Goal: Task Accomplishment & Management: Use online tool/utility

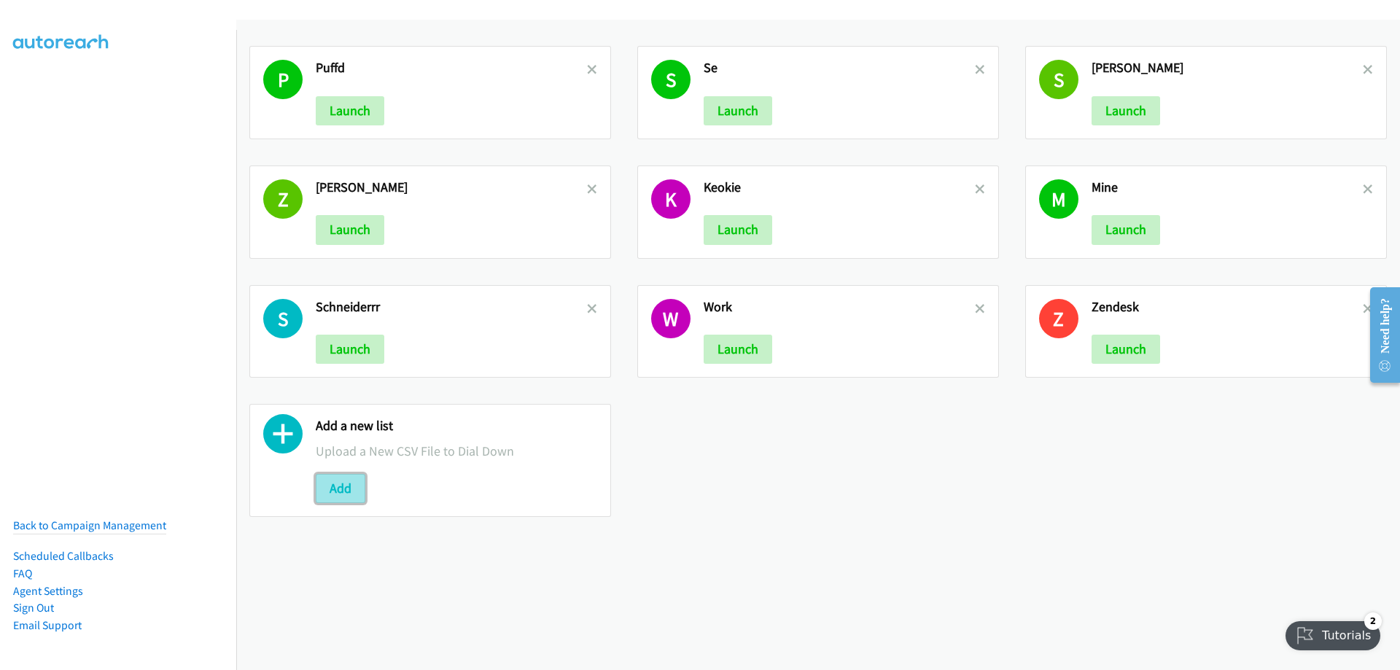
click at [335, 490] on button "Add" at bounding box center [341, 488] width 50 height 29
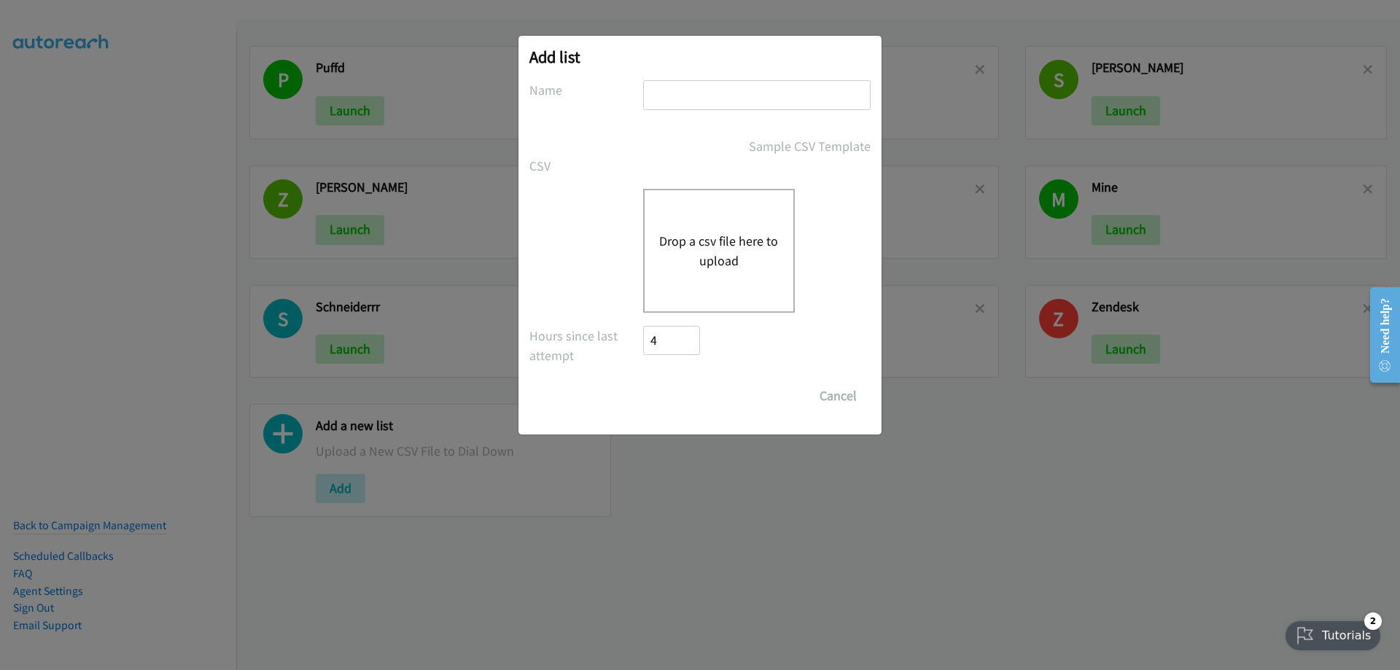
click at [712, 248] on button "Drop a csv file here to upload" at bounding box center [719, 250] width 120 height 39
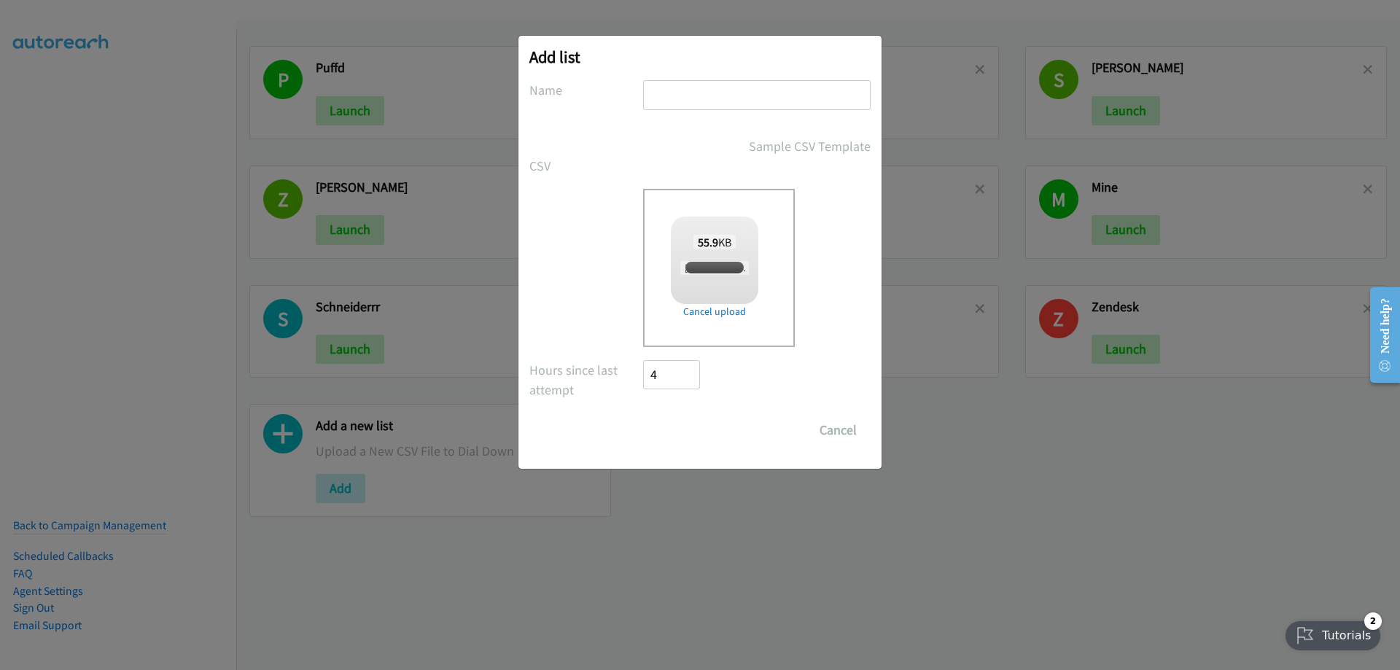
checkbox input "true"
click at [660, 104] on input "text" at bounding box center [756, 95] width 227 height 30
type input "Cisco"
click at [666, 433] on input "Save List" at bounding box center [681, 430] width 77 height 29
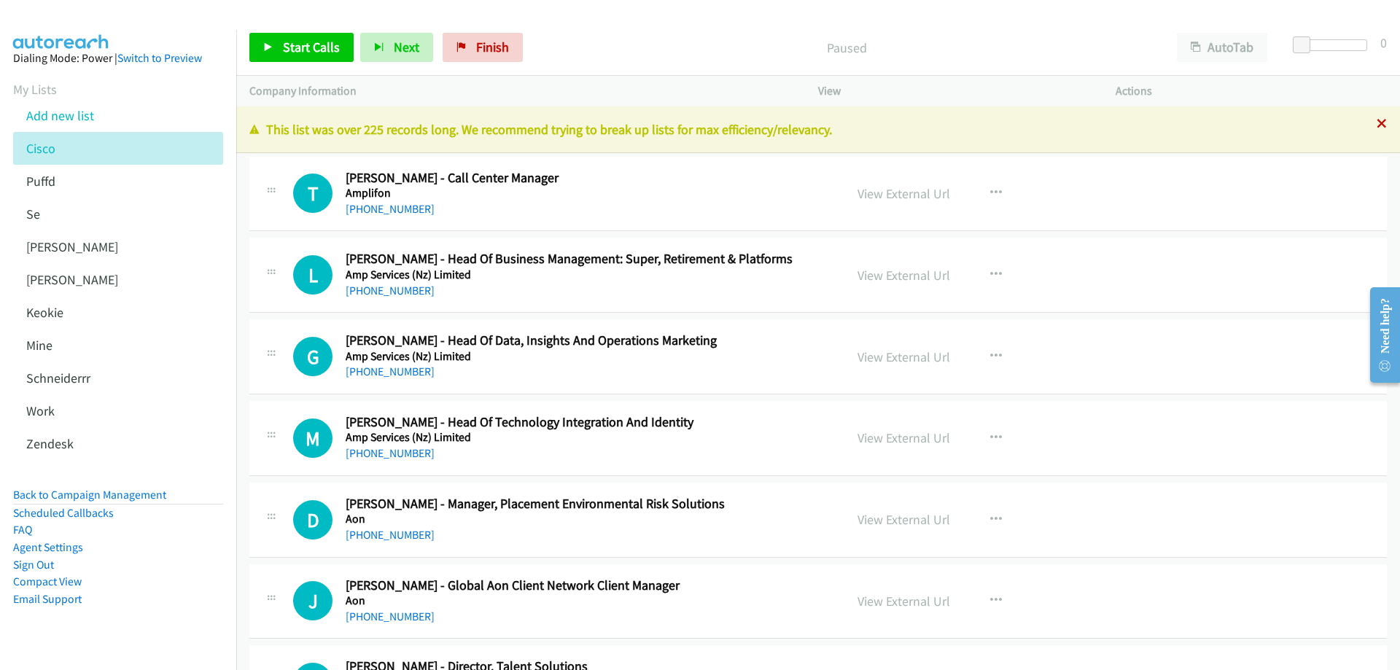
click at [1376, 128] on icon at bounding box center [1381, 125] width 10 height 10
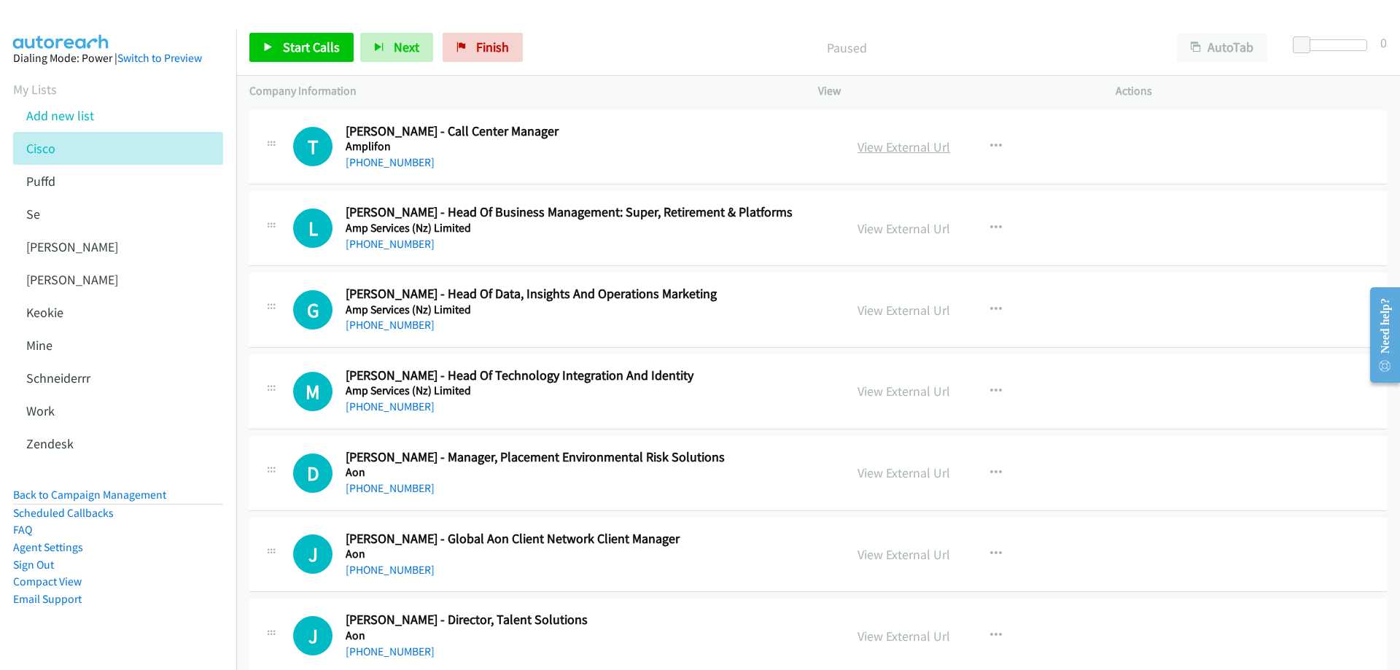
click at [905, 145] on link "View External Url" at bounding box center [903, 147] width 93 height 17
click at [408, 243] on link "+61 411 502 122" at bounding box center [390, 244] width 89 height 14
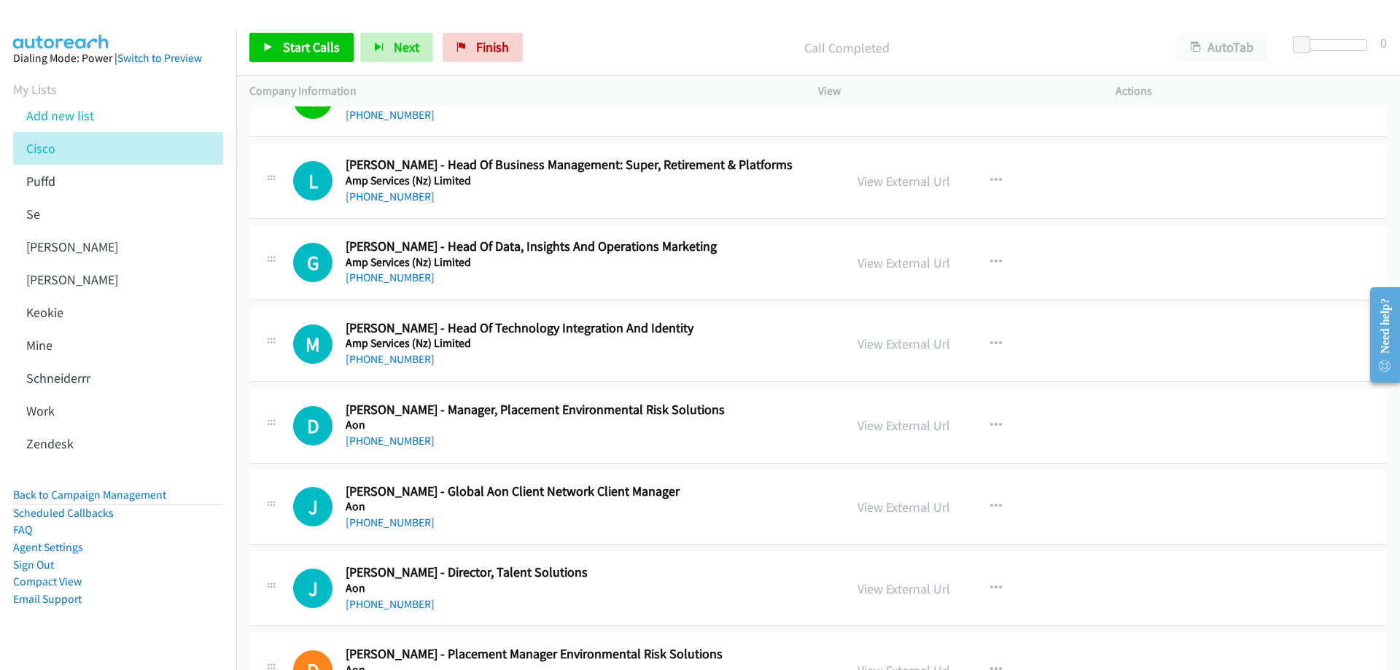
scroll to position [73, 0]
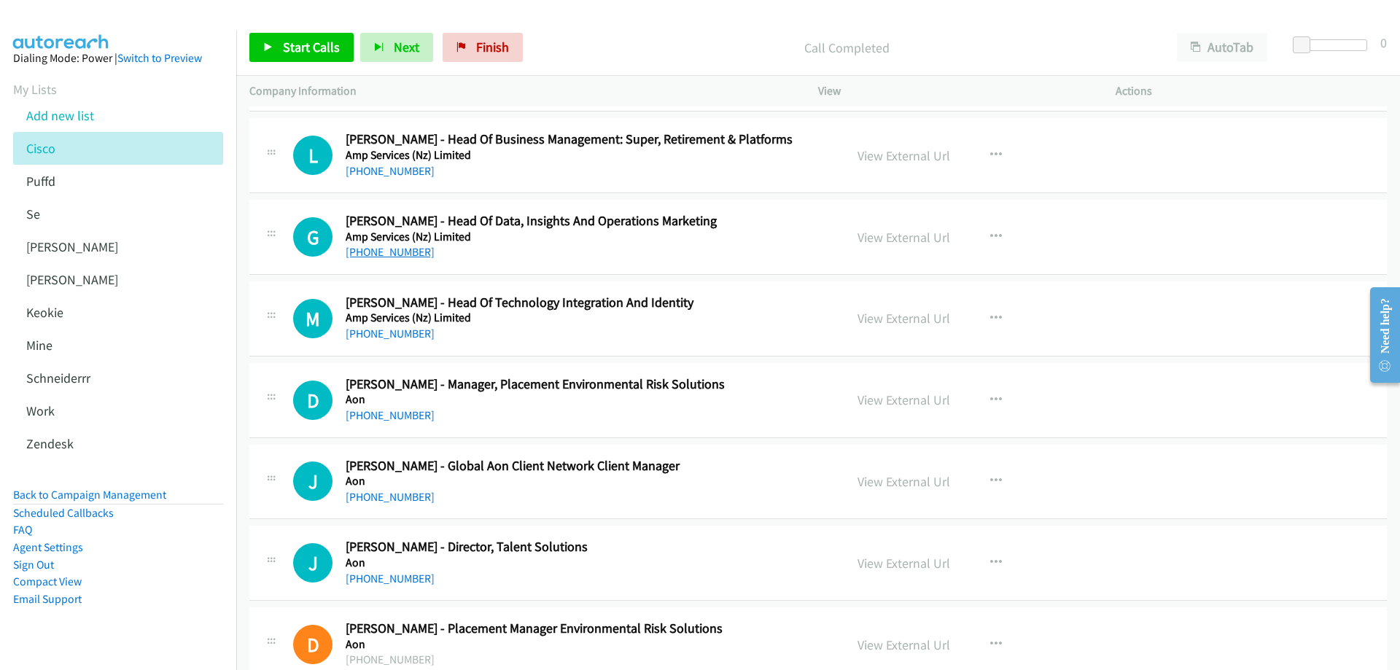
click at [392, 252] on link "+61 475 824 717" at bounding box center [390, 252] width 89 height 14
click at [919, 235] on link "View External Url" at bounding box center [903, 237] width 93 height 17
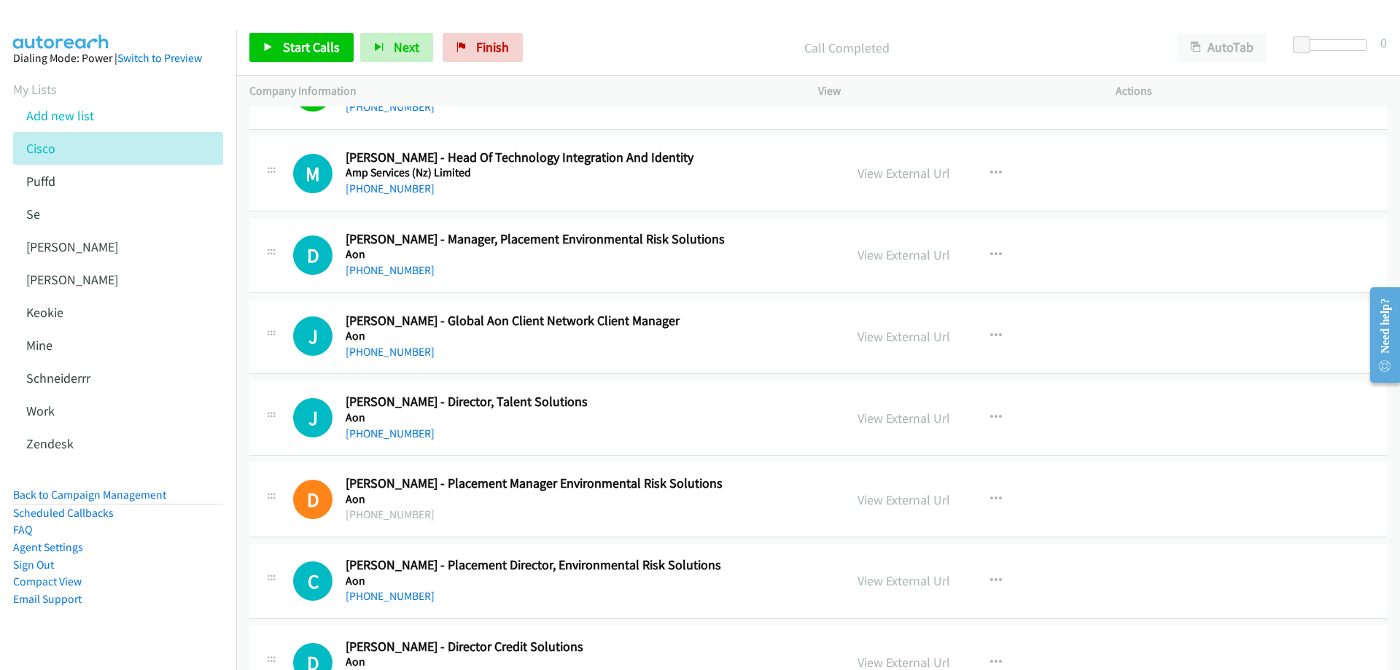
scroll to position [219, 0]
click at [398, 192] on link "+61 438 229 070" at bounding box center [390, 188] width 89 height 14
click at [897, 176] on link "View External Url" at bounding box center [903, 172] width 93 height 17
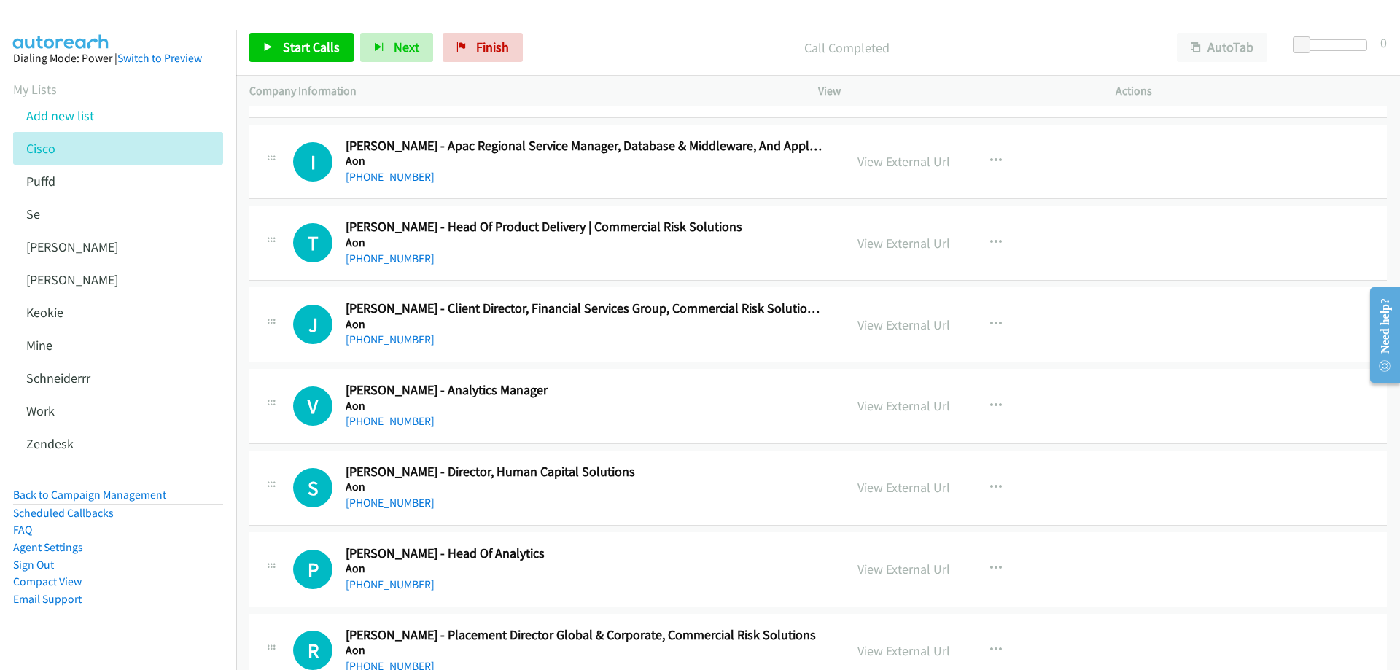
scroll to position [802, 0]
click at [385, 168] on link "+61 2 9253 7066" at bounding box center [390, 175] width 89 height 14
click at [899, 161] on link "View External Url" at bounding box center [903, 160] width 93 height 17
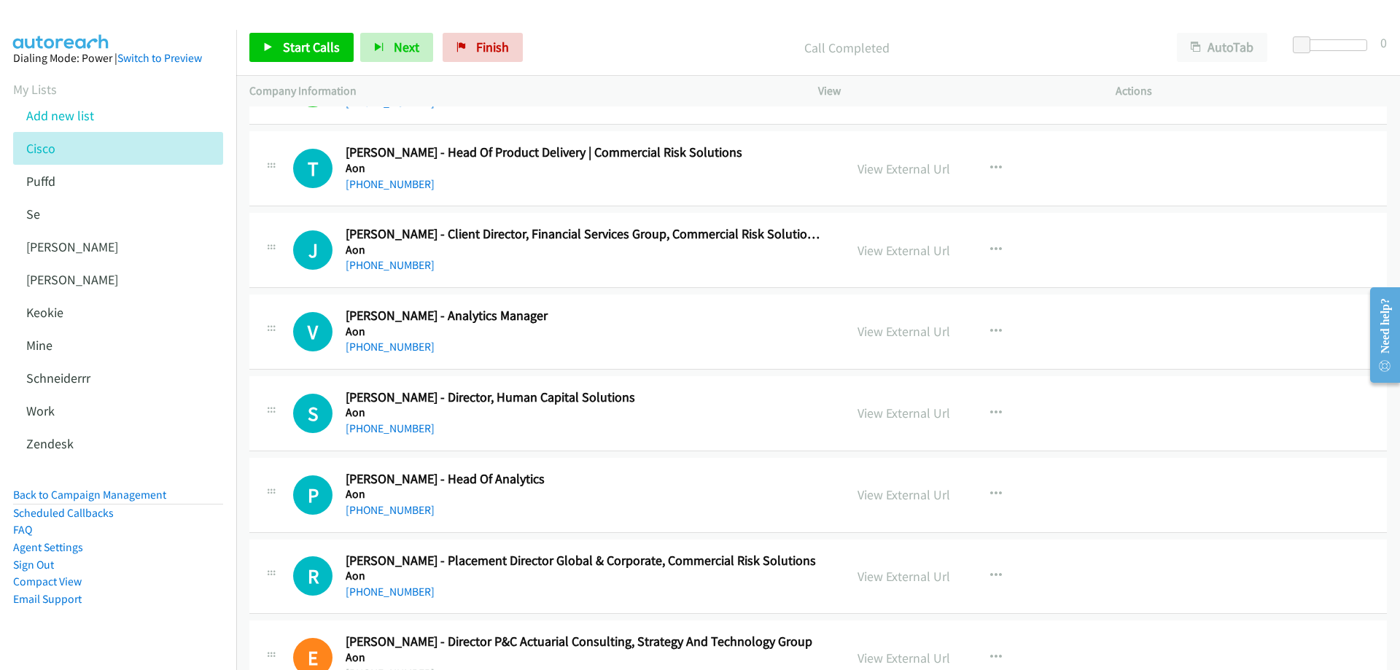
scroll to position [948, 0]
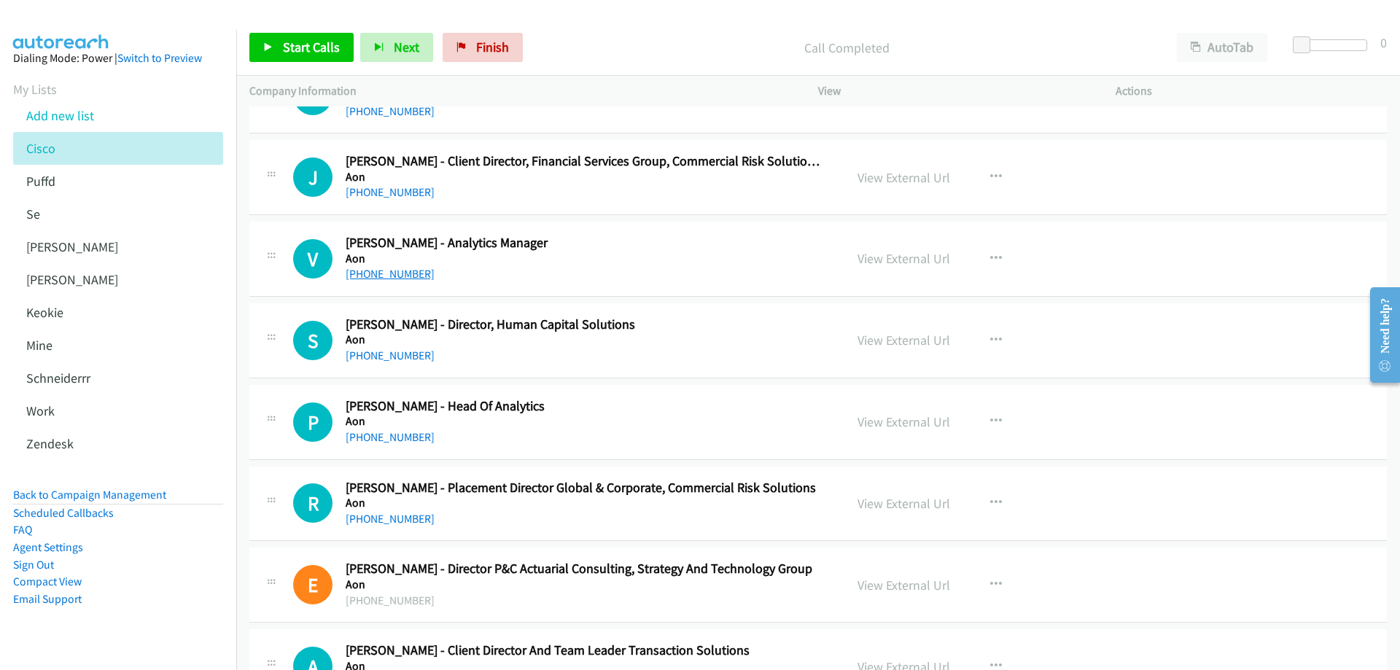
click at [402, 268] on link "+61 2 9253 7389" at bounding box center [390, 274] width 89 height 14
click at [929, 257] on link "View External Url" at bounding box center [903, 258] width 93 height 17
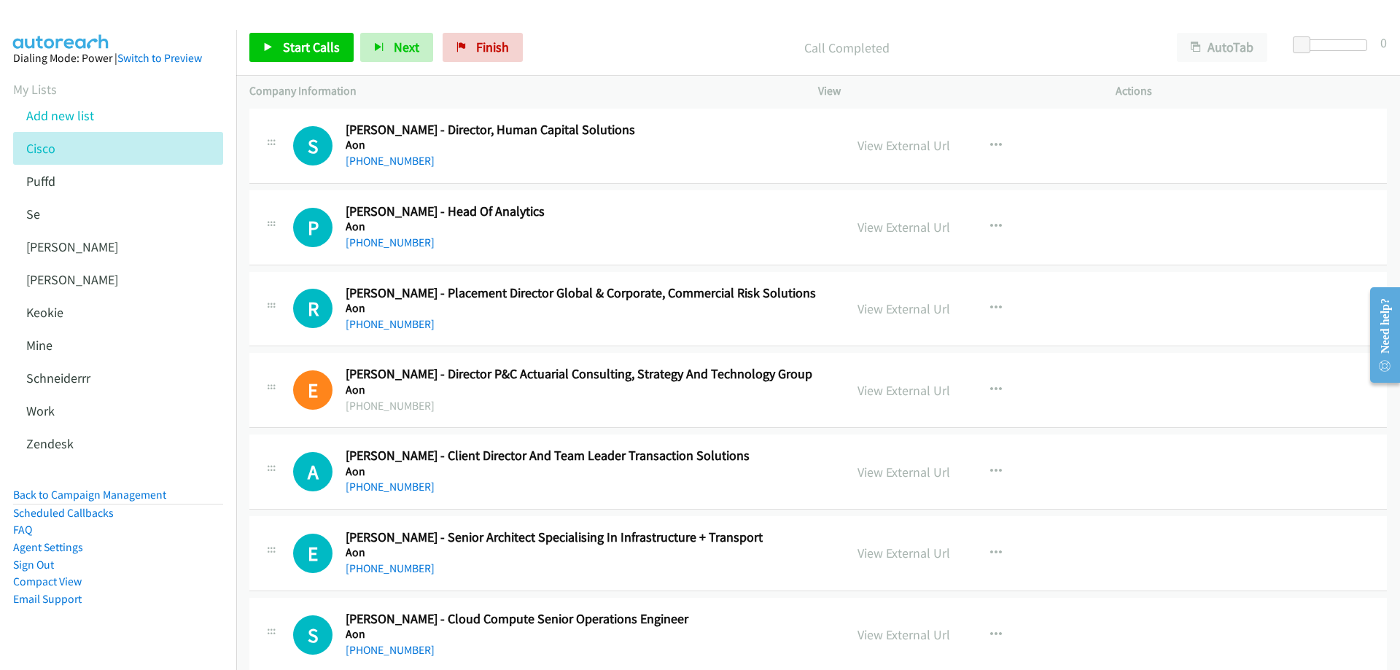
scroll to position [1166, 0]
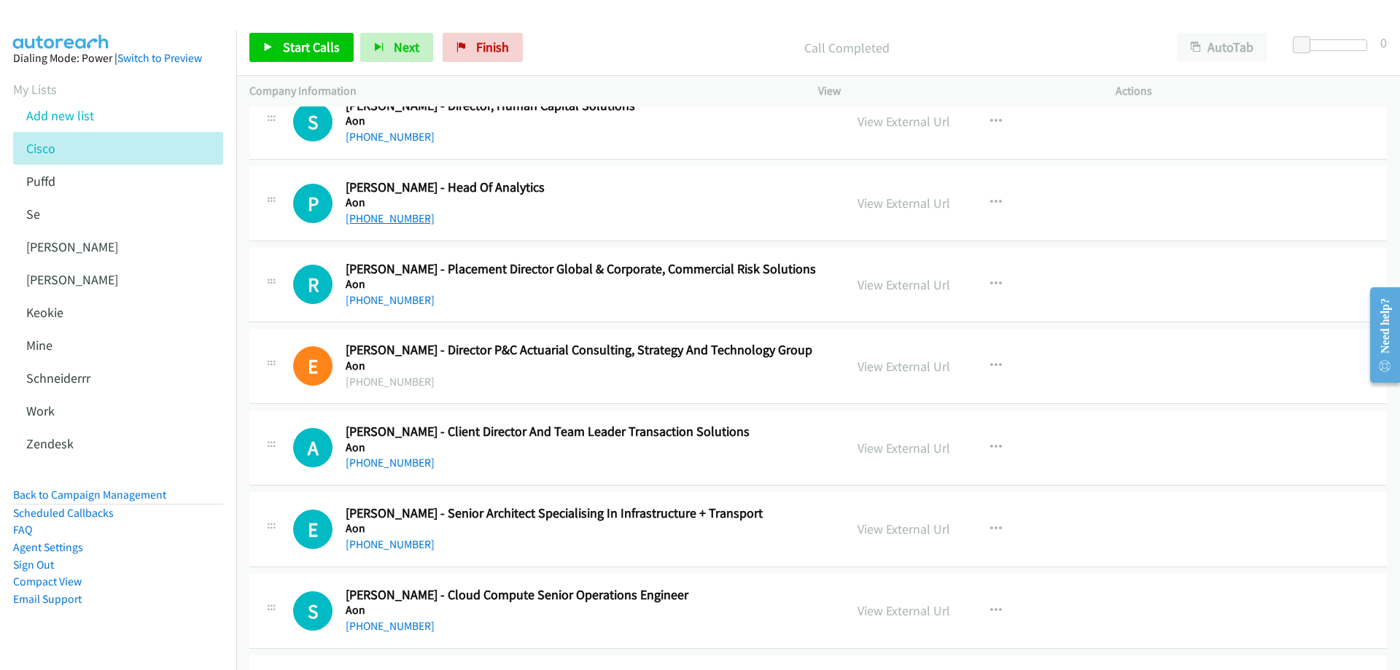
click at [403, 212] on link "+61 478 321 387" at bounding box center [390, 218] width 89 height 14
click at [877, 202] on link "View External Url" at bounding box center [903, 203] width 93 height 17
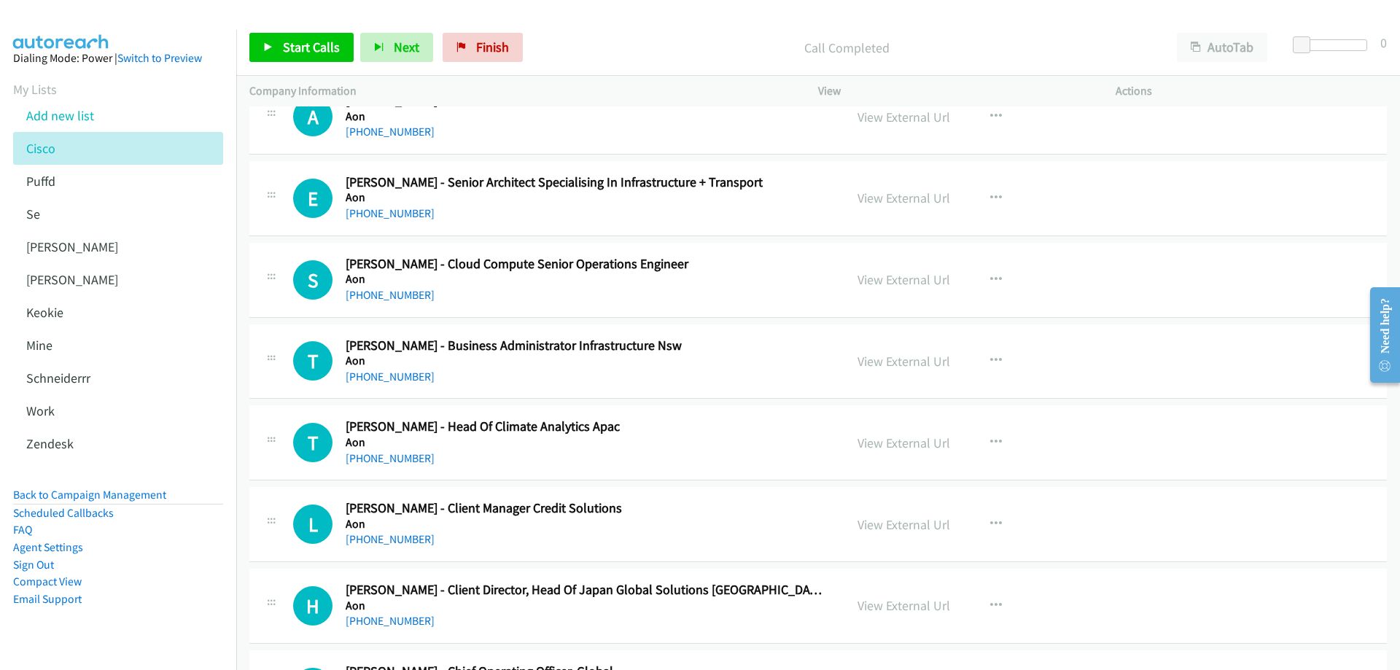
scroll to position [1531, 0]
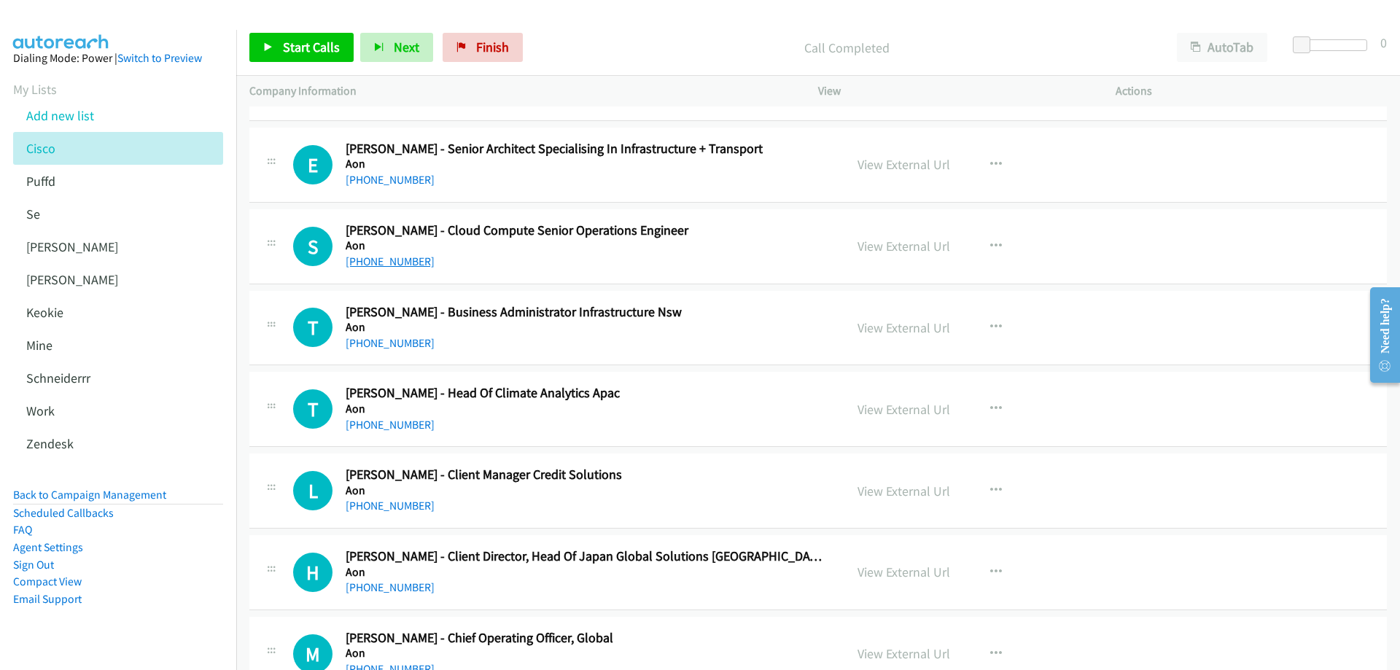
click at [408, 260] on link "+61 421 039 342" at bounding box center [390, 261] width 89 height 14
click at [902, 243] on link "View External Url" at bounding box center [903, 246] width 93 height 17
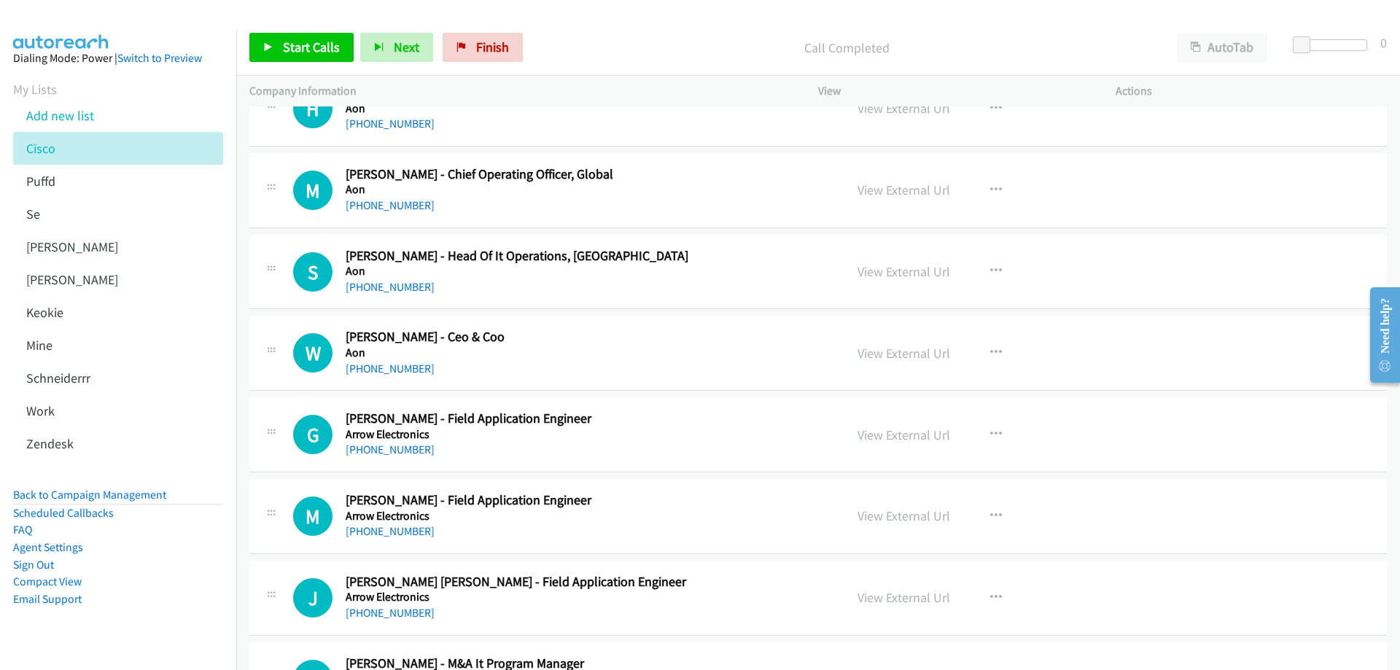
scroll to position [2041, 0]
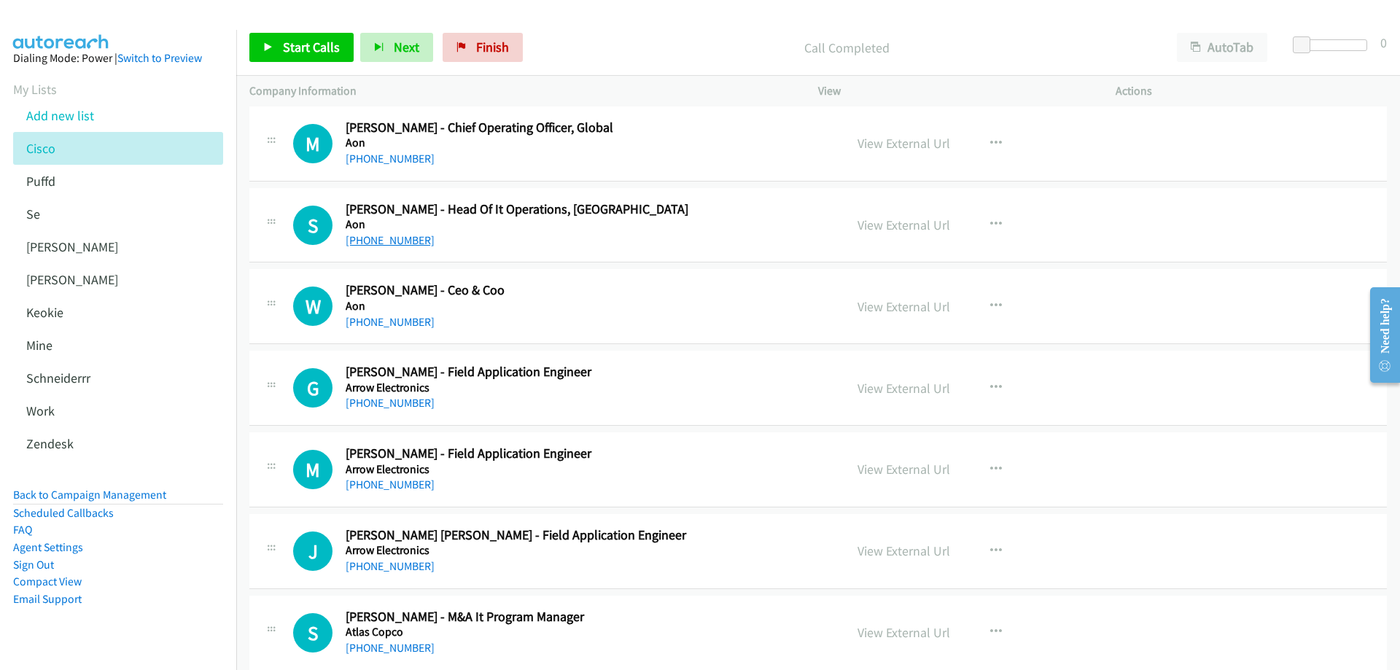
drag, startPoint x: 401, startPoint y: 242, endPoint x: 410, endPoint y: 246, distance: 9.8
click at [401, 242] on link "+61 481 035 888" at bounding box center [390, 240] width 89 height 14
click at [865, 224] on link "View External Url" at bounding box center [903, 225] width 93 height 17
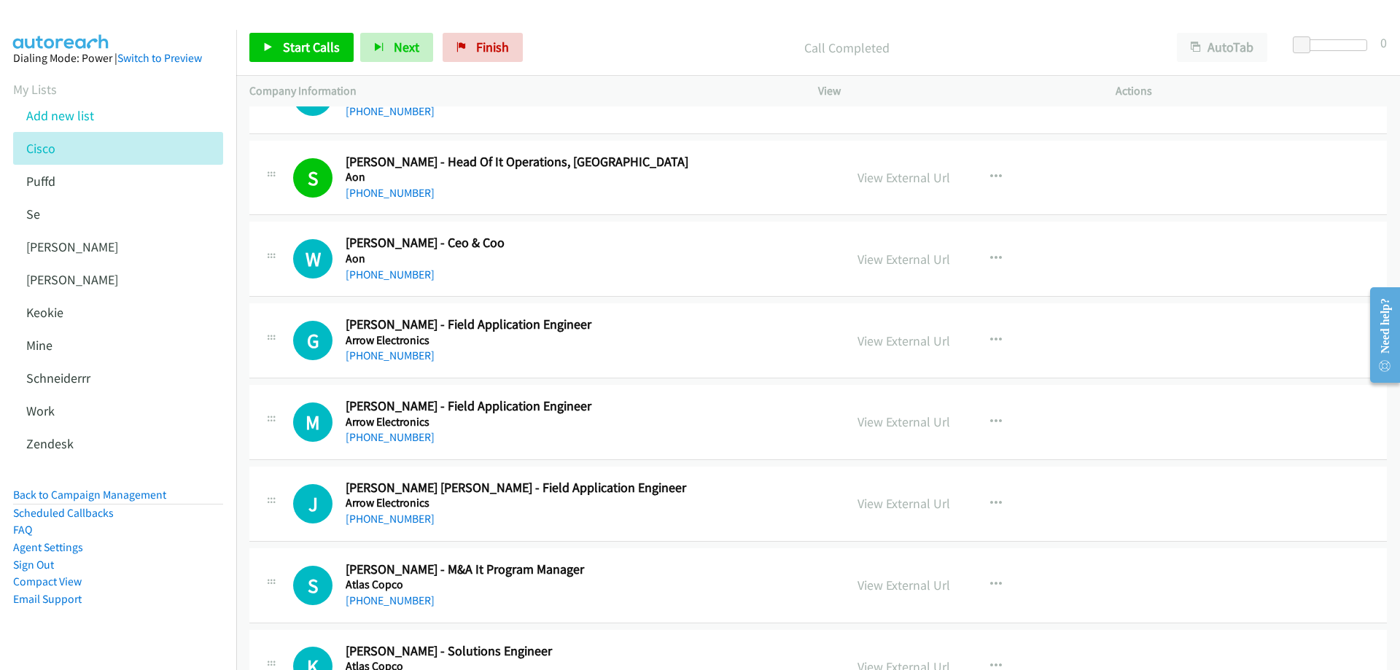
scroll to position [2114, 0]
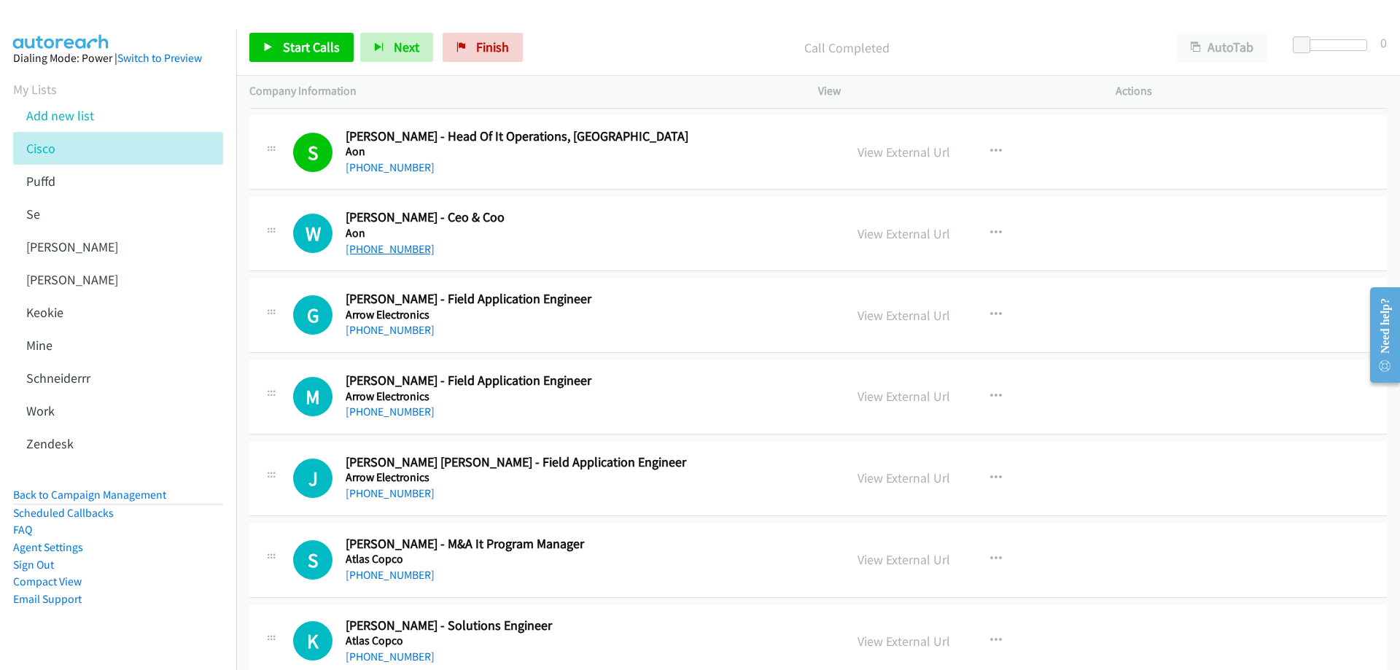
click at [398, 250] on link "+61 423 758 145" at bounding box center [390, 249] width 89 height 14
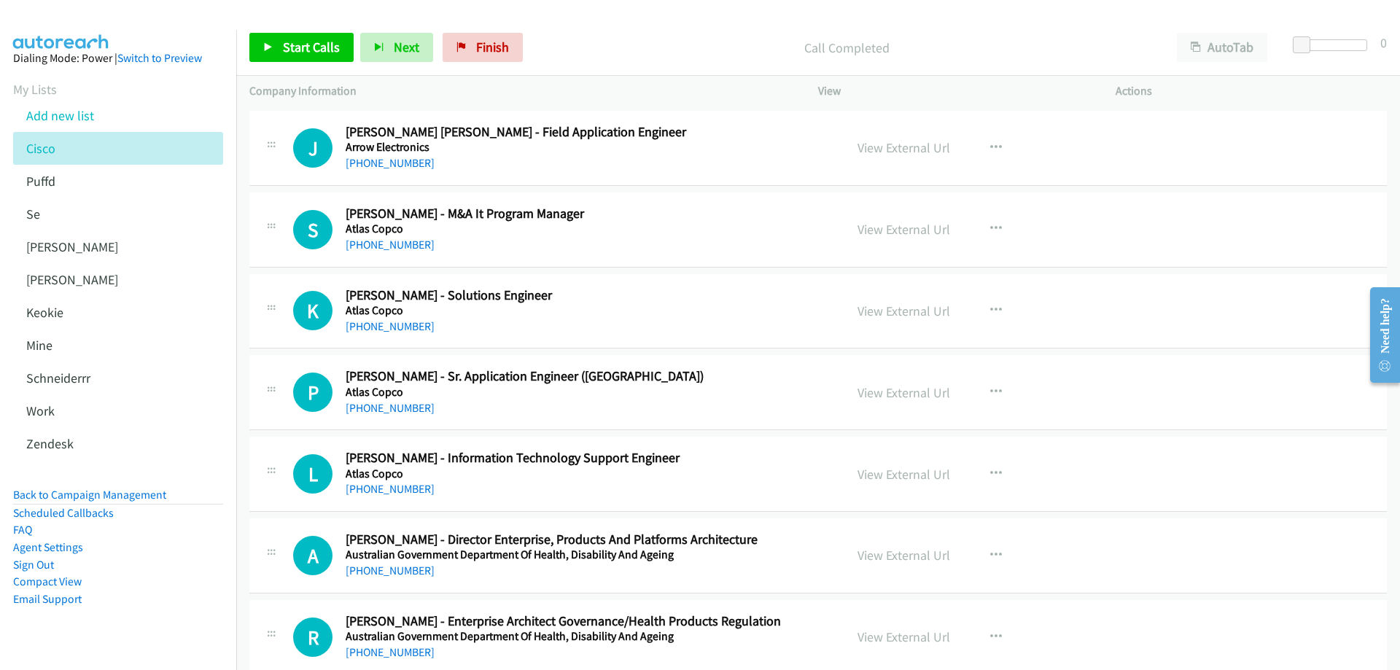
scroll to position [2479, 0]
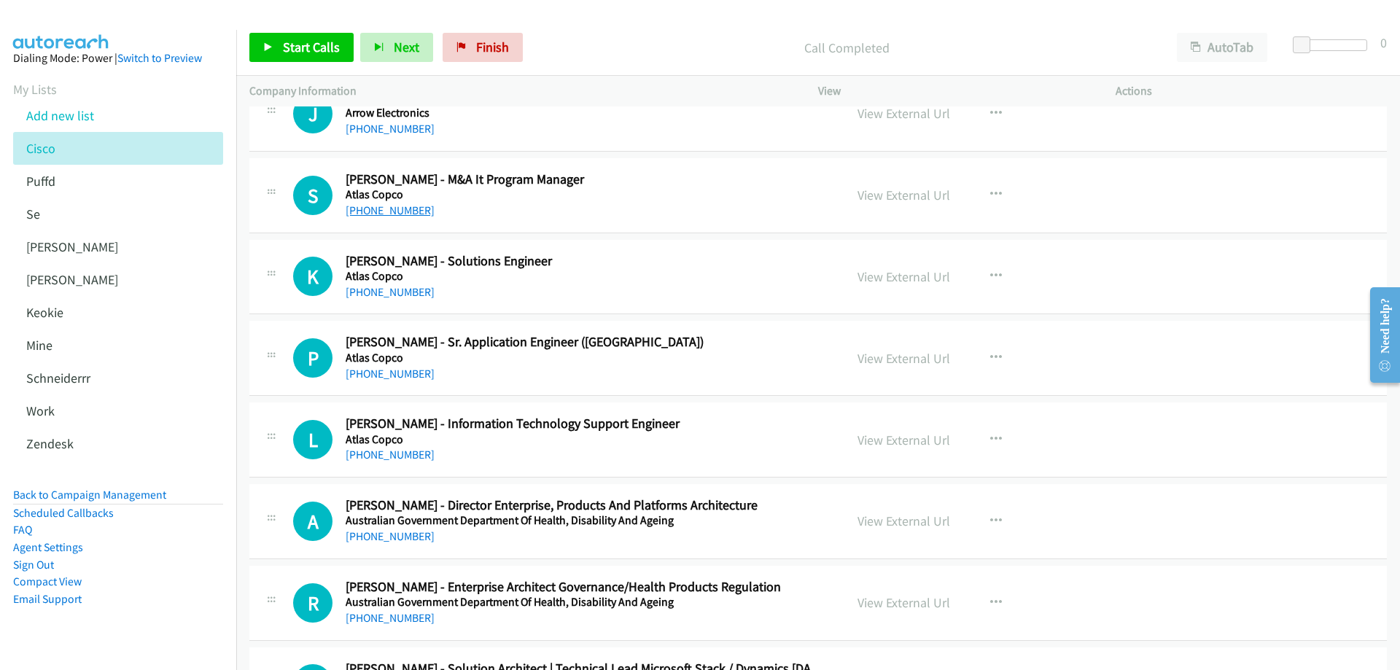
click at [387, 213] on link "+61 418 291 332" at bounding box center [390, 210] width 89 height 14
click at [915, 192] on link "View External Url" at bounding box center [903, 195] width 93 height 17
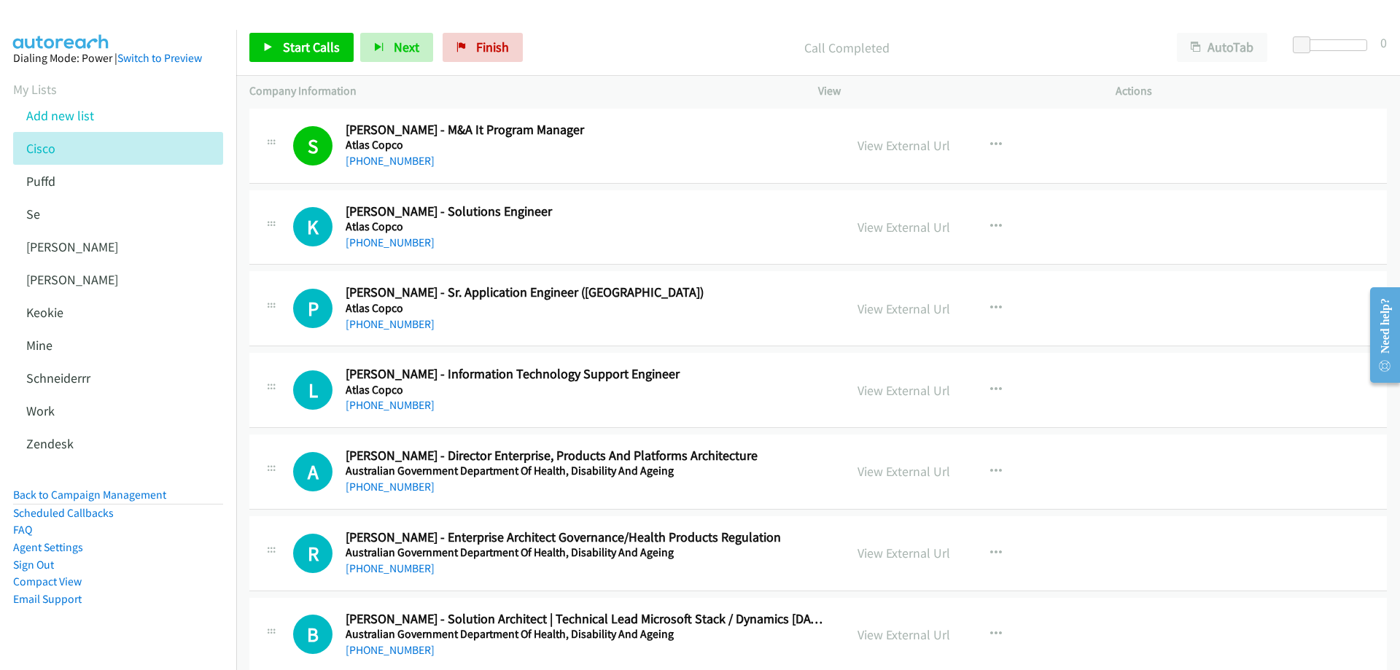
scroll to position [2552, 0]
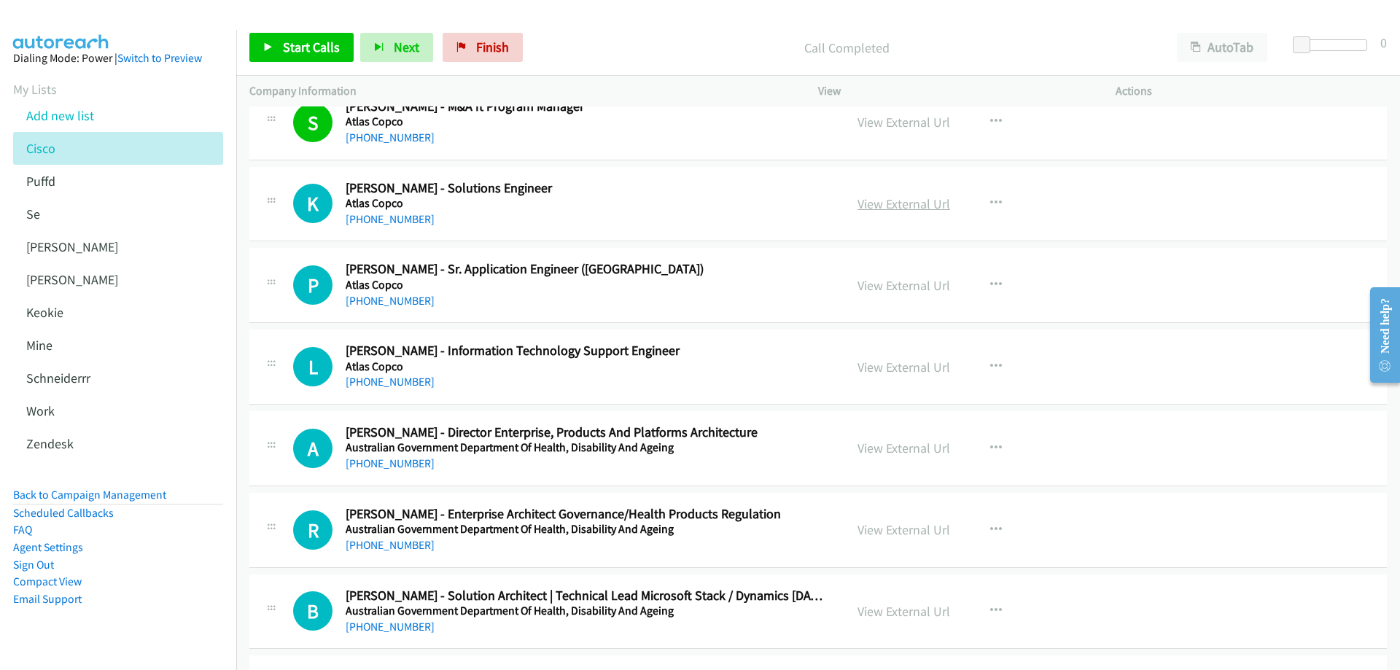
click at [907, 199] on link "View External Url" at bounding box center [903, 203] width 93 height 17
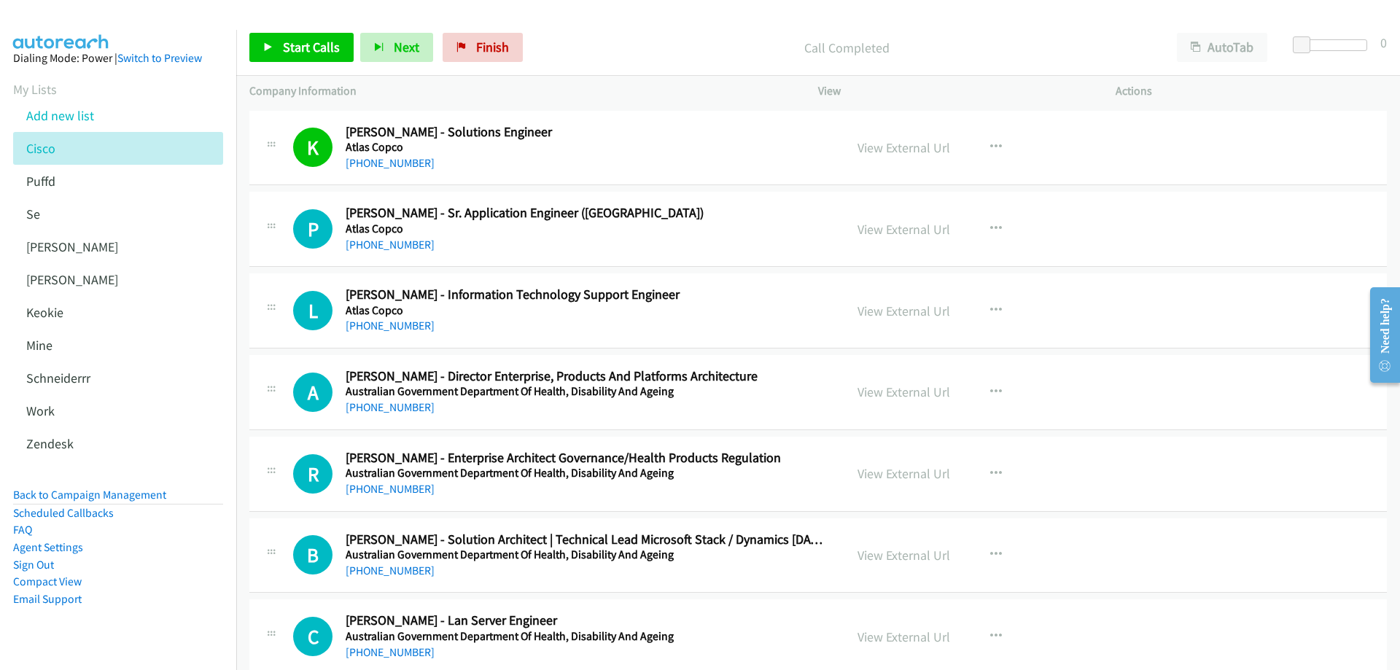
scroll to position [2625, 0]
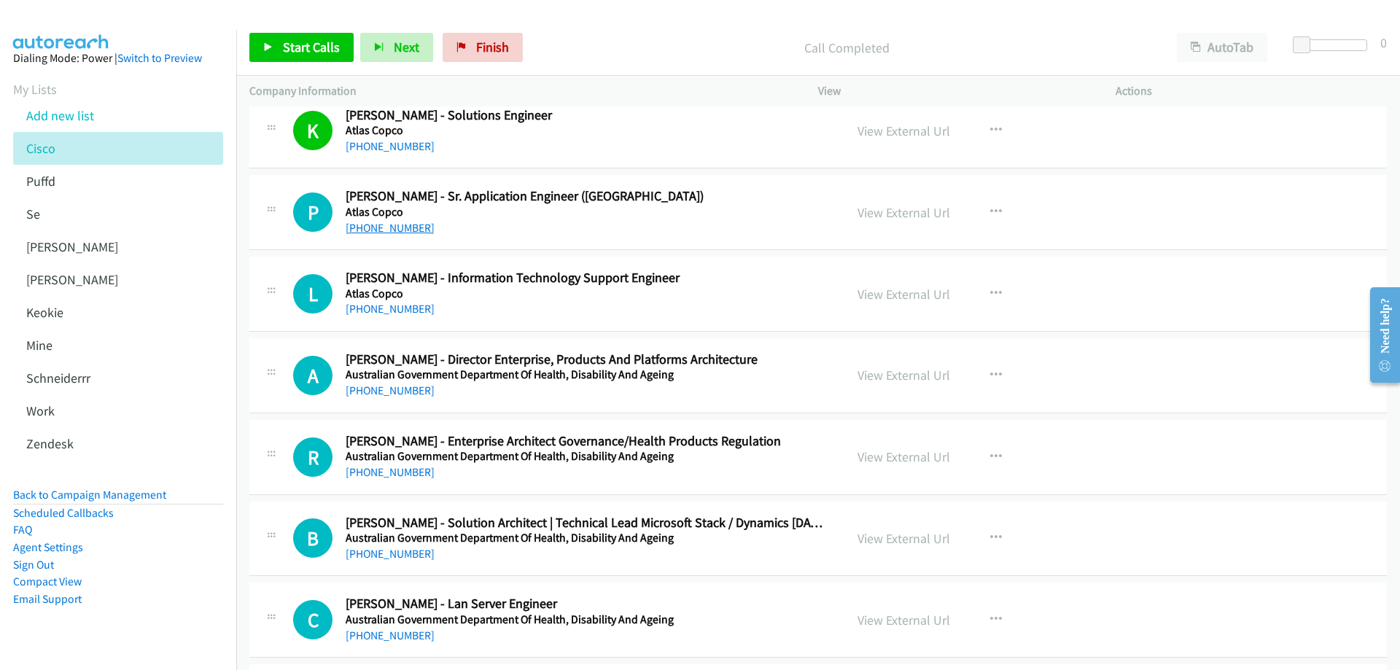
click at [391, 227] on link "+61 438 237 925" at bounding box center [390, 228] width 89 height 14
click at [872, 211] on link "View External Url" at bounding box center [903, 212] width 93 height 17
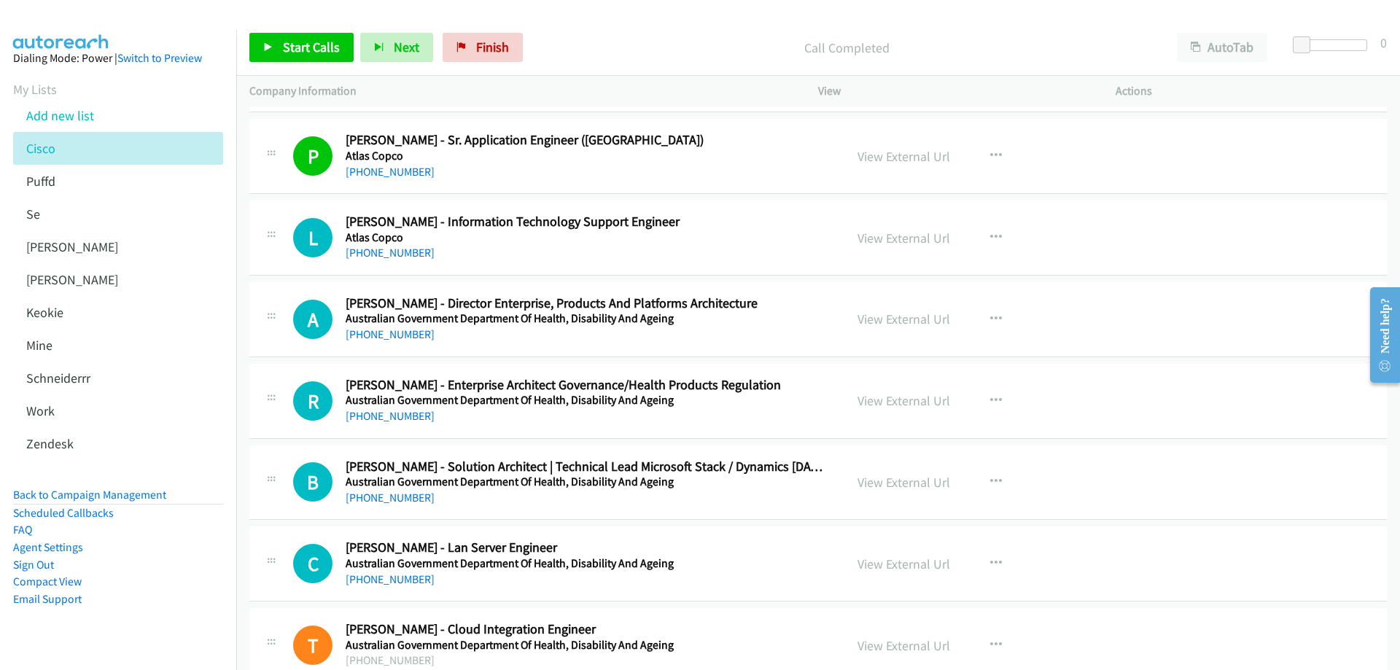
scroll to position [2698, 0]
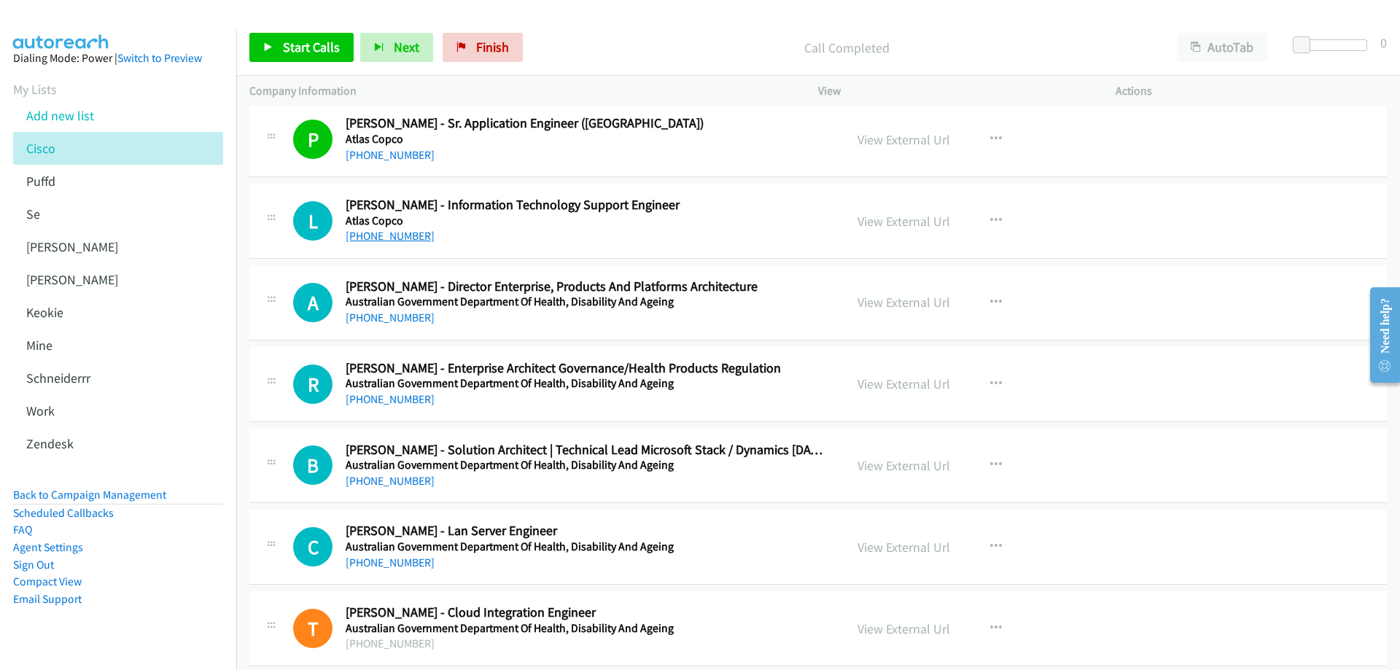
click at [403, 235] on link "+61 417 807 850" at bounding box center [390, 236] width 89 height 14
click at [887, 225] on link "View External Url" at bounding box center [903, 221] width 93 height 17
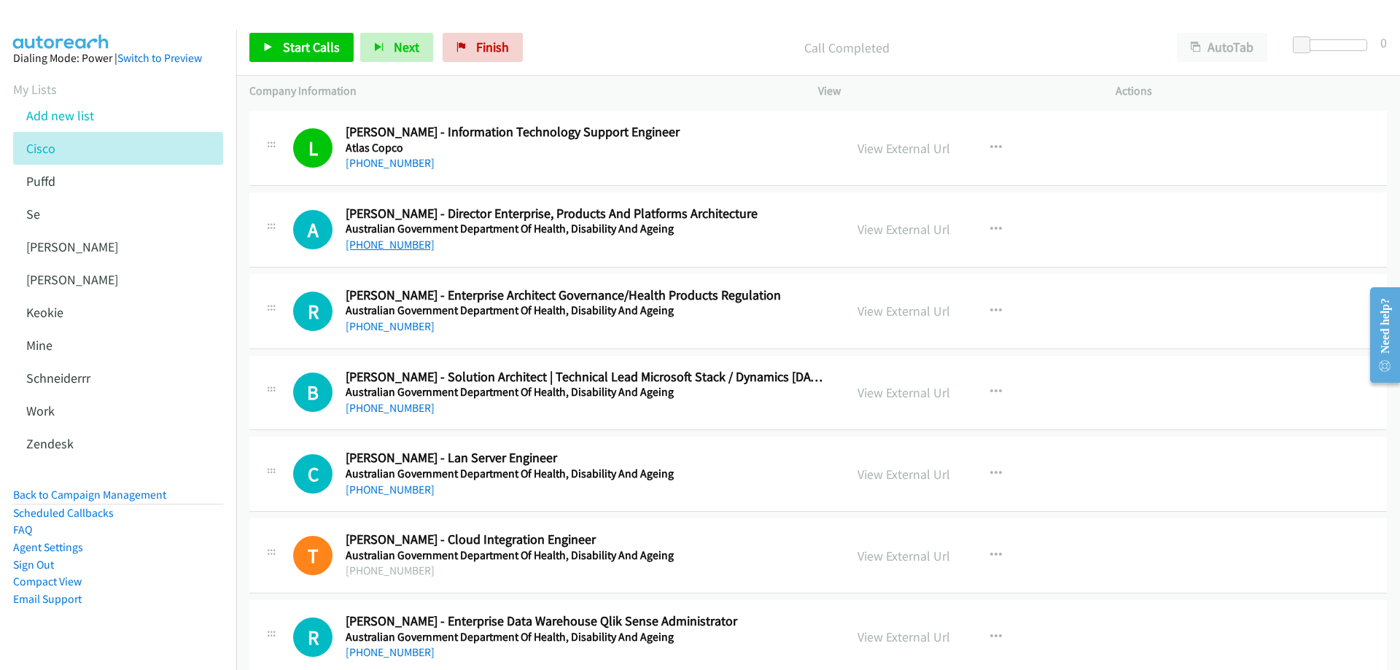
click at [397, 246] on link "+61 450 455 578" at bounding box center [390, 245] width 89 height 14
click at [898, 231] on link "View External Url" at bounding box center [903, 229] width 93 height 17
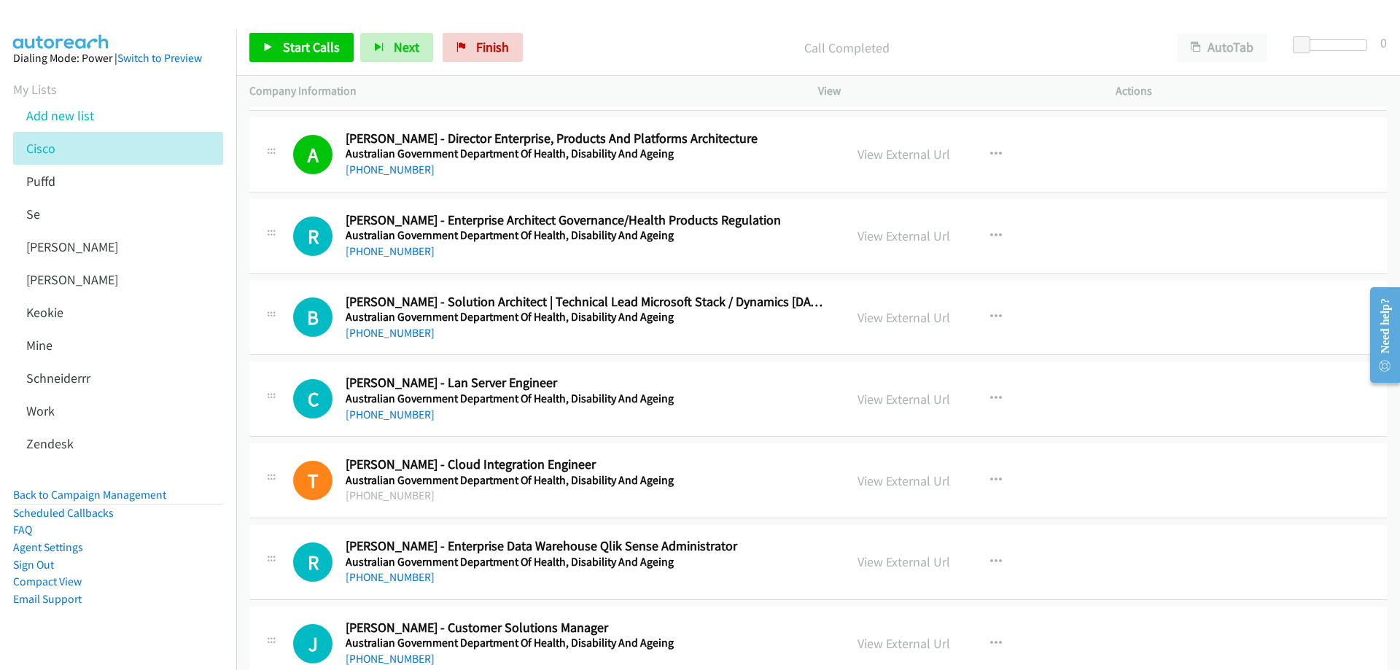
scroll to position [2916, 0]
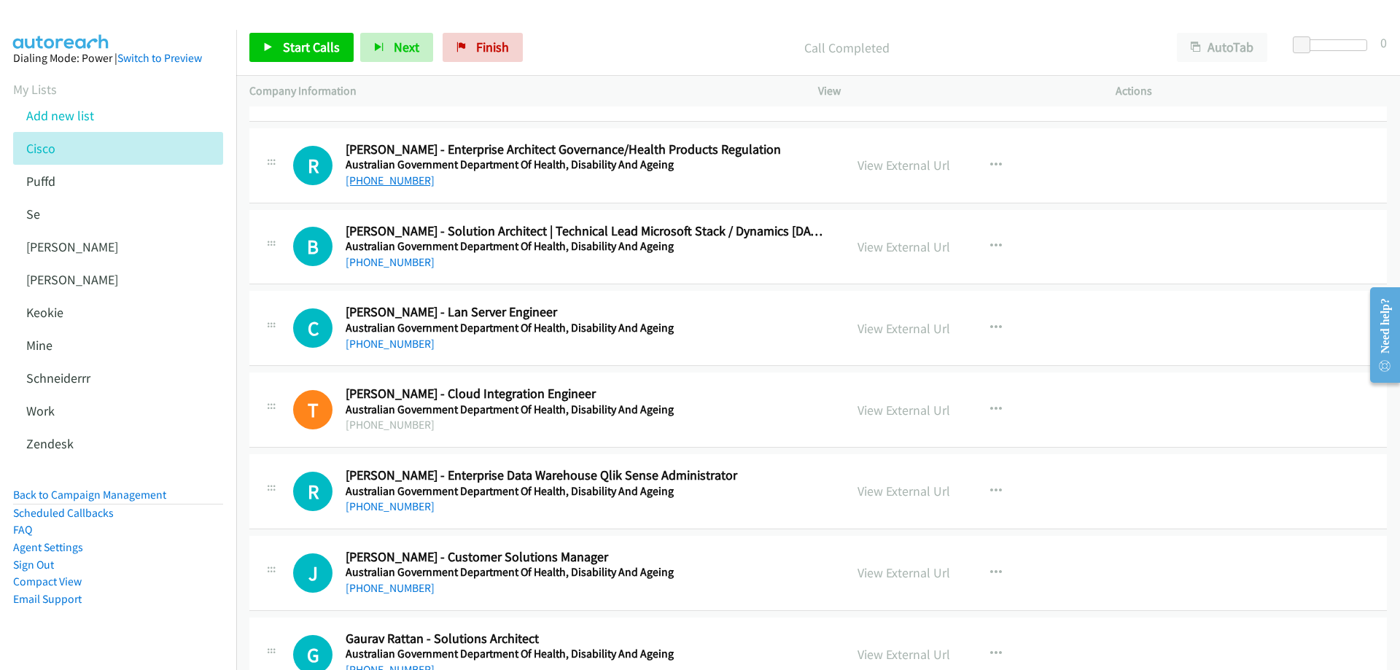
click at [373, 184] on link "+61 2 4946 9698" at bounding box center [390, 181] width 89 height 14
click at [932, 165] on link "View External Url" at bounding box center [903, 165] width 93 height 17
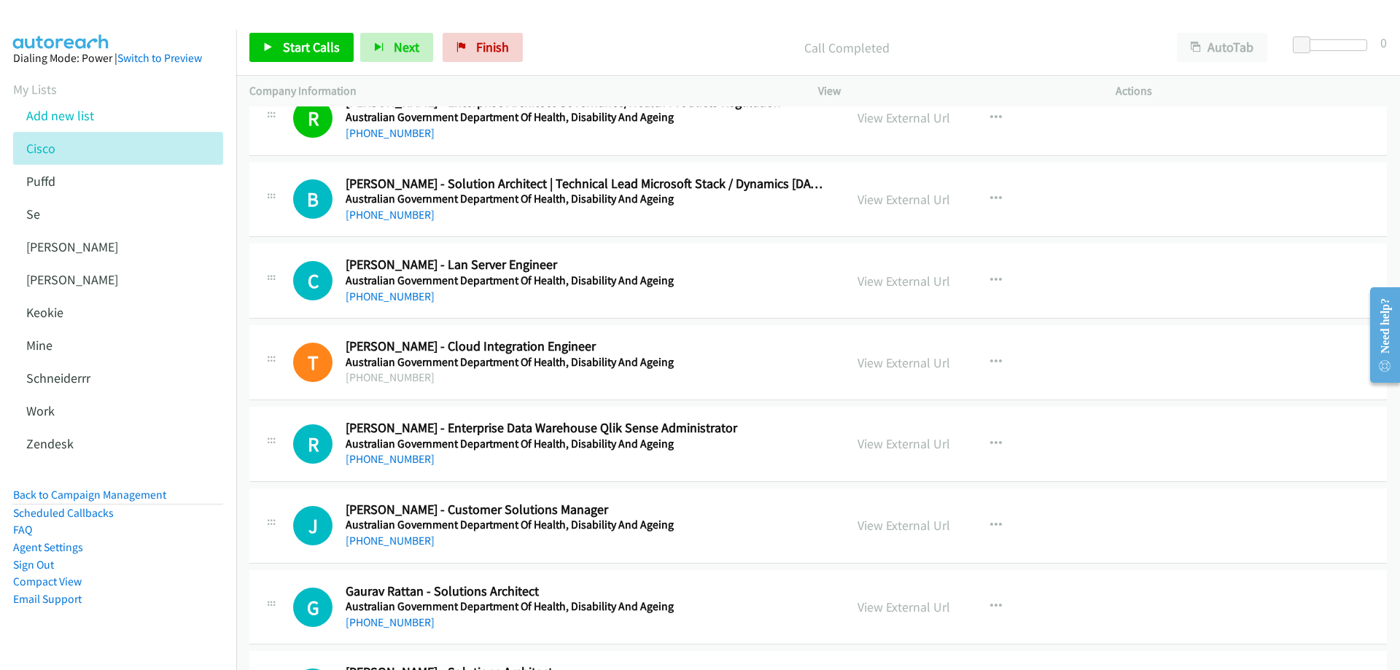
scroll to position [2989, 0]
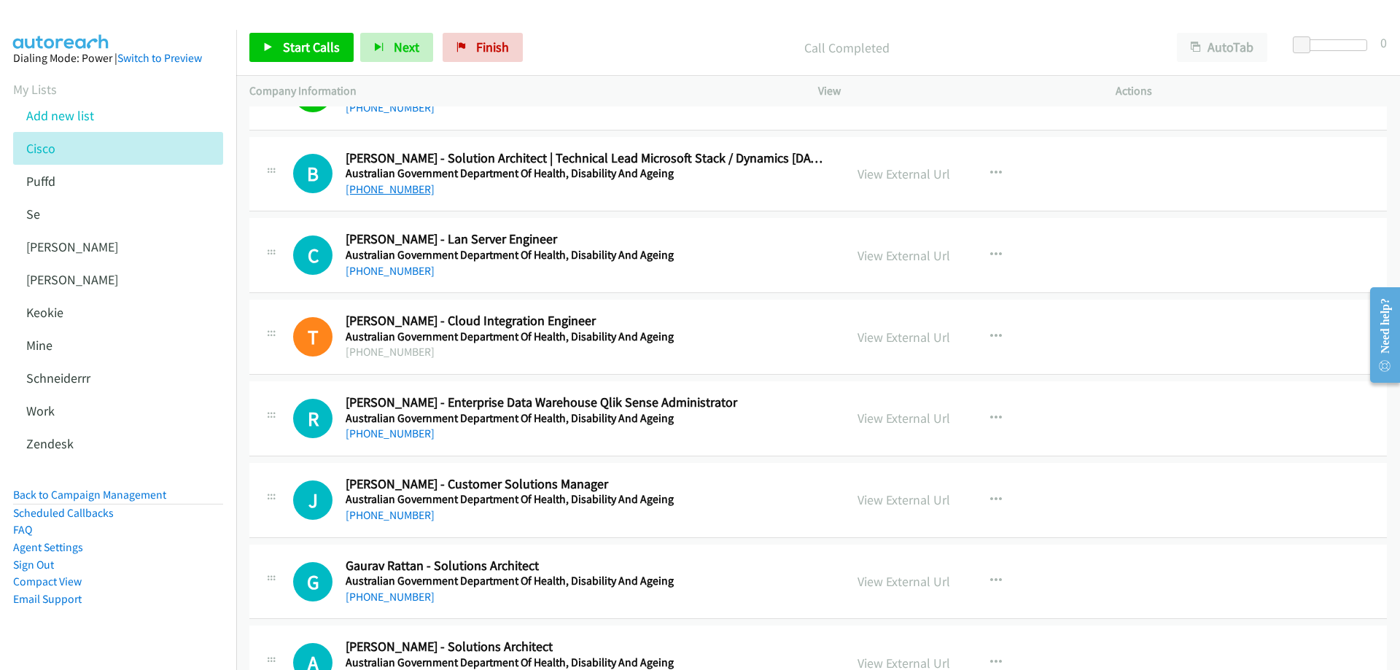
click at [392, 191] on link "+61 424 584 244" at bounding box center [390, 189] width 89 height 14
click at [904, 175] on link "View External Url" at bounding box center [903, 173] width 93 height 17
click at [404, 276] on link "+61 412 867 192" at bounding box center [390, 271] width 89 height 14
click at [900, 257] on link "View External Url" at bounding box center [903, 255] width 93 height 17
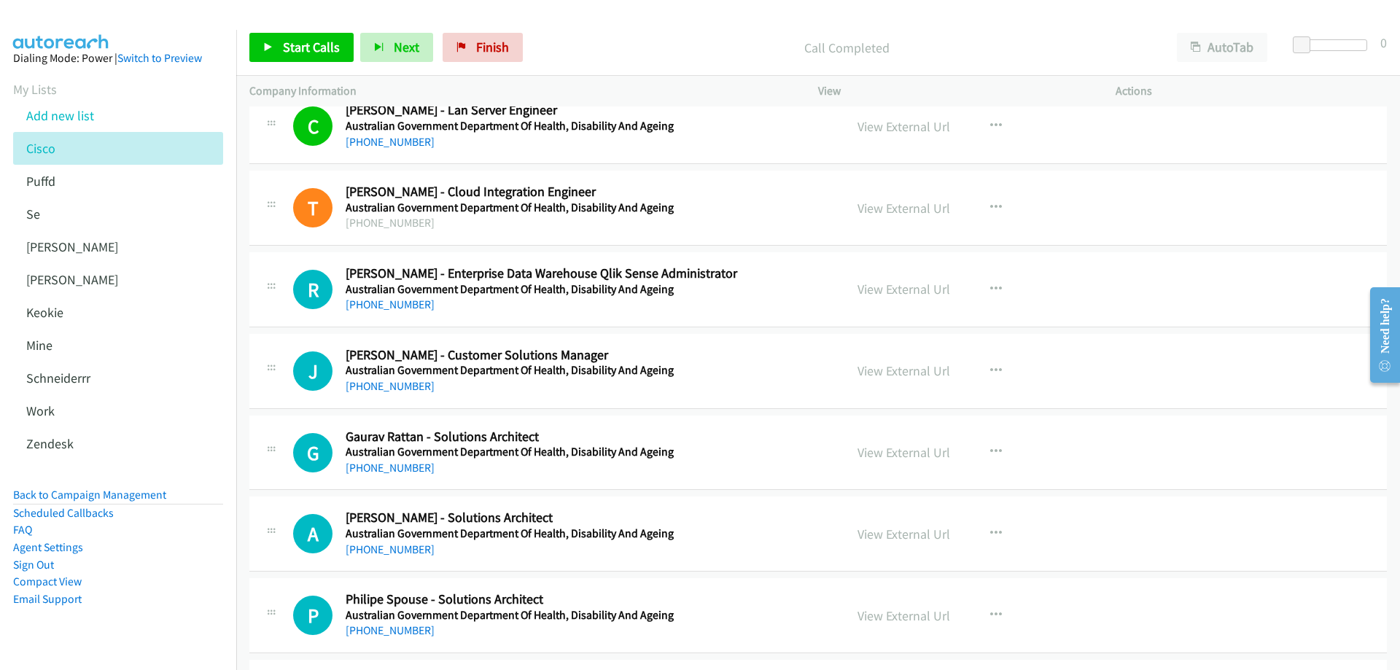
scroll to position [3208, 0]
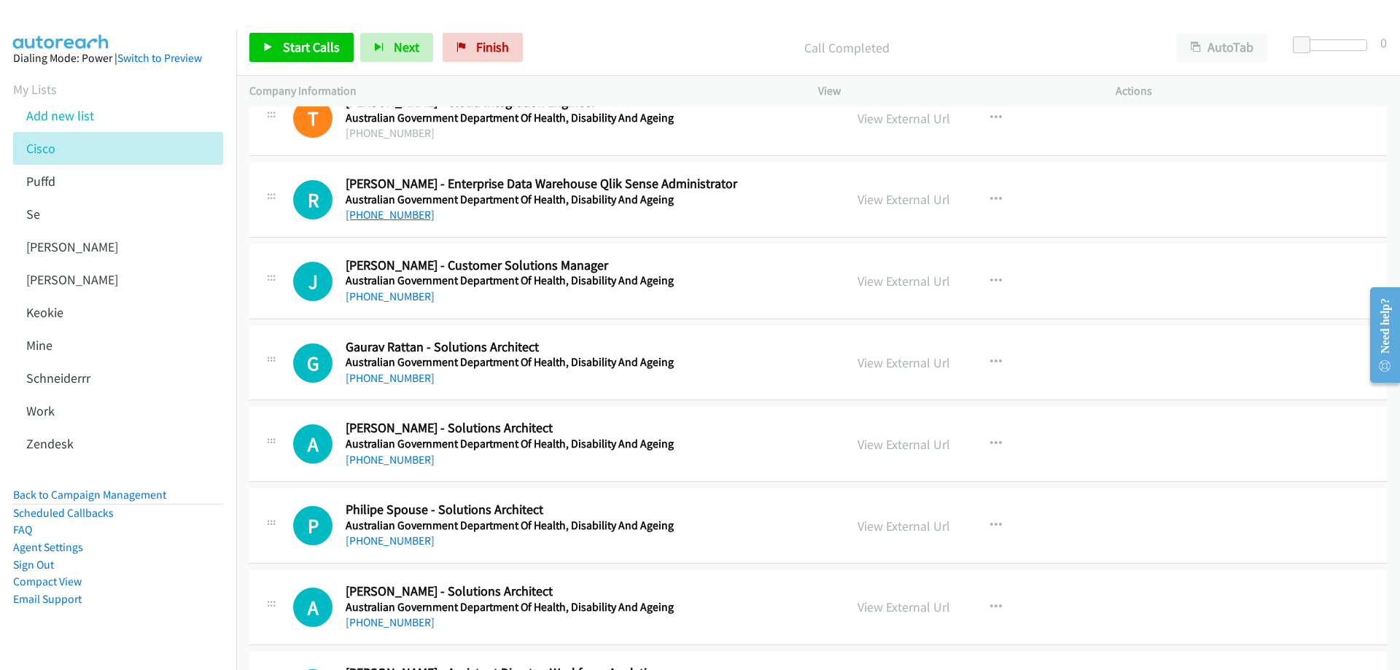
click at [381, 219] on link "+61 452 619 336" at bounding box center [390, 215] width 89 height 14
click at [888, 200] on link "View External Url" at bounding box center [903, 199] width 93 height 17
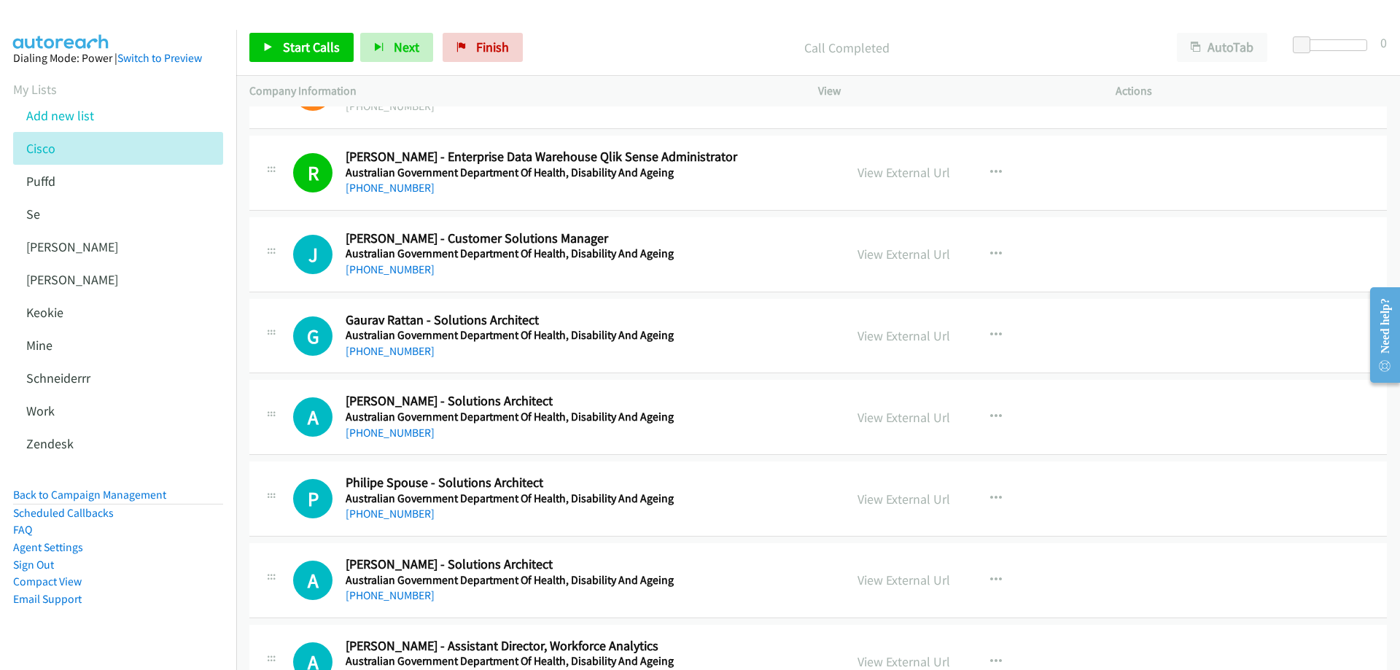
scroll to position [3281, 0]
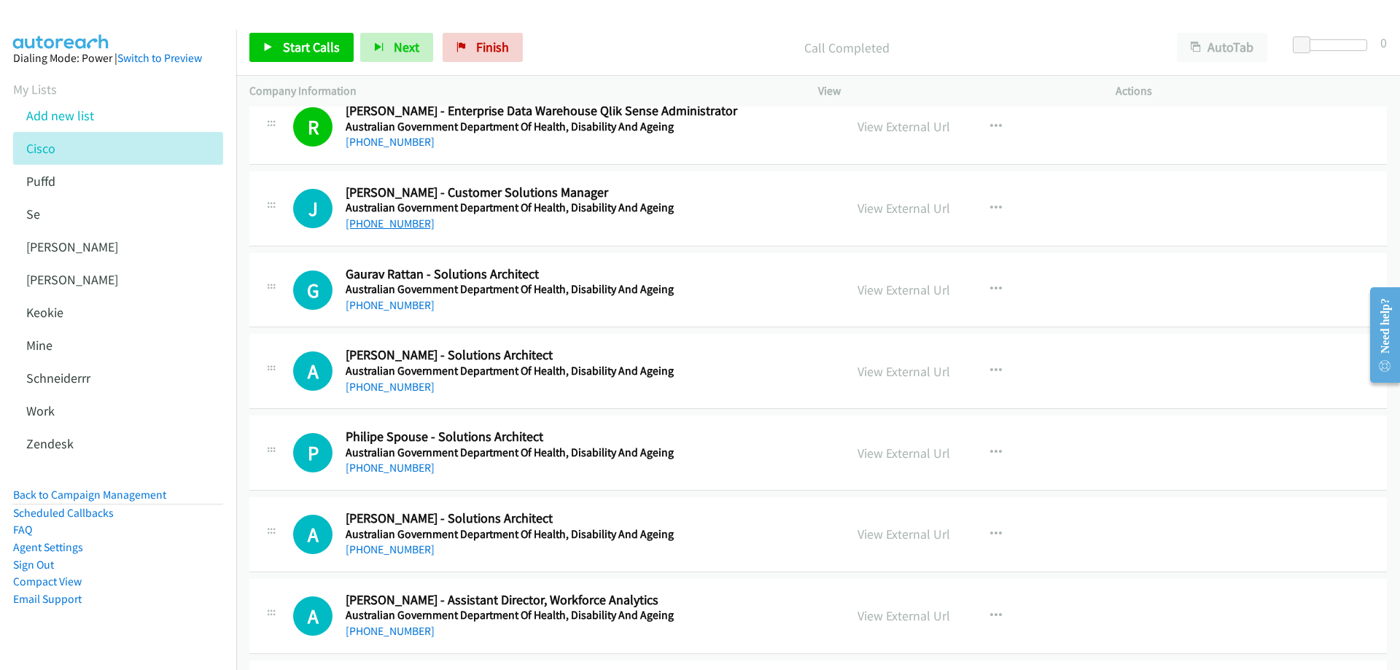
click at [396, 225] on link "+61 7 5522 7765" at bounding box center [390, 224] width 89 height 14
click at [892, 209] on link "View External Url" at bounding box center [903, 208] width 93 height 17
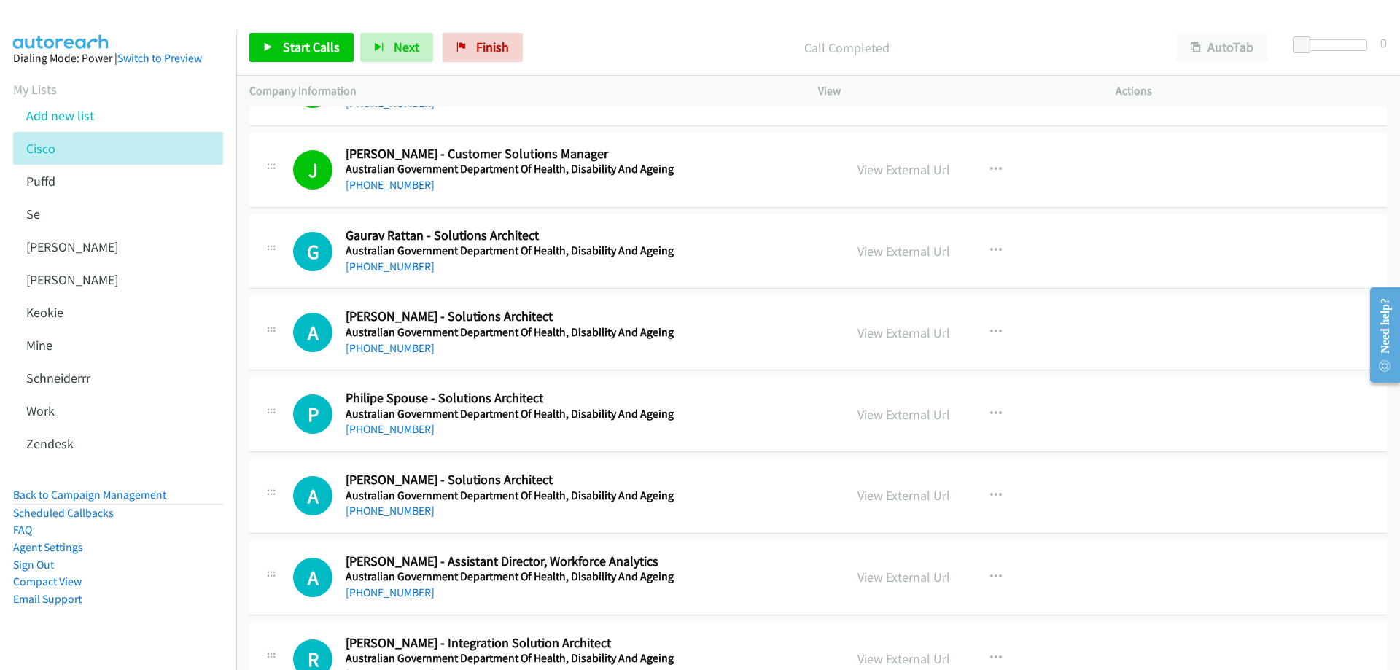
scroll to position [3354, 0]
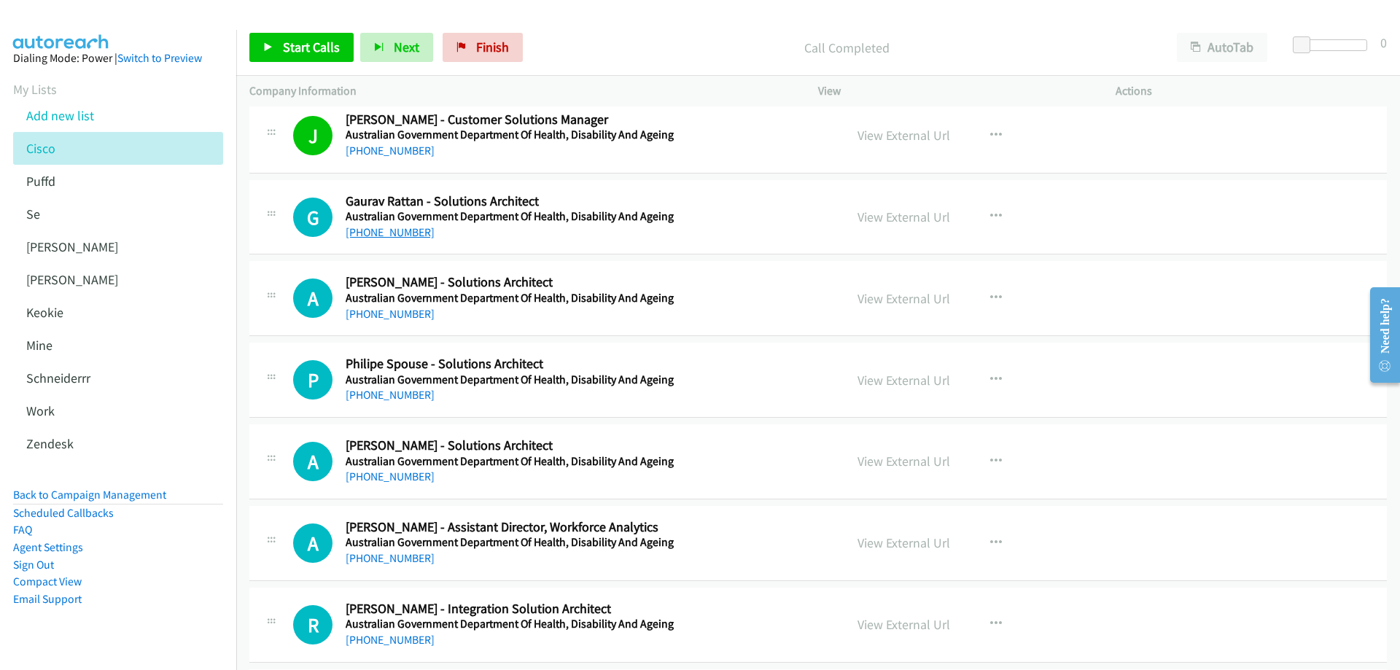
click at [410, 230] on link "+61 466 224 558" at bounding box center [390, 232] width 89 height 14
click at [873, 217] on link "View External Url" at bounding box center [903, 217] width 93 height 17
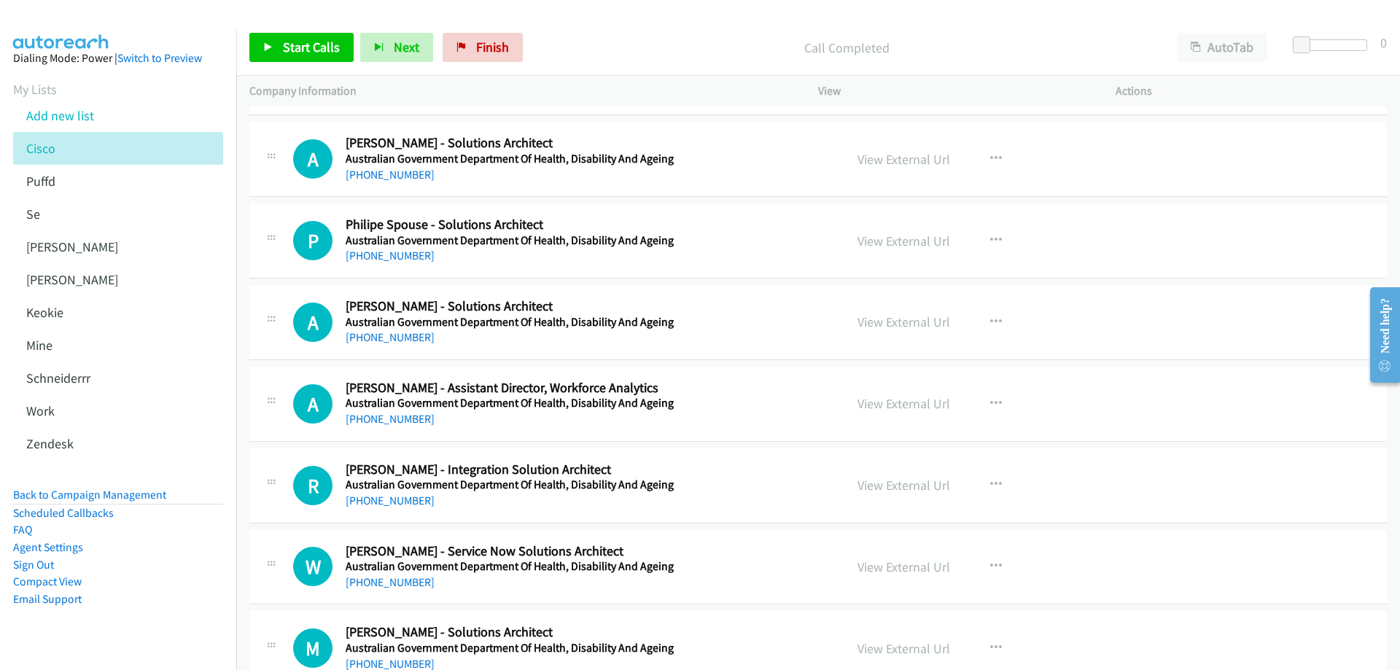
scroll to position [3499, 0]
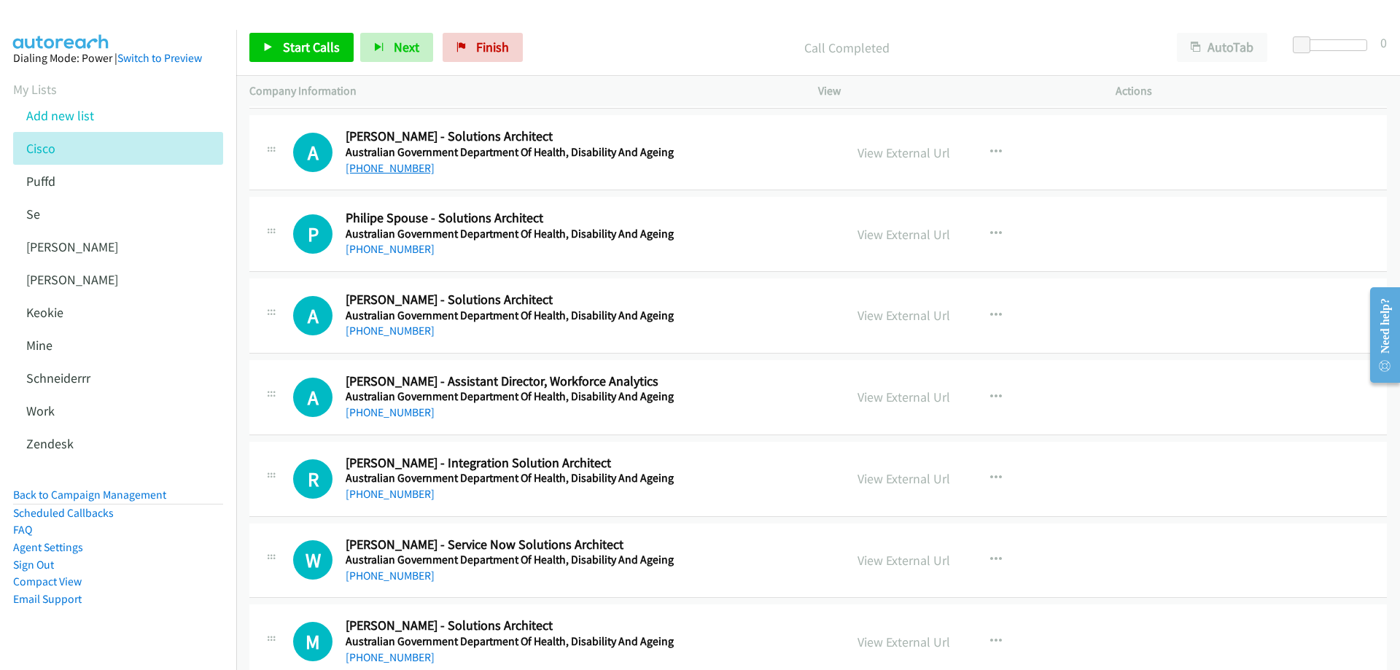
click at [400, 168] on link "+61 414 971 218" at bounding box center [390, 168] width 89 height 14
click at [905, 154] on link "View External Url" at bounding box center [903, 152] width 93 height 17
click at [393, 248] on link "+61 2 6253 4759" at bounding box center [390, 249] width 89 height 14
click at [877, 238] on link "View External Url" at bounding box center [903, 234] width 93 height 17
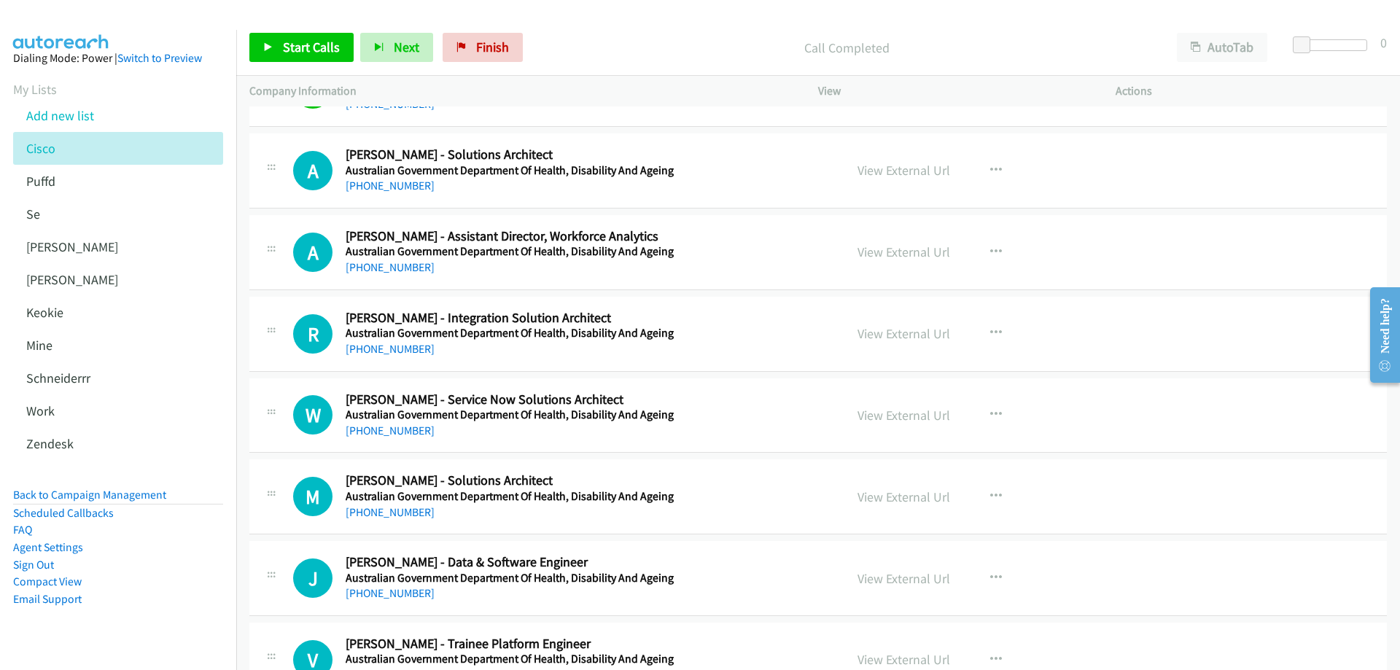
scroll to position [3645, 0]
click at [397, 183] on link "+61 405 273 833" at bounding box center [390, 185] width 89 height 14
click at [896, 174] on link "View External Url" at bounding box center [903, 169] width 93 height 17
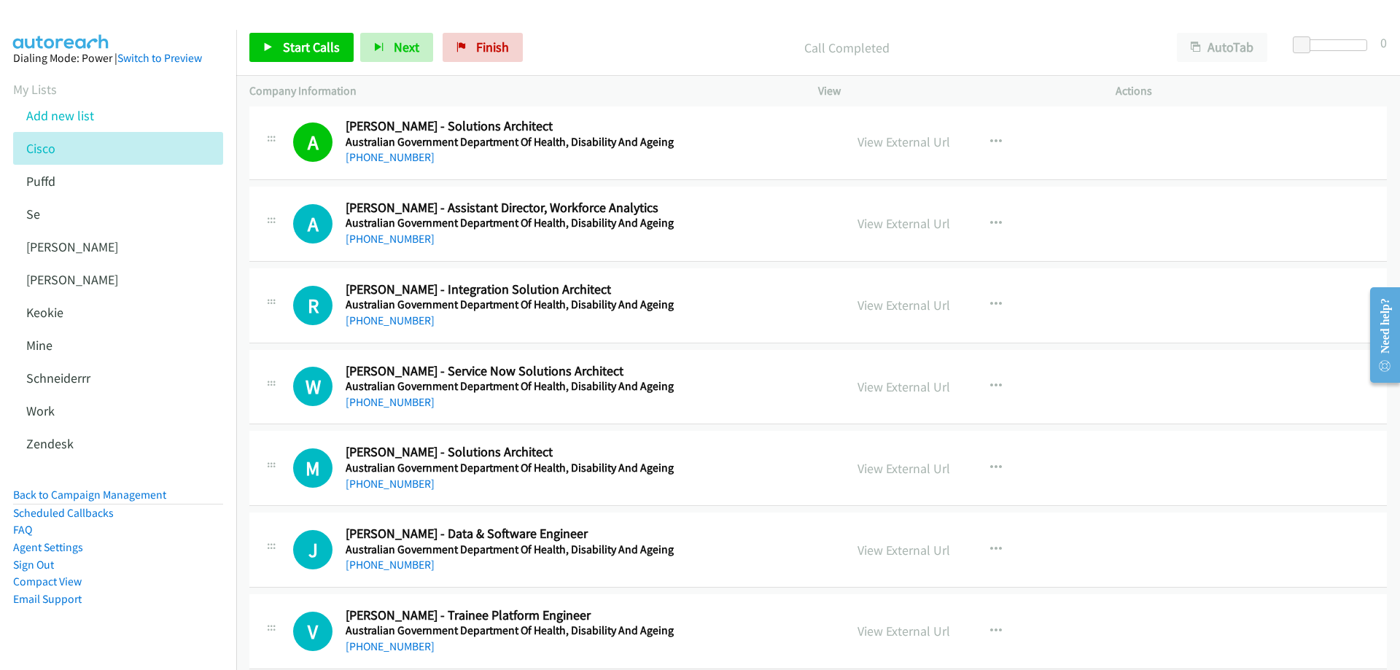
scroll to position [3718, 0]
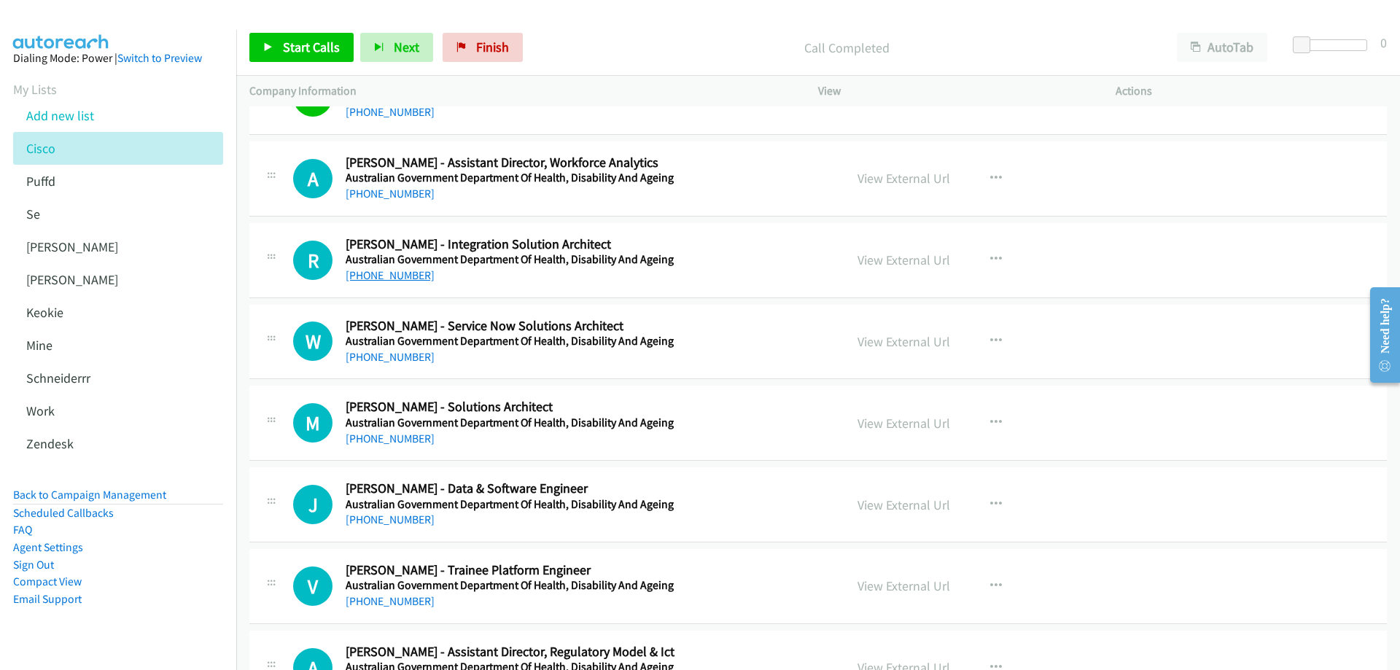
click at [407, 281] on link "+61 427 139 786" at bounding box center [390, 275] width 89 height 14
click at [886, 258] on link "View External Url" at bounding box center [903, 260] width 93 height 17
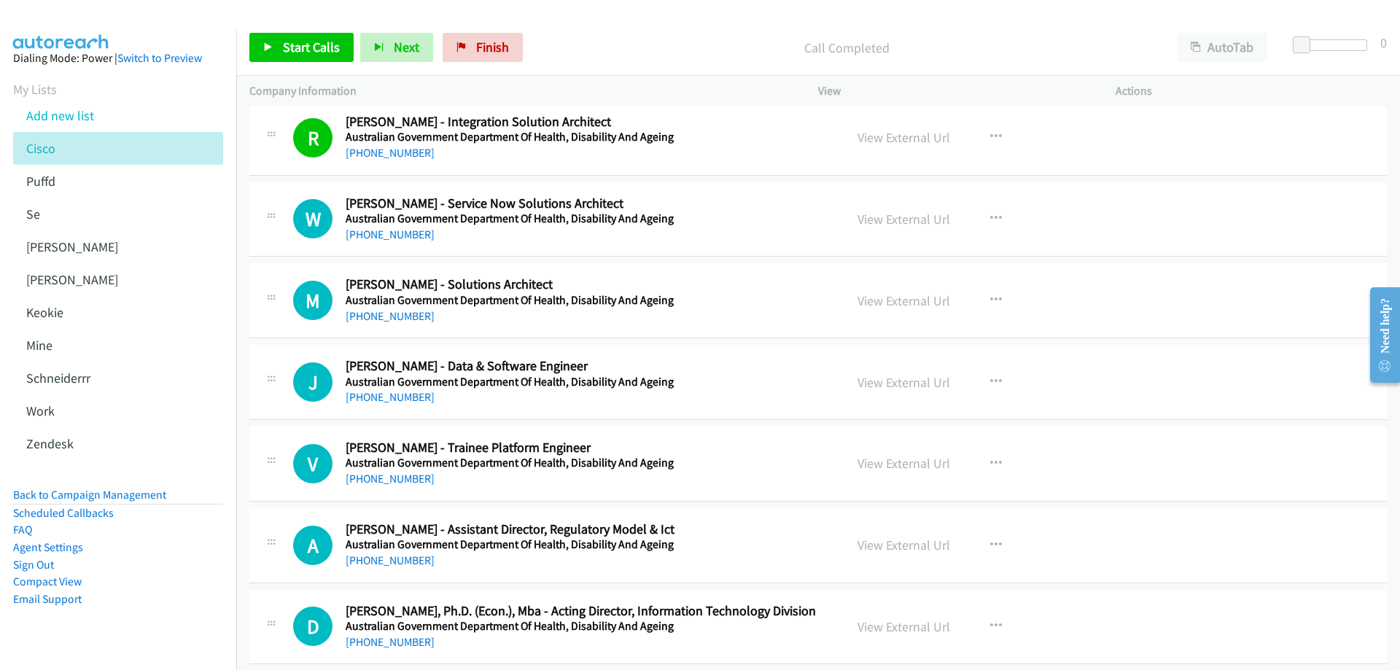
scroll to position [3864, 0]
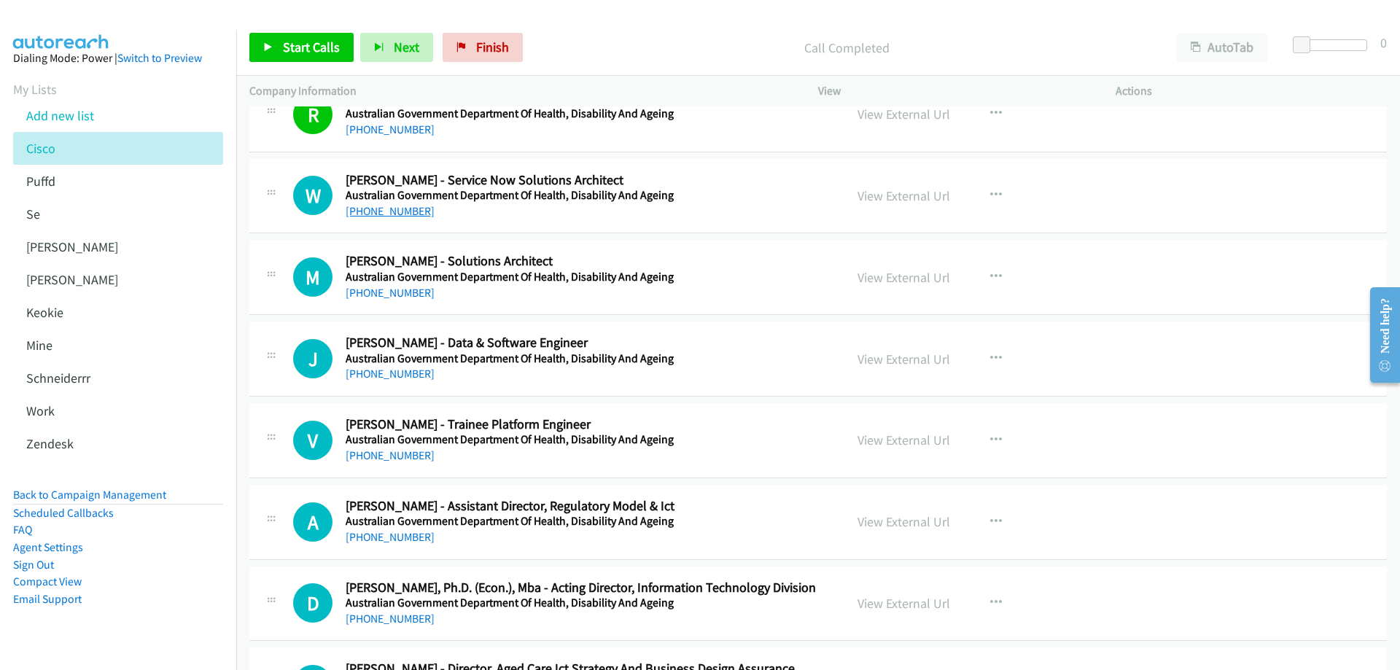
click at [401, 211] on link "+61 403 987 643" at bounding box center [390, 211] width 89 height 14
click at [887, 190] on link "View External Url" at bounding box center [903, 195] width 93 height 17
click at [881, 192] on link "View External Url" at bounding box center [903, 195] width 93 height 17
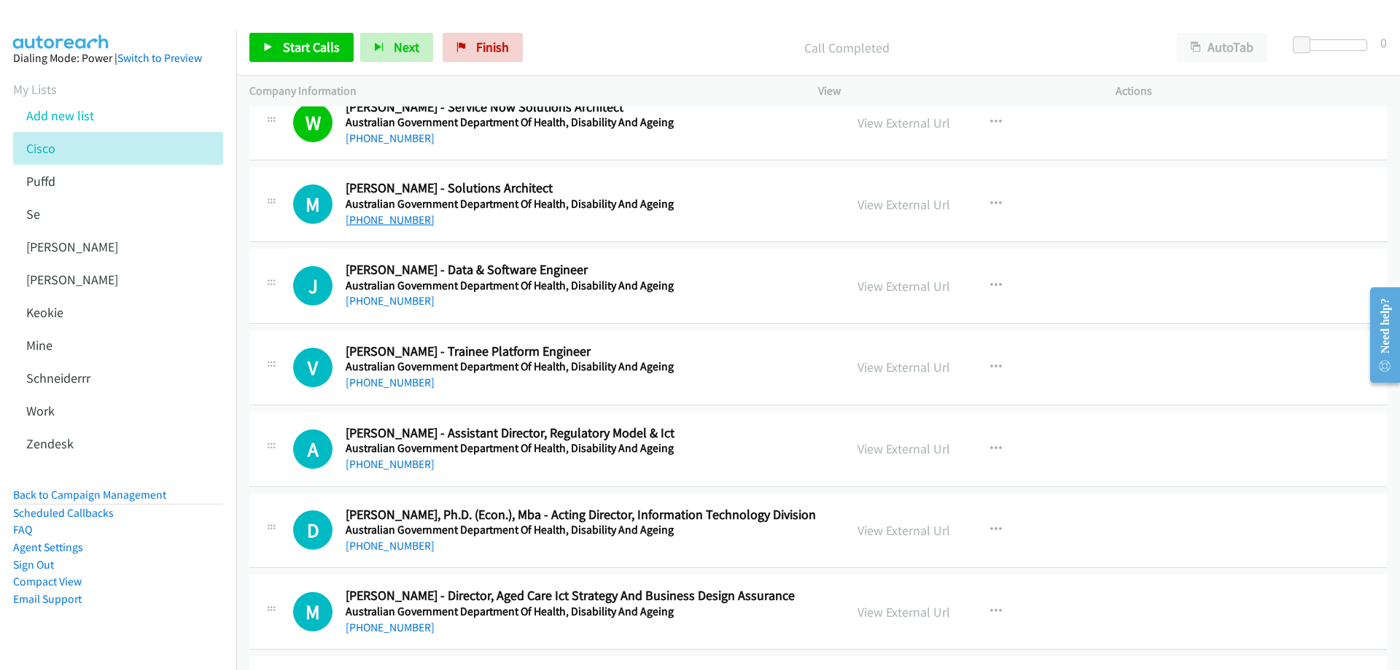
click at [395, 221] on link "+61 427 501 507" at bounding box center [390, 220] width 89 height 14
click at [889, 204] on link "View External Url" at bounding box center [903, 204] width 93 height 17
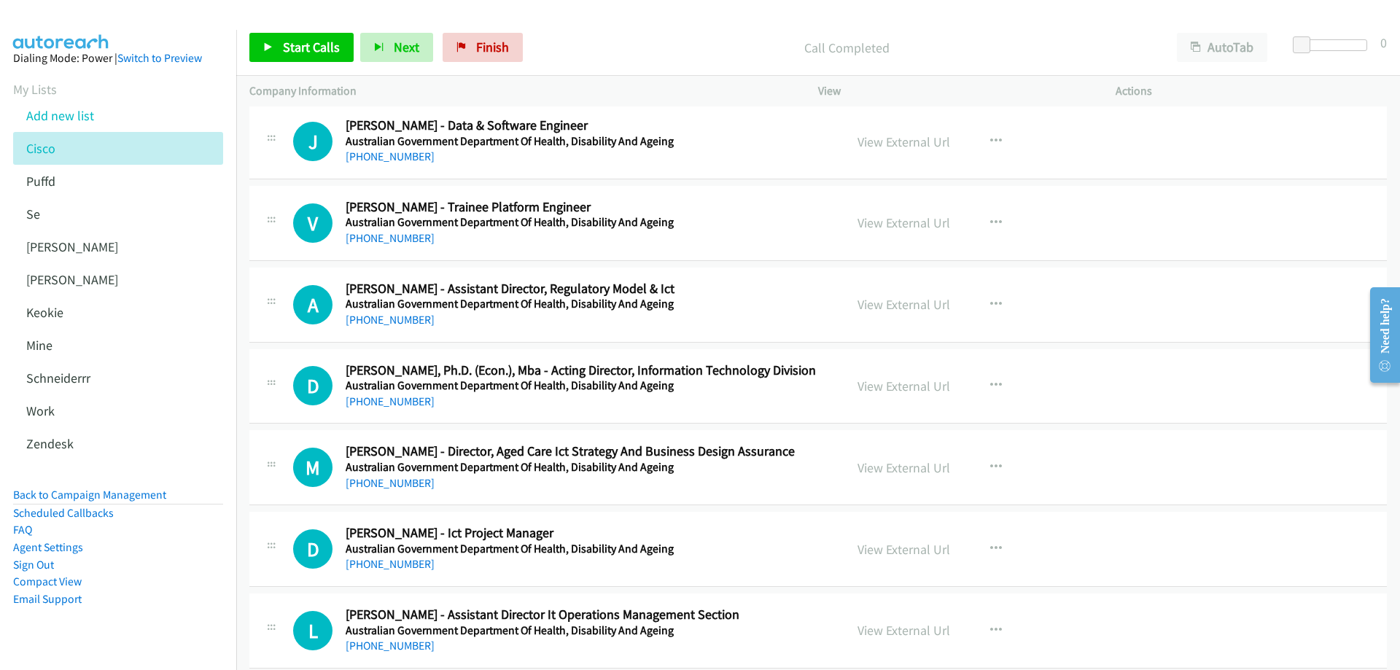
scroll to position [4083, 0]
click at [402, 156] on link "+61 403 216 266" at bounding box center [390, 155] width 89 height 14
click at [907, 139] on link "View External Url" at bounding box center [903, 140] width 93 height 17
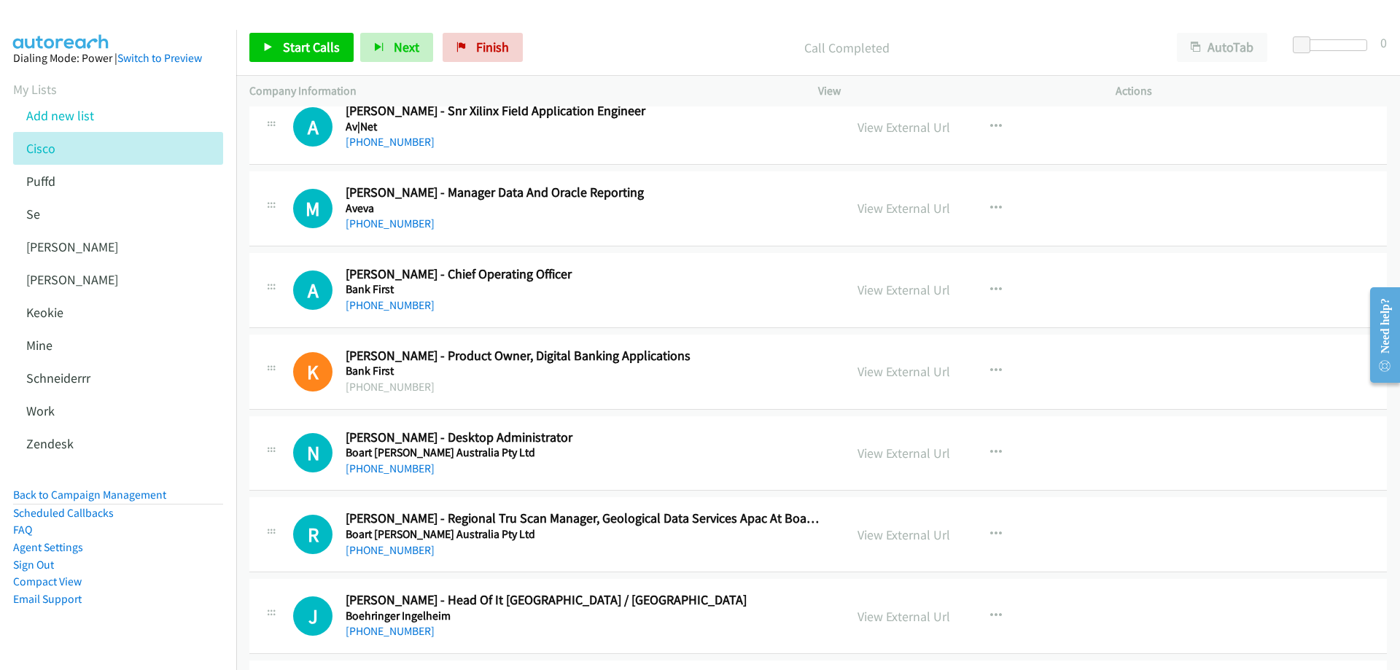
scroll to position [4885, 0]
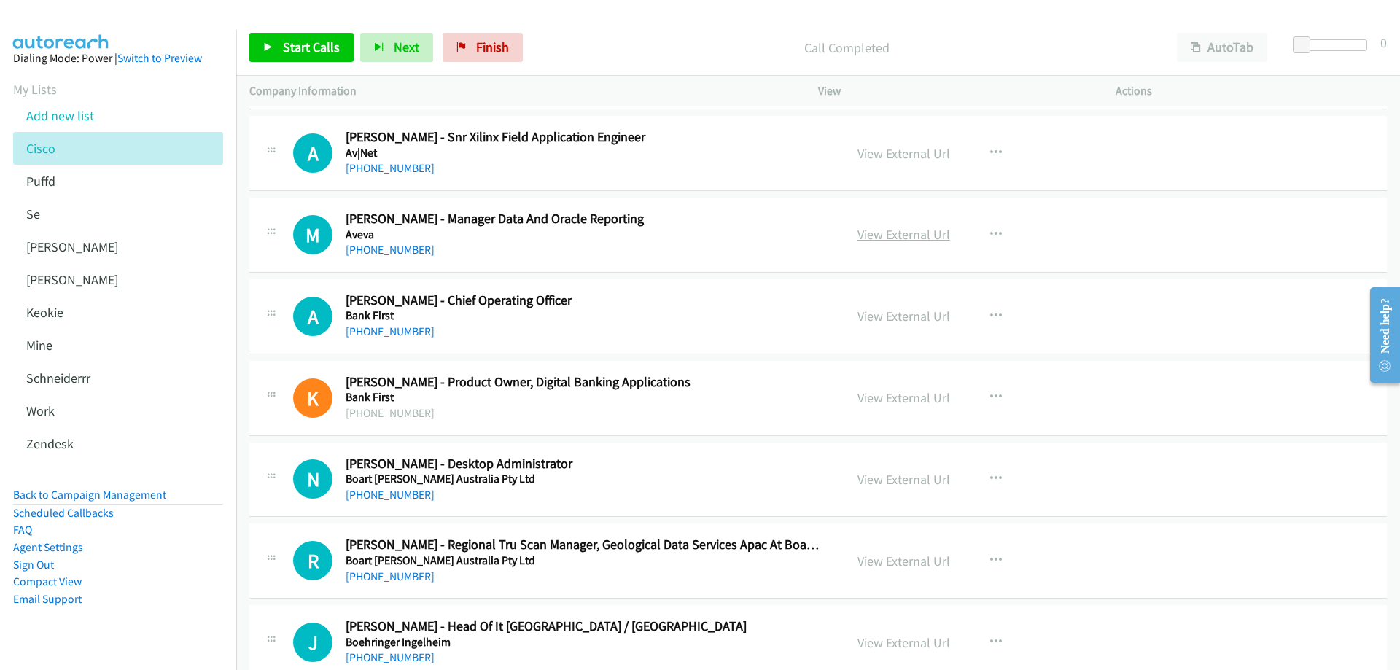
click at [881, 232] on link "View External Url" at bounding box center [903, 234] width 93 height 17
click at [392, 249] on link "+61 410 157 551" at bounding box center [390, 250] width 89 height 14
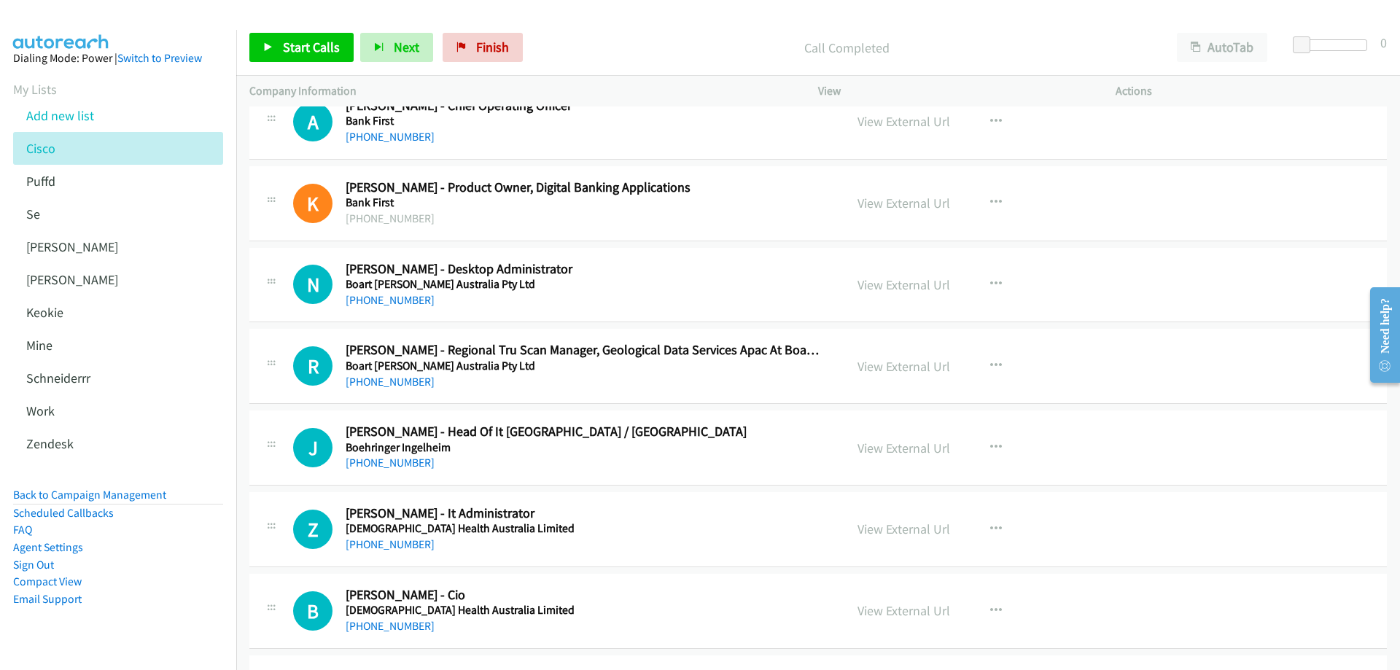
scroll to position [5103, 0]
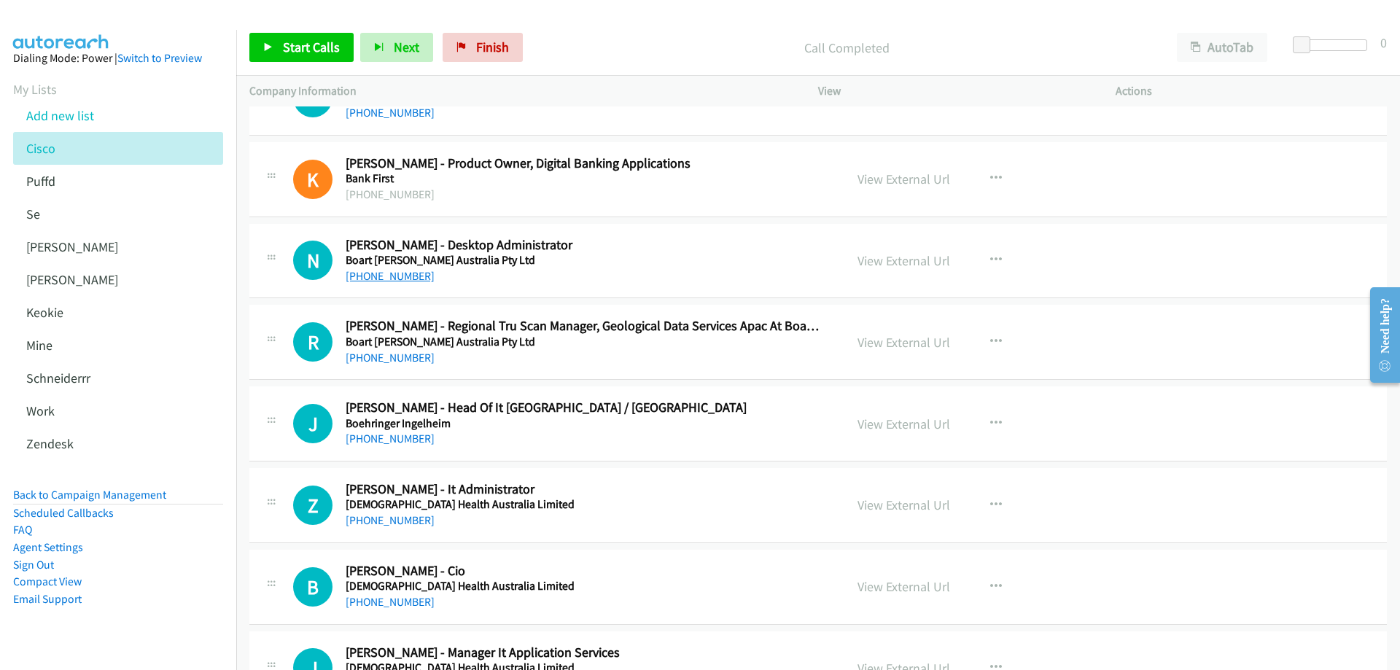
click at [402, 274] on link "+61 8 8375 8319" at bounding box center [390, 276] width 89 height 14
click at [886, 261] on link "View External Url" at bounding box center [903, 260] width 93 height 17
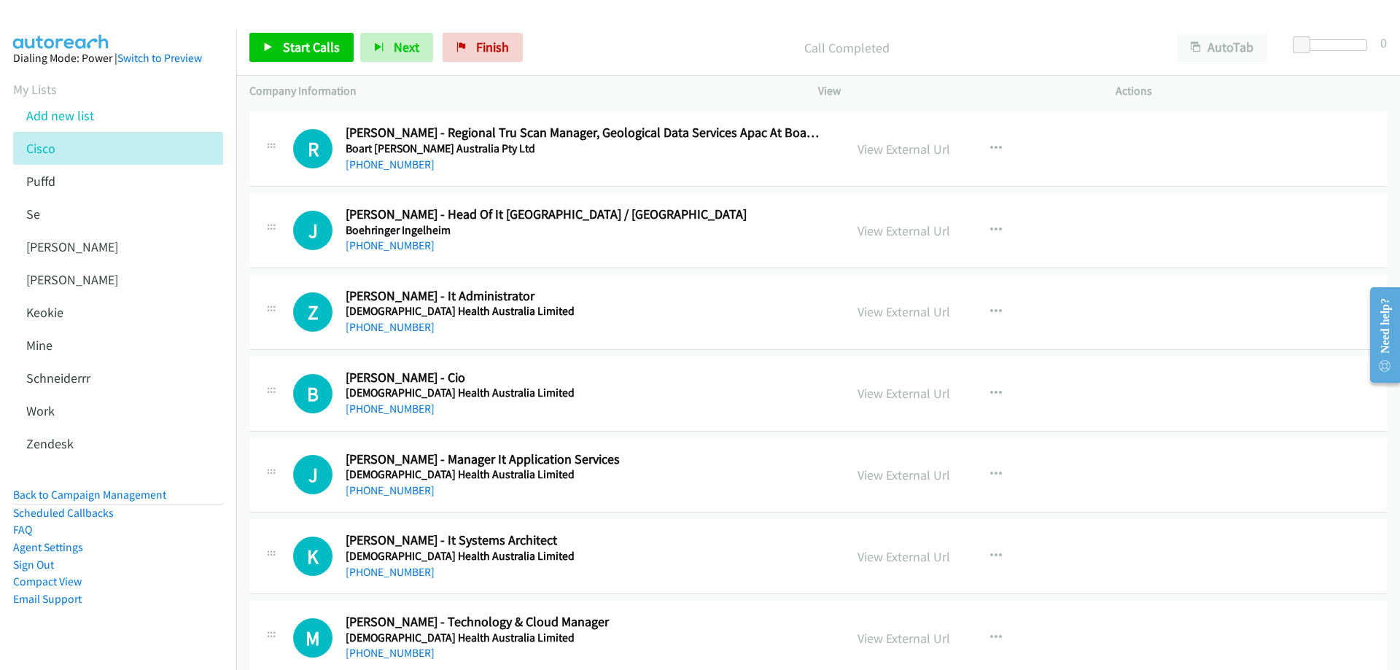
scroll to position [5322, 0]
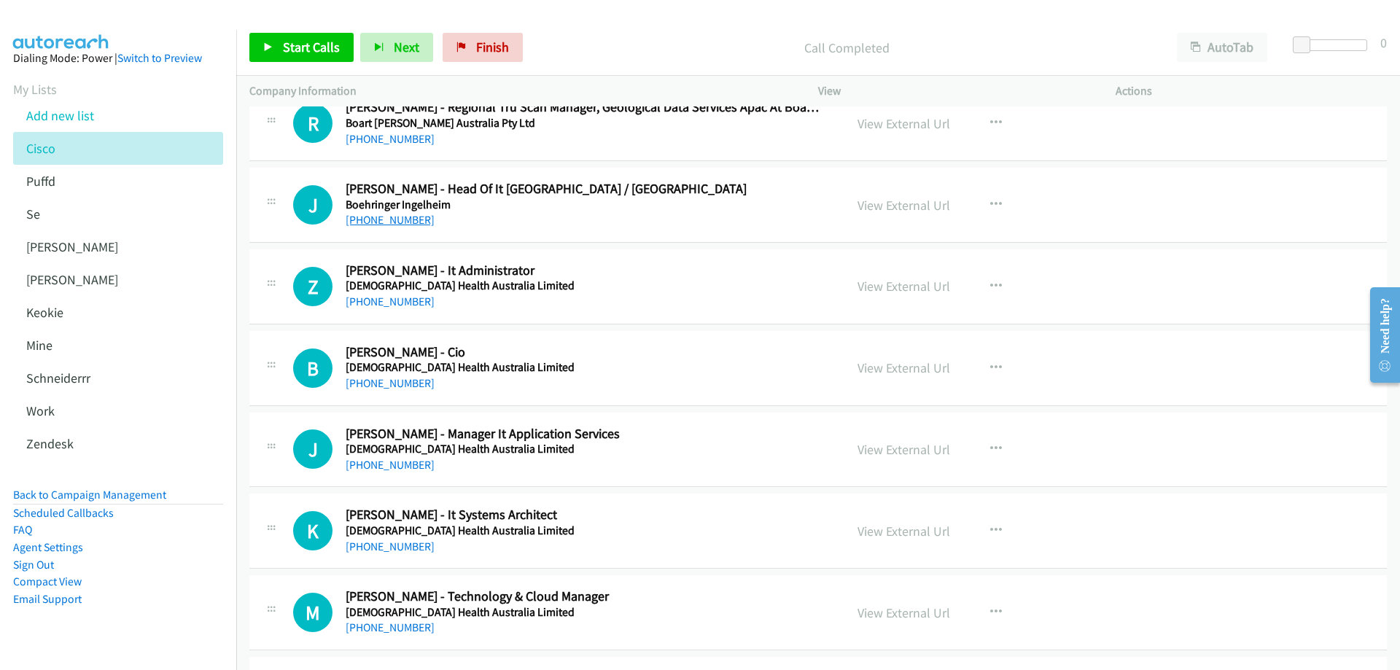
click at [397, 218] on link "+61 413 733 682" at bounding box center [390, 220] width 89 height 14
click at [915, 209] on link "View External Url" at bounding box center [903, 205] width 93 height 17
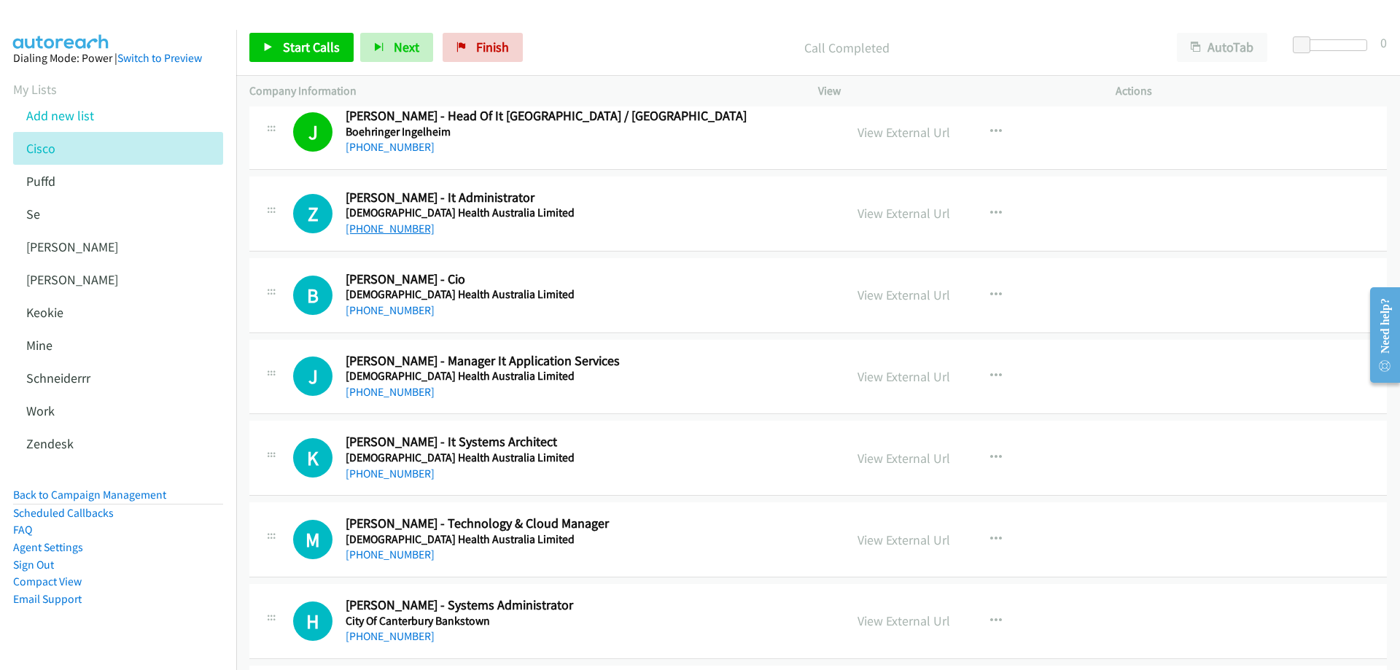
click at [400, 225] on link "+61 412 902 505" at bounding box center [390, 229] width 89 height 14
click at [904, 214] on link "View External Url" at bounding box center [903, 213] width 93 height 17
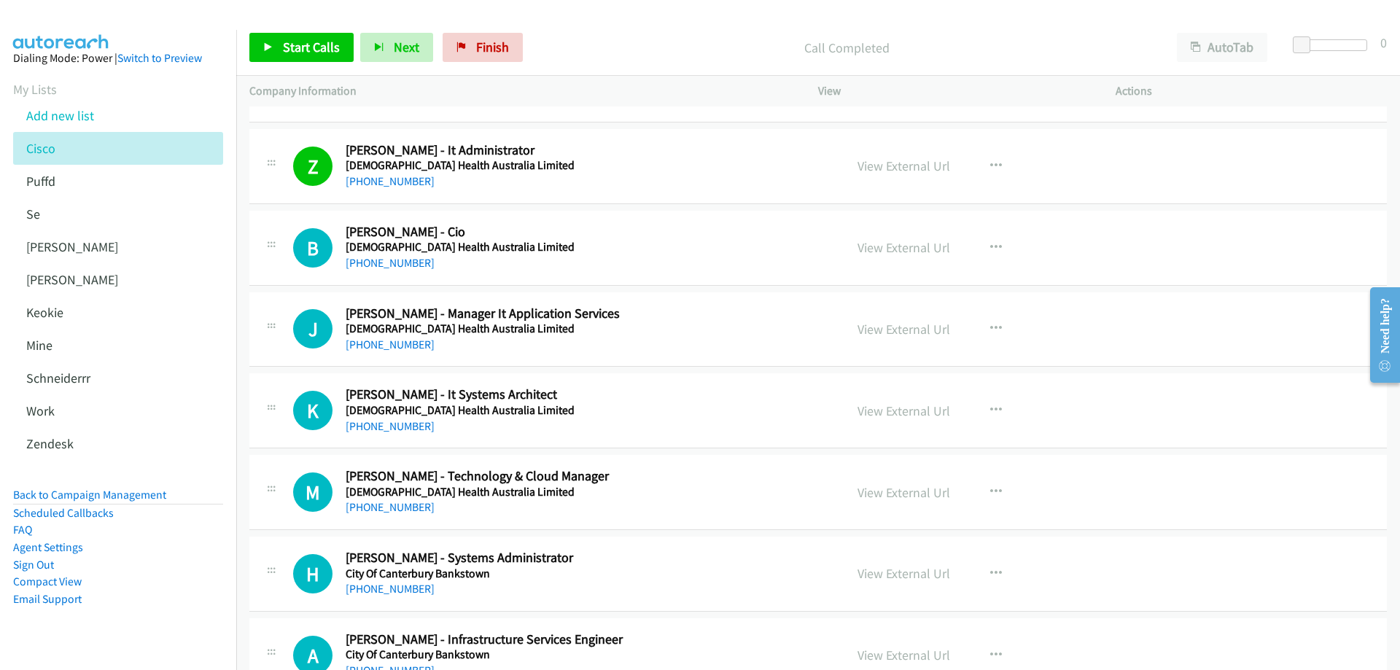
scroll to position [5468, 0]
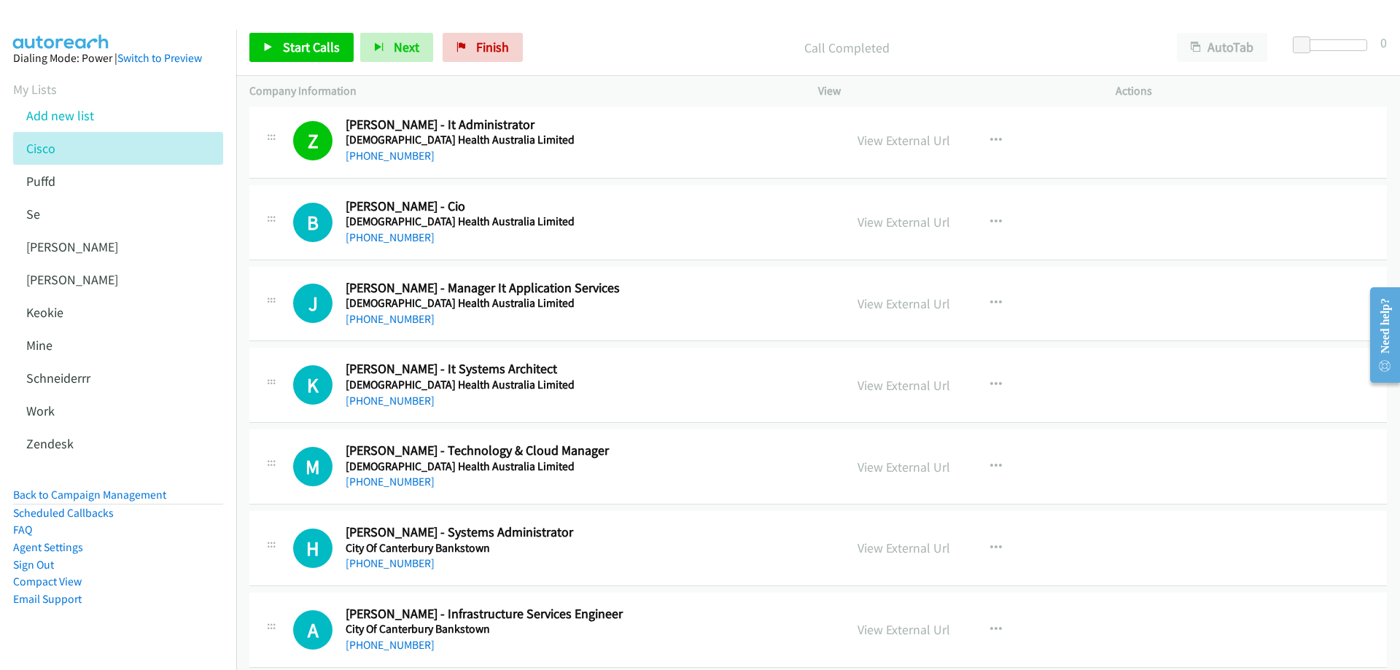
drag, startPoint x: 400, startPoint y: 243, endPoint x: 407, endPoint y: 246, distance: 7.5
click at [400, 243] on link "+61 407 954 446" at bounding box center [390, 237] width 89 height 14
click at [897, 225] on link "View External Url" at bounding box center [903, 222] width 93 height 17
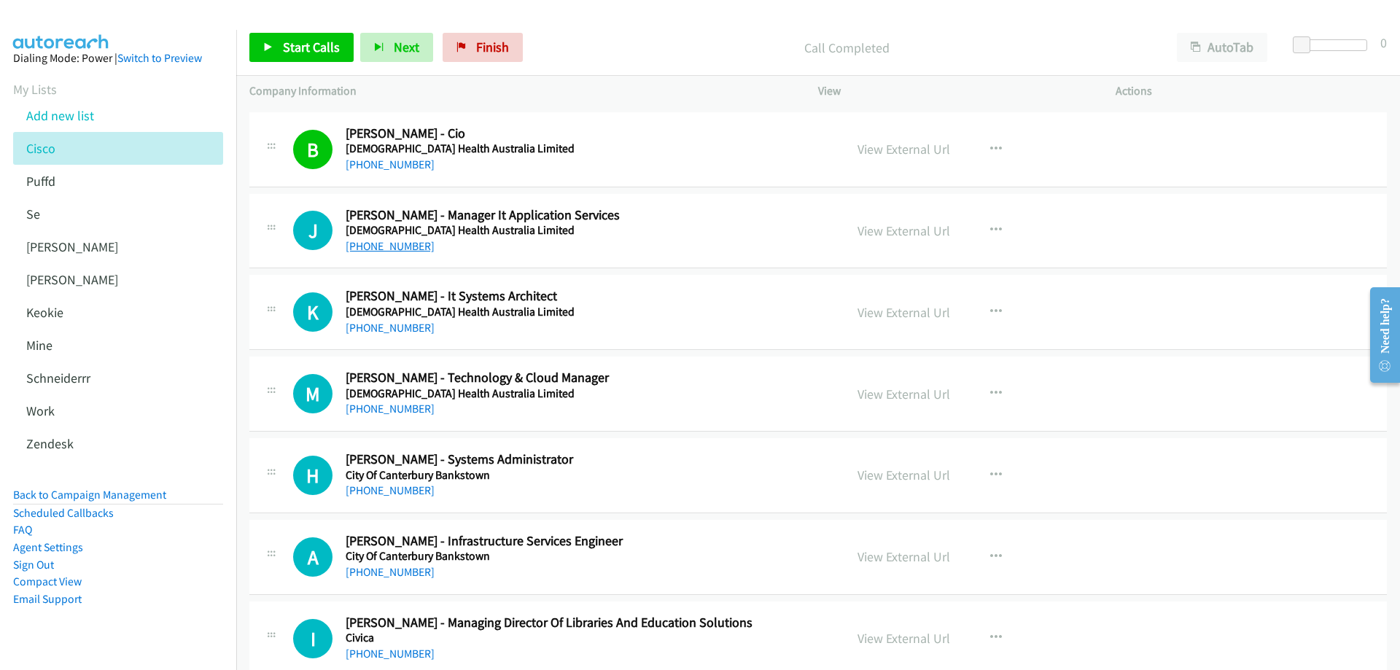
click at [400, 249] on link "+61 423 225 582" at bounding box center [390, 246] width 89 height 14
click at [879, 232] on link "View External Url" at bounding box center [903, 230] width 93 height 17
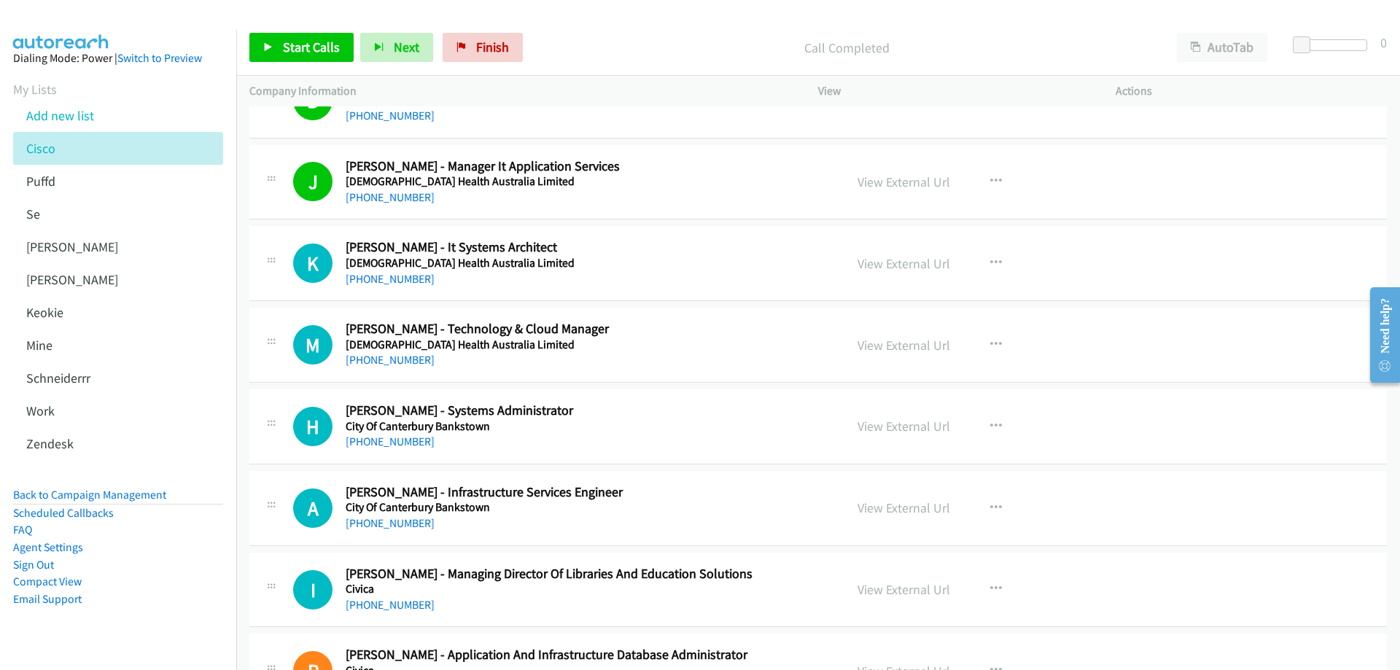
scroll to position [5614, 0]
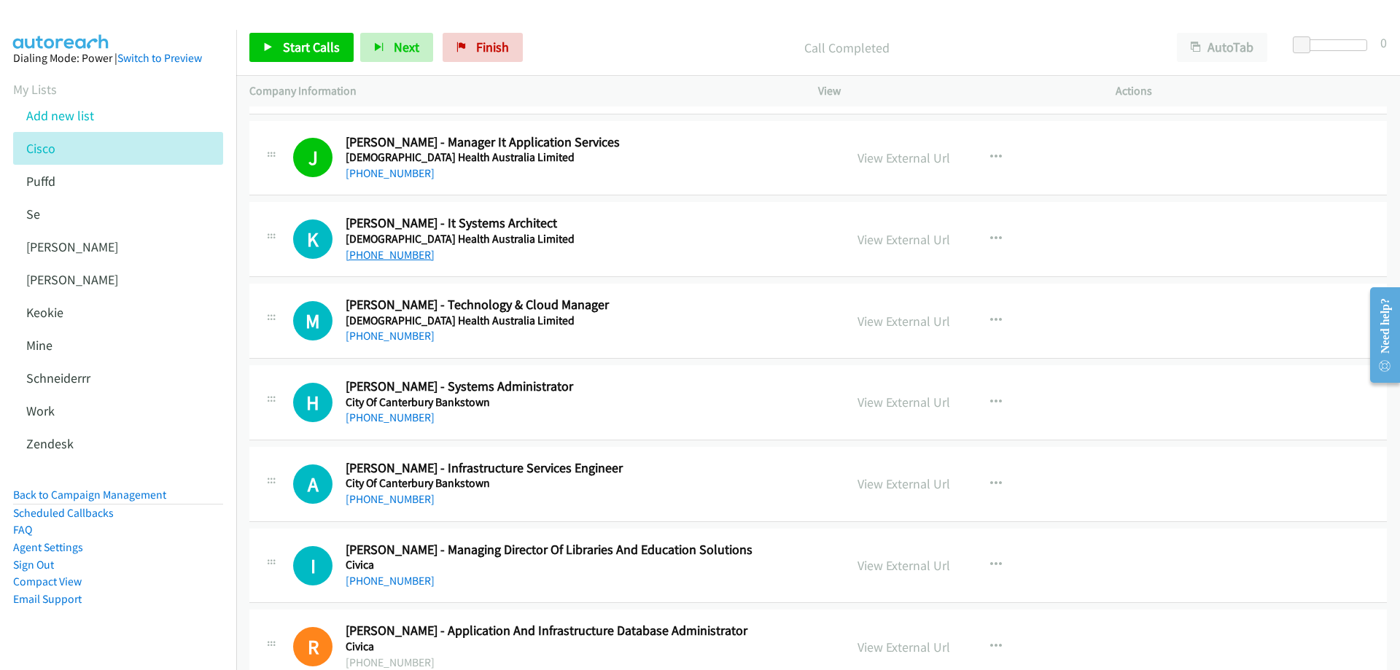
click at [391, 256] on link "+61 410 880 215" at bounding box center [390, 255] width 89 height 14
click at [922, 238] on link "View External Url" at bounding box center [903, 239] width 93 height 17
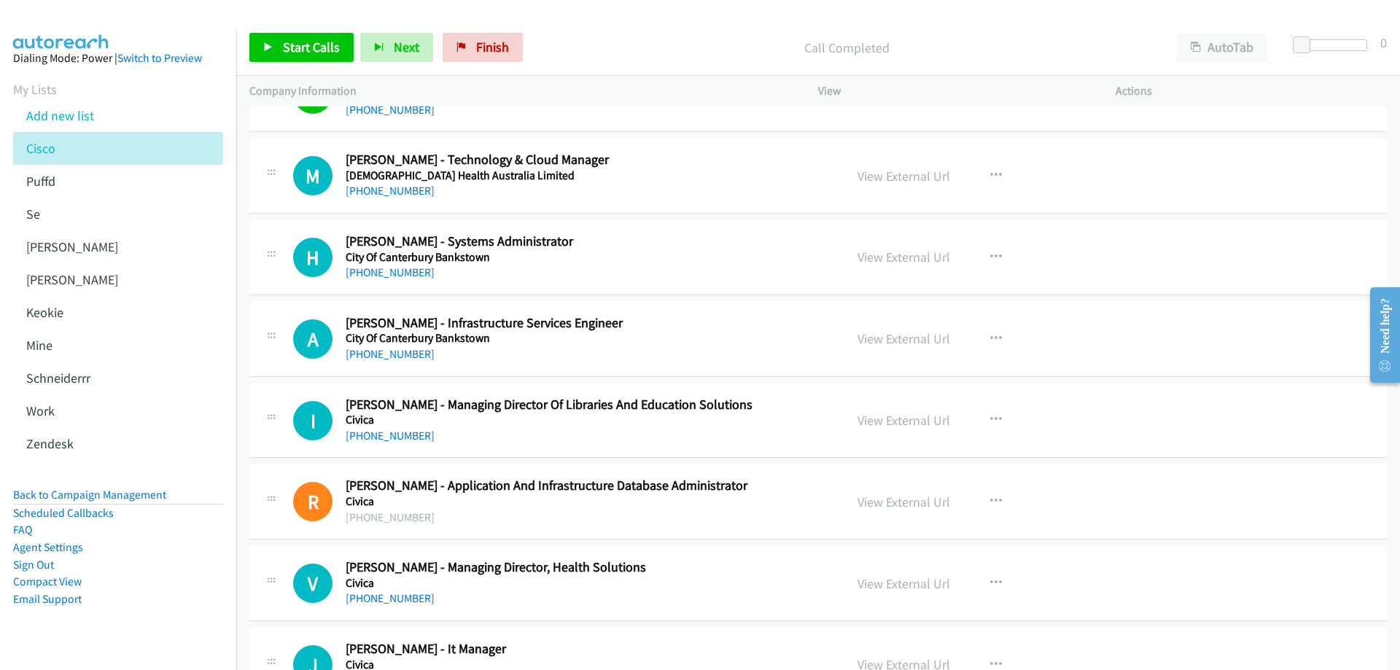
scroll to position [5760, 0]
click at [378, 192] on link "+61 401 636 131" at bounding box center [390, 190] width 89 height 14
click at [882, 179] on link "View External Url" at bounding box center [903, 175] width 93 height 17
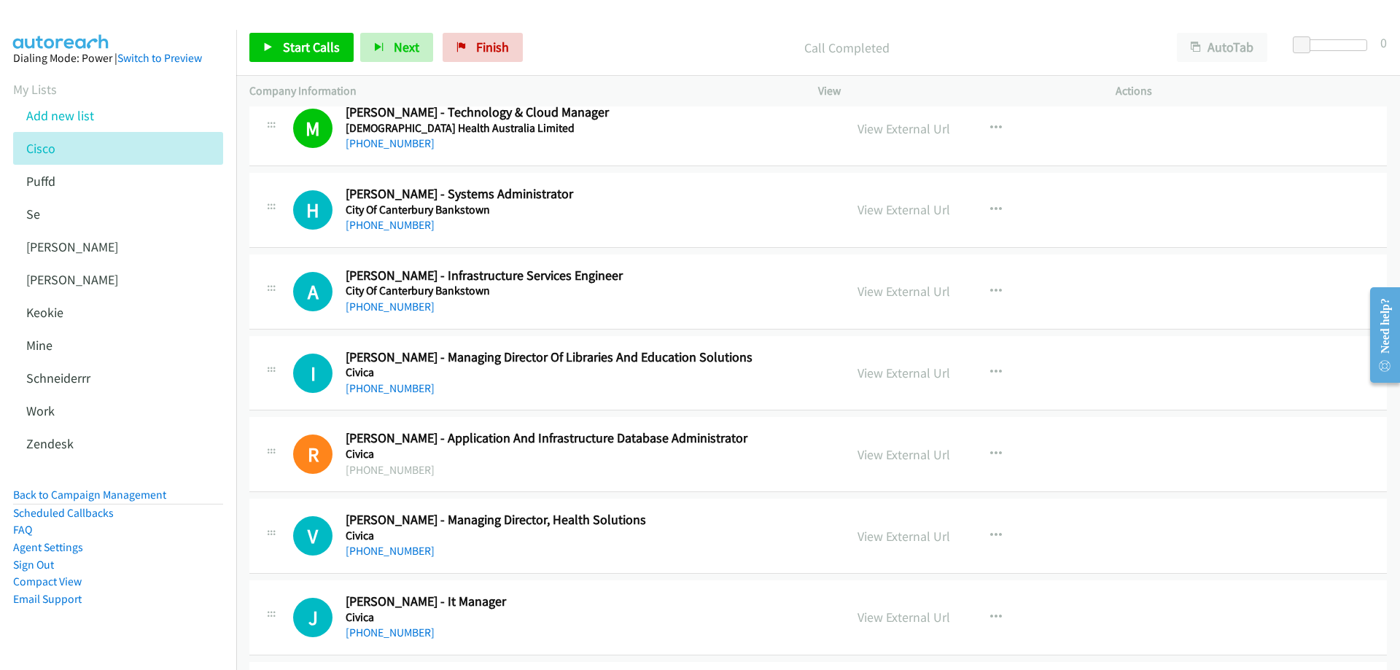
scroll to position [5832, 0]
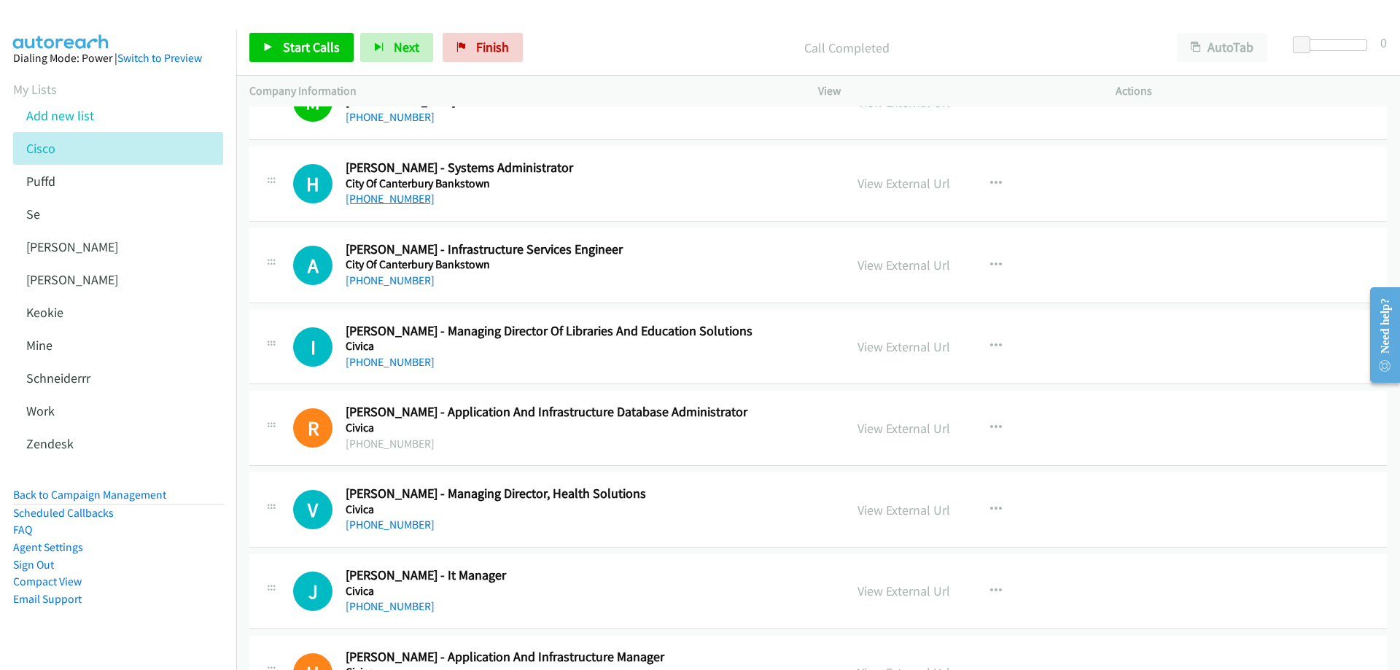
click at [394, 198] on link "+61 404 426 236" at bounding box center [390, 199] width 89 height 14
click at [895, 182] on link "View External Url" at bounding box center [903, 183] width 93 height 17
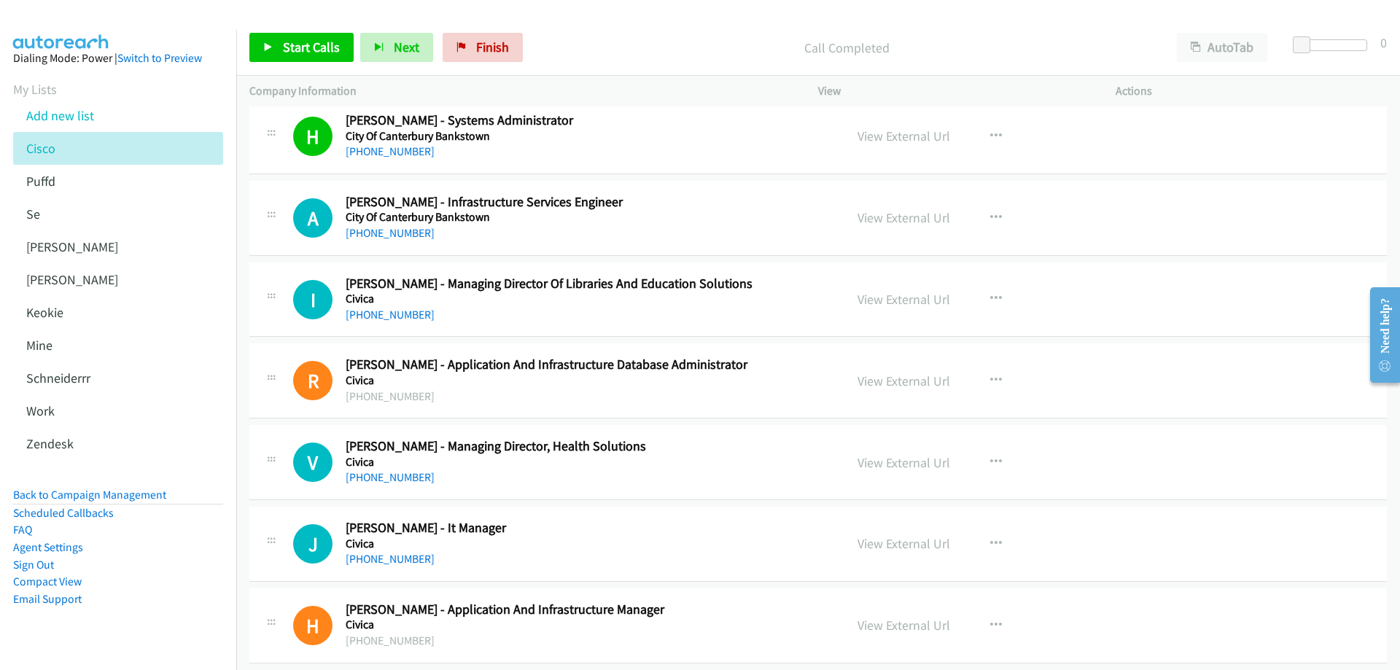
scroll to position [5905, 0]
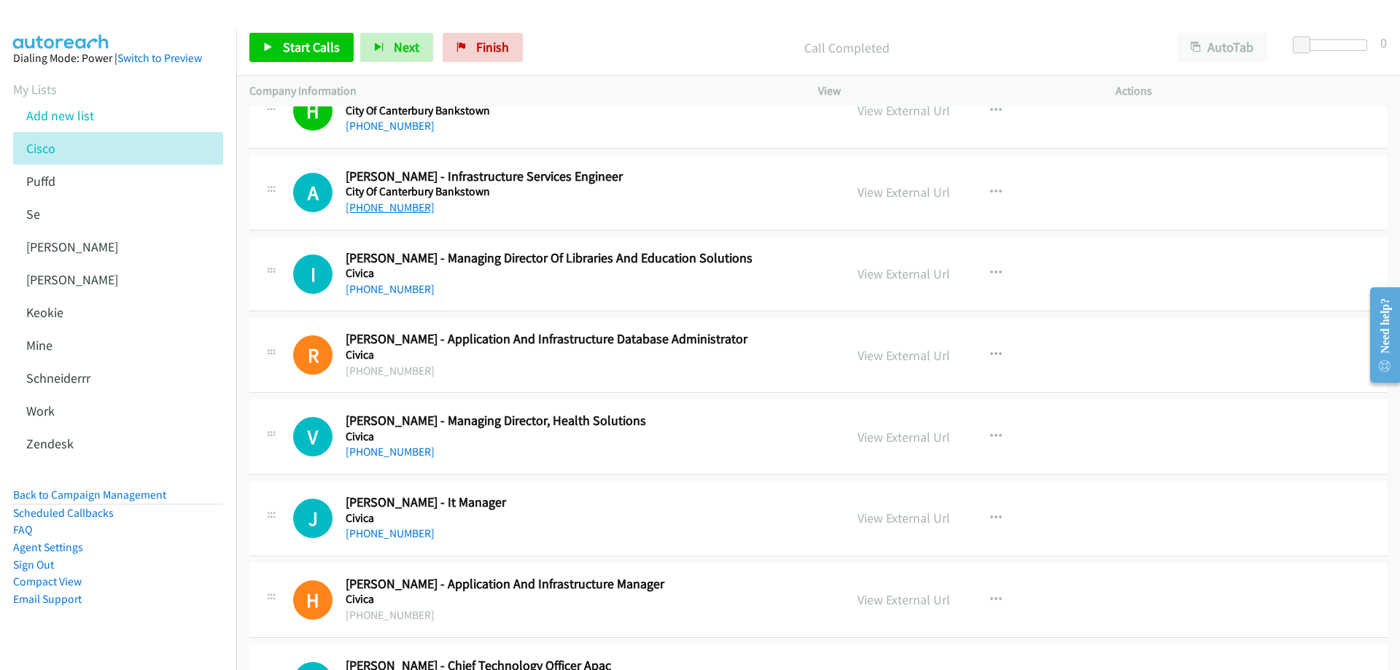
click at [391, 206] on link "+61 413 241 749" at bounding box center [390, 207] width 89 height 14
click at [904, 190] on link "View External Url" at bounding box center [903, 192] width 93 height 17
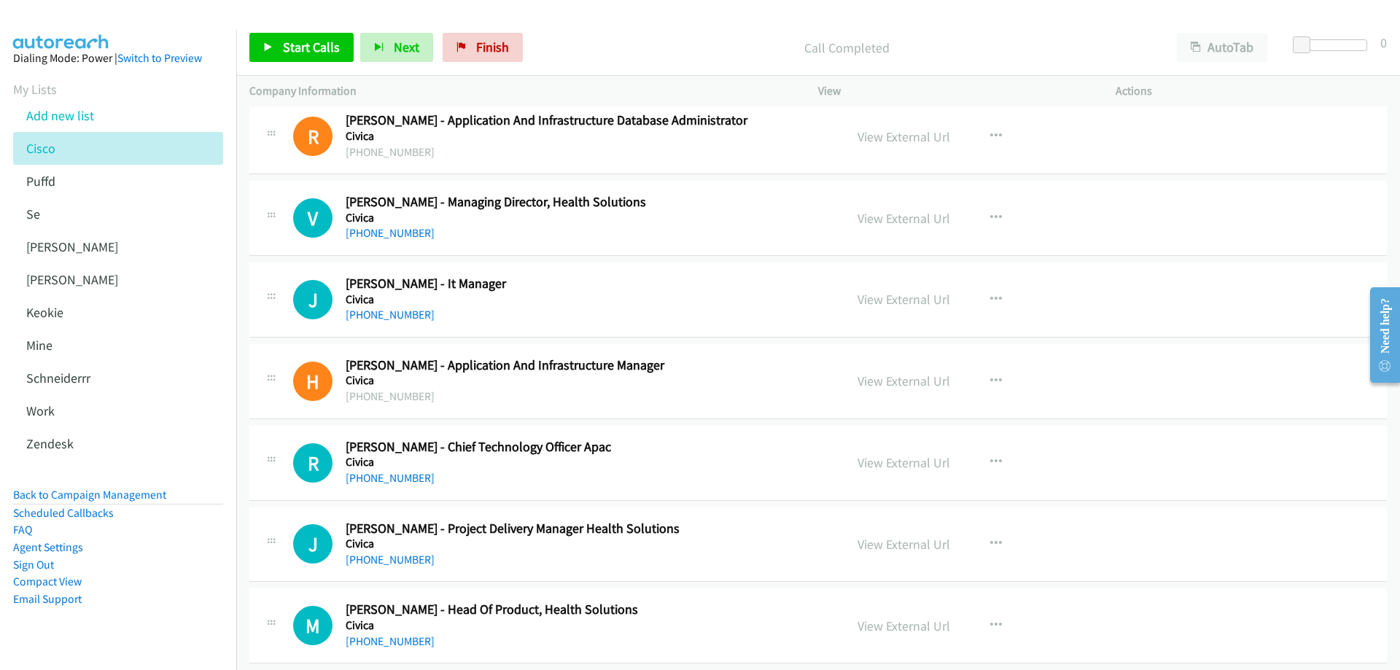
scroll to position [6197, 0]
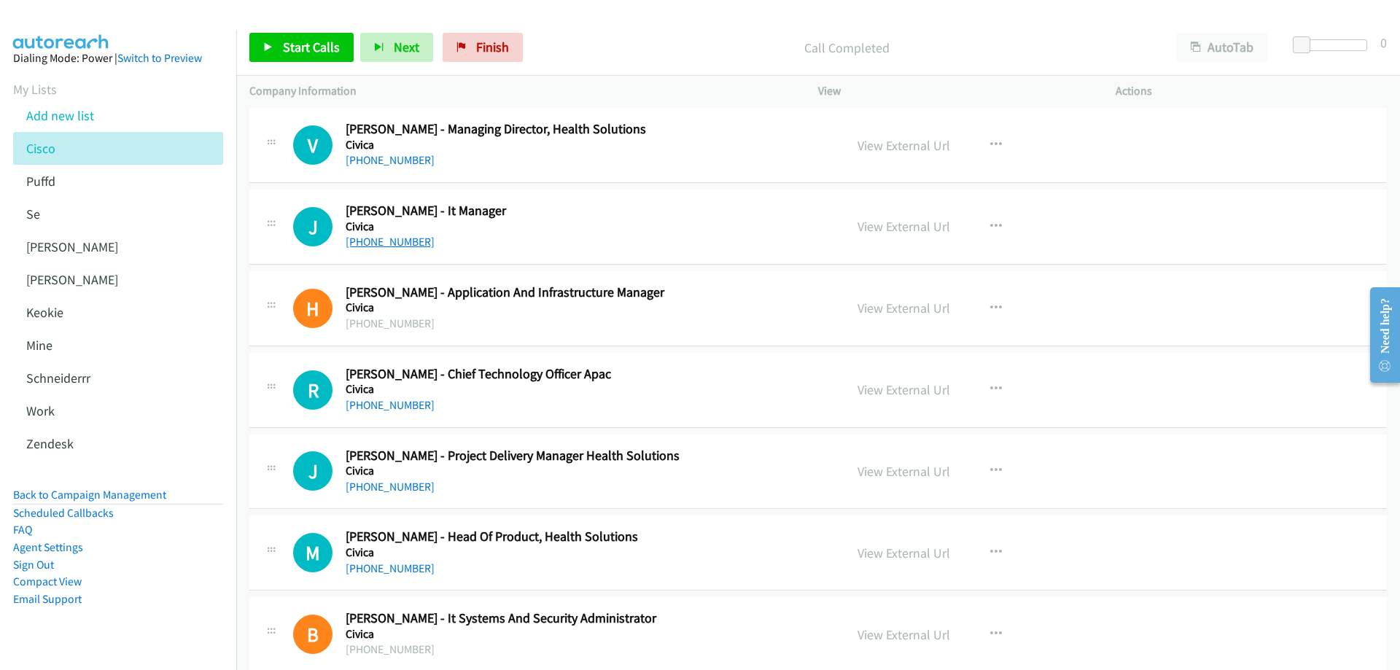
click at [381, 241] on link "+61 467 723 943" at bounding box center [390, 242] width 89 height 14
click at [904, 220] on link "View External Url" at bounding box center [903, 226] width 93 height 17
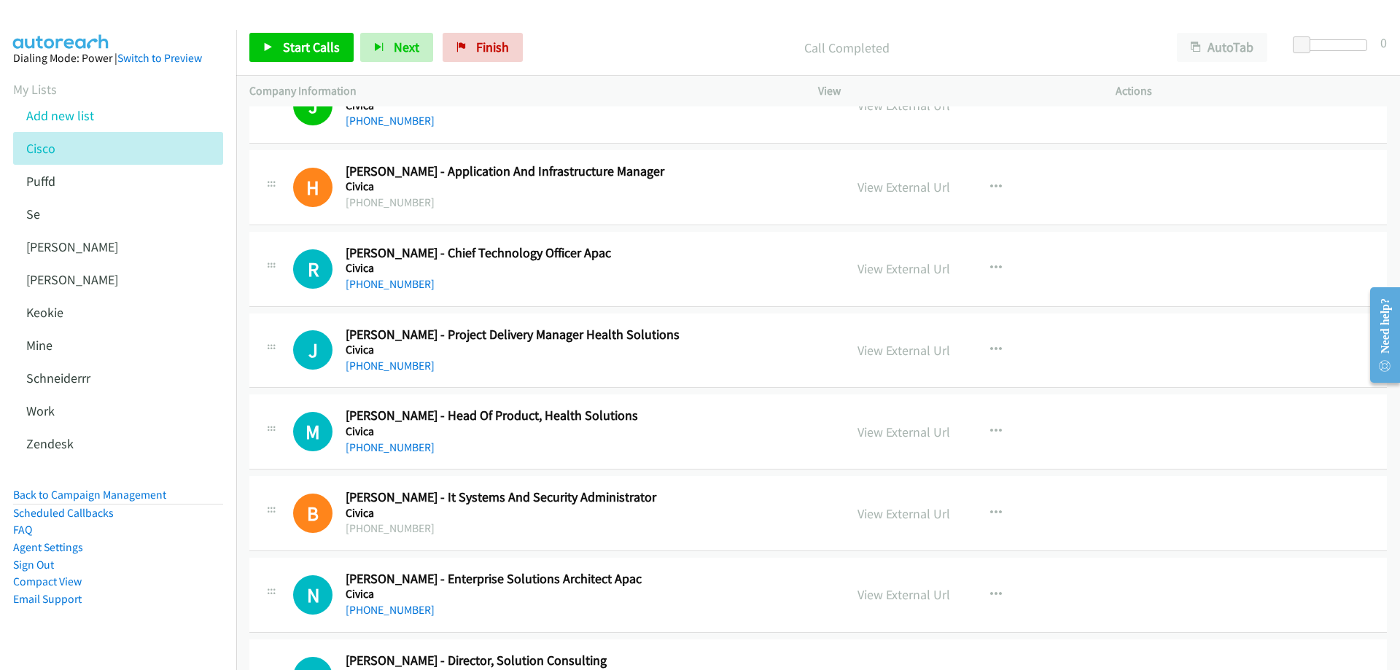
scroll to position [6343, 0]
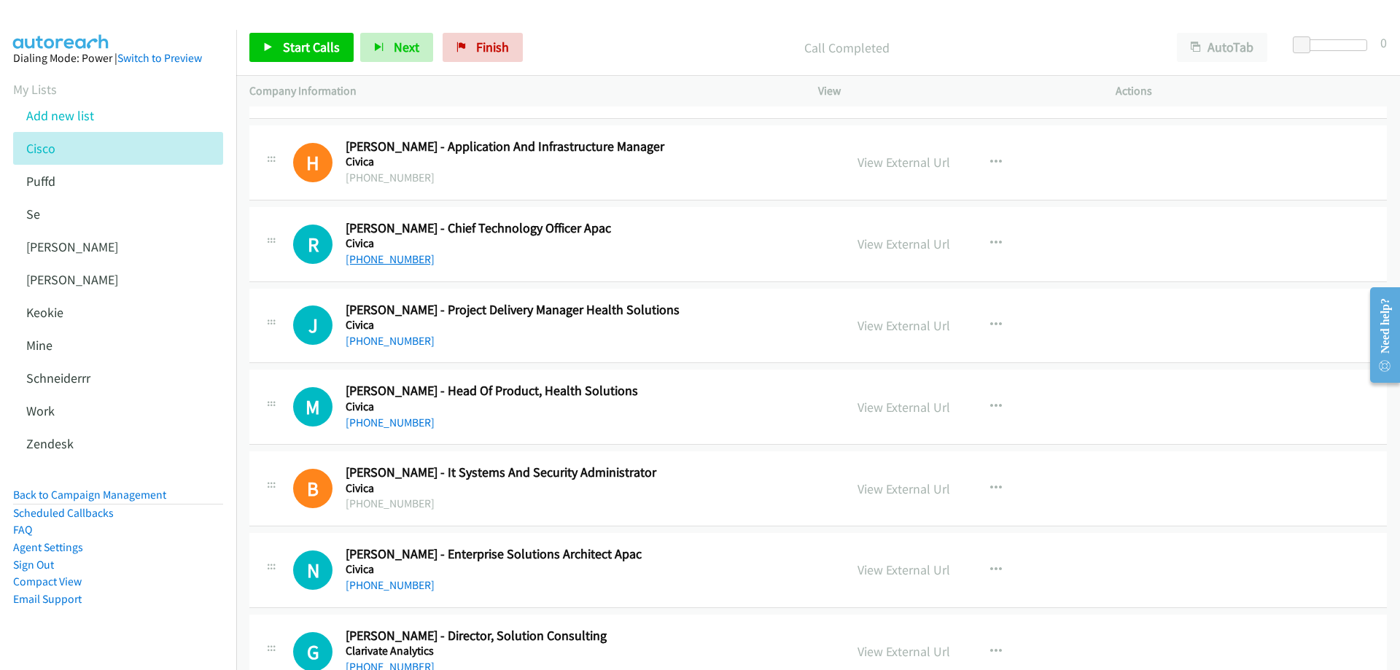
click at [408, 262] on link "+61 400 591 215" at bounding box center [390, 259] width 89 height 14
click at [887, 238] on link "View External Url" at bounding box center [903, 243] width 93 height 17
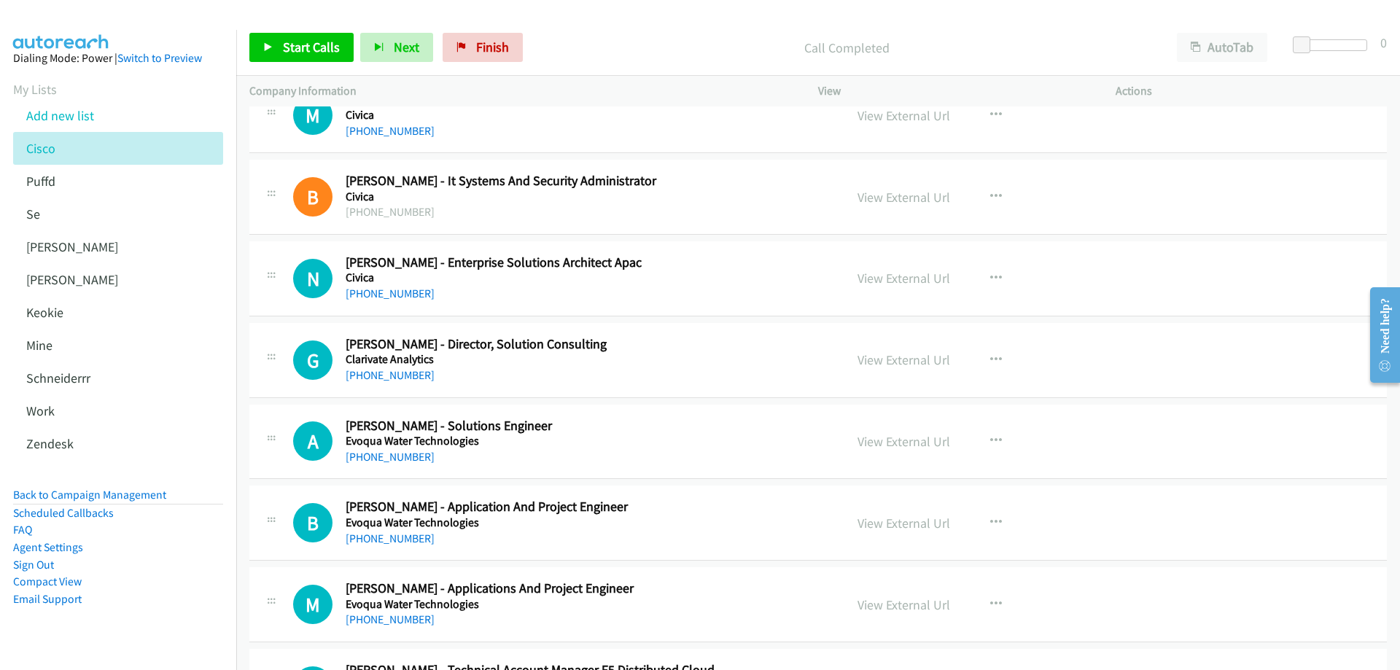
scroll to position [6707, 0]
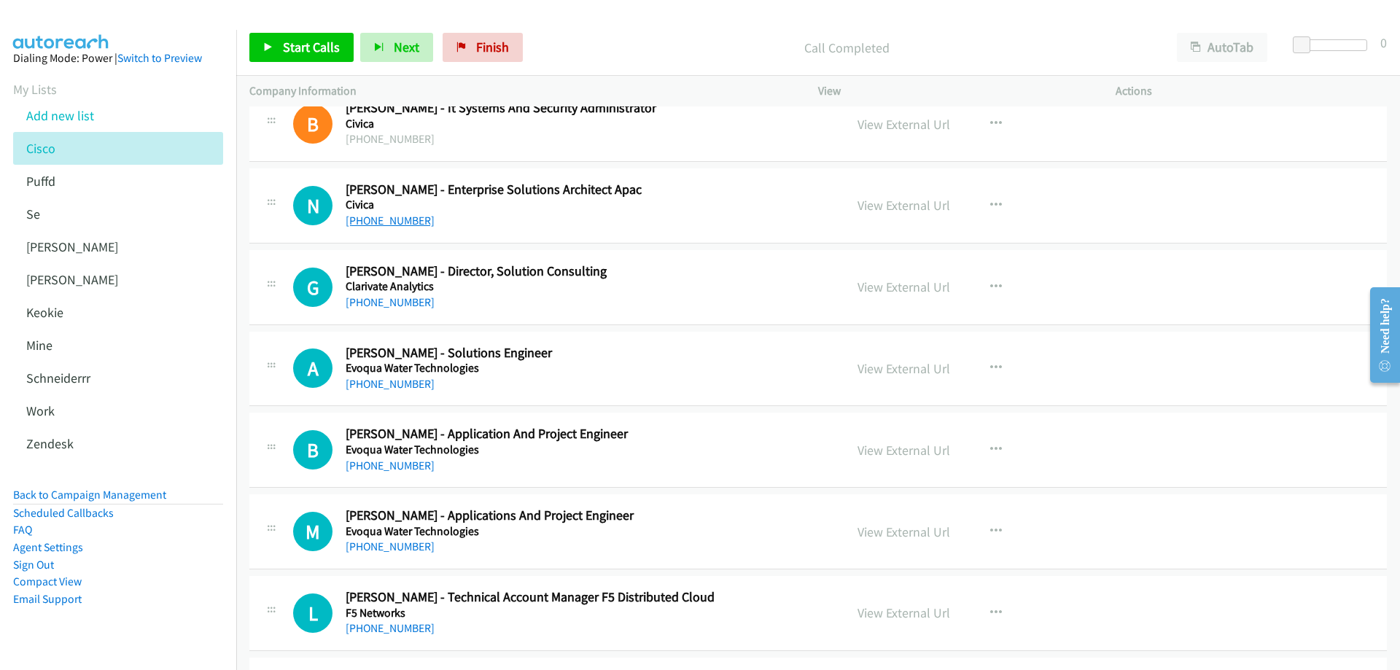
click at [397, 223] on link "+61 3 9292 8888" at bounding box center [390, 221] width 89 height 14
click at [876, 211] on link "View External Url" at bounding box center [903, 205] width 93 height 17
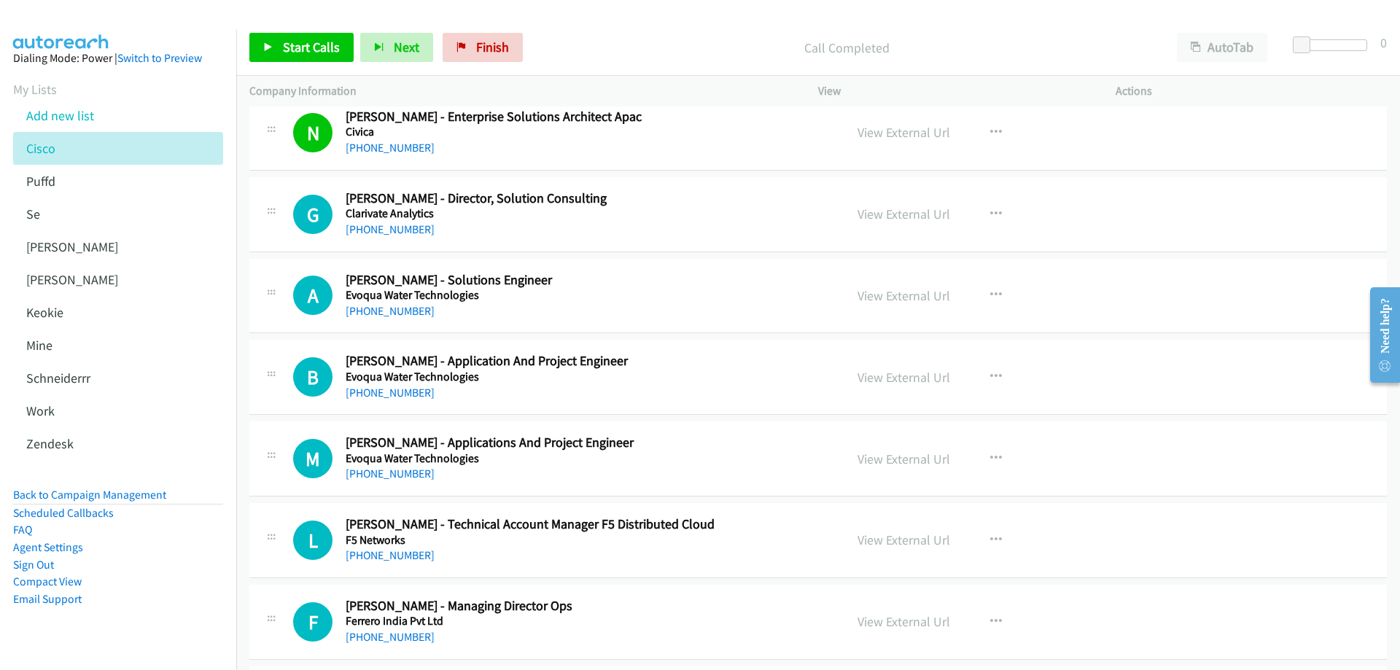
scroll to position [6853, 0]
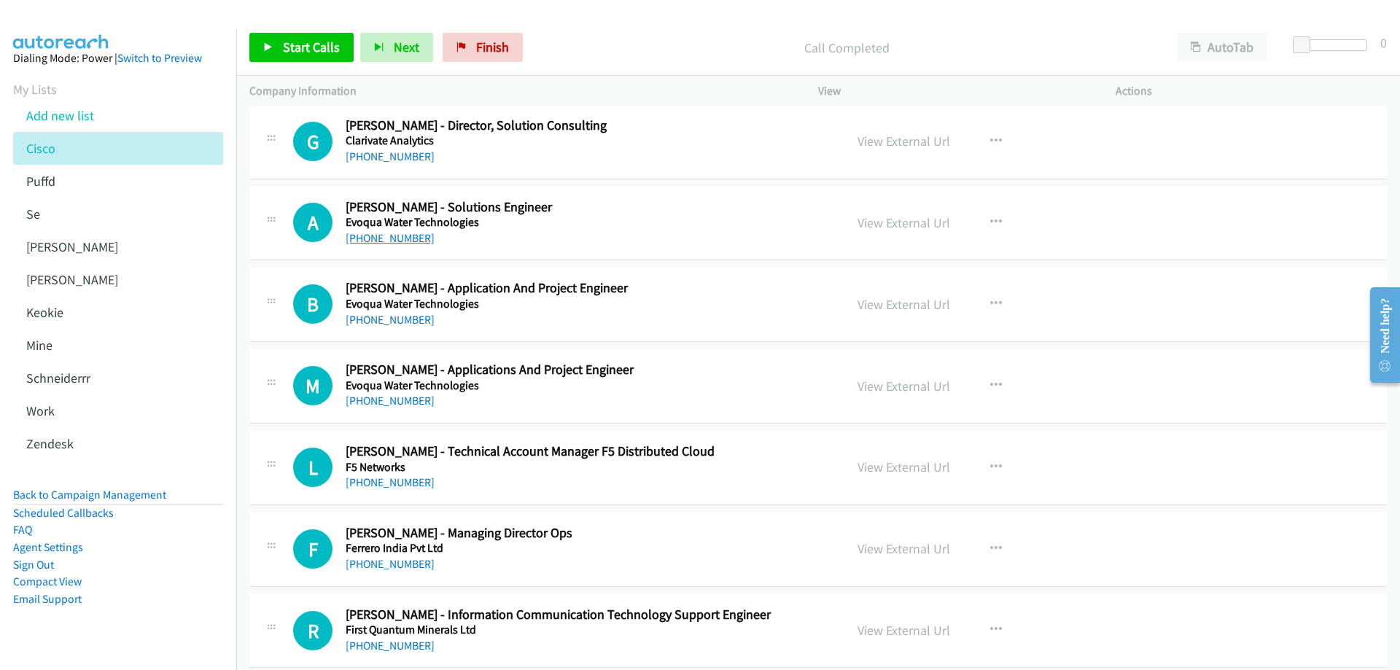
click at [391, 239] on link "+61 1300 782 379" at bounding box center [390, 238] width 89 height 14
click at [909, 223] on link "View External Url" at bounding box center [903, 222] width 93 height 17
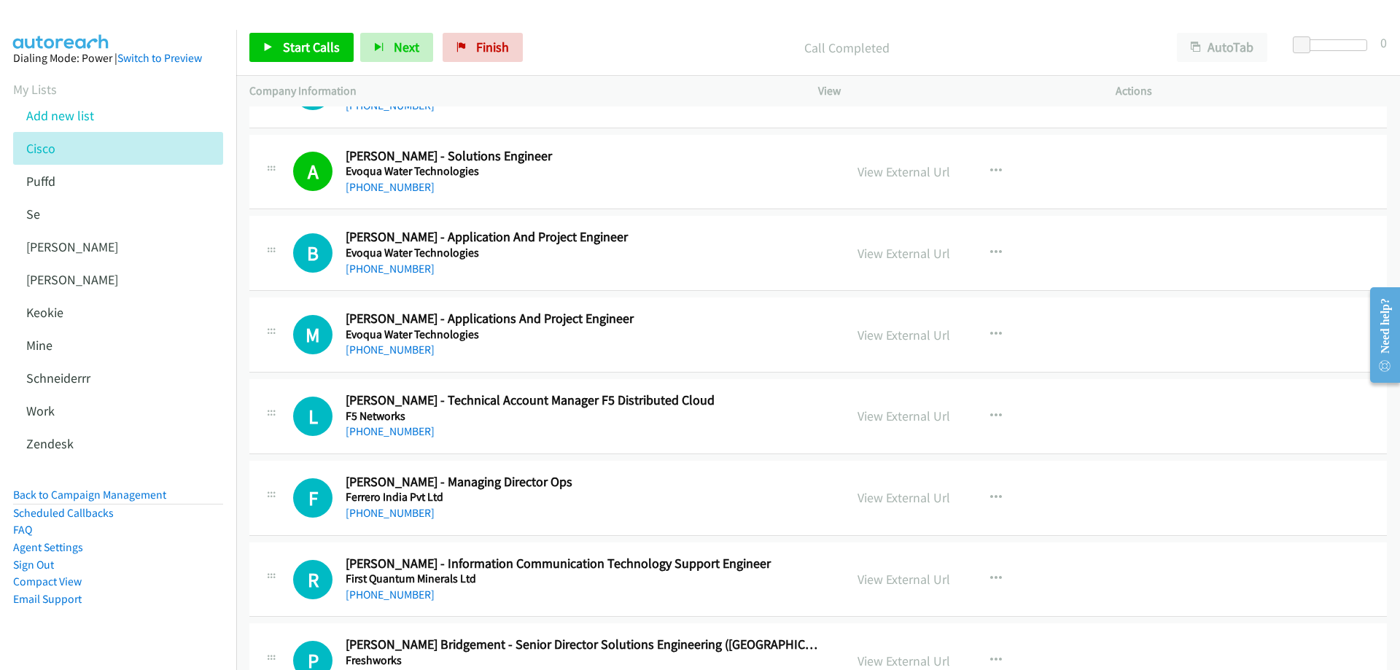
scroll to position [6926, 0]
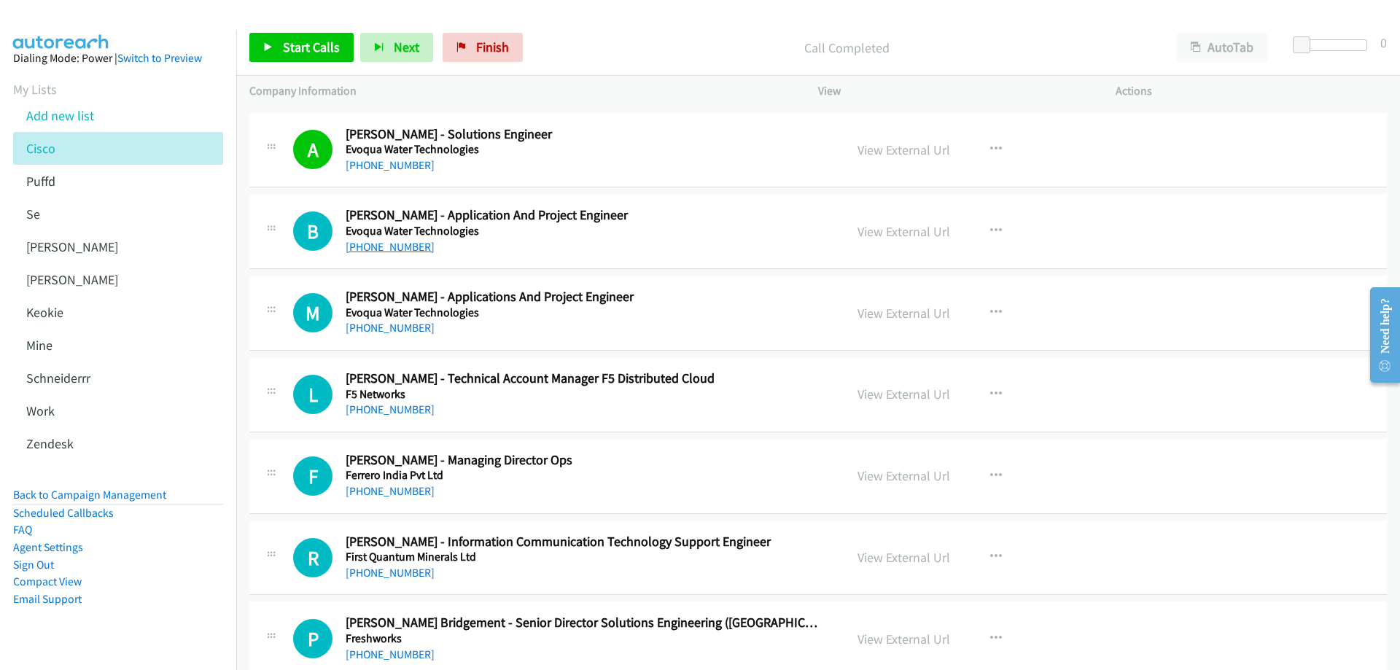
click at [405, 244] on link "+61 400 582 542" at bounding box center [390, 247] width 89 height 14
click at [879, 228] on link "View External Url" at bounding box center [903, 231] width 93 height 17
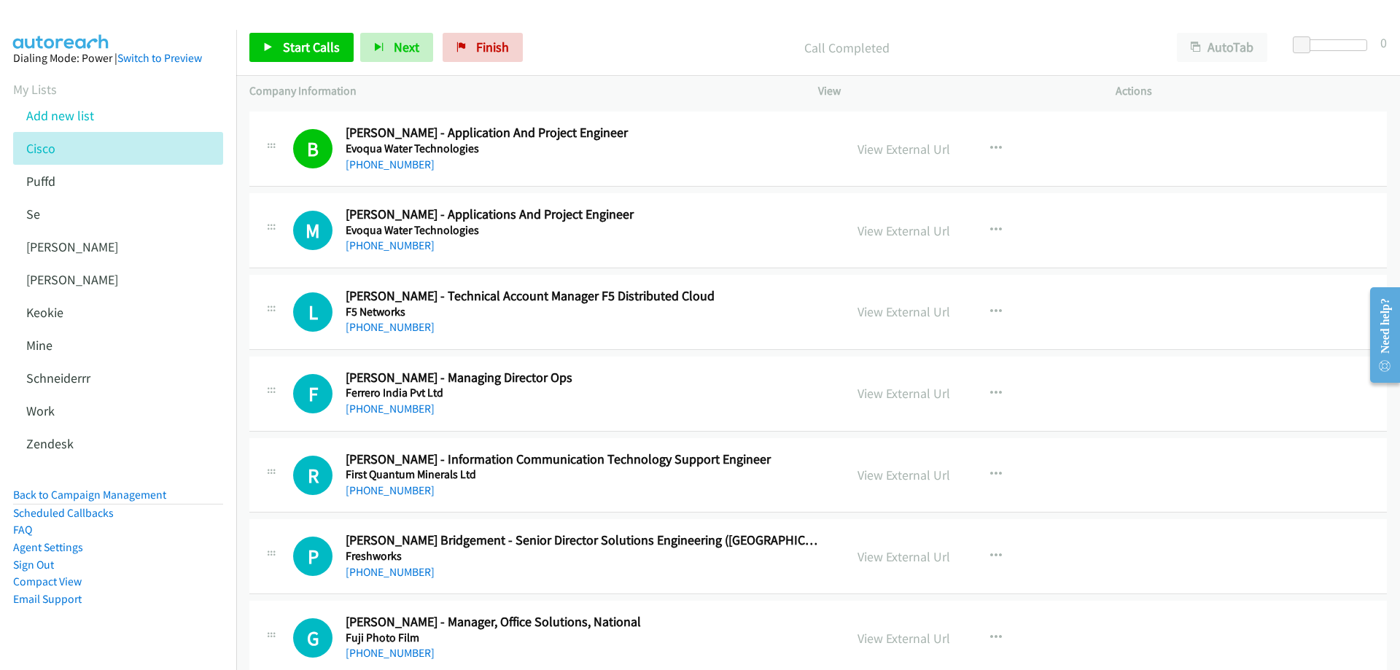
scroll to position [6999, 0]
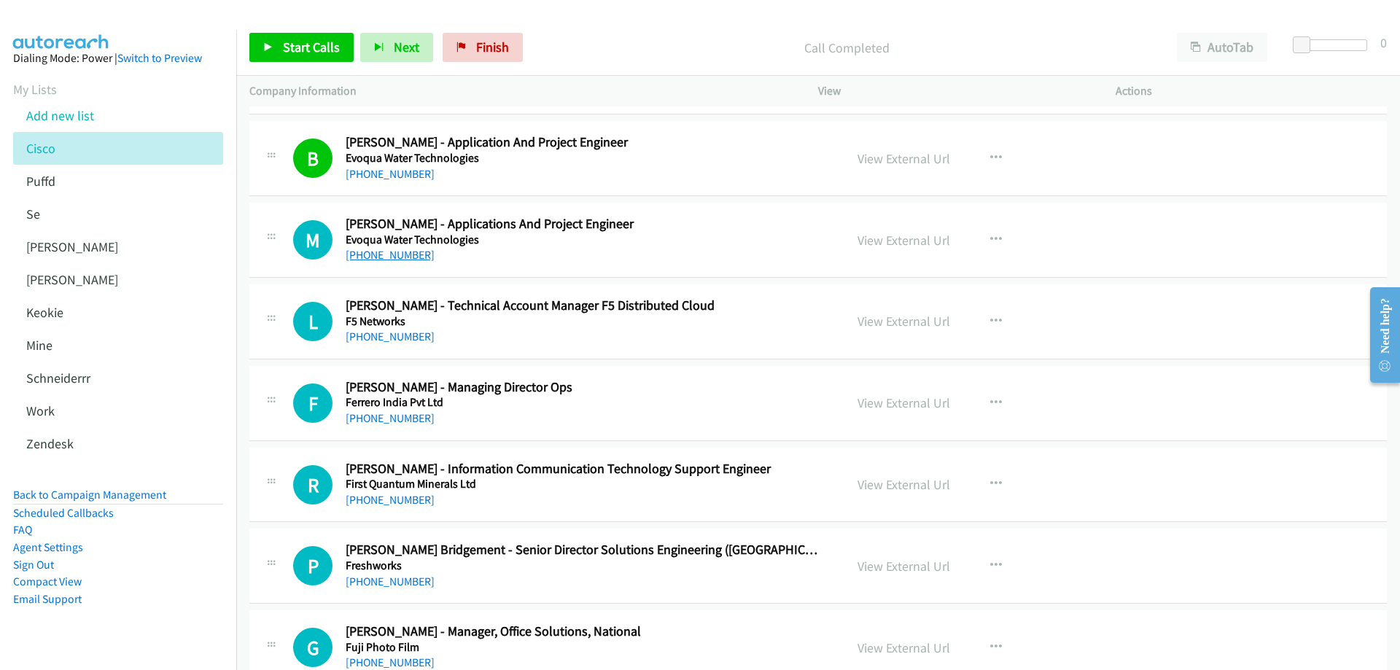
click at [386, 255] on link "+61 436 648 500" at bounding box center [390, 255] width 89 height 14
click at [872, 241] on link "View External Url" at bounding box center [903, 240] width 93 height 17
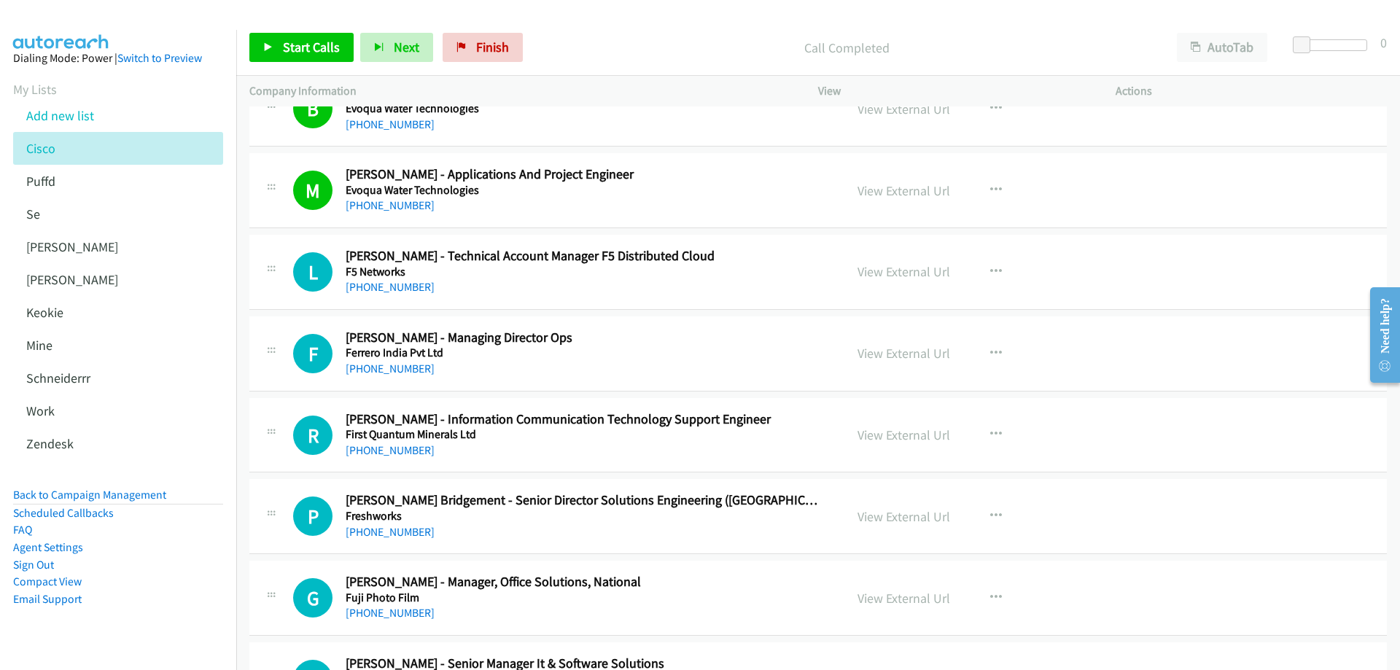
scroll to position [7072, 0]
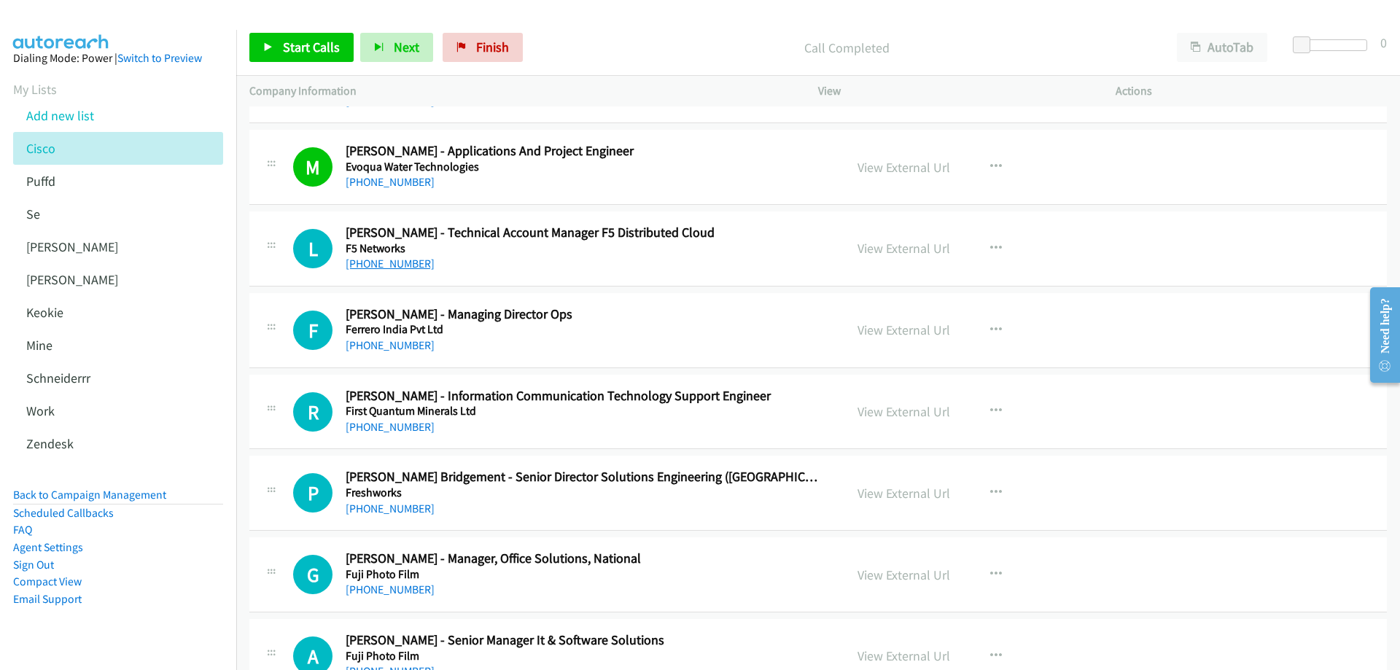
click at [400, 262] on link "+61 426 267 563" at bounding box center [390, 264] width 89 height 14
click at [876, 249] on link "View External Url" at bounding box center [903, 248] width 93 height 17
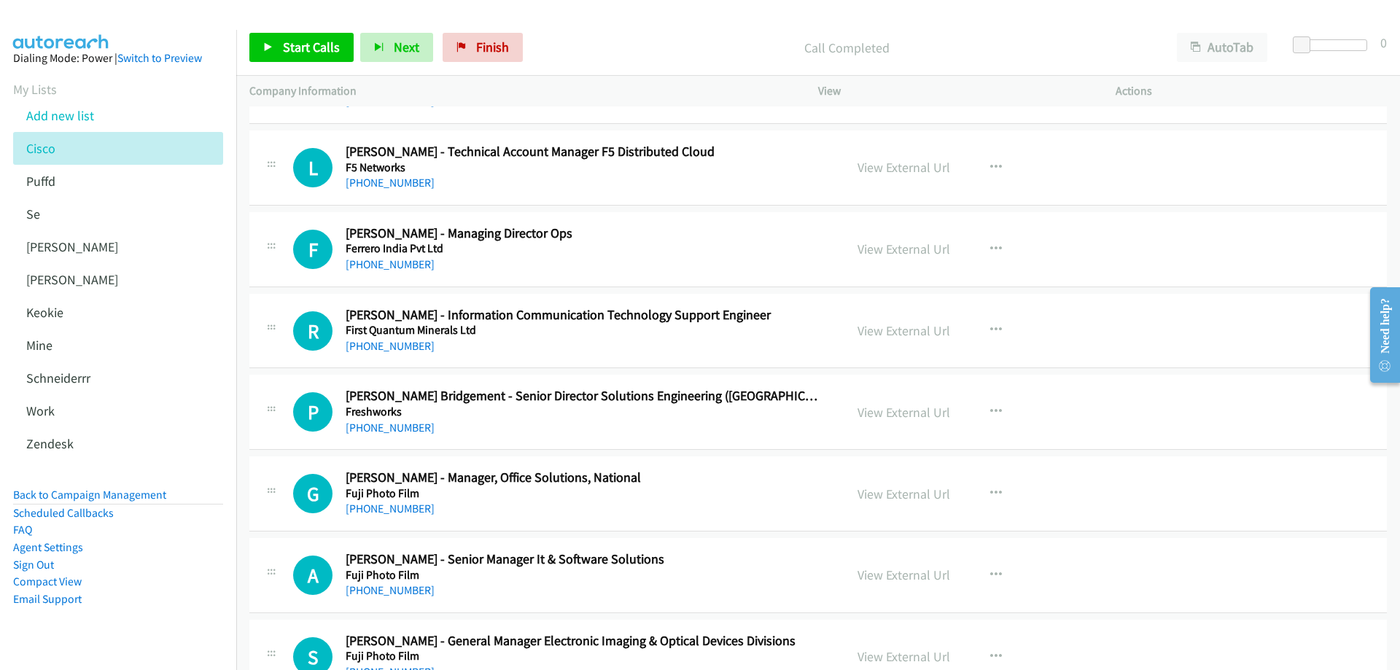
scroll to position [7145, 0]
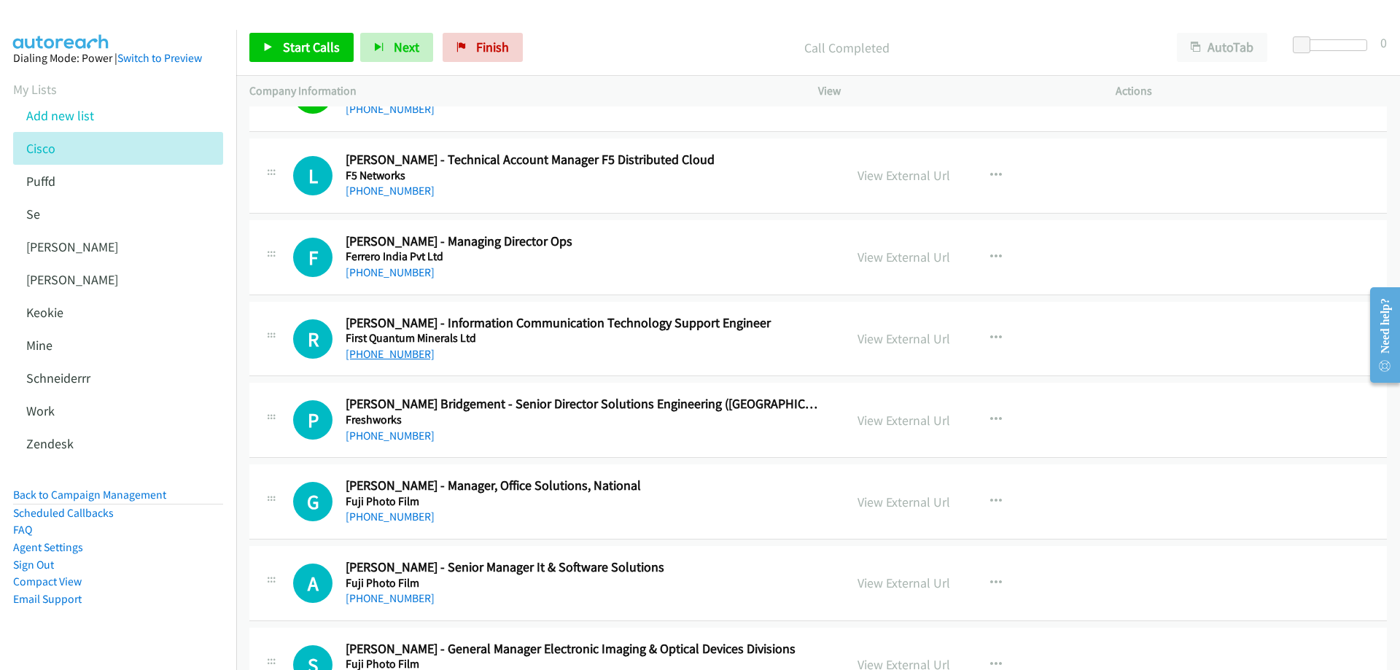
click at [400, 353] on link "+61 429 005 591" at bounding box center [390, 354] width 89 height 14
click at [902, 340] on link "View External Url" at bounding box center [903, 338] width 93 height 17
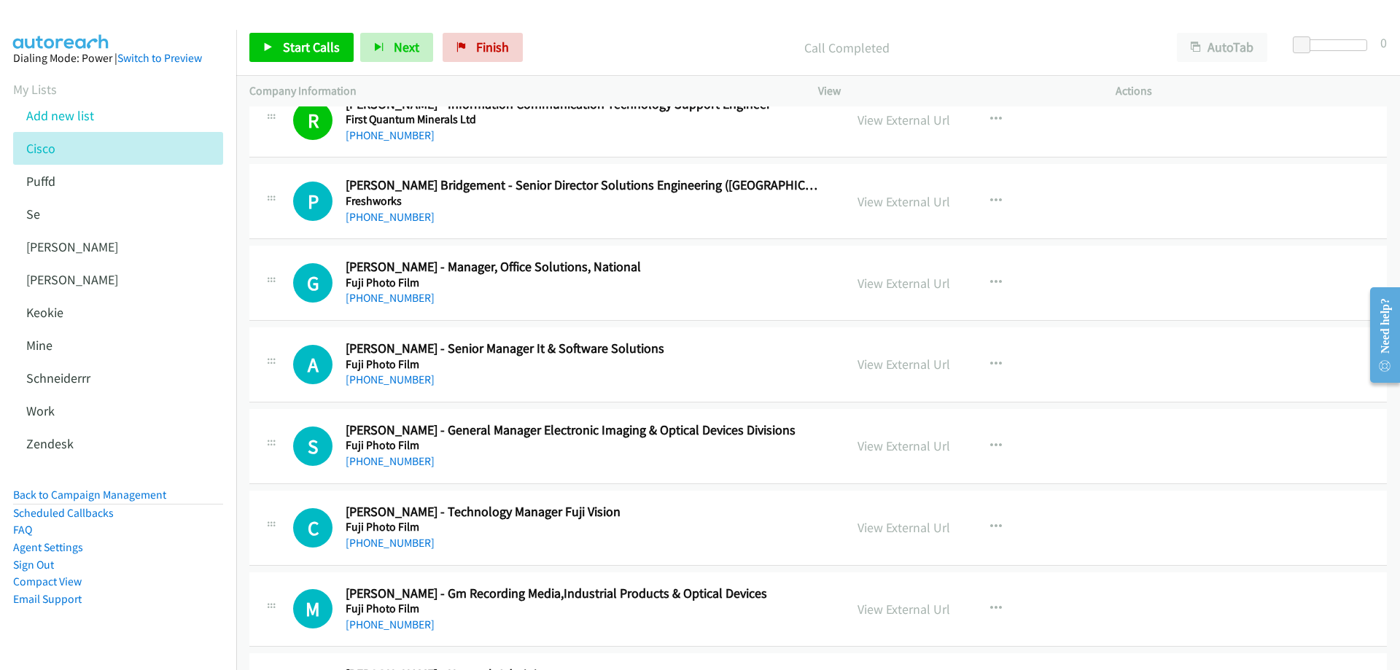
scroll to position [7291, 0]
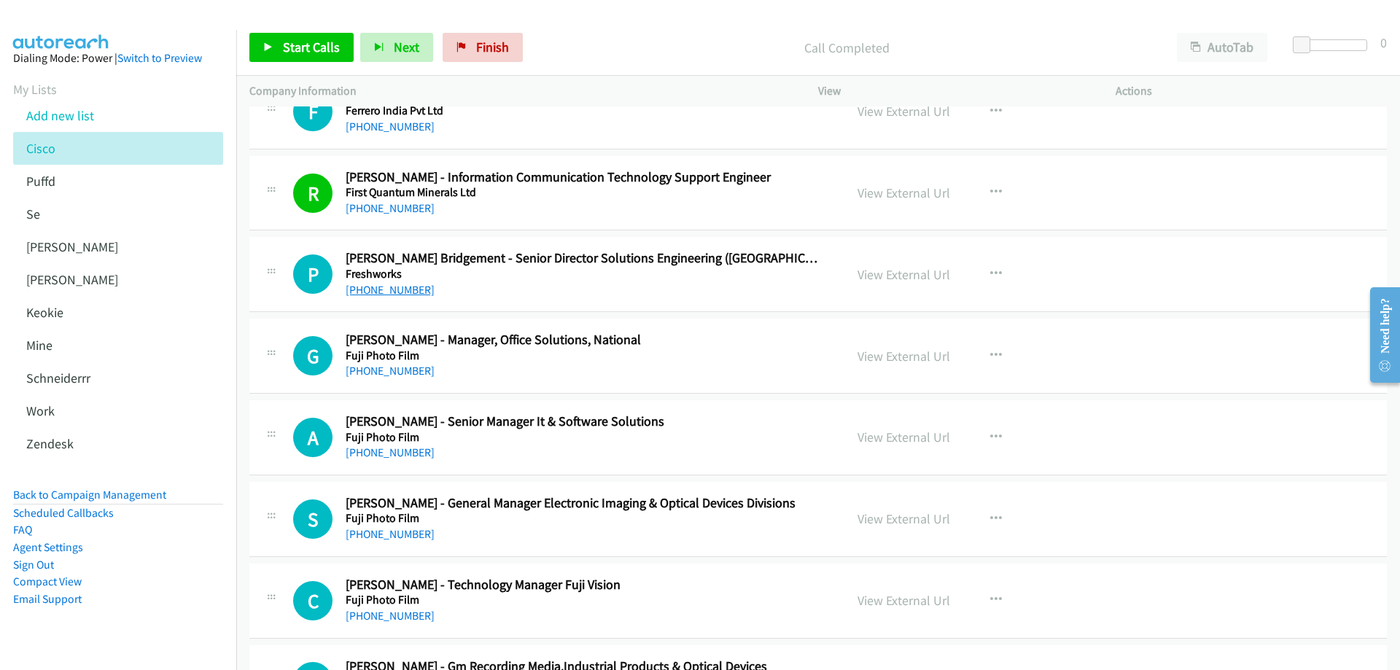
click at [402, 292] on link "+61 457 885 243" at bounding box center [390, 290] width 89 height 14
click at [916, 274] on link "View External Url" at bounding box center [903, 274] width 93 height 17
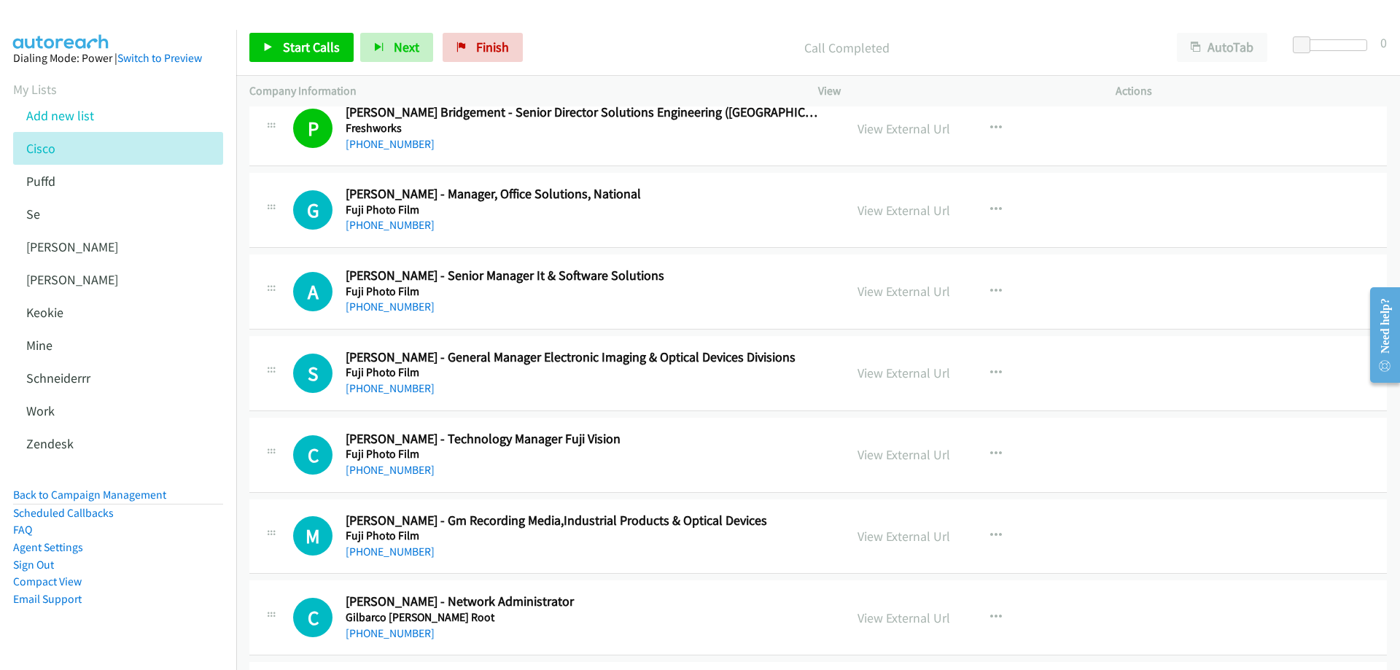
scroll to position [7509, 0]
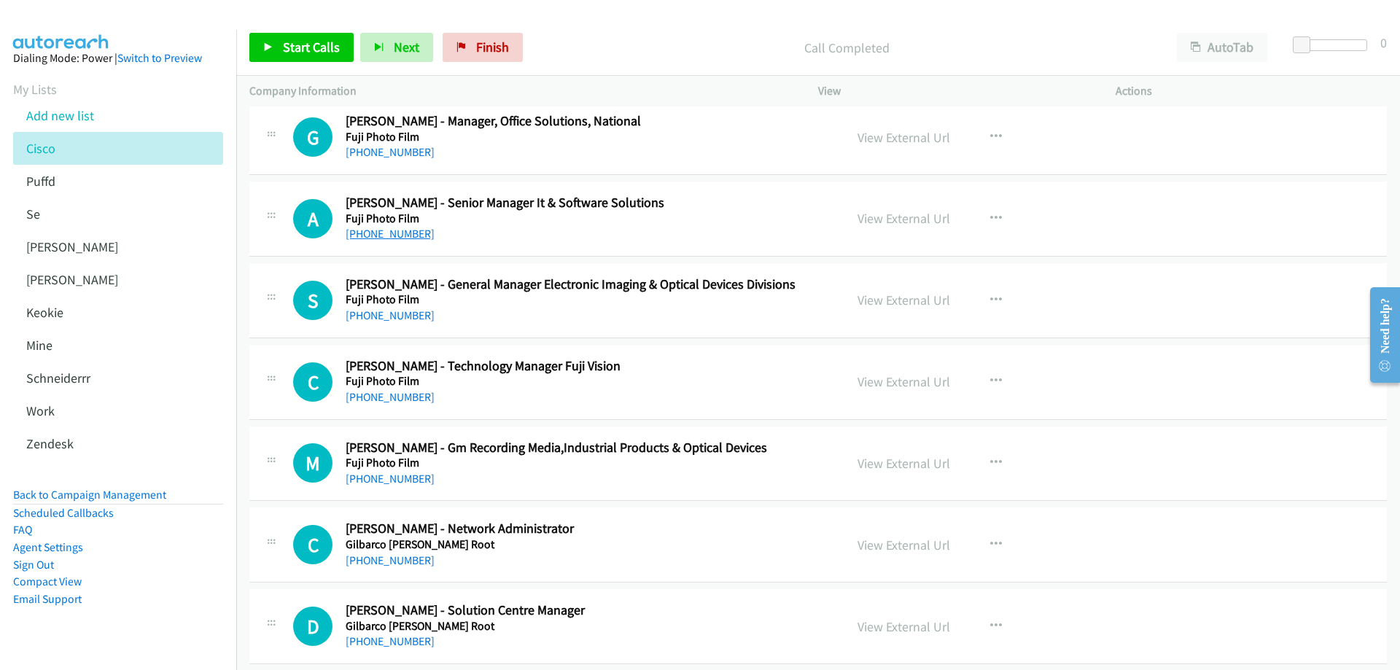
click at [389, 233] on link "+61 2 9466 2786" at bounding box center [390, 234] width 89 height 14
click at [889, 215] on link "View External Url" at bounding box center [903, 218] width 93 height 17
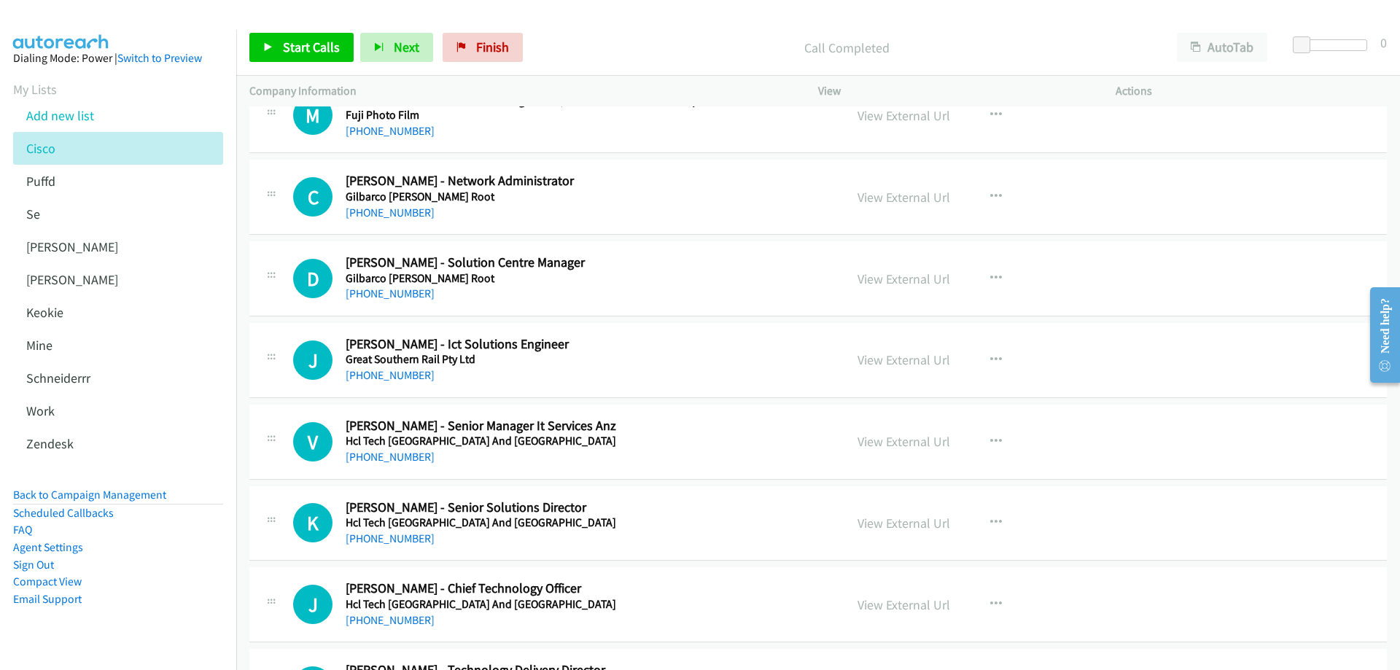
scroll to position [7874, 0]
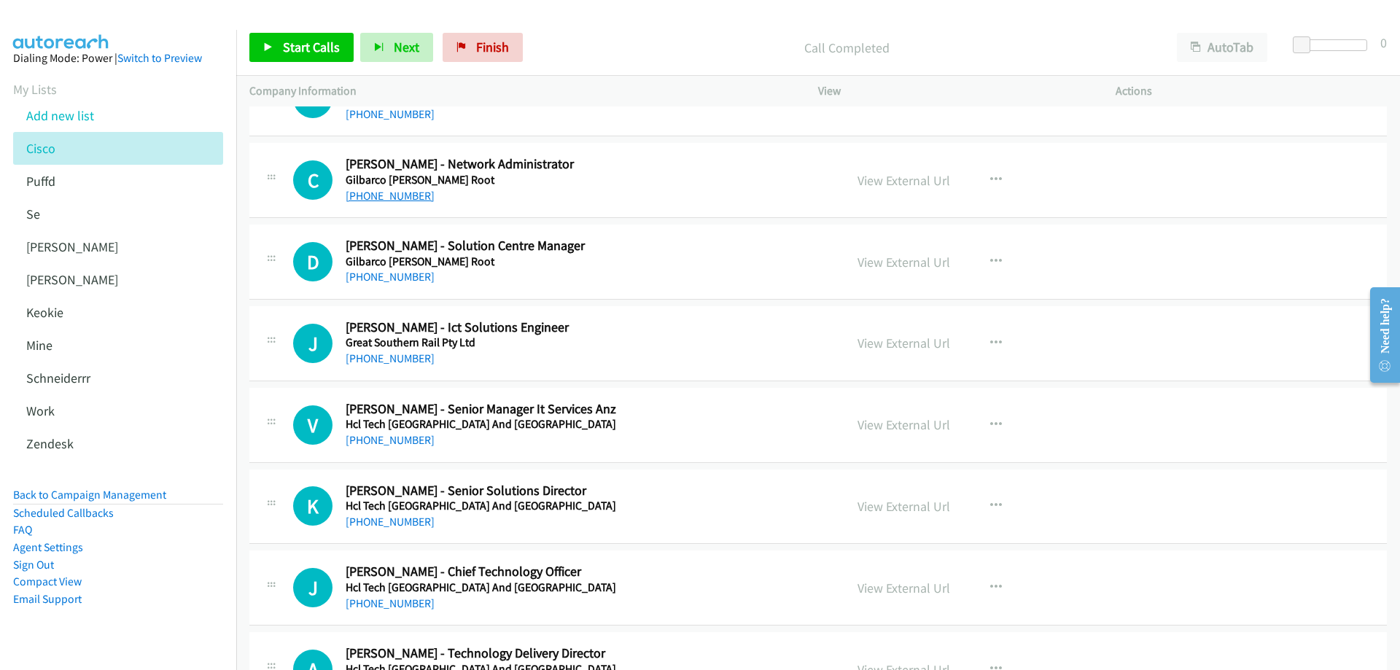
click at [393, 195] on link "+61 2 8737 7811" at bounding box center [390, 196] width 89 height 14
click at [882, 176] on link "View External Url" at bounding box center [903, 180] width 93 height 17
click at [406, 280] on link "+61 448 059 822" at bounding box center [390, 277] width 89 height 14
click at [911, 262] on link "View External Url" at bounding box center [903, 262] width 93 height 17
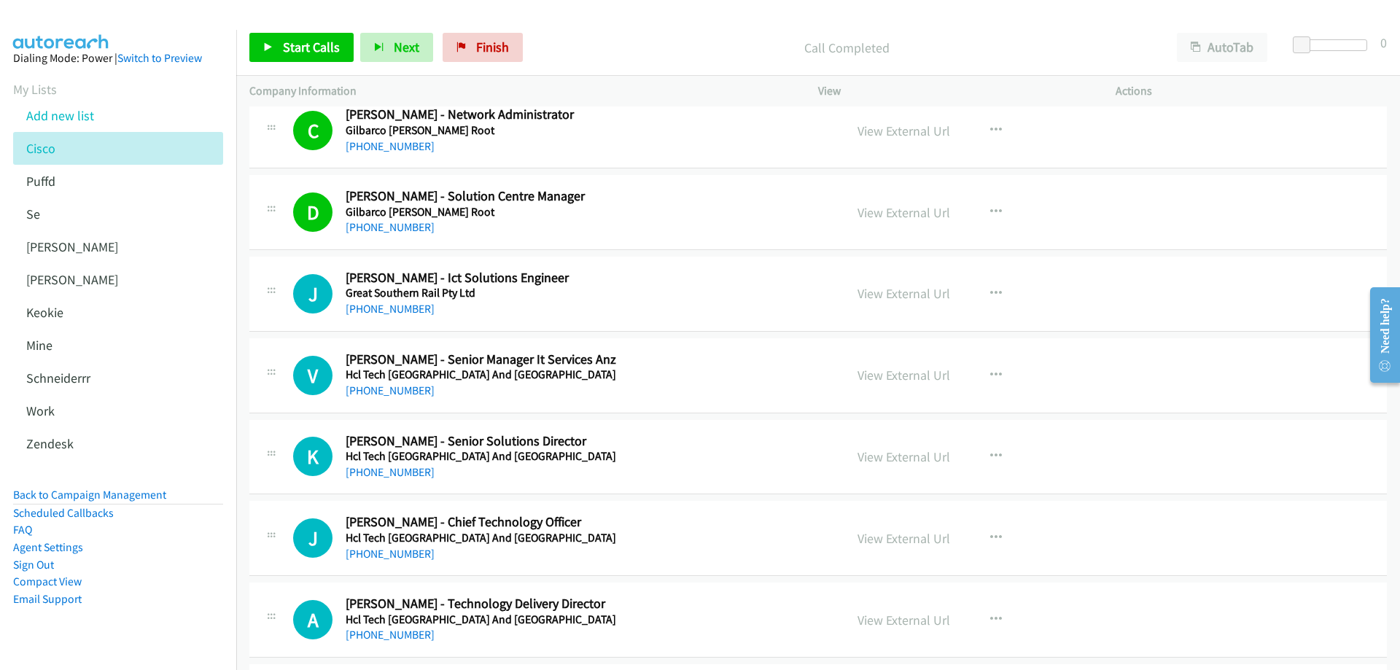
scroll to position [7947, 0]
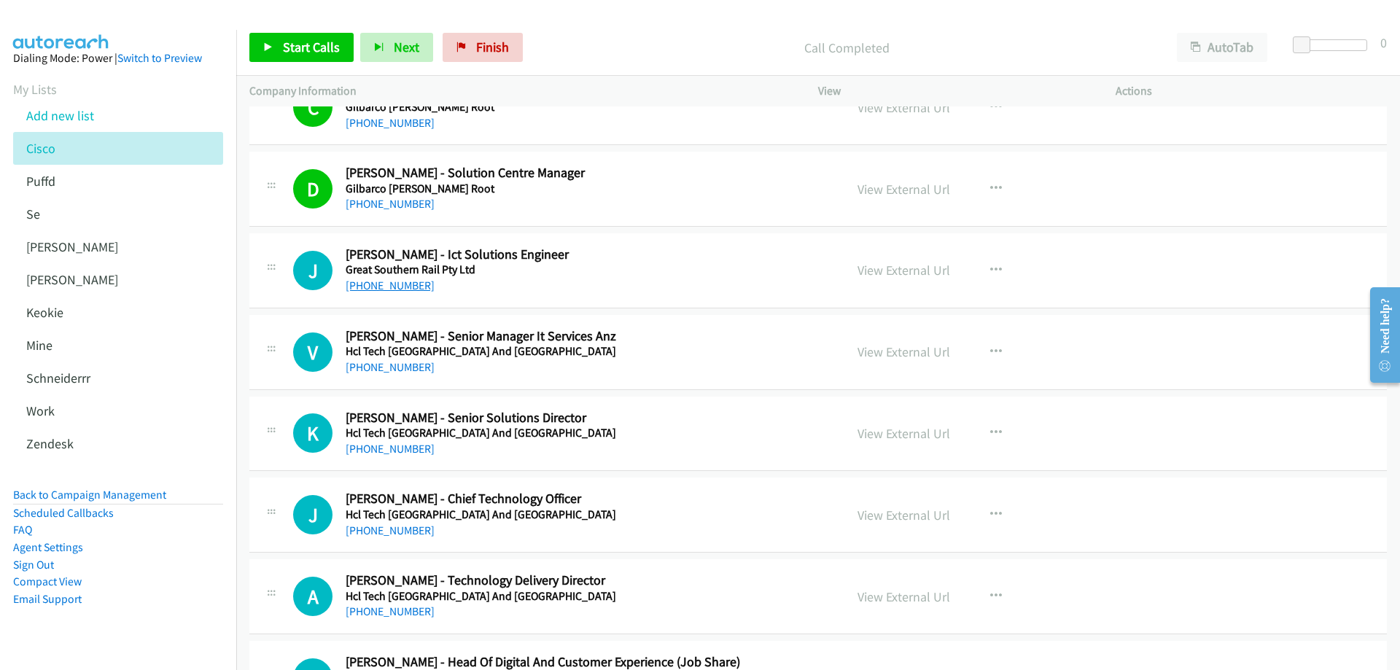
click at [399, 288] on link "+61 8 8213 4304" at bounding box center [390, 286] width 89 height 14
click at [891, 268] on link "View External Url" at bounding box center [903, 270] width 93 height 17
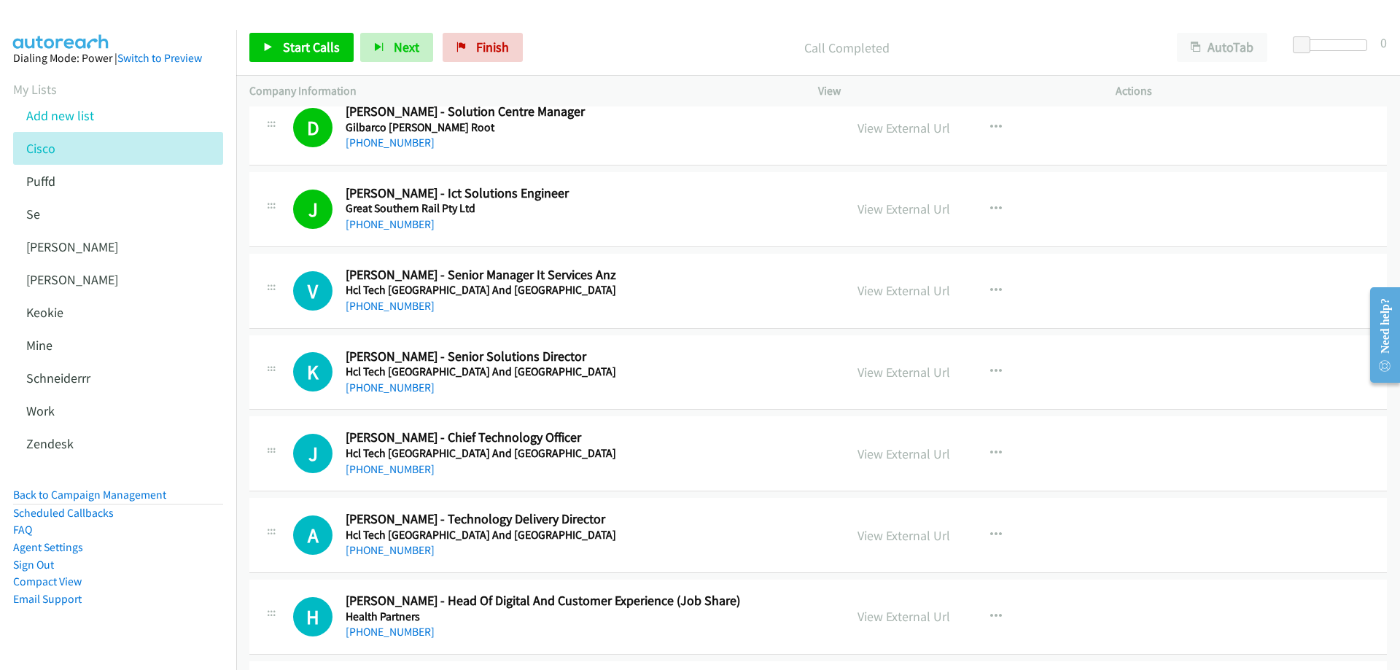
scroll to position [8093, 0]
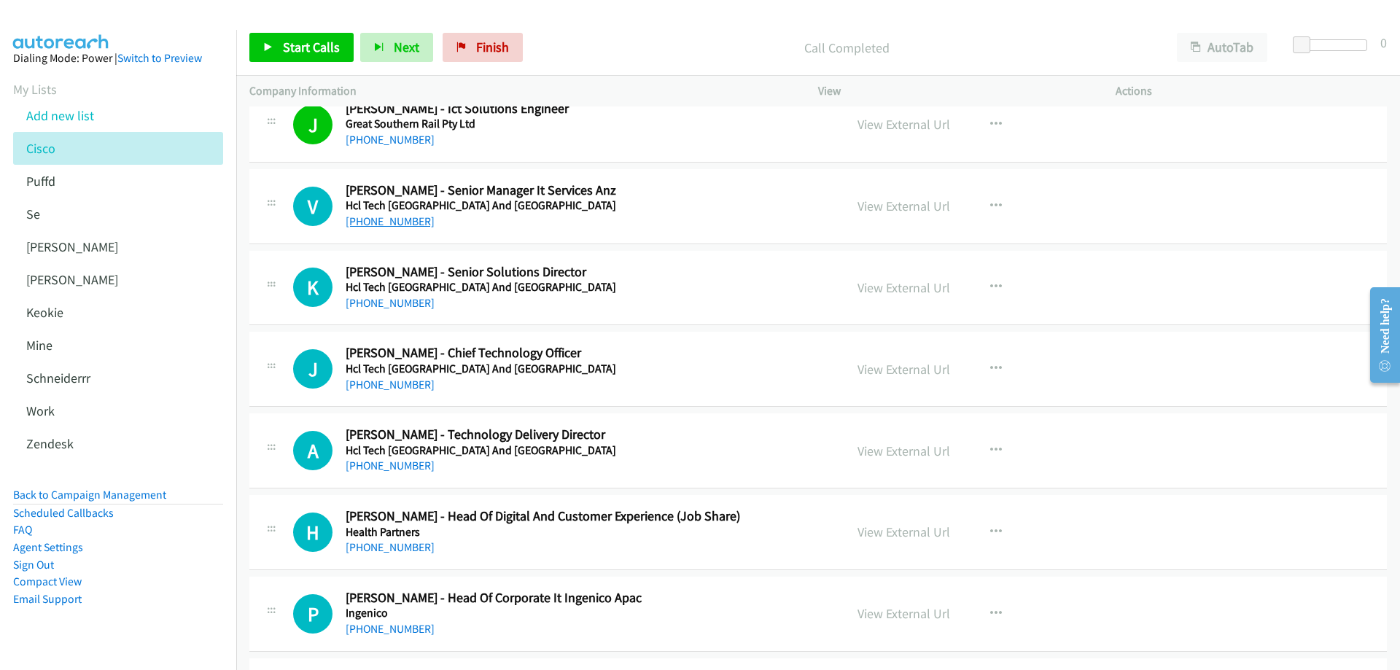
click at [396, 219] on link "+61 401 990 649" at bounding box center [390, 221] width 89 height 14
click at [890, 203] on link "View External Url" at bounding box center [903, 206] width 93 height 17
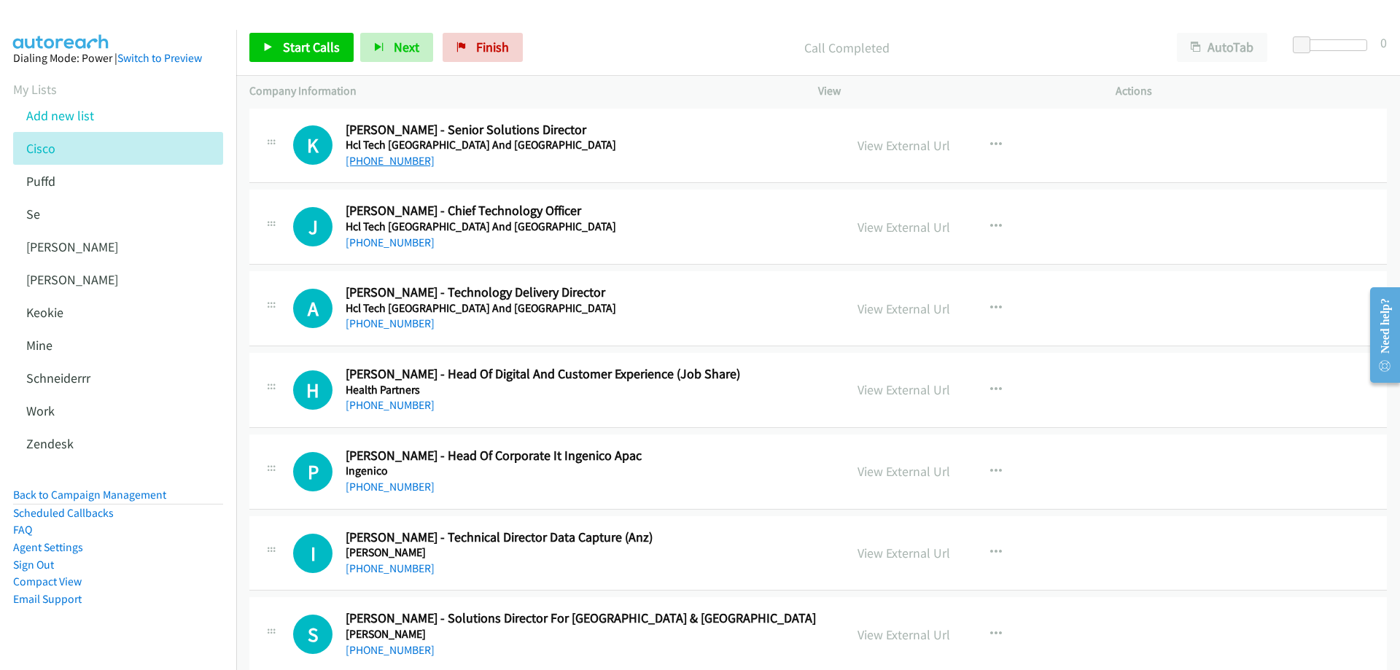
scroll to position [8238, 0]
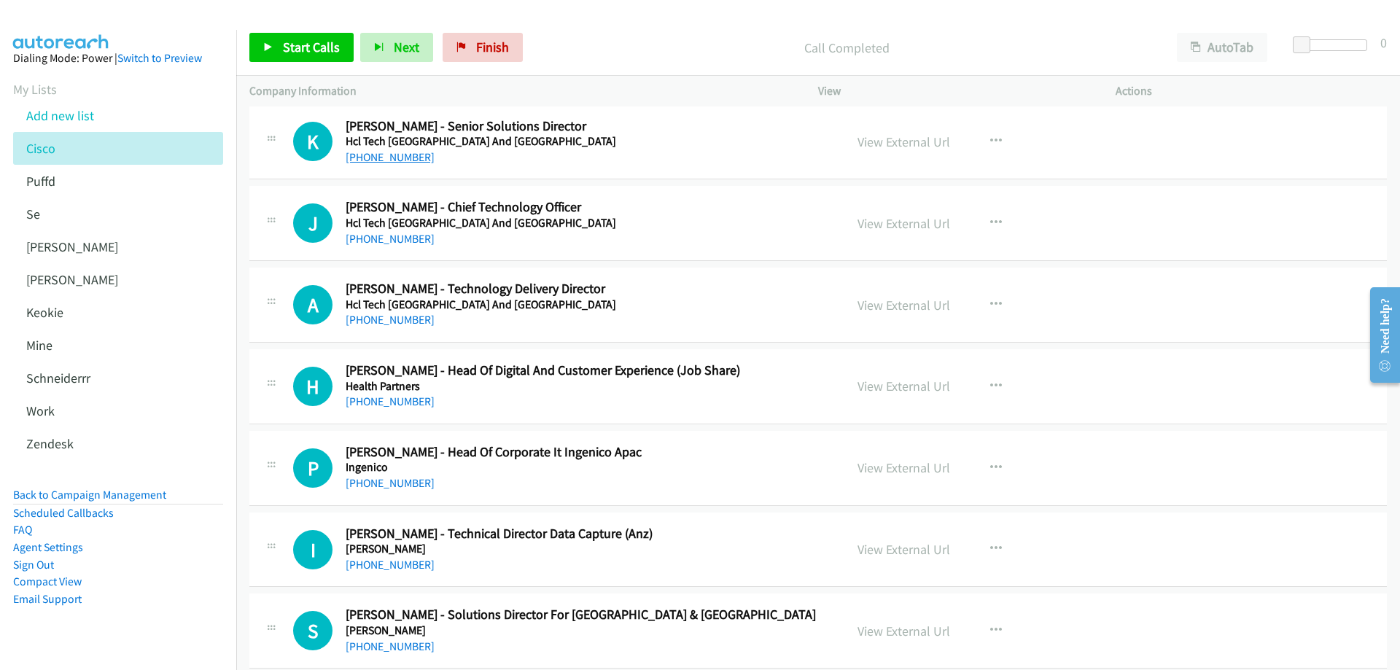
click at [387, 160] on link "+61 424 711 050" at bounding box center [390, 157] width 89 height 14
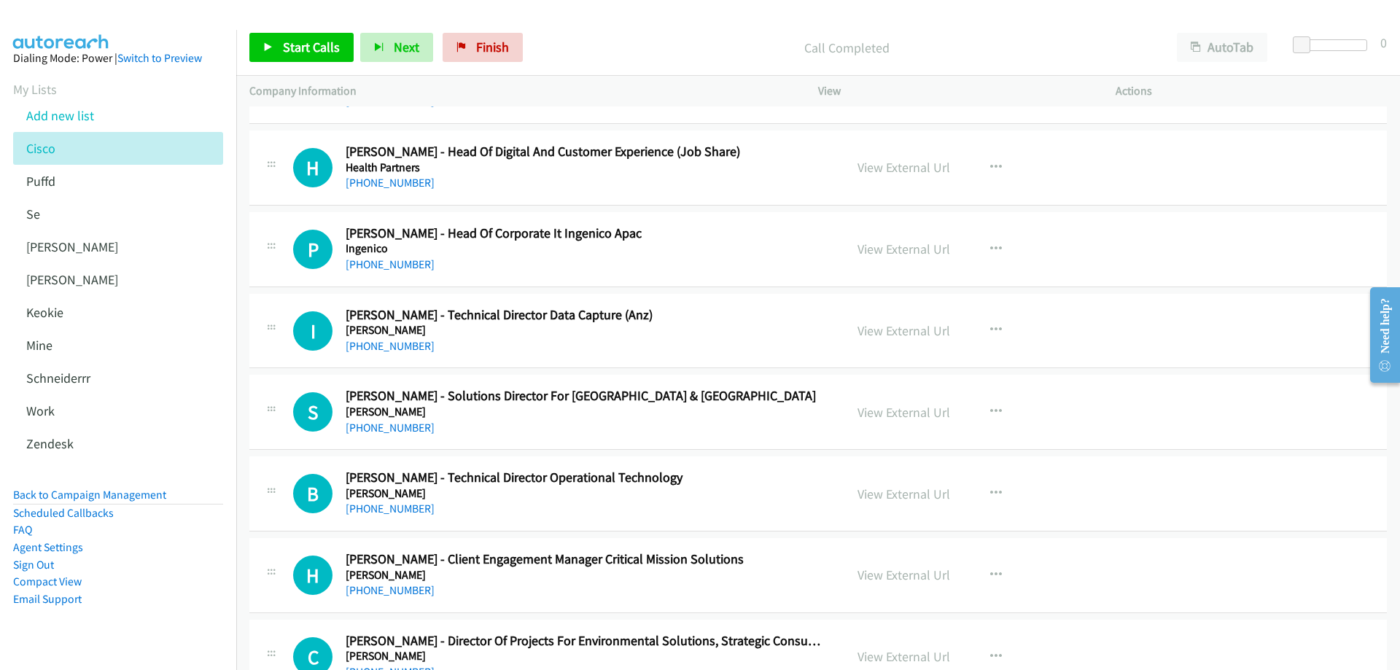
scroll to position [8530, 0]
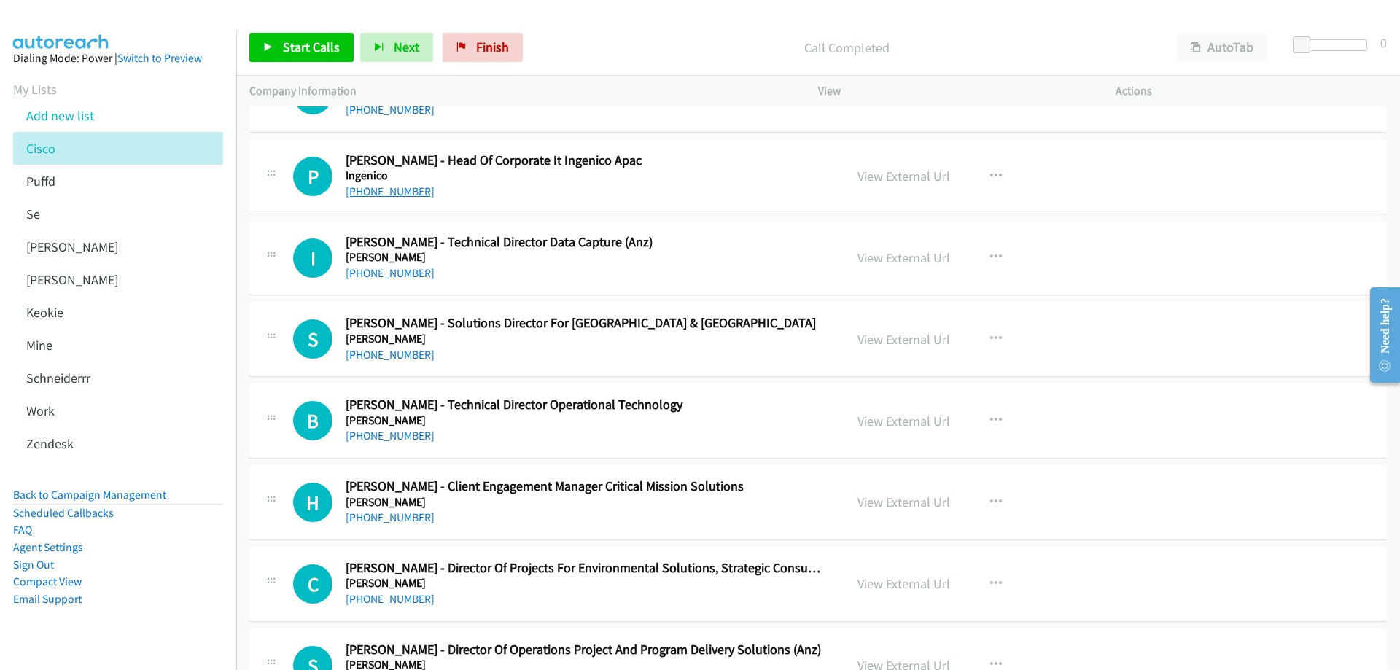
drag, startPoint x: 378, startPoint y: 189, endPoint x: 376, endPoint y: 197, distance: 8.2
click at [378, 189] on link "+61 422 168 838" at bounding box center [390, 191] width 89 height 14
click at [909, 175] on link "View External Url" at bounding box center [903, 176] width 93 height 17
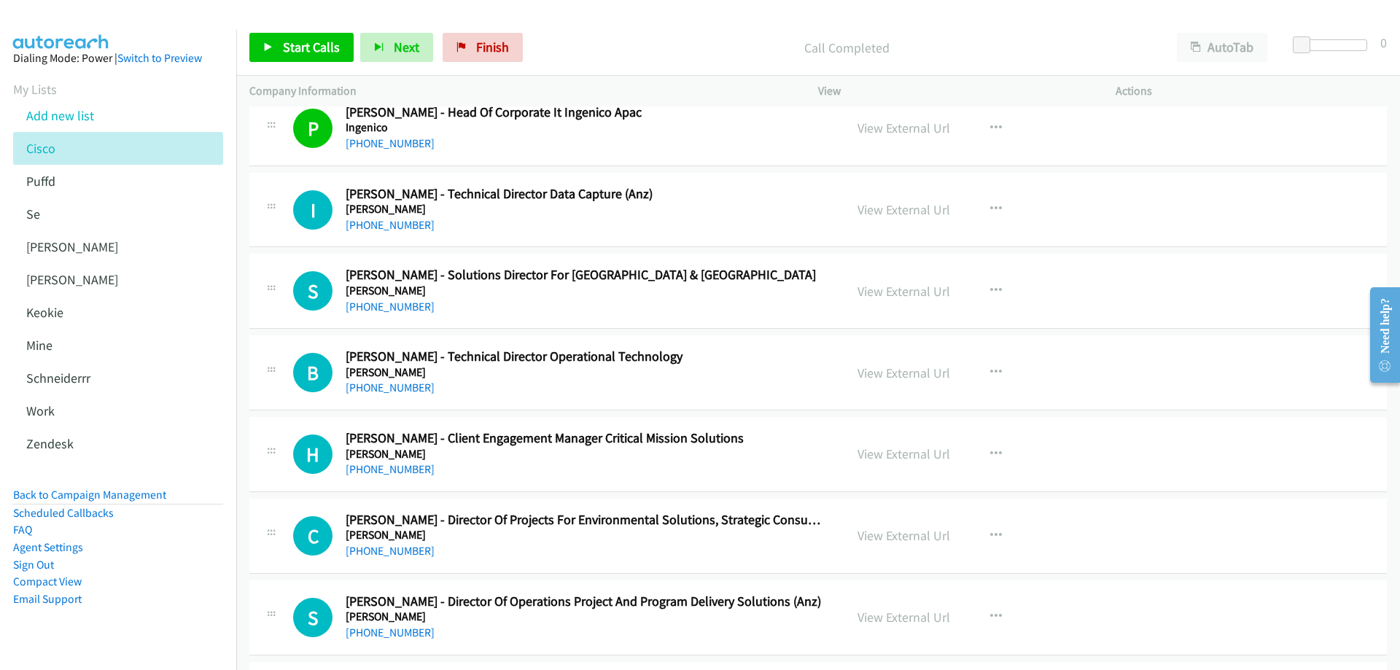
scroll to position [8603, 0]
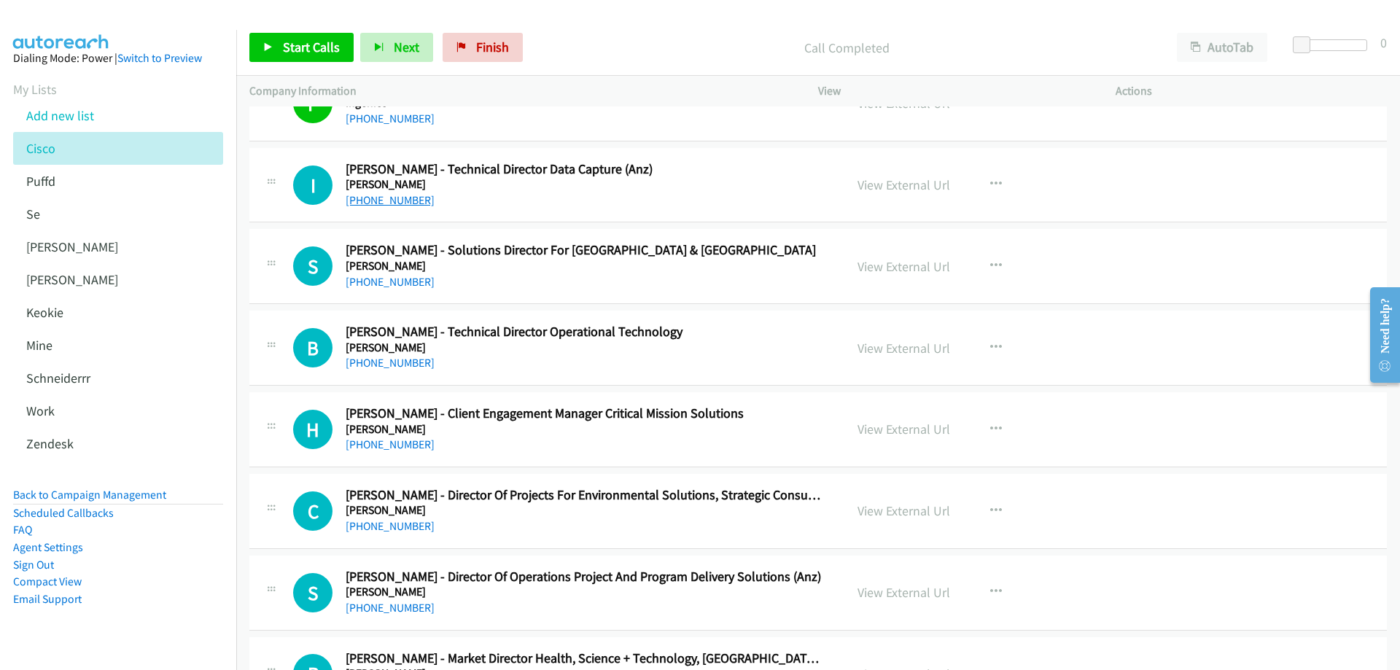
click at [393, 204] on link "+61 400 441 305" at bounding box center [390, 200] width 89 height 14
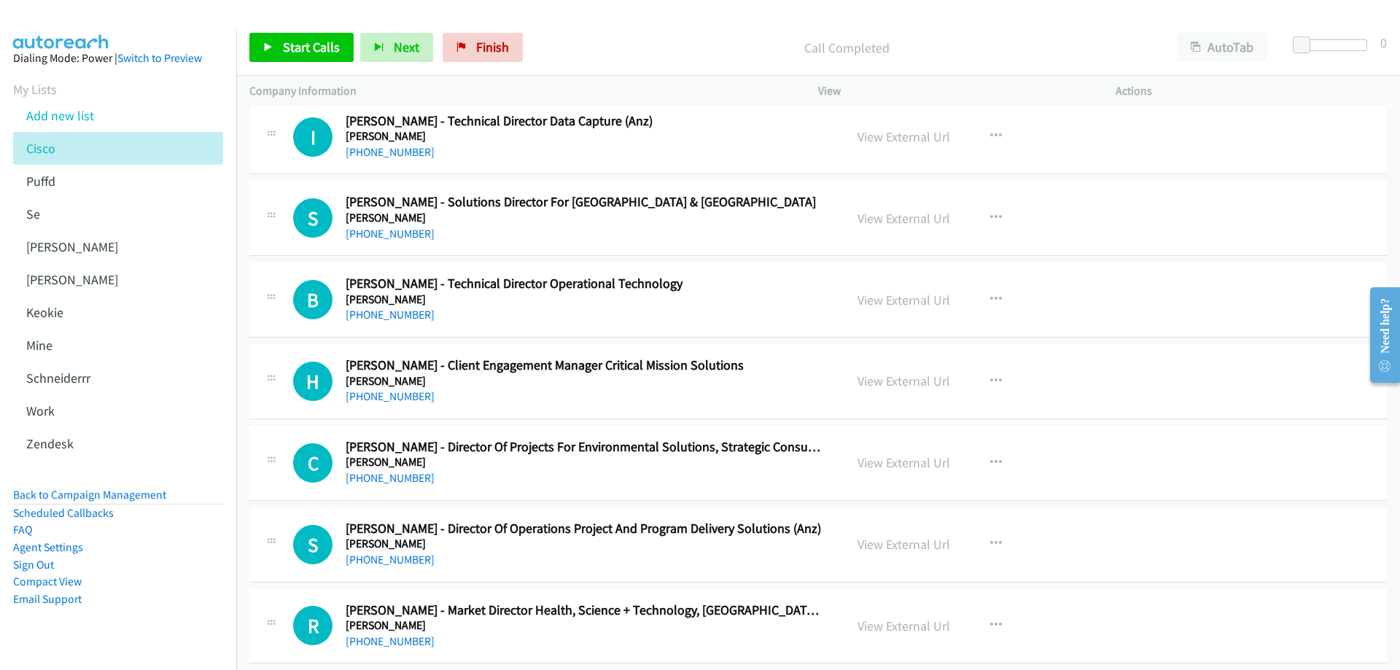
scroll to position [8676, 0]
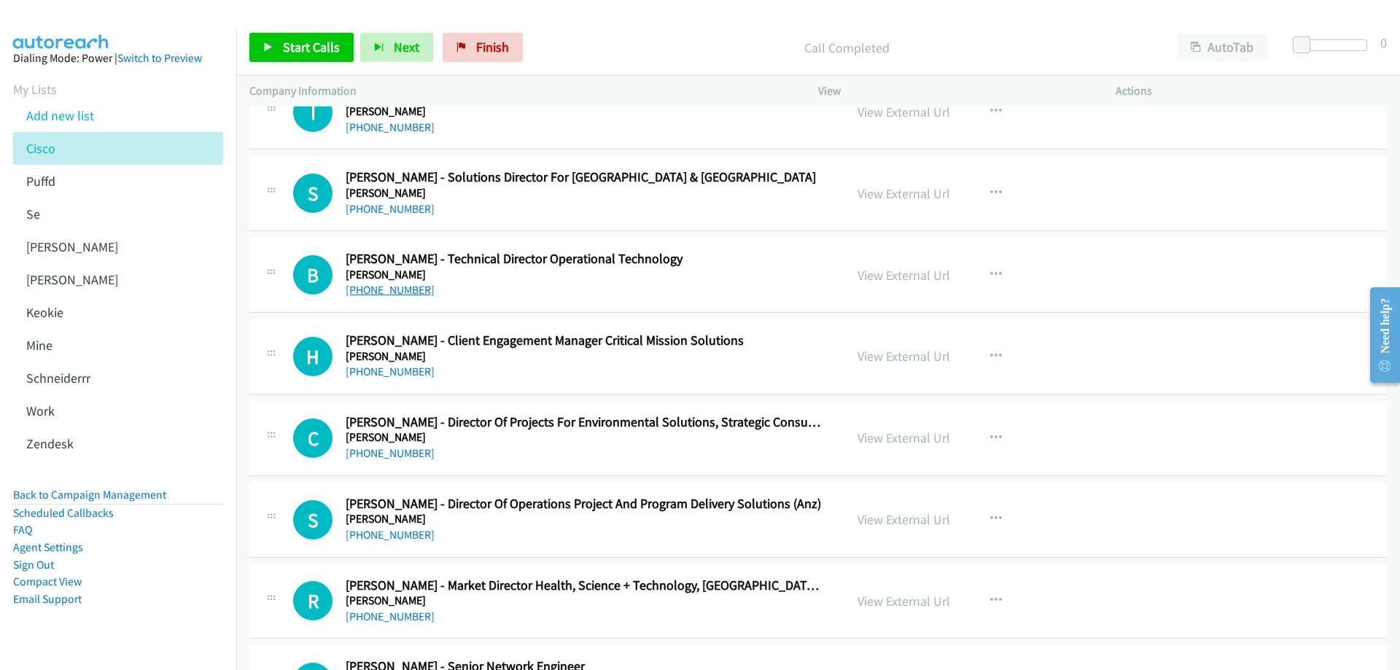
click at [370, 292] on link "+61 433 356 921" at bounding box center [390, 290] width 89 height 14
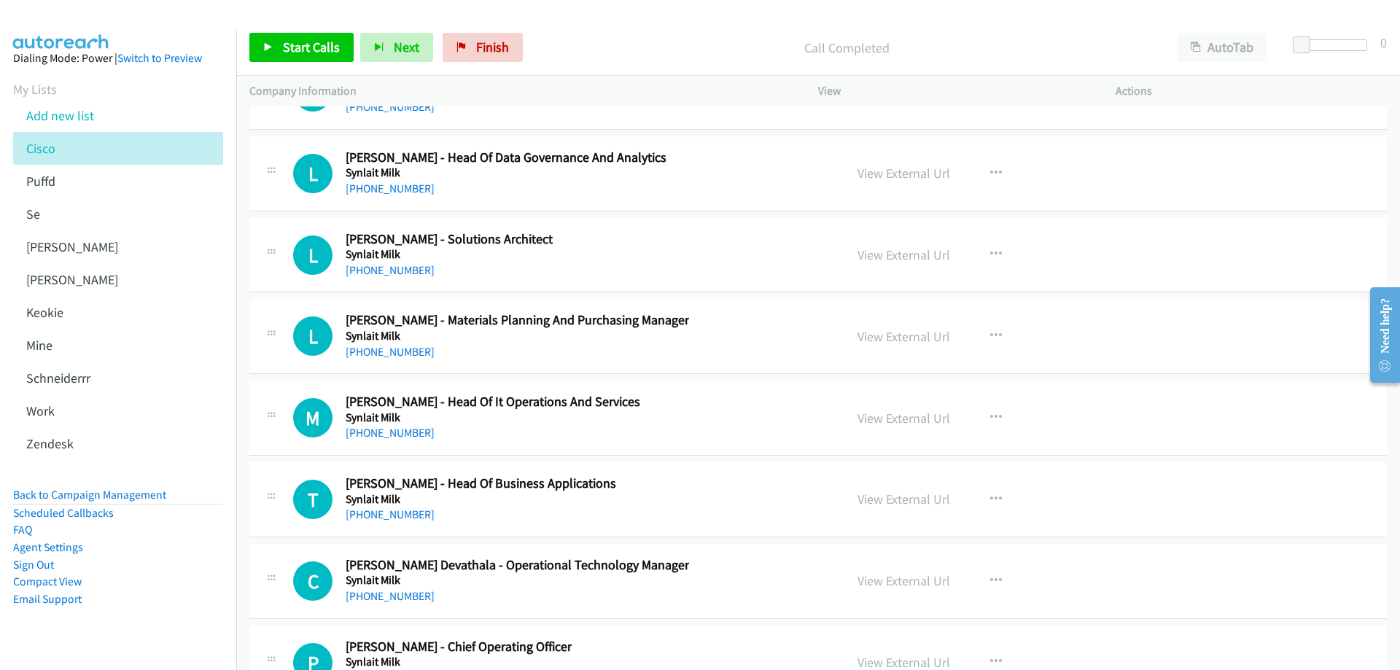
scroll to position [21709, 0]
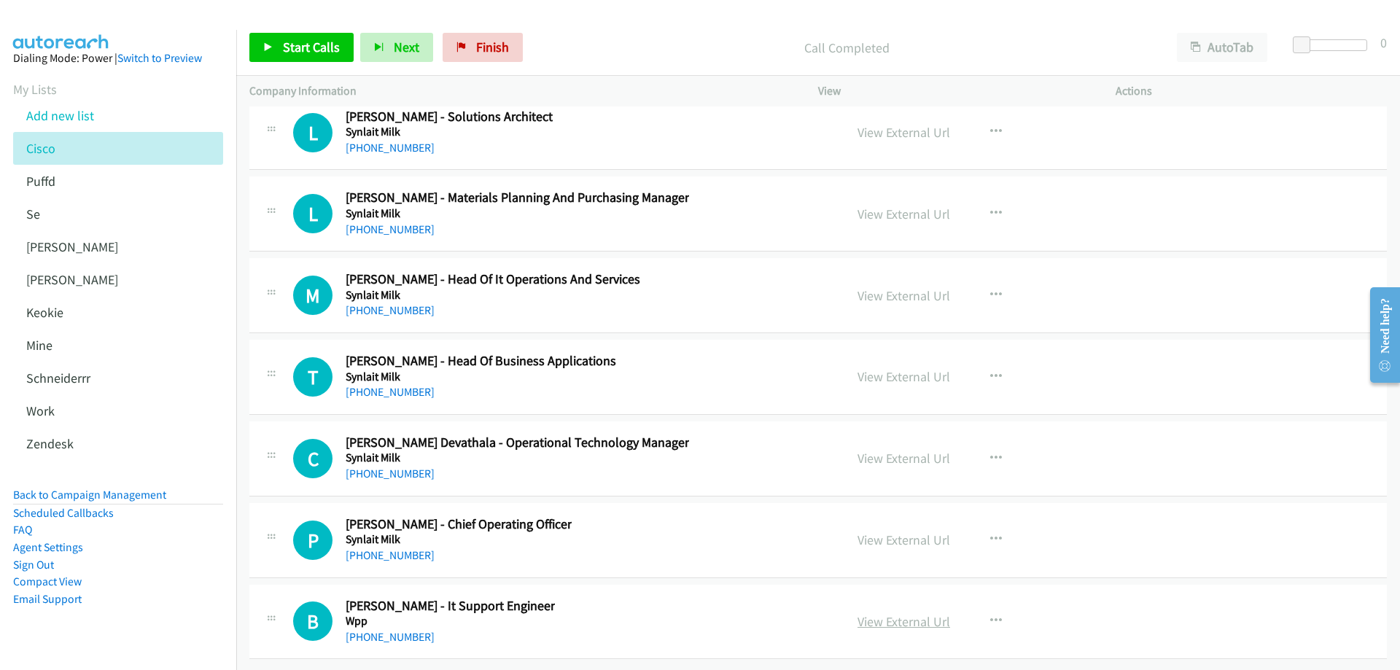
click at [897, 613] on link "View External Url" at bounding box center [903, 621] width 93 height 17
click at [405, 630] on link "+64 210 370 770" at bounding box center [390, 637] width 89 height 14
click at [383, 467] on link "+64 21 488 739" at bounding box center [390, 474] width 89 height 14
click at [897, 450] on link "View External Url" at bounding box center [903, 458] width 93 height 17
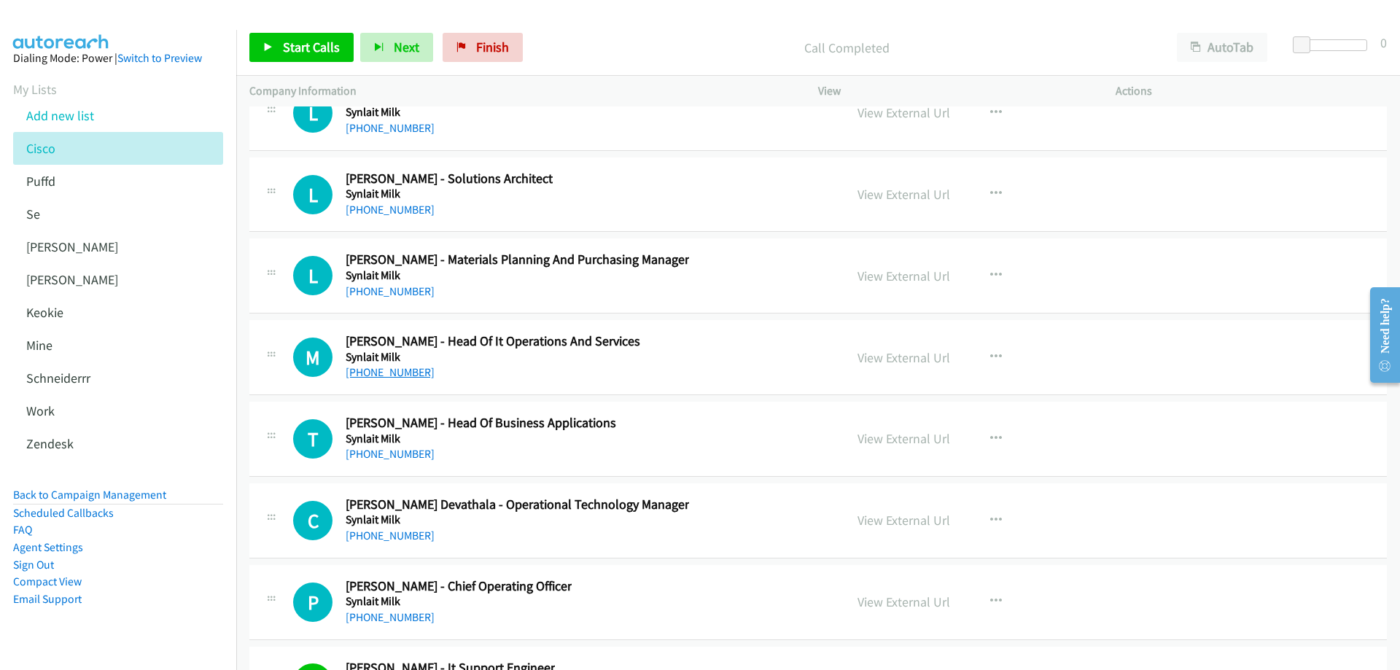
click at [390, 375] on link "+64 21 180 0384" at bounding box center [390, 372] width 89 height 14
click at [394, 210] on link "+64 21 198 1792" at bounding box center [390, 210] width 89 height 14
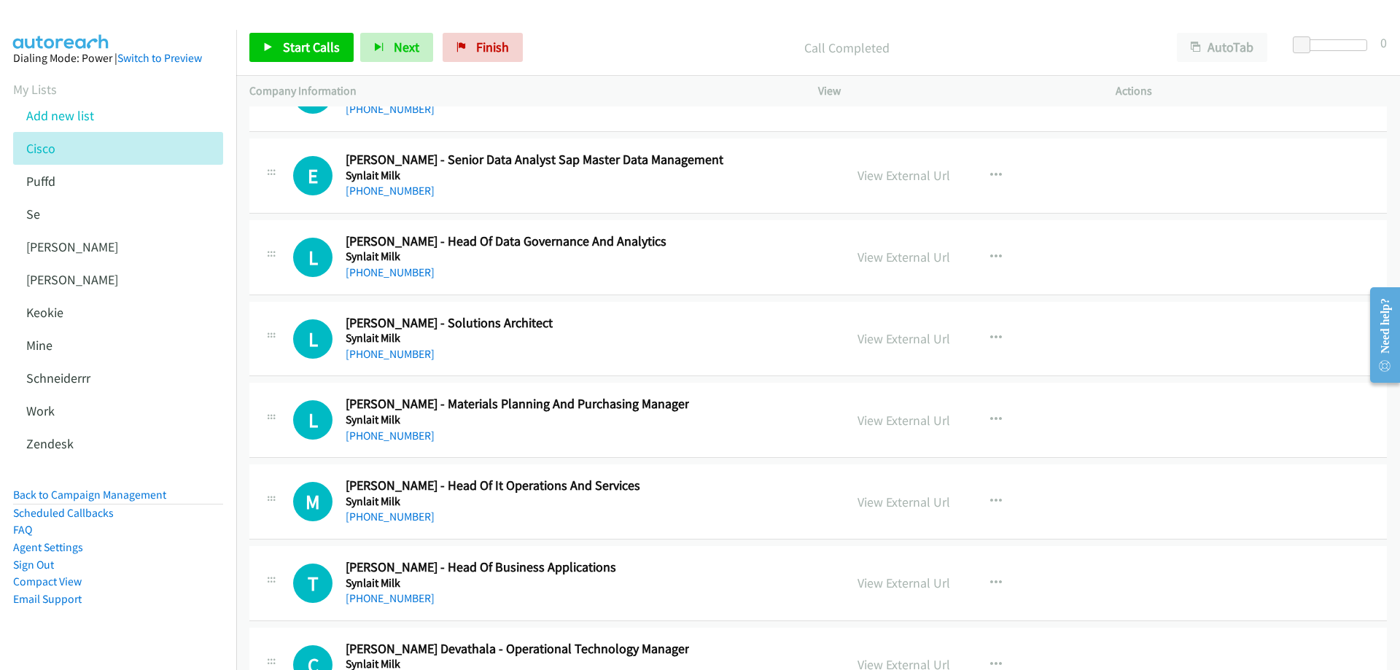
scroll to position [21491, 0]
click at [900, 342] on link "View External Url" at bounding box center [903, 340] width 93 height 17
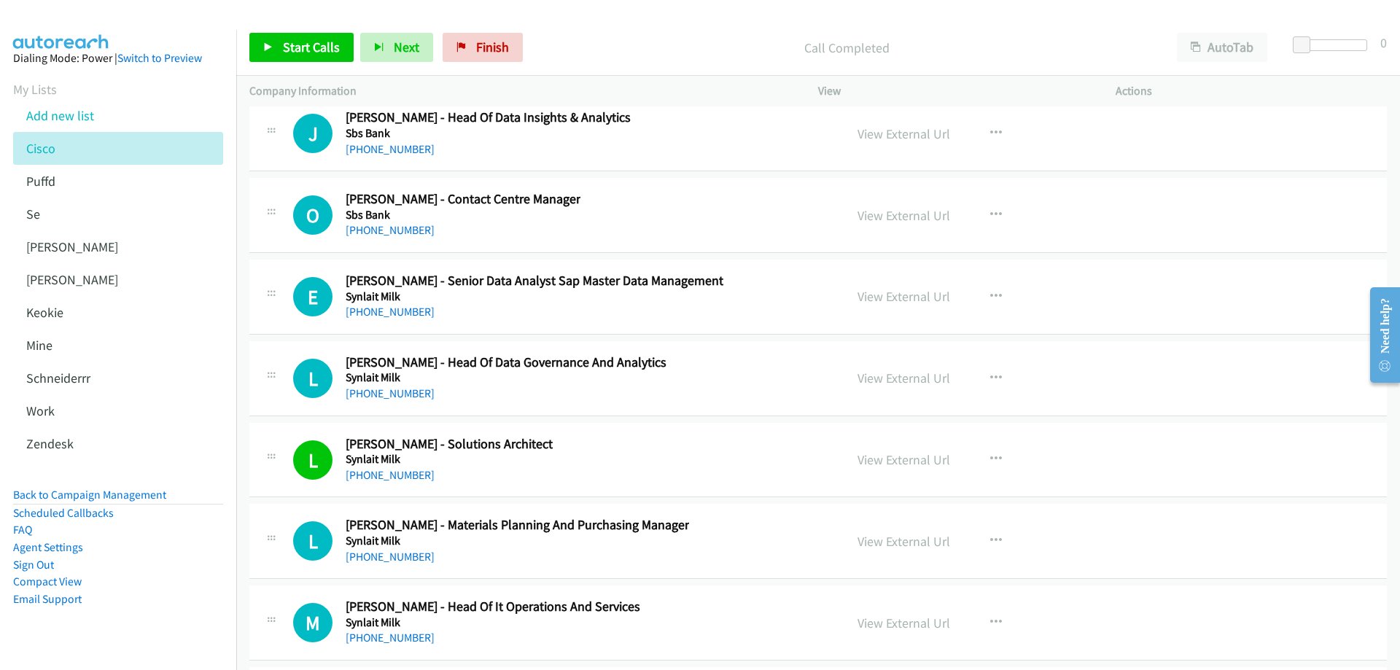
scroll to position [21345, 0]
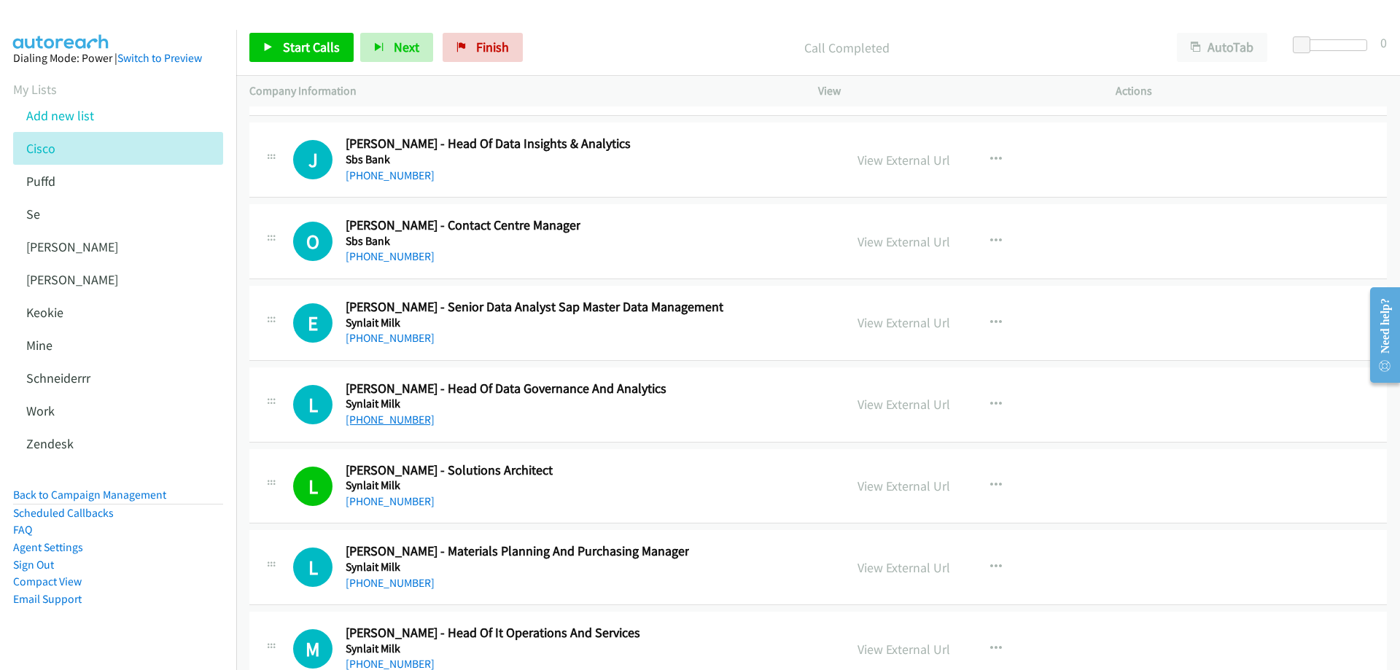
click at [397, 419] on link "+64 27 774 2015" at bounding box center [390, 420] width 89 height 14
click at [879, 400] on link "View External Url" at bounding box center [903, 404] width 93 height 17
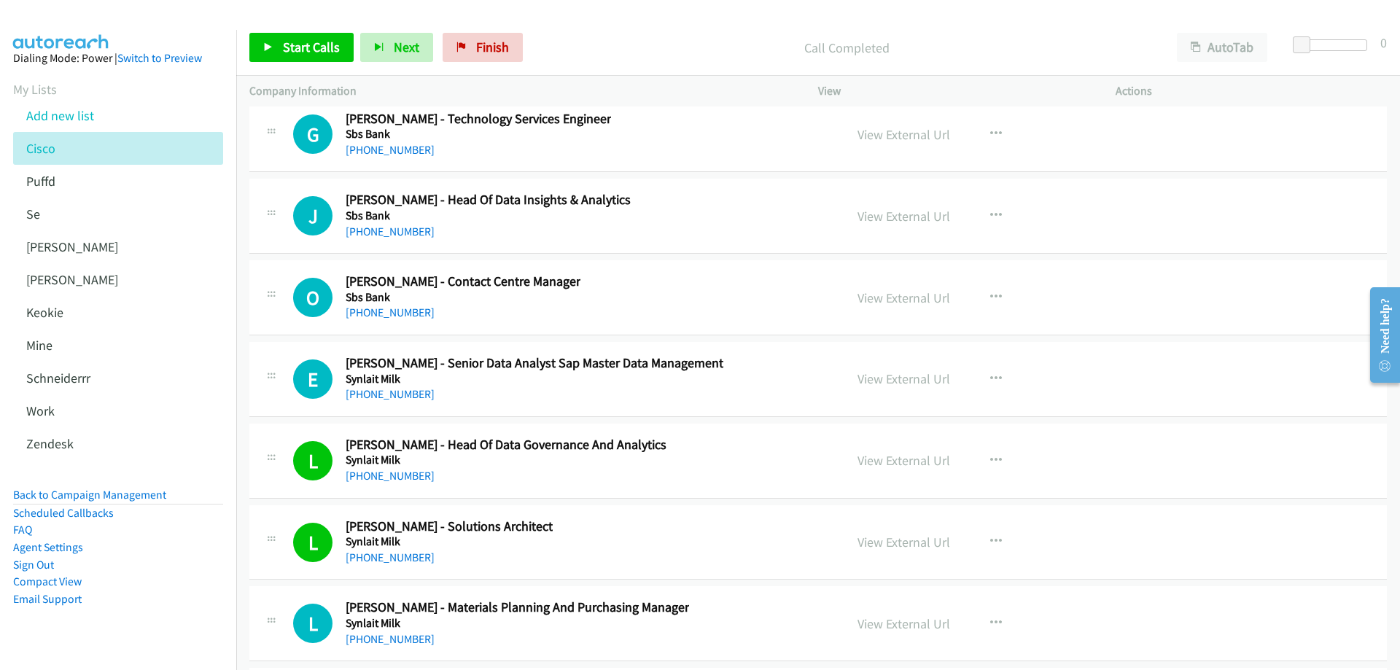
scroll to position [21272, 0]
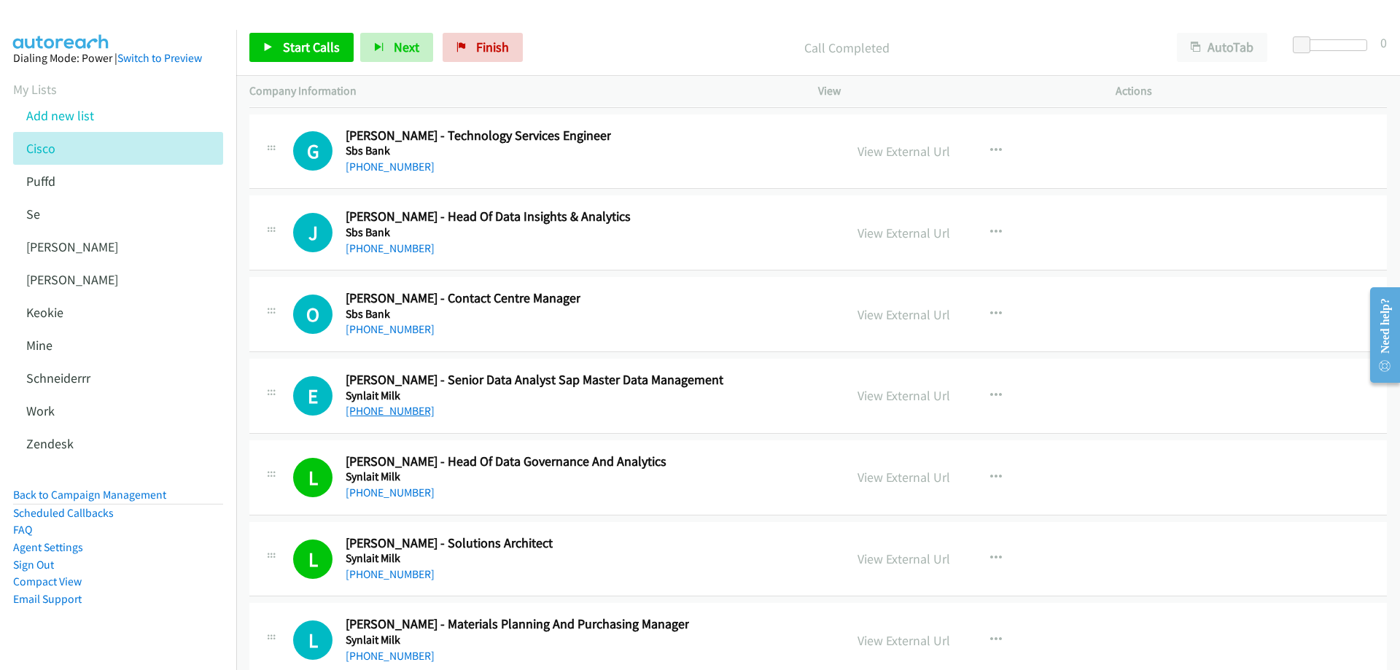
click at [404, 413] on link "+64 210 721 748" at bounding box center [390, 411] width 89 height 14
click at [924, 397] on link "View External Url" at bounding box center [903, 395] width 93 height 17
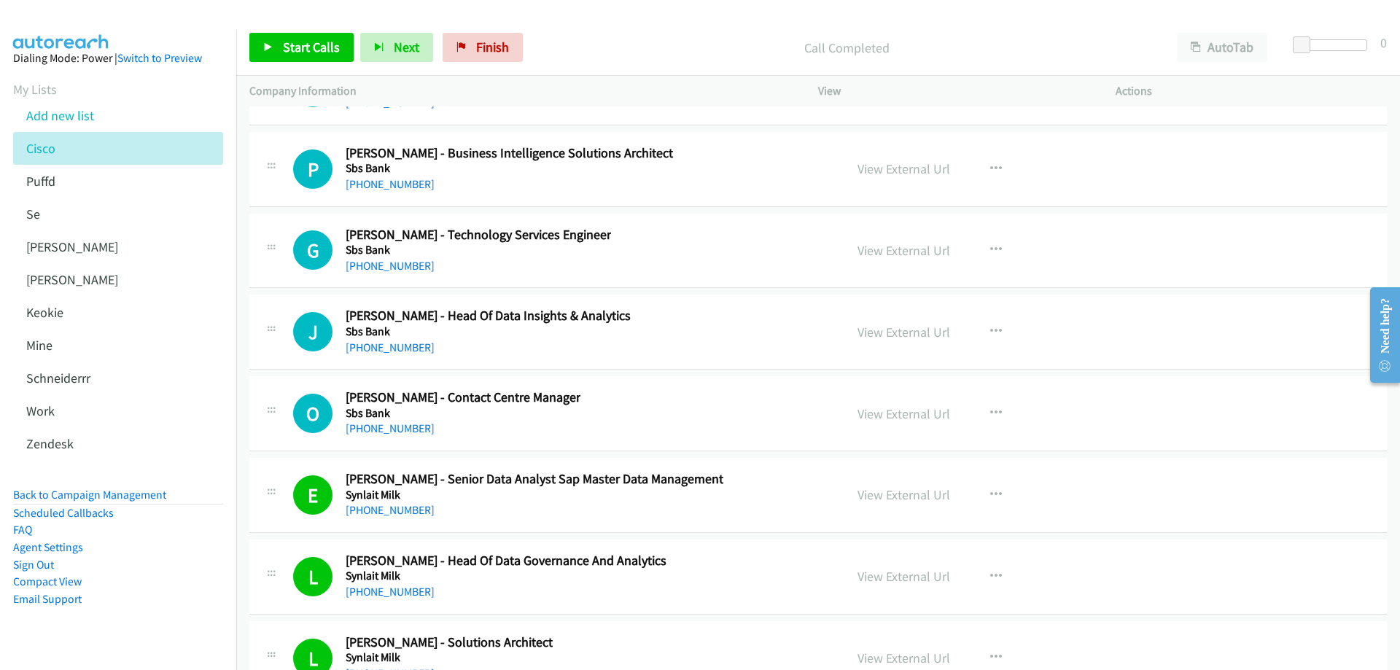
scroll to position [21199, 0]
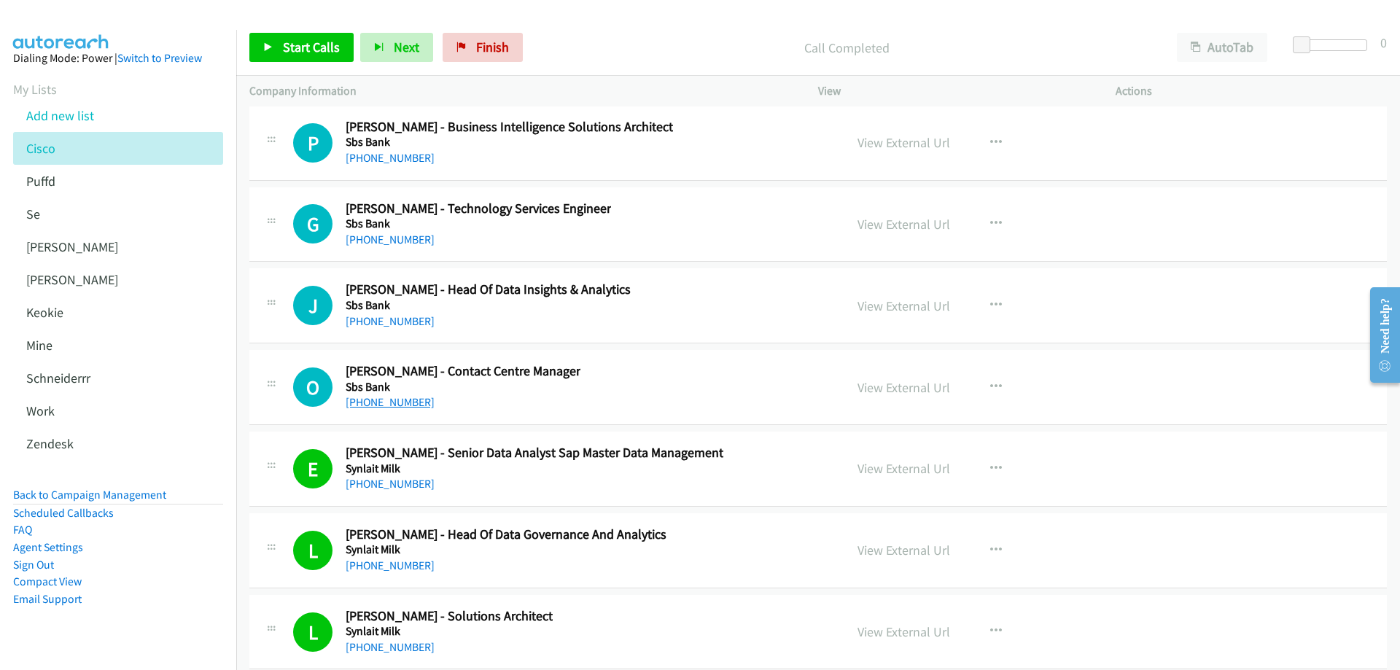
click at [397, 402] on link "+64 27 301 0016" at bounding box center [390, 402] width 89 height 14
click at [895, 390] on link "View External Url" at bounding box center [903, 387] width 93 height 17
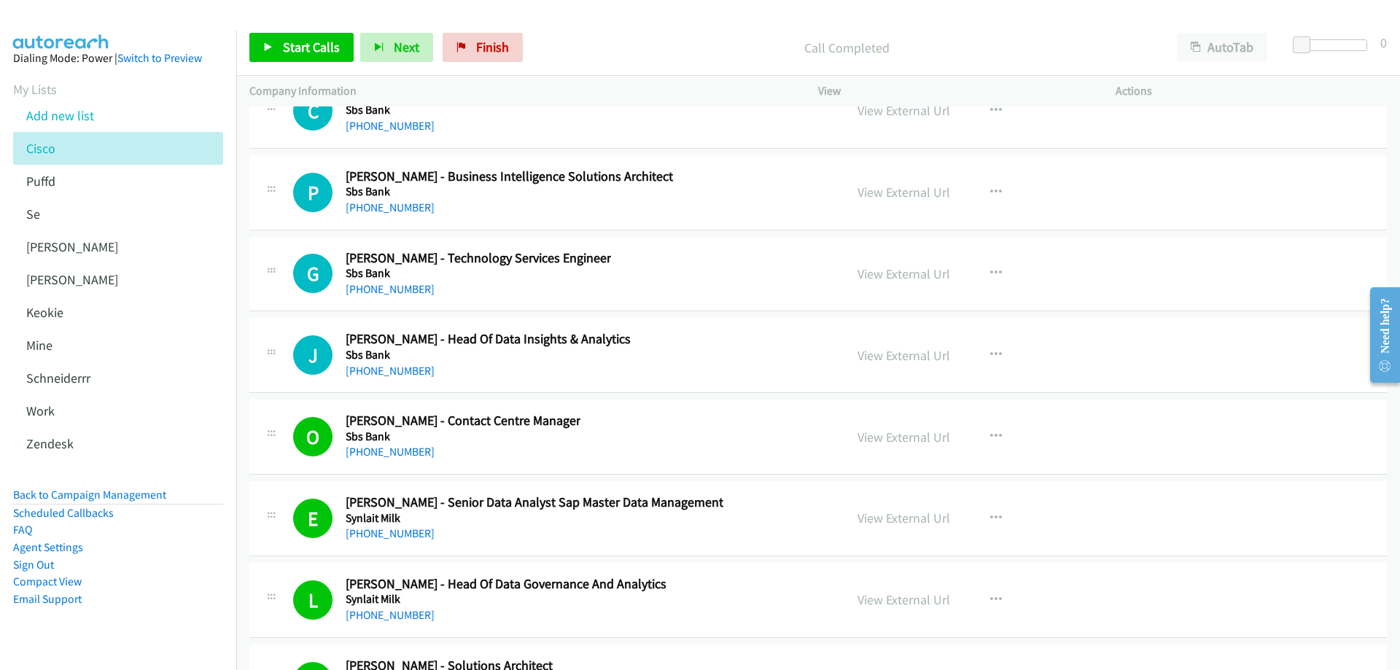
scroll to position [21126, 0]
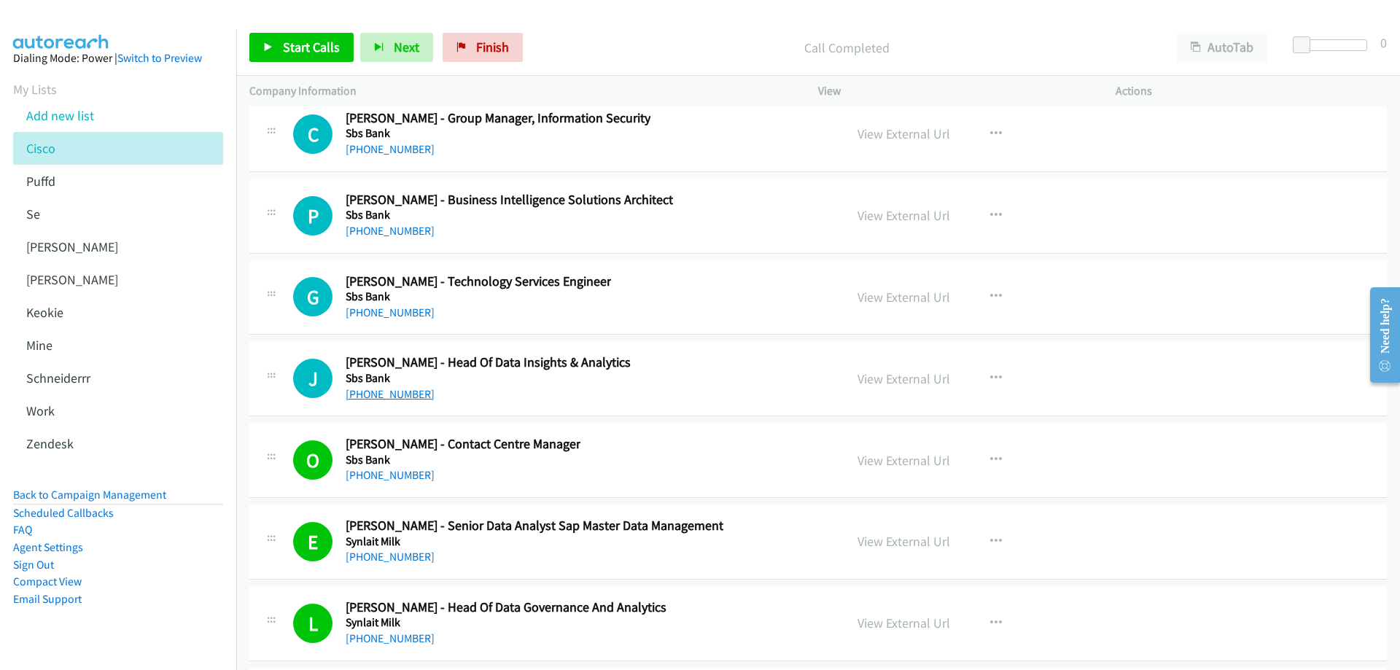
click at [386, 396] on link "+44 7979 312160" at bounding box center [390, 394] width 89 height 14
click at [891, 379] on link "View External Url" at bounding box center [903, 378] width 93 height 17
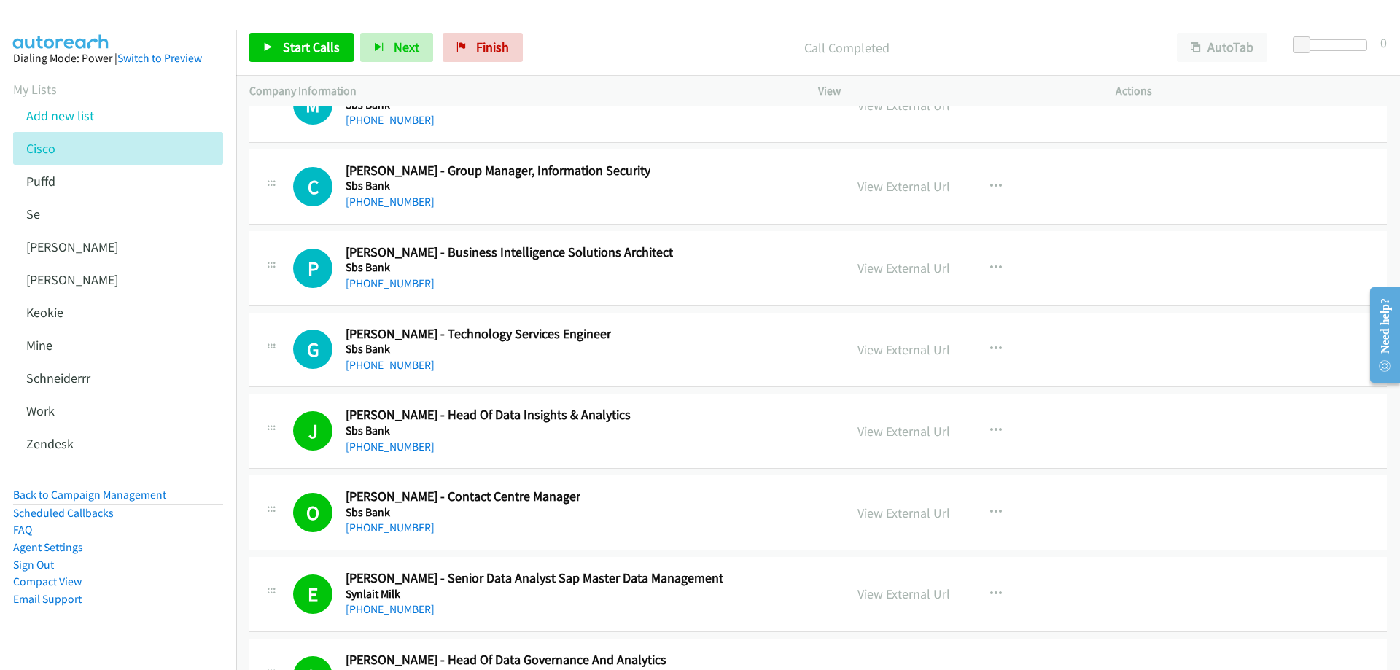
scroll to position [20980, 0]
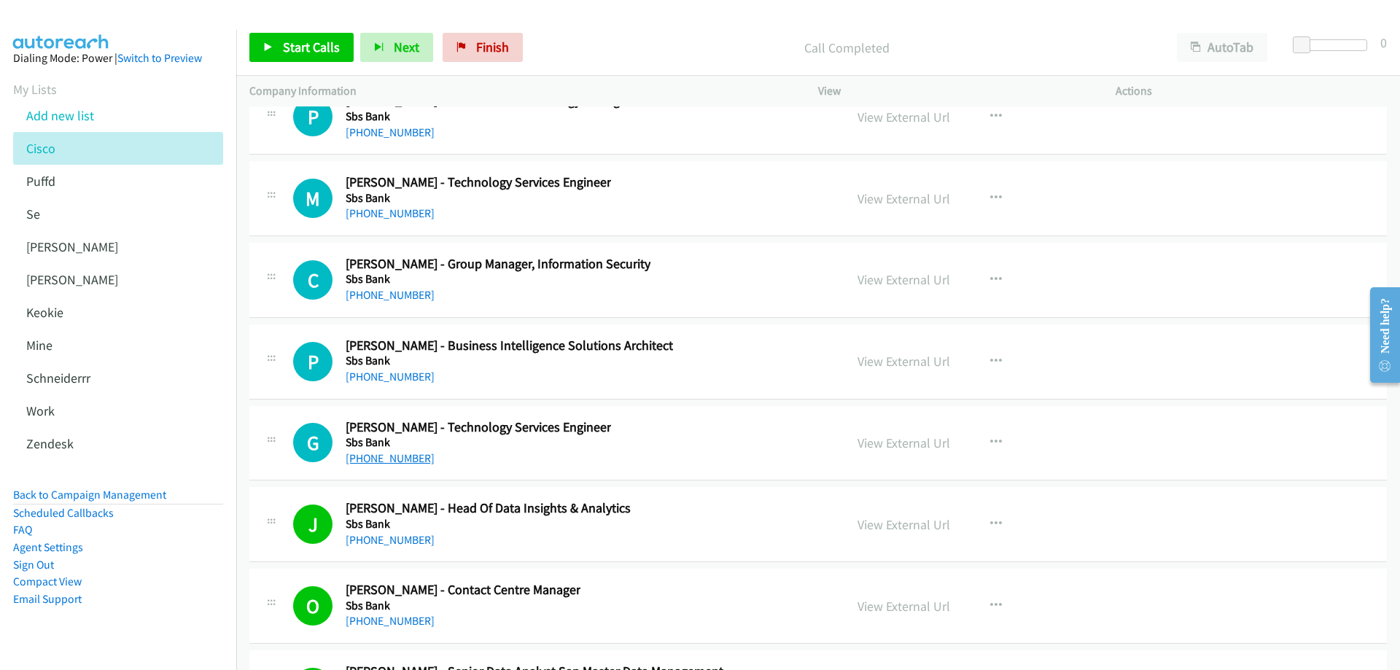
click at [405, 457] on link "+64 27 706 6986" at bounding box center [390, 458] width 89 height 14
click at [884, 443] on link "View External Url" at bounding box center [903, 443] width 93 height 17
click at [383, 381] on link "+64 20 4009 2136" at bounding box center [390, 377] width 89 height 14
click at [868, 361] on link "View External Url" at bounding box center [903, 361] width 93 height 17
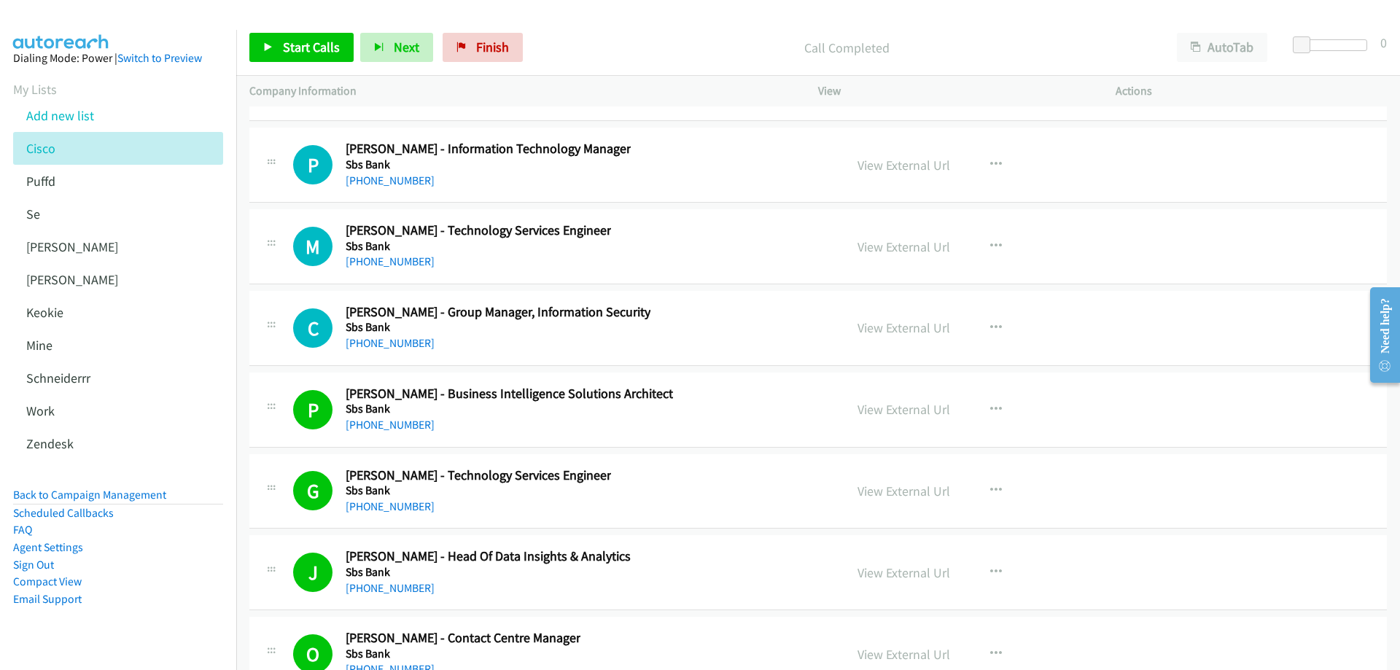
scroll to position [20907, 0]
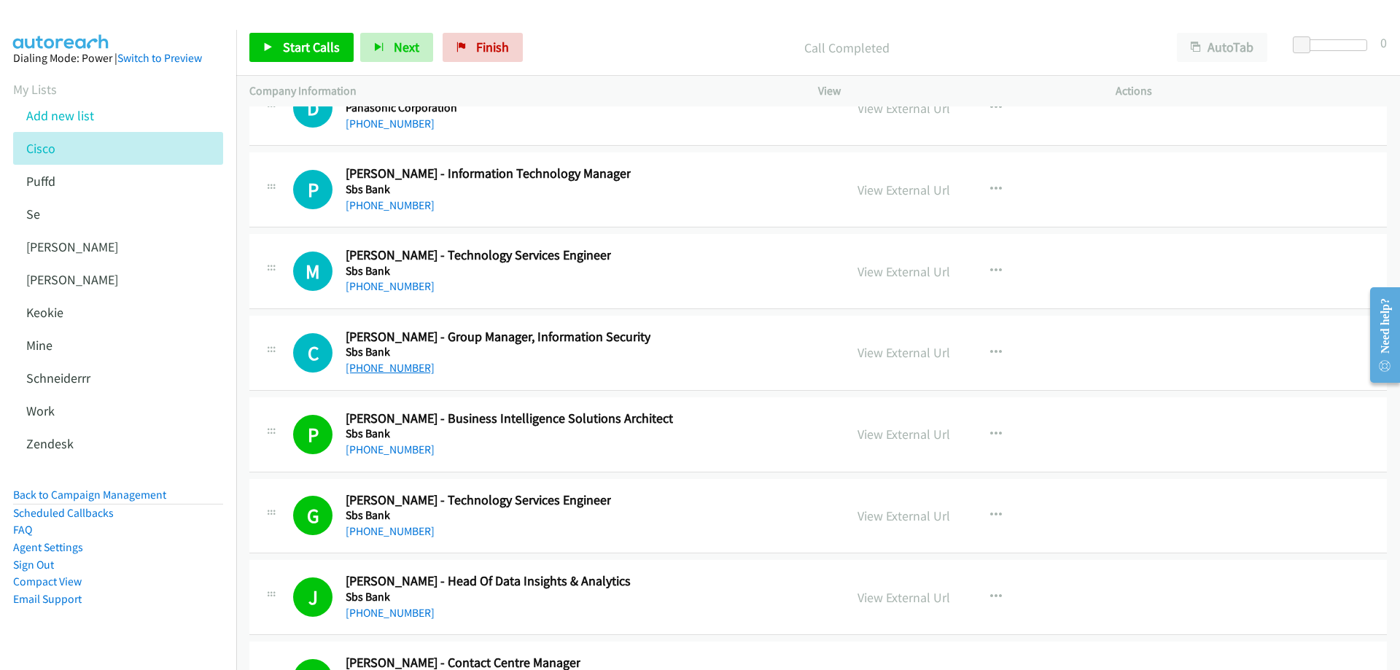
click at [389, 367] on link "+64 27 814 0210" at bounding box center [390, 368] width 89 height 14
click at [887, 348] on link "View External Url" at bounding box center [903, 352] width 93 height 17
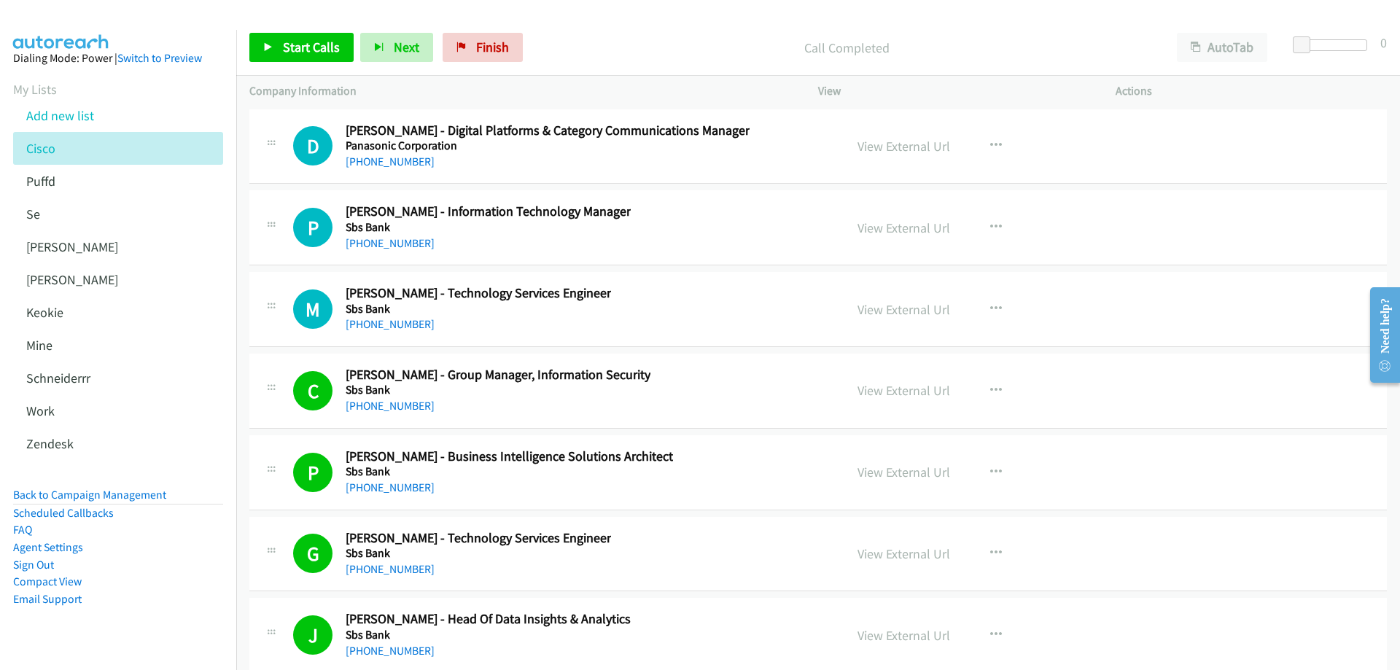
scroll to position [20834, 0]
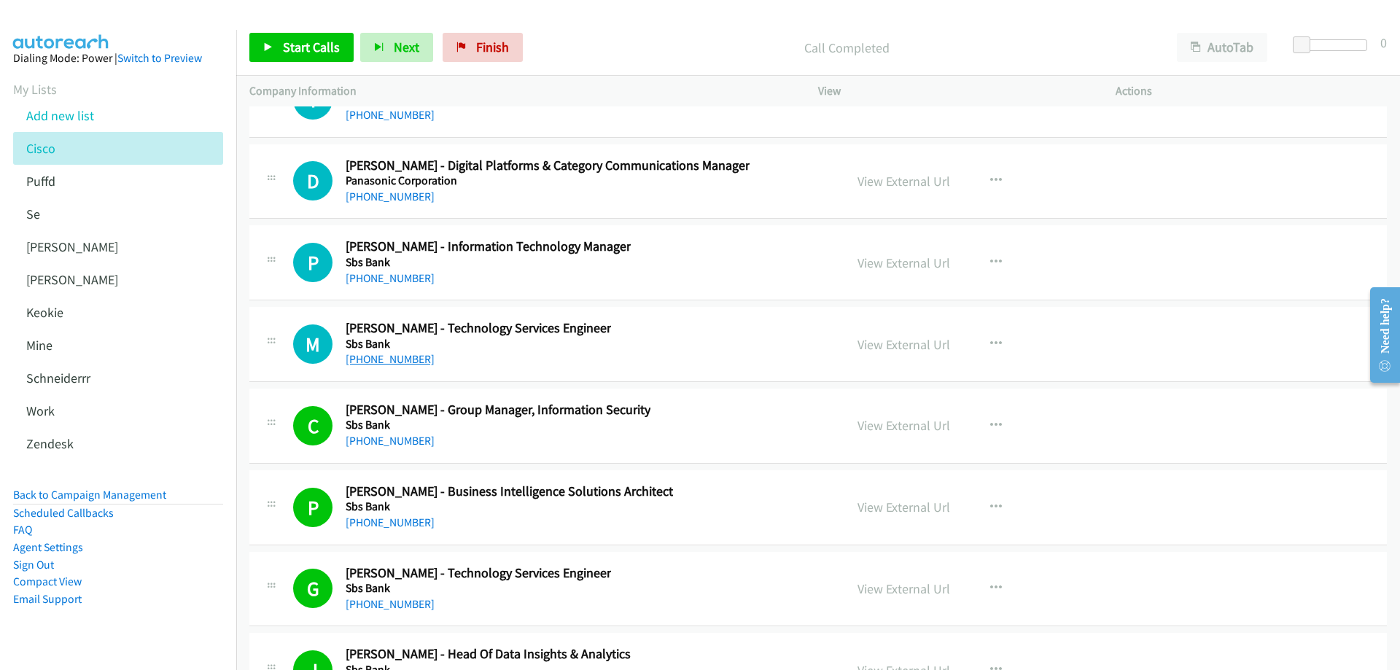
click at [401, 357] on link "+64 27 274 3634" at bounding box center [390, 359] width 89 height 14
click at [924, 342] on link "View External Url" at bounding box center [903, 344] width 93 height 17
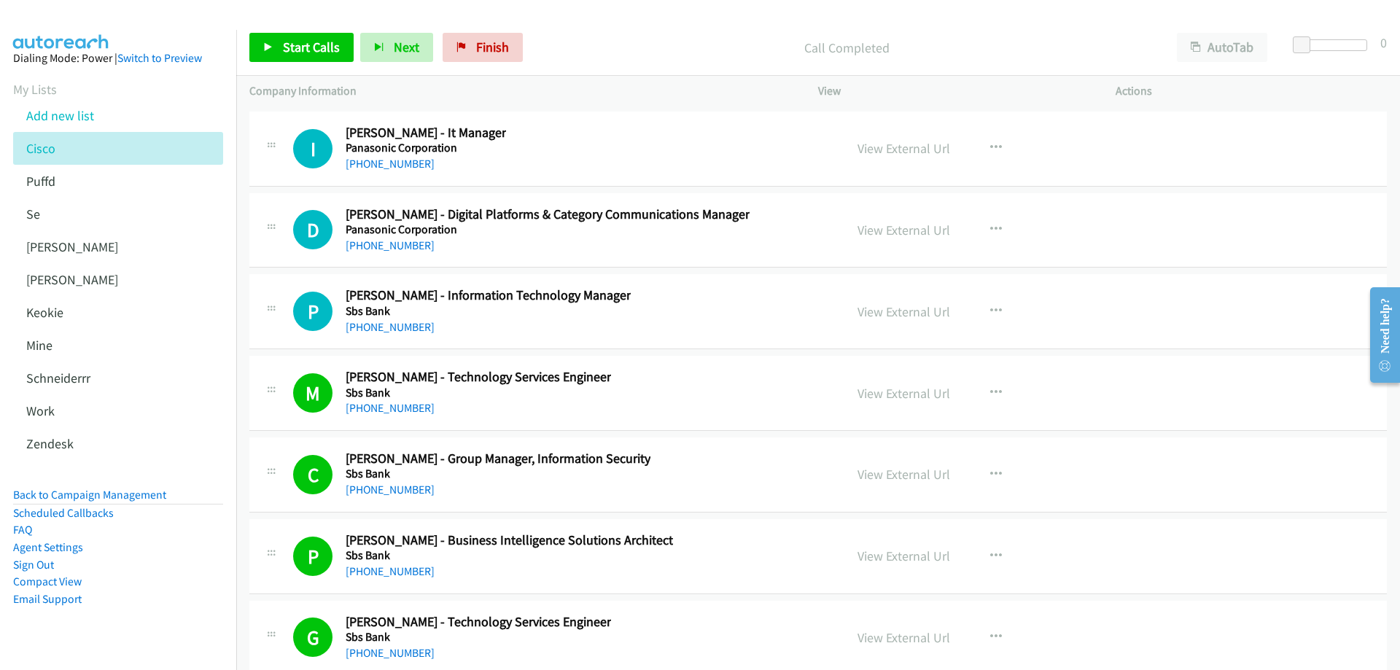
scroll to position [20761, 0]
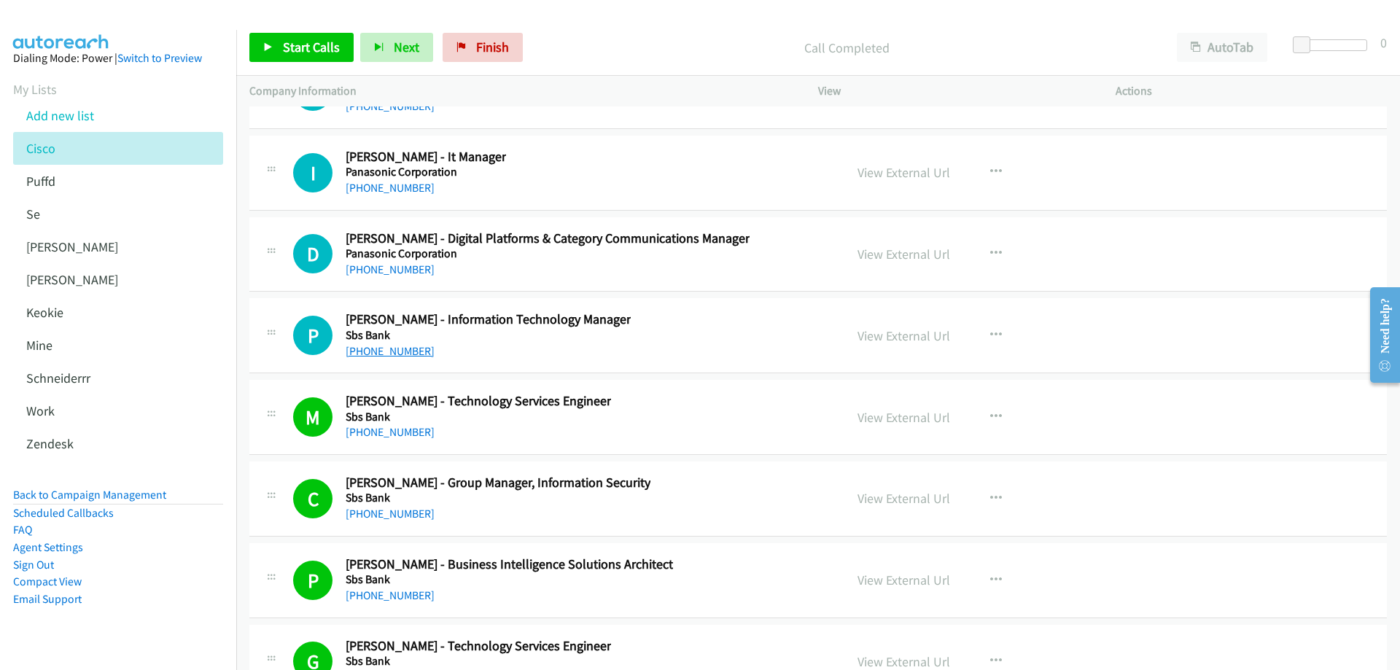
click at [389, 350] on link "+64 21 862 404" at bounding box center [390, 351] width 89 height 14
click at [925, 335] on link "View External Url" at bounding box center [903, 335] width 93 height 17
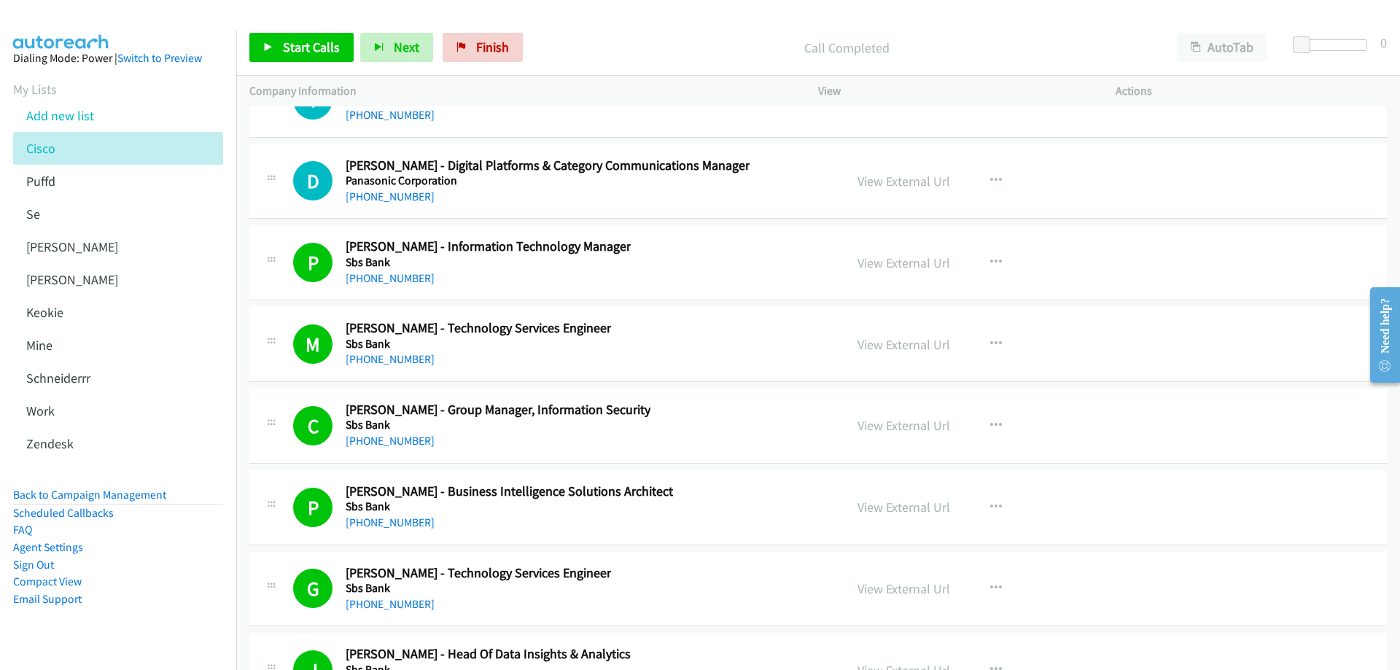
scroll to position [20689, 0]
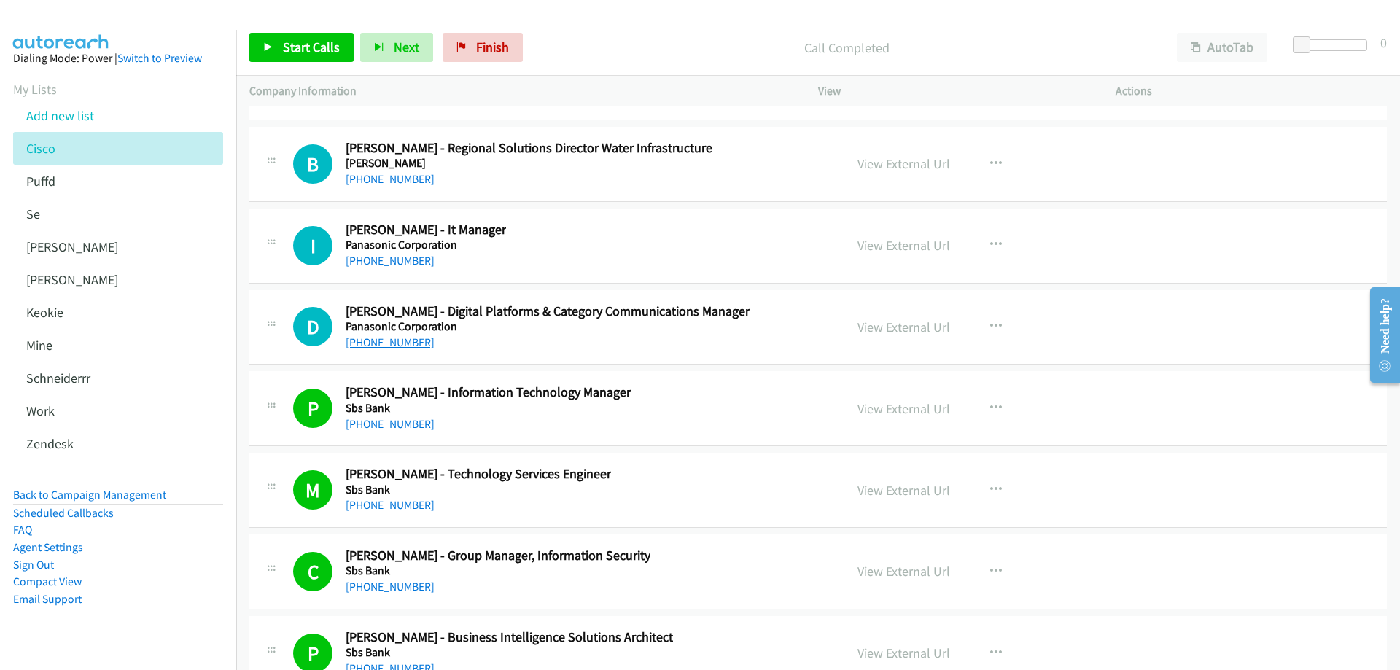
click at [376, 339] on link "+64 210 235 9657" at bounding box center [390, 342] width 89 height 14
click at [397, 262] on link "+64 21 998 336" at bounding box center [390, 261] width 89 height 14
click at [903, 246] on link "View External Url" at bounding box center [903, 245] width 93 height 17
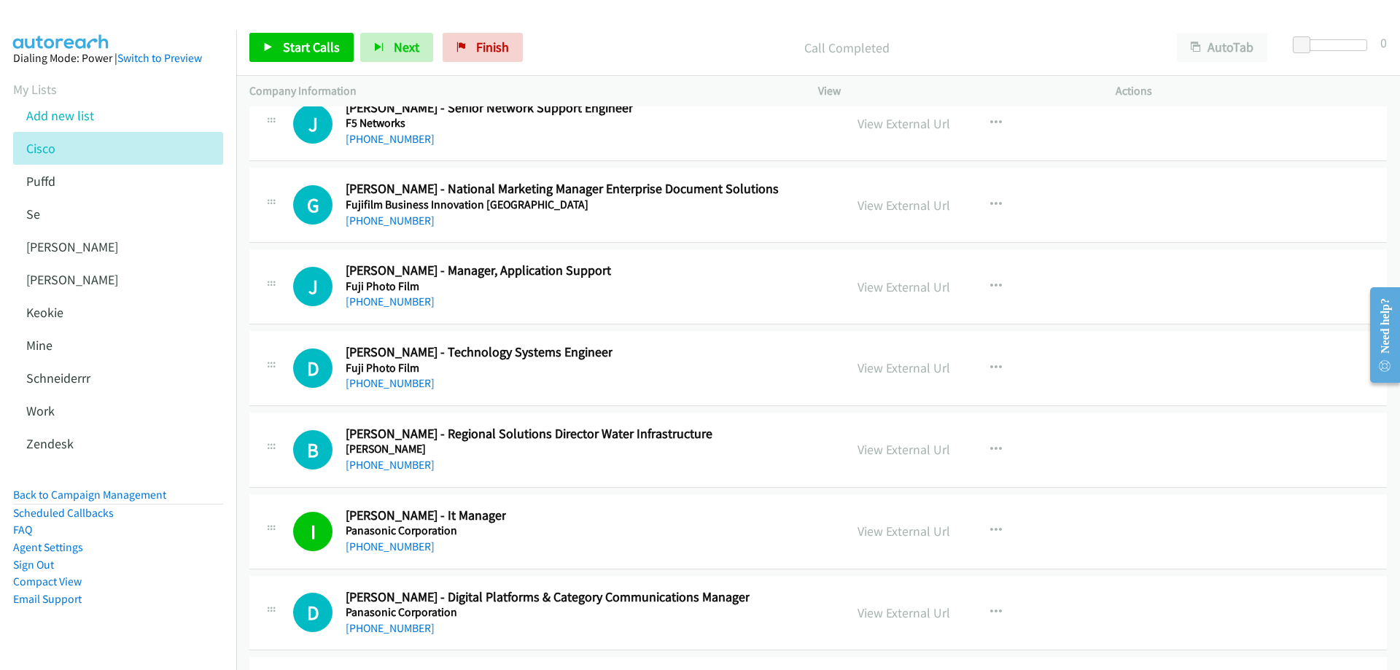
scroll to position [20397, 0]
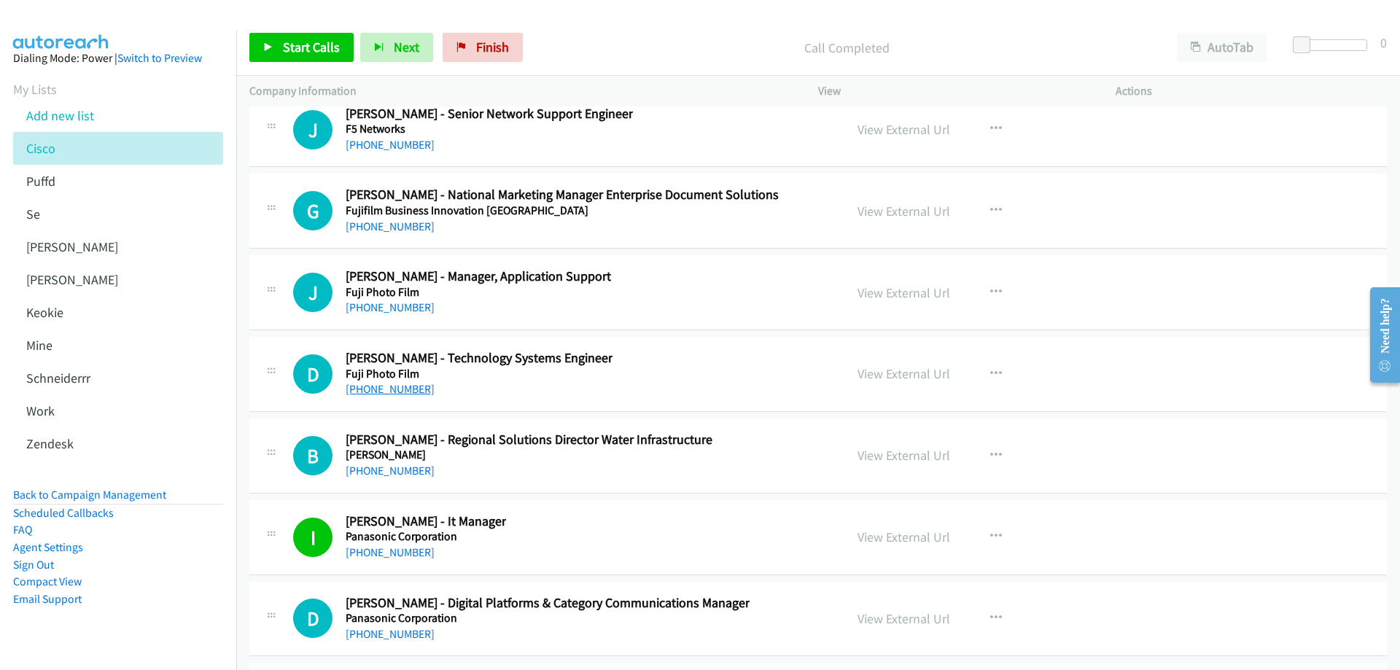
click at [400, 394] on link "+64 27 703 5503" at bounding box center [390, 389] width 89 height 14
click at [879, 374] on link "View External Url" at bounding box center [903, 373] width 93 height 17
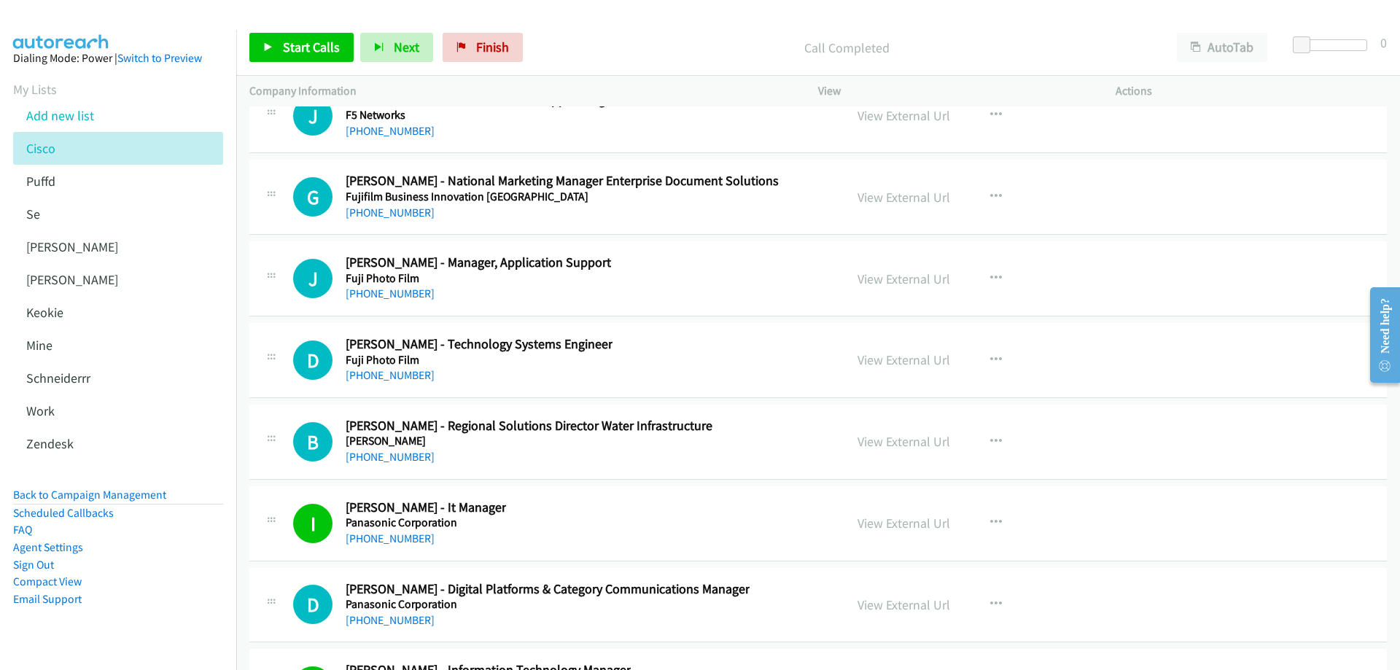
scroll to position [20324, 0]
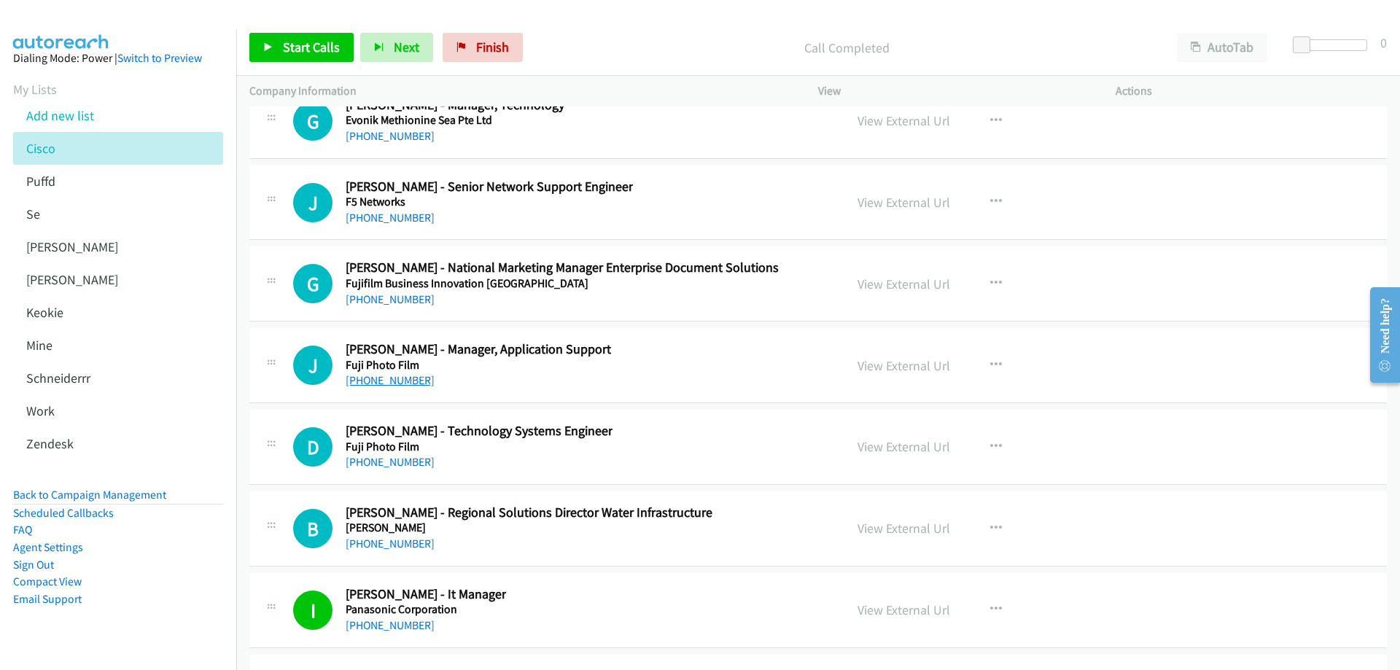
click at [393, 375] on link "+64 27 702 8324" at bounding box center [390, 380] width 89 height 14
click at [896, 363] on link "View External Url" at bounding box center [903, 365] width 93 height 17
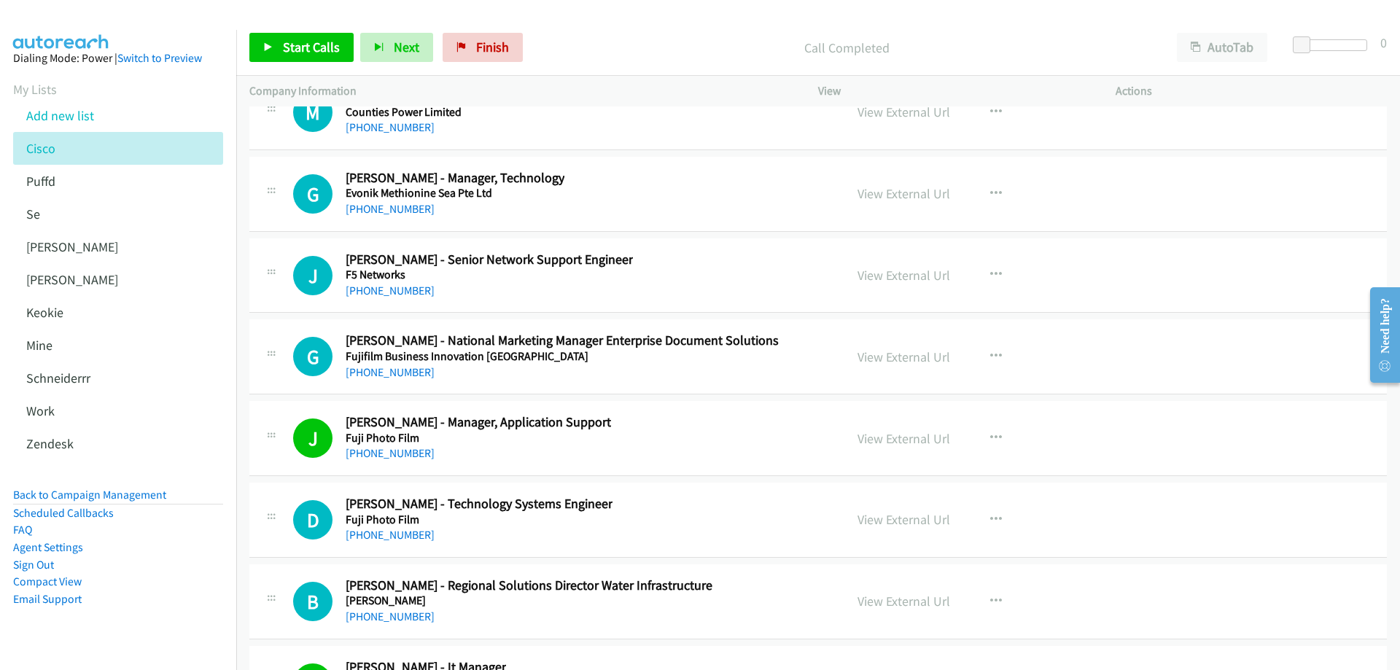
scroll to position [20178, 0]
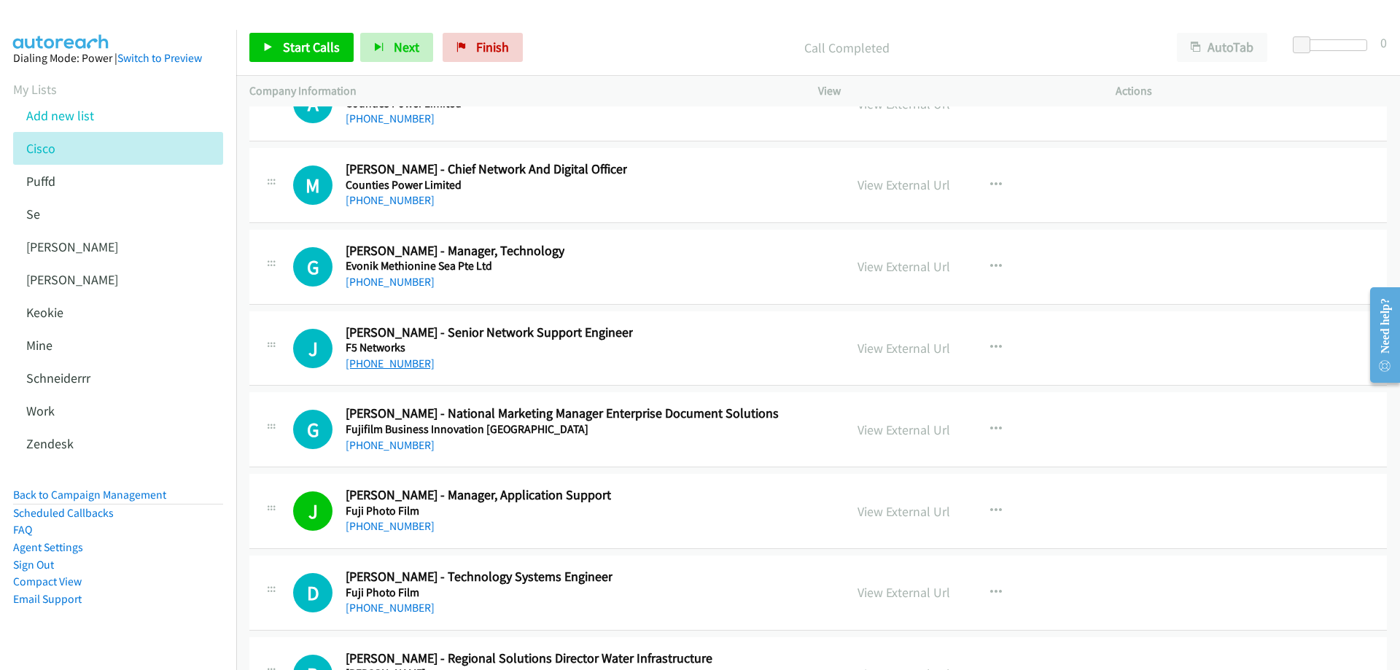
click at [413, 361] on link "+64 20 6272 7861" at bounding box center [390, 364] width 89 height 14
click at [894, 348] on link "View External Url" at bounding box center [903, 348] width 93 height 17
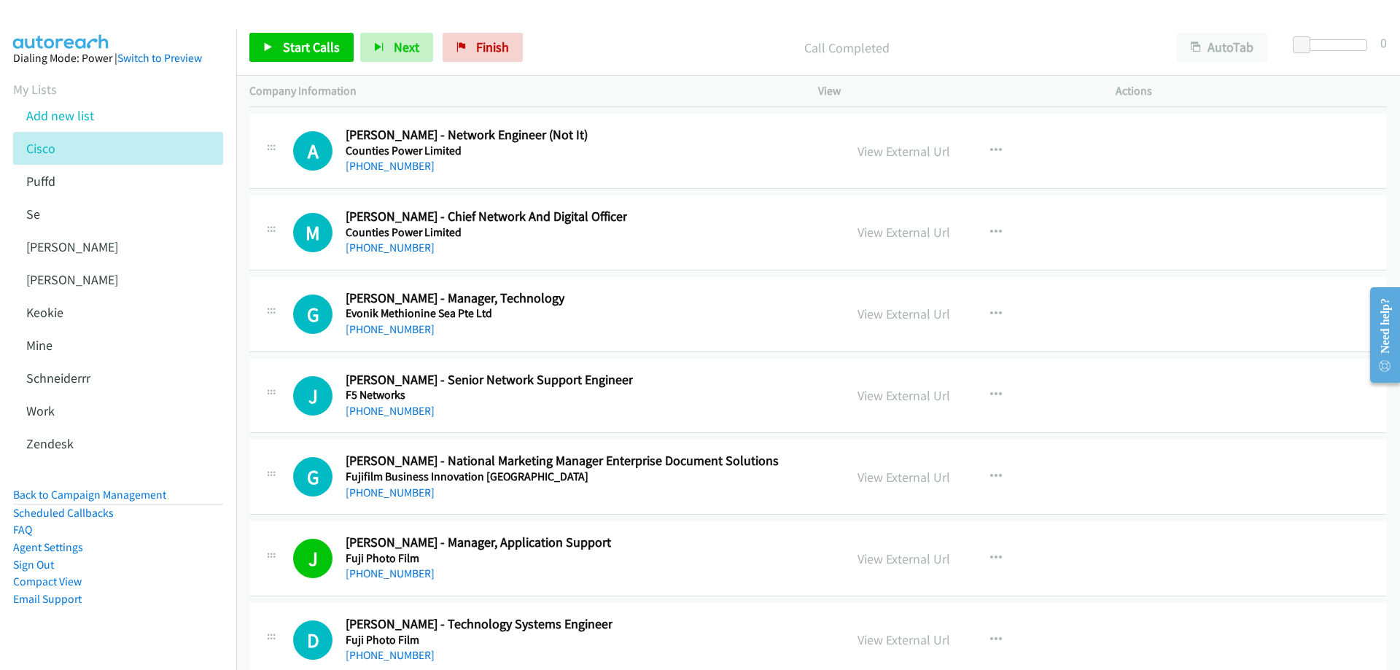
scroll to position [20105, 0]
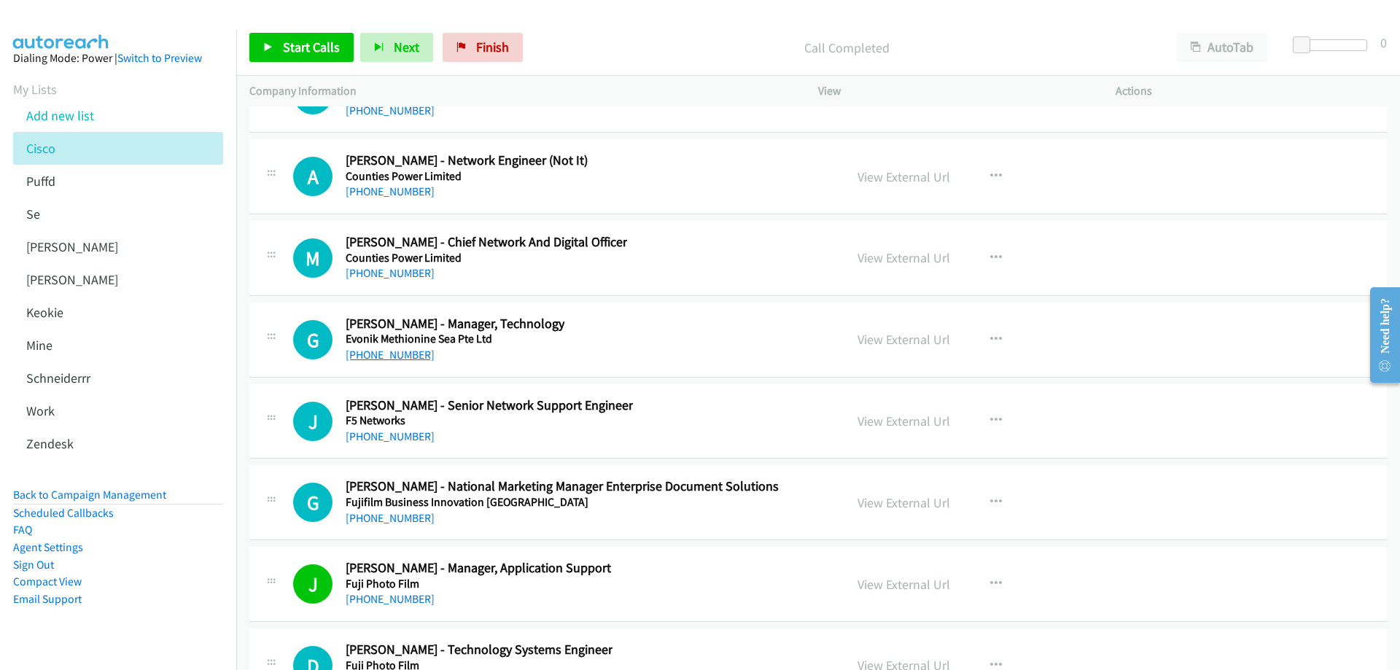
click at [394, 359] on link "+64 7 889 8102" at bounding box center [390, 355] width 89 height 14
click at [887, 337] on link "View External Url" at bounding box center [903, 339] width 93 height 17
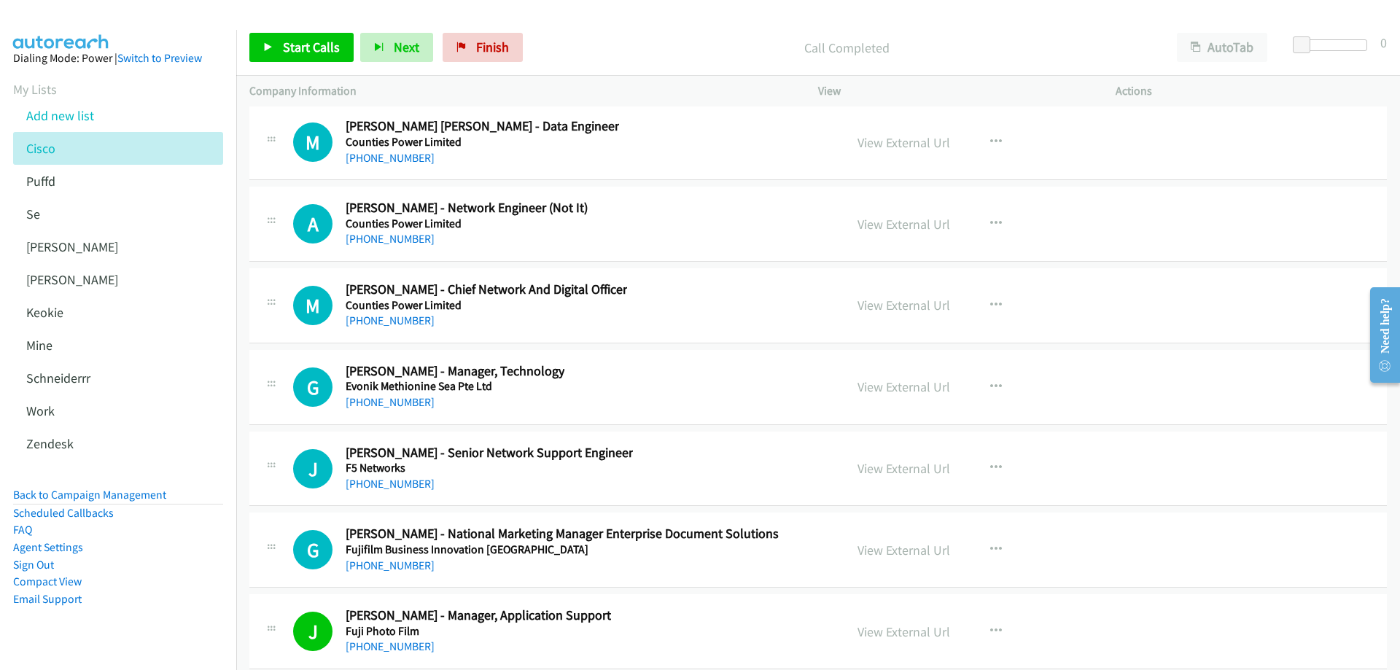
scroll to position [20032, 0]
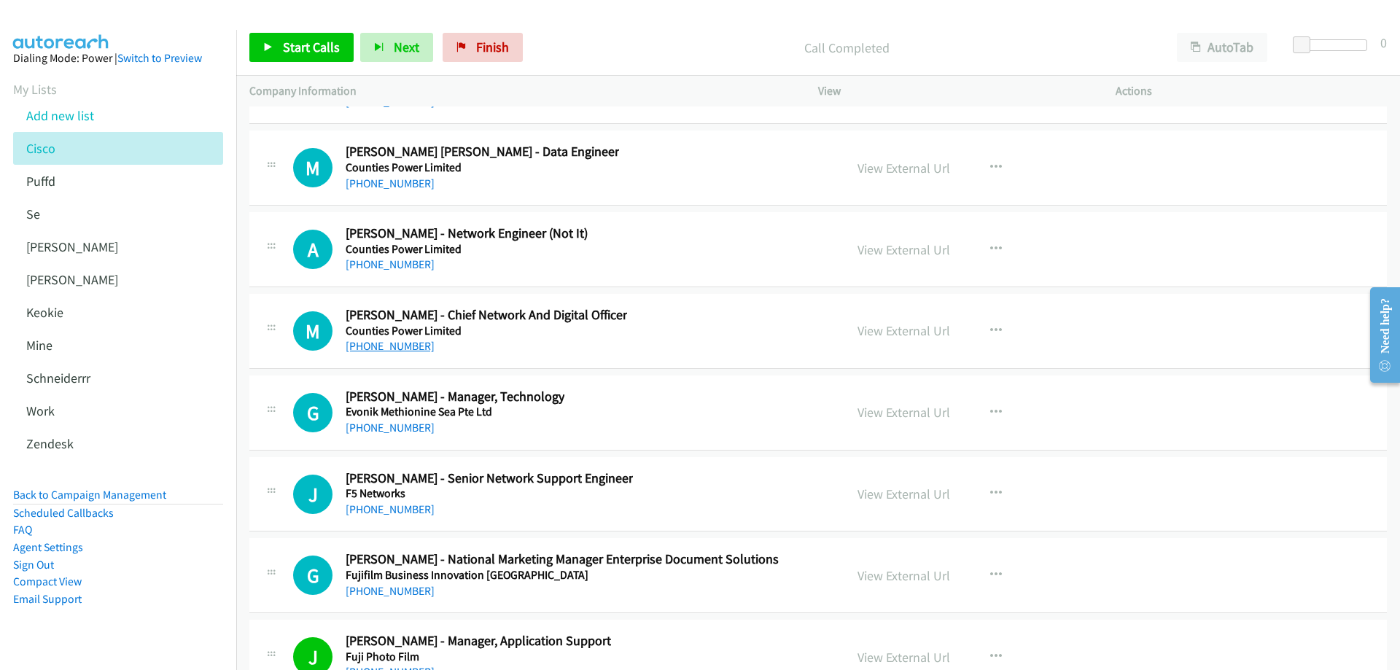
click at [390, 346] on link "+64 21 202 1311" at bounding box center [390, 346] width 89 height 14
click at [908, 330] on link "View External Url" at bounding box center [903, 330] width 93 height 17
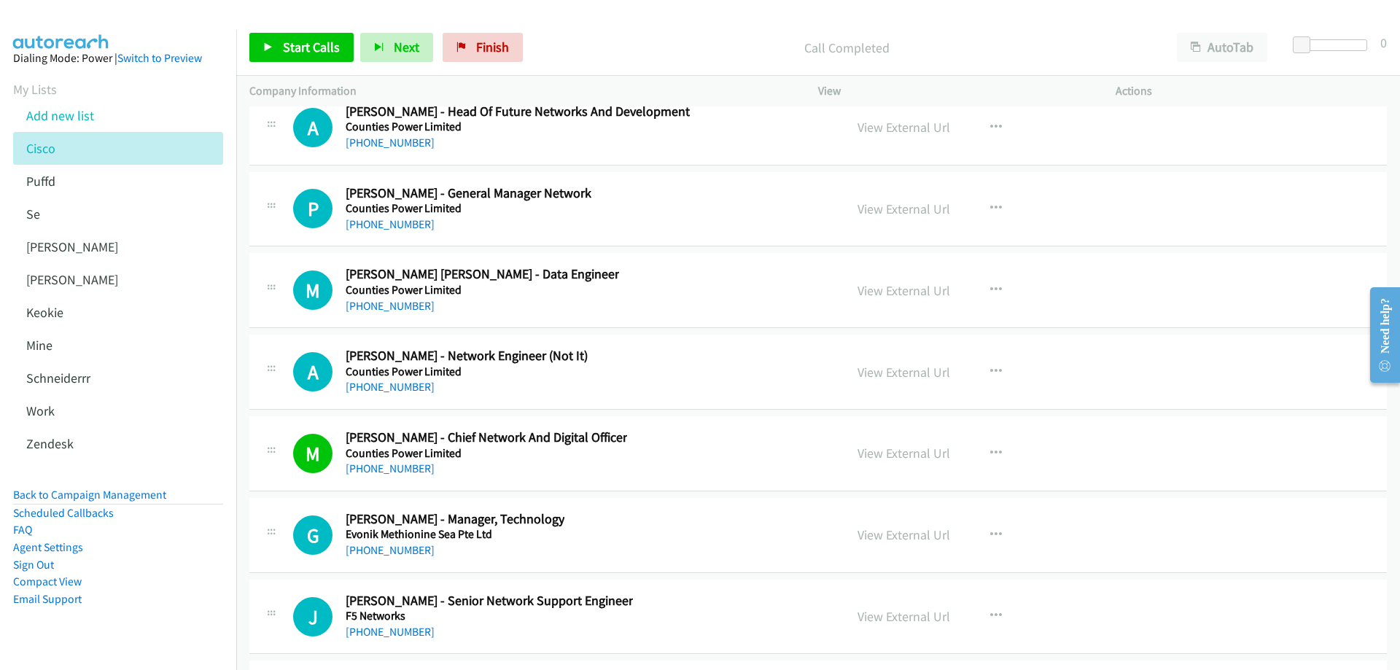
scroll to position [19887, 0]
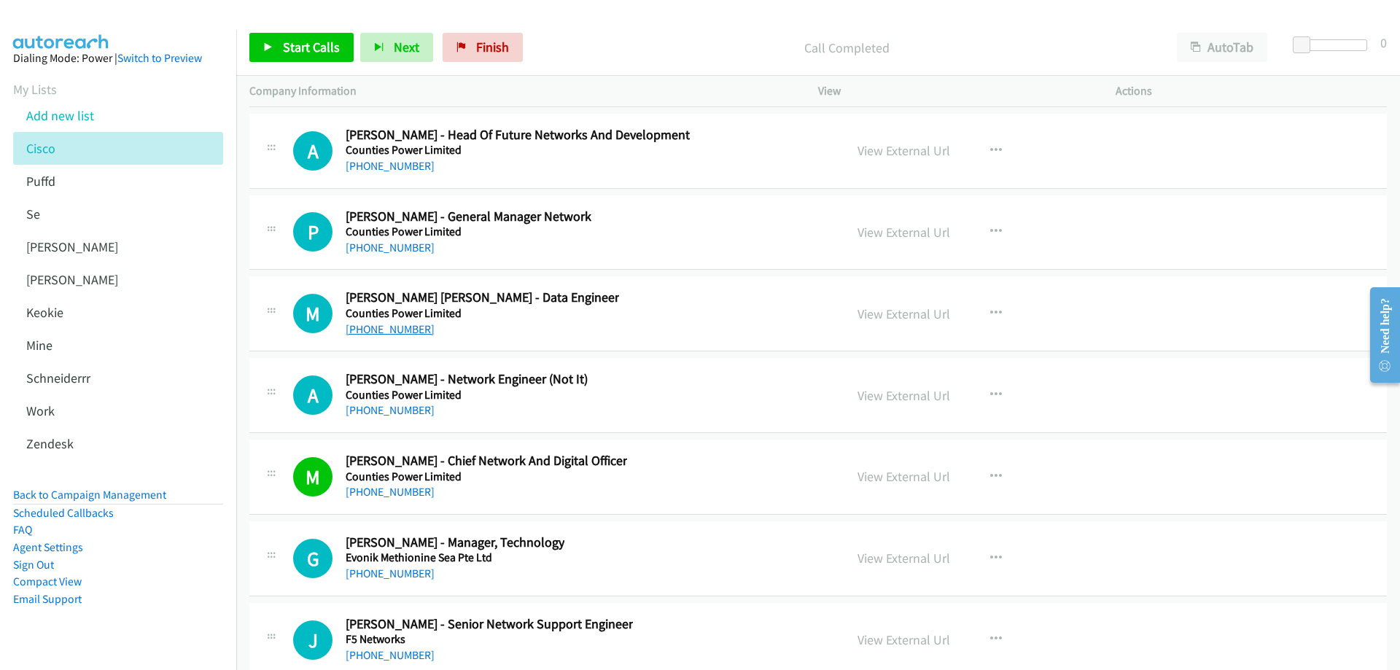
click at [375, 330] on link "+64 27 536 3548" at bounding box center [390, 329] width 89 height 14
click at [880, 311] on link "View External Url" at bounding box center [903, 313] width 93 height 17
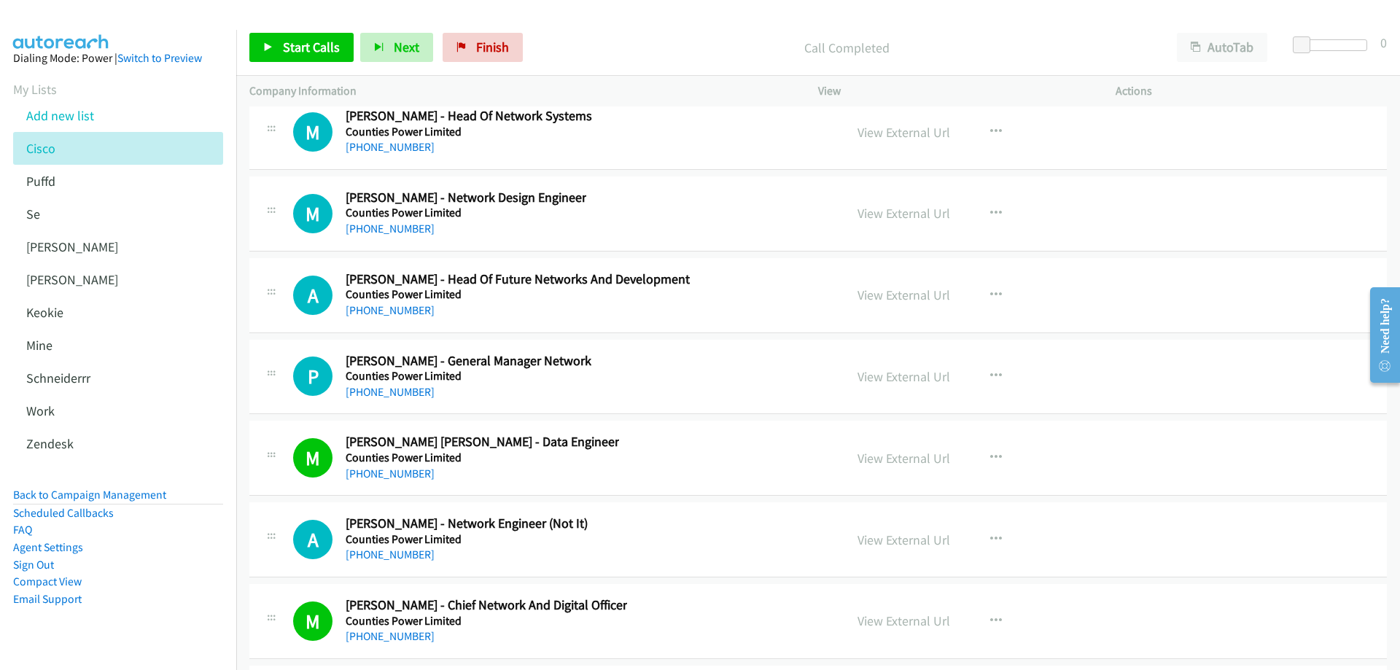
scroll to position [19741, 0]
click at [392, 394] on link "+64 7 850 3161" at bounding box center [390, 393] width 89 height 14
click at [405, 315] on link "+64 274 769 921" at bounding box center [390, 312] width 89 height 14
click at [410, 235] on link "+64 800 100 202" at bounding box center [390, 230] width 89 height 14
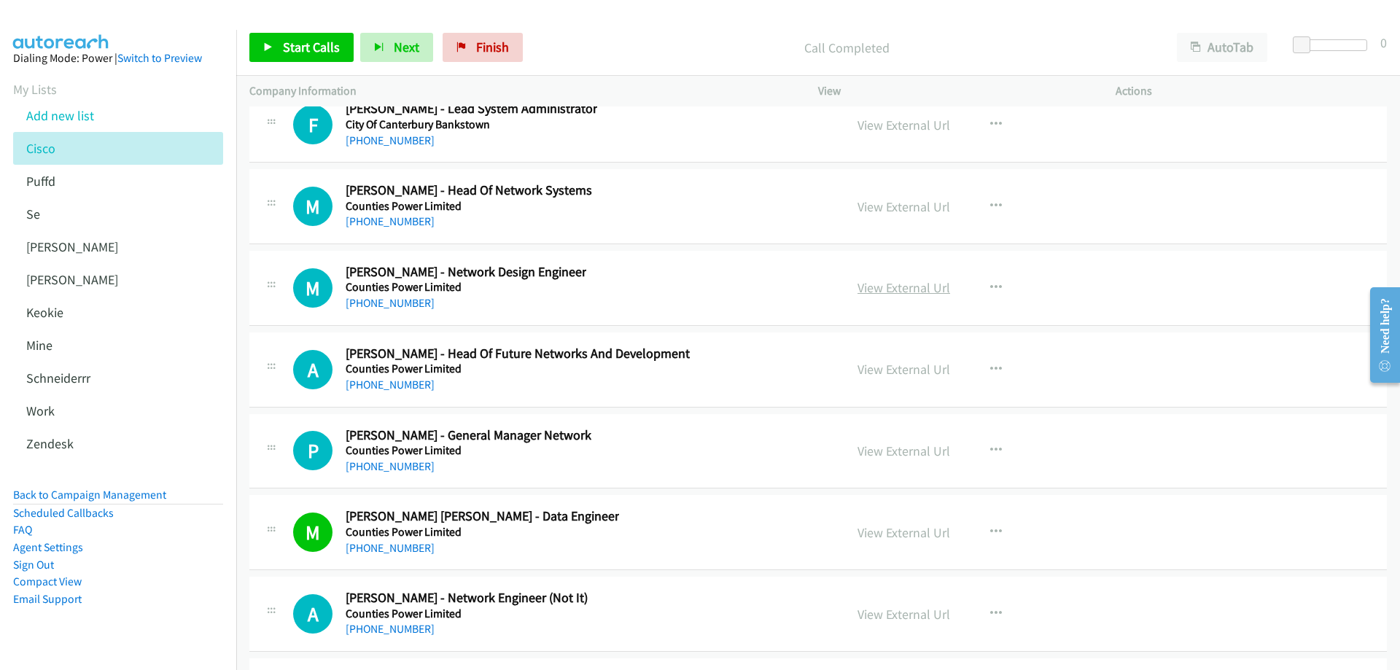
click at [932, 283] on link "View External Url" at bounding box center [903, 287] width 93 height 17
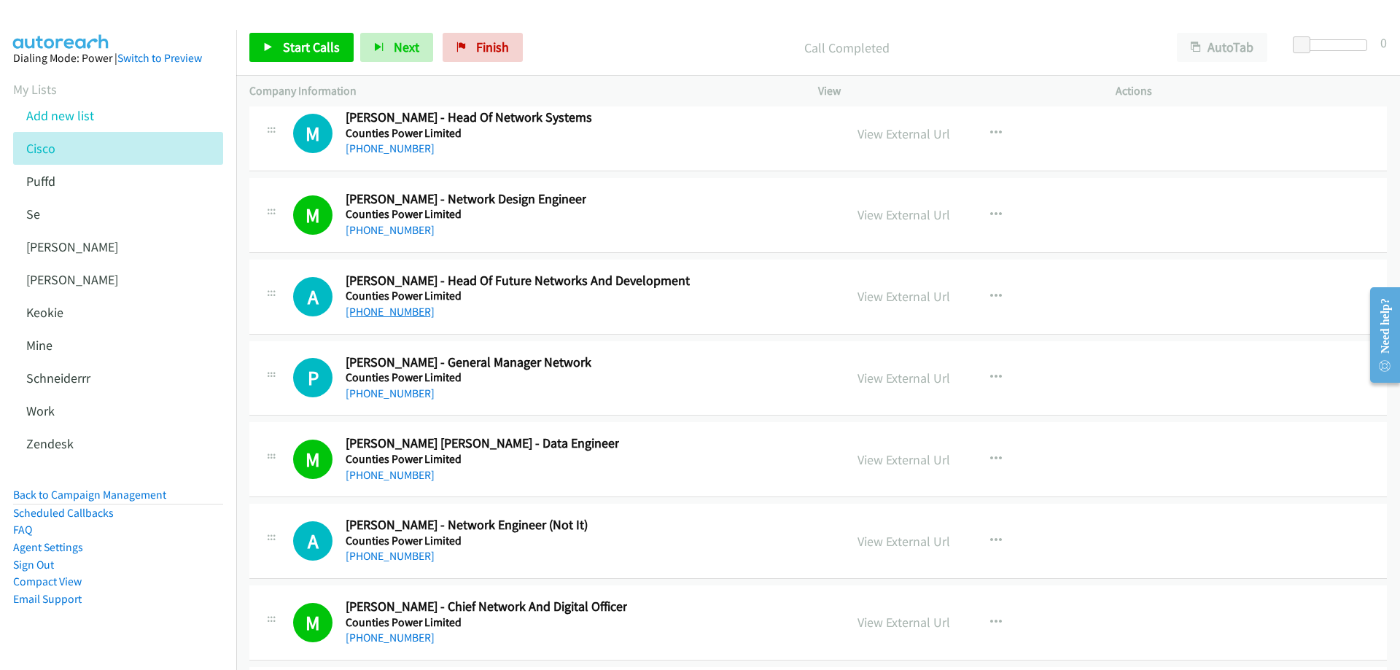
click at [406, 308] on link "+64 274 769 921" at bounding box center [390, 312] width 89 height 14
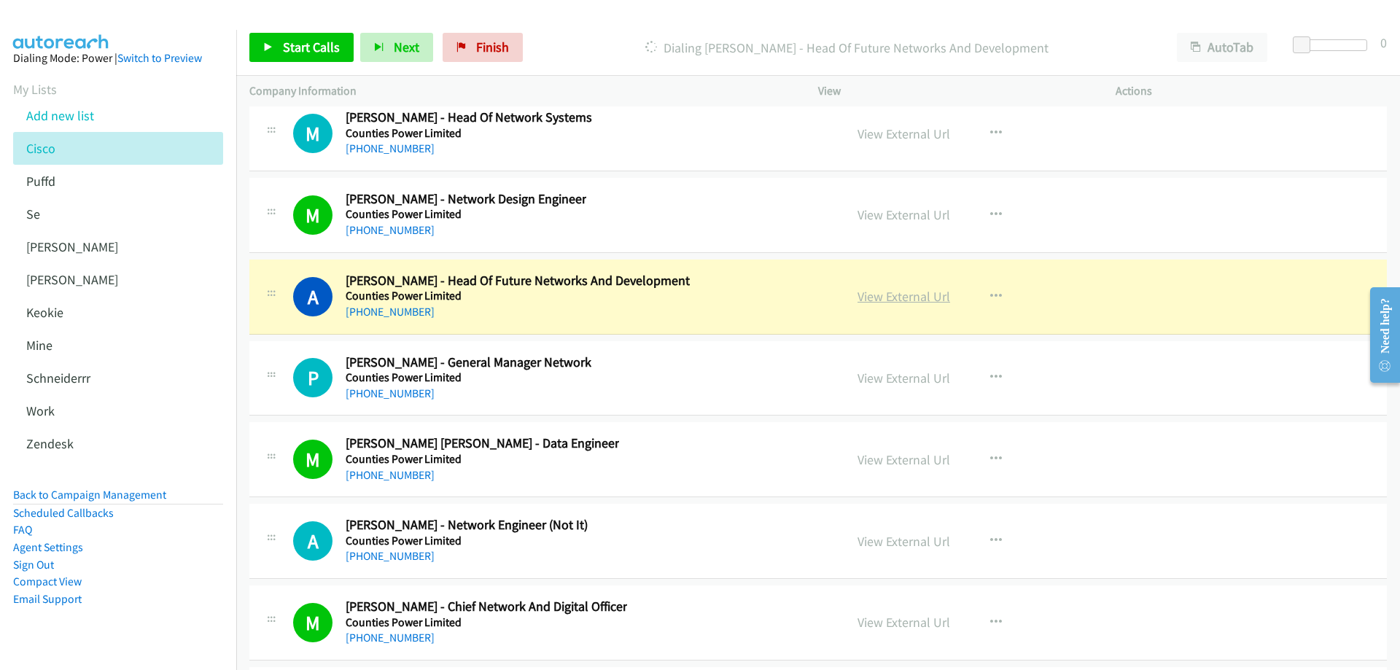
click at [922, 295] on link "View External Url" at bounding box center [903, 296] width 93 height 17
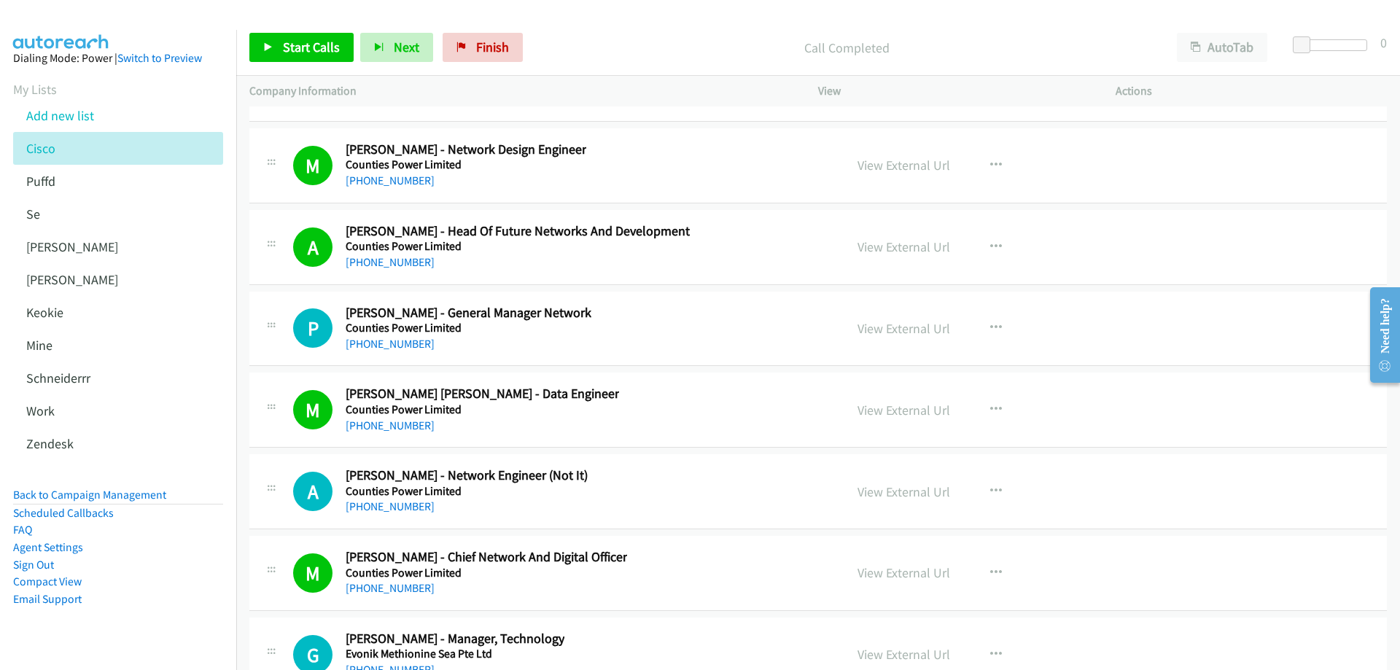
scroll to position [19814, 0]
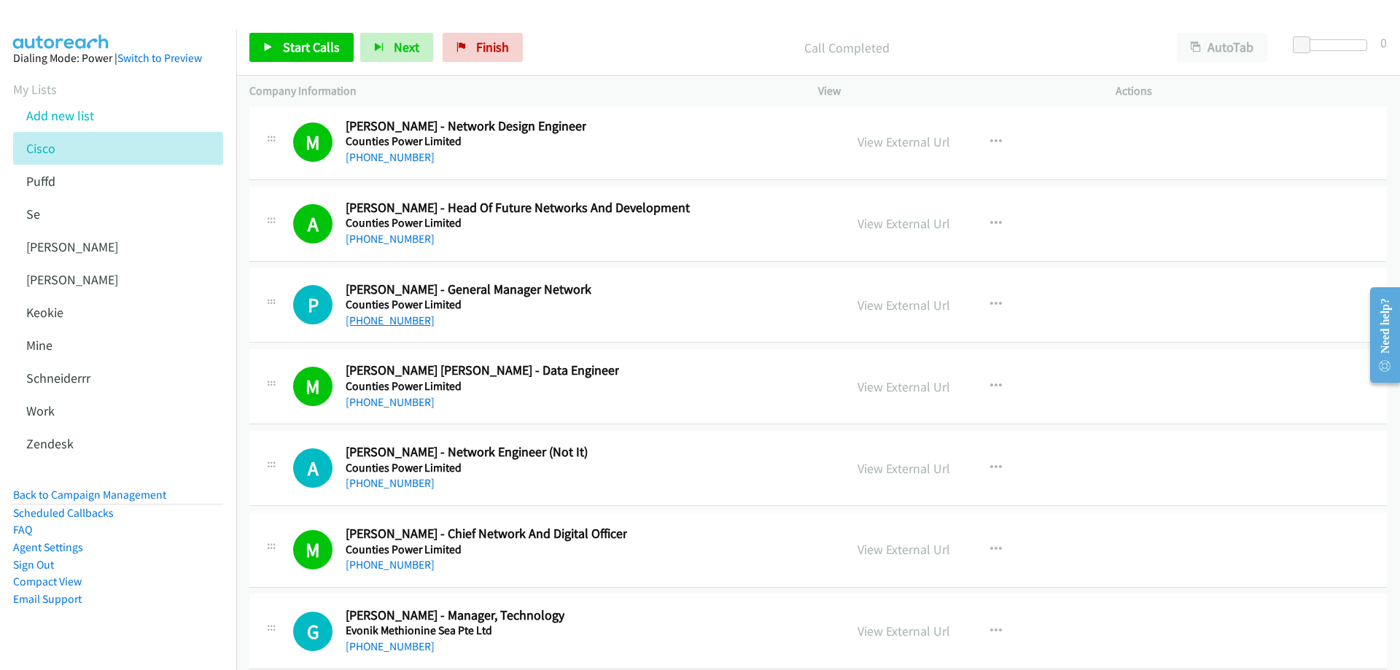
click at [378, 322] on link "+64 7 850 3161" at bounding box center [390, 320] width 89 height 14
click at [904, 301] on link "View External Url" at bounding box center [903, 305] width 93 height 17
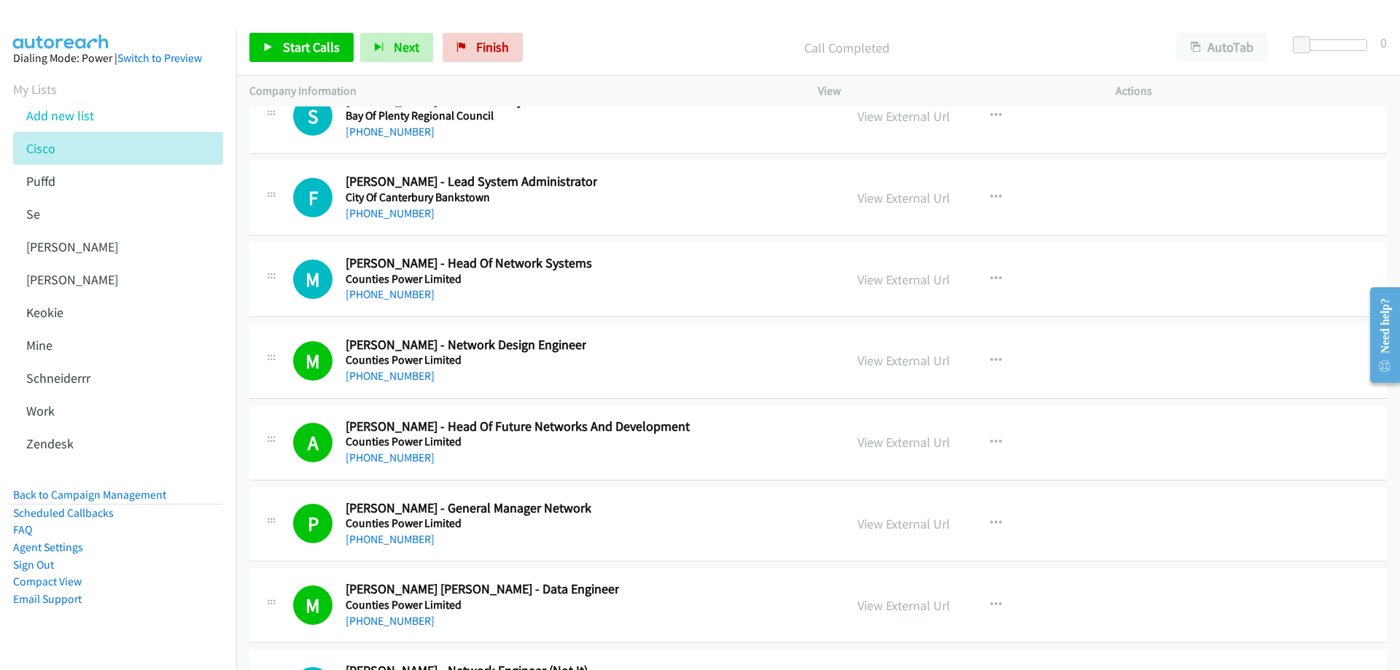
scroll to position [19522, 0]
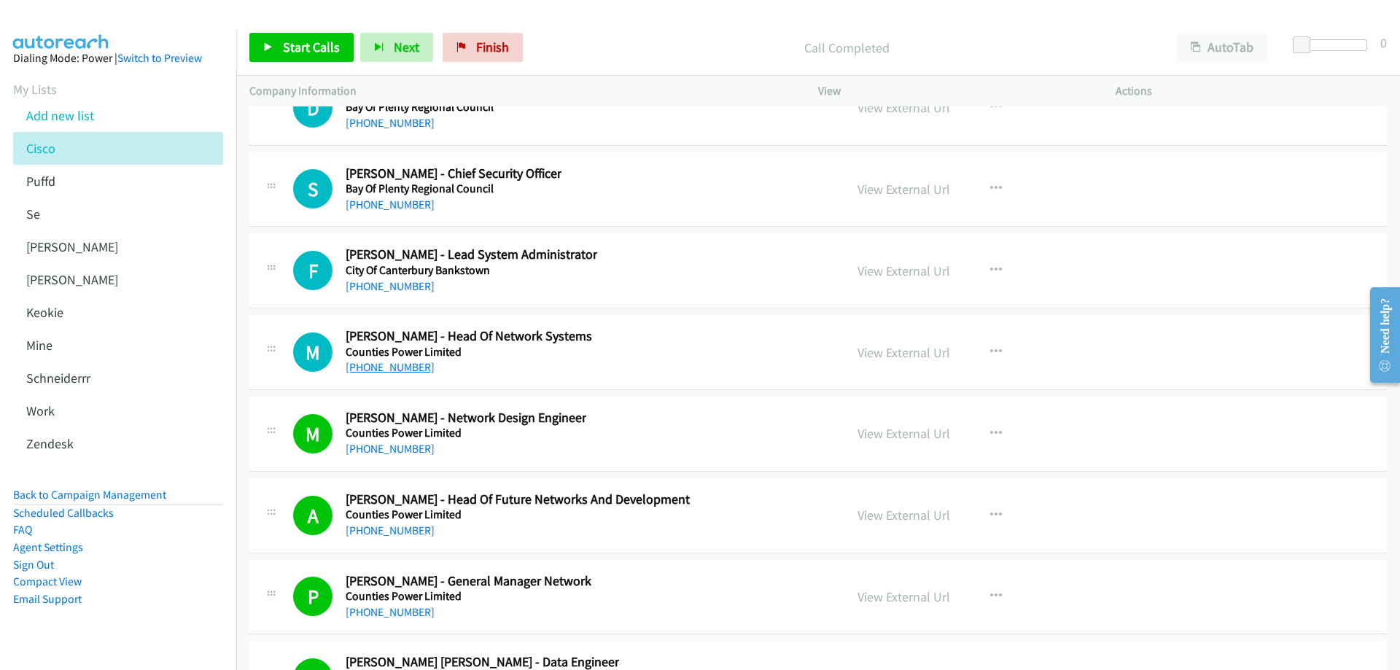
click at [389, 371] on link "+64 27 933 6993" at bounding box center [390, 367] width 89 height 14
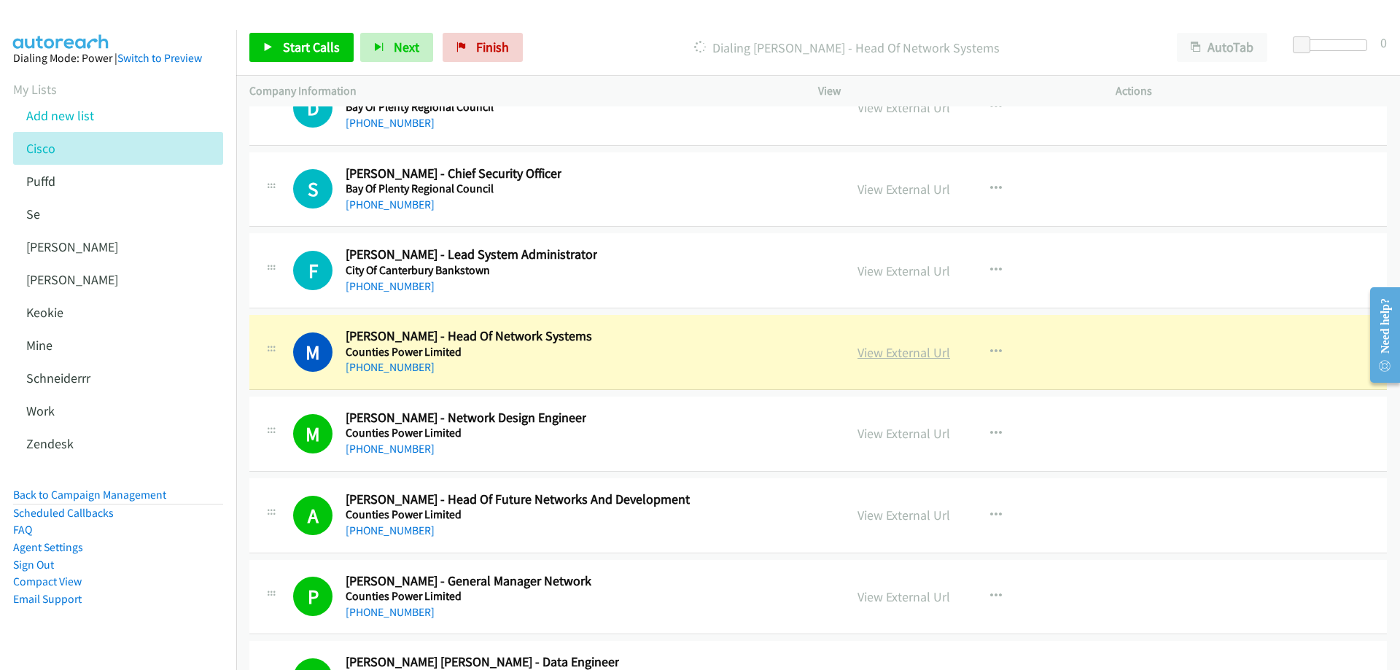
click at [888, 351] on link "View External Url" at bounding box center [903, 352] width 93 height 17
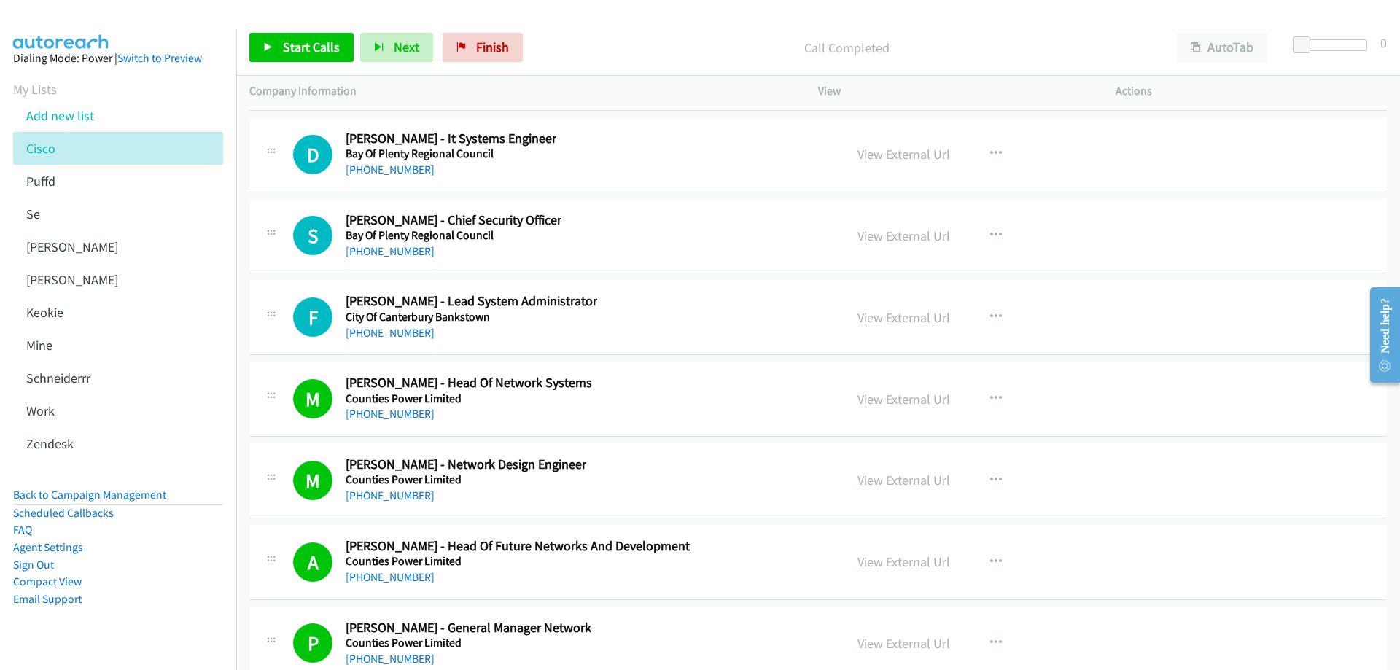
scroll to position [19449, 0]
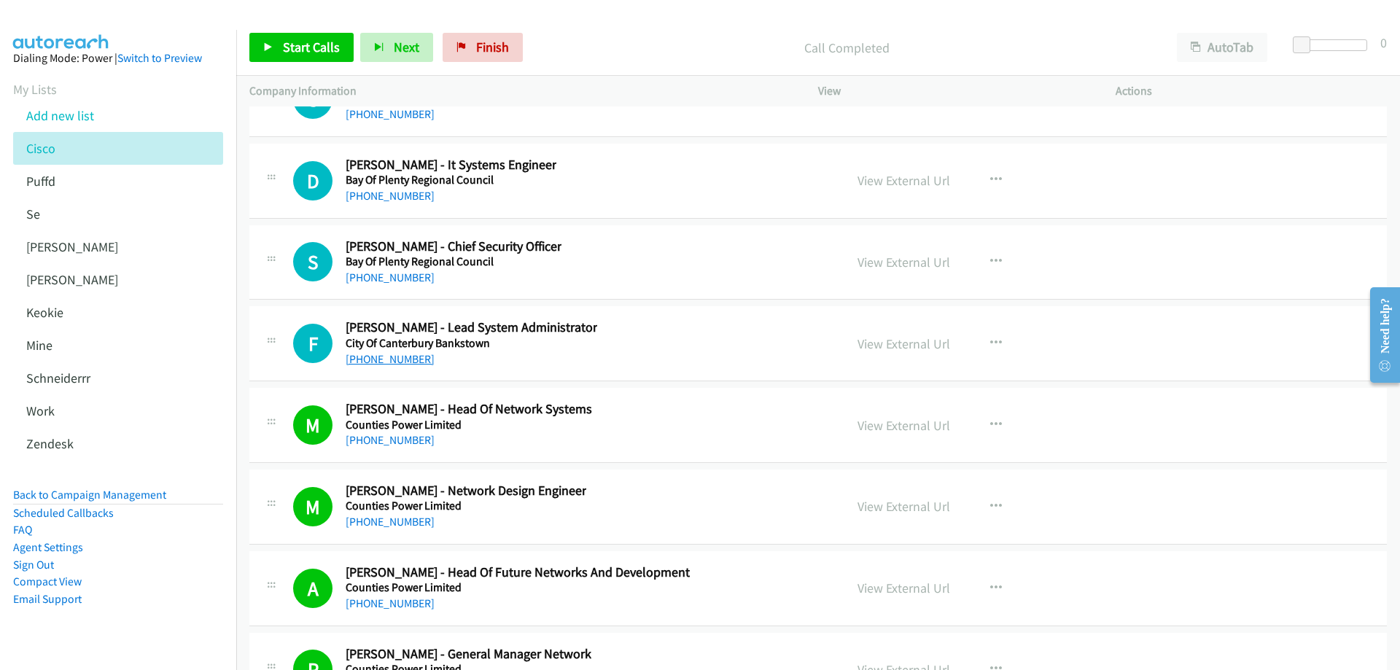
click at [390, 357] on link "+64 21 901 441" at bounding box center [390, 359] width 89 height 14
click at [895, 341] on link "View External Url" at bounding box center [903, 343] width 93 height 17
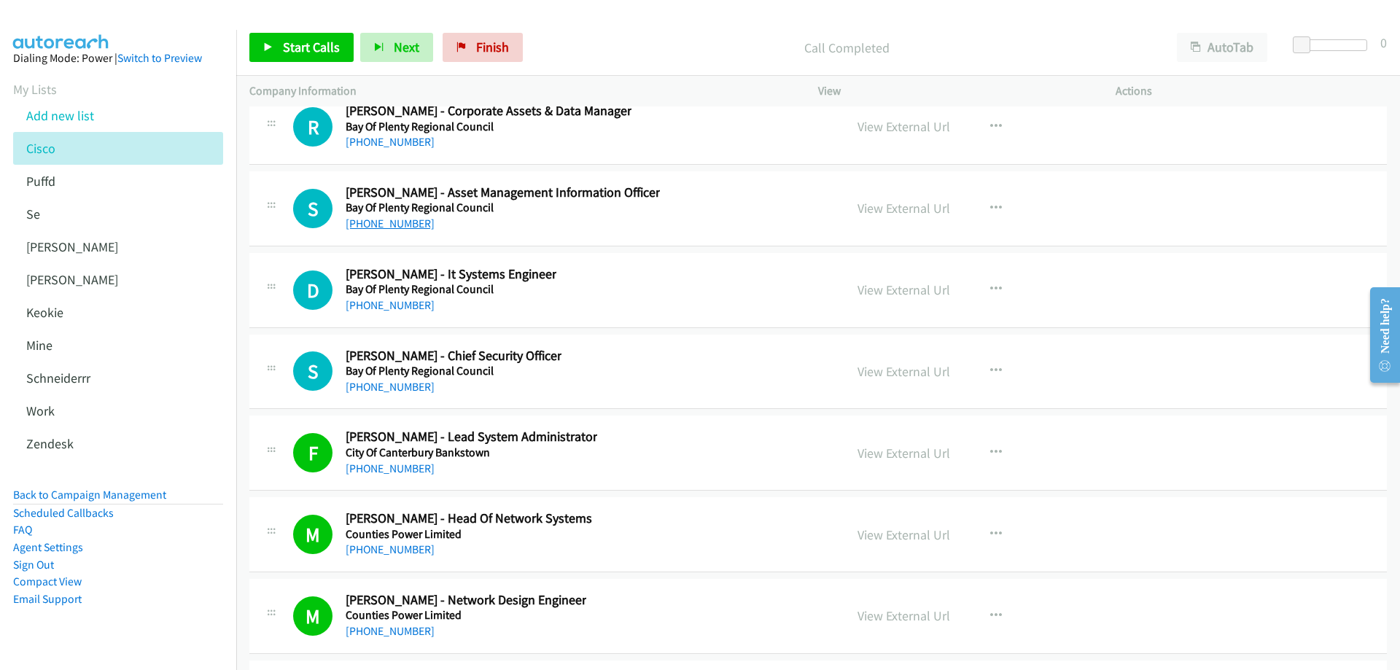
scroll to position [19303, 0]
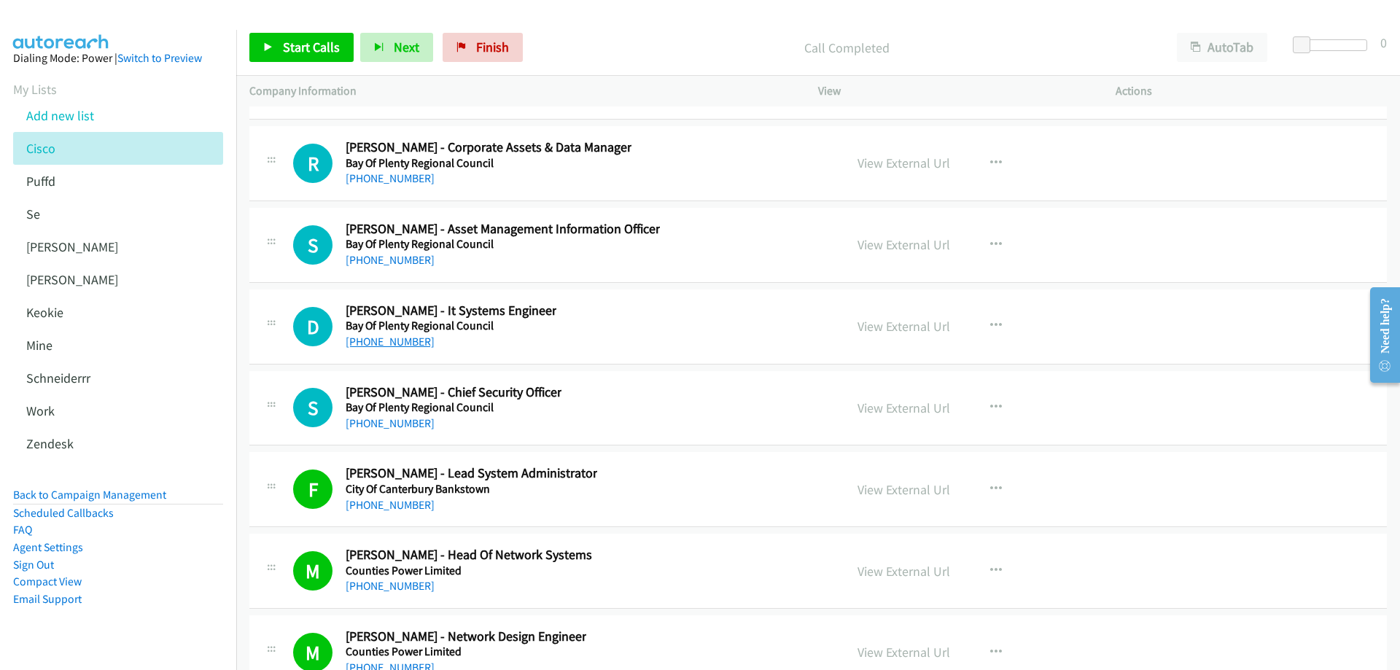
click at [389, 340] on link "+64 274 329 508" at bounding box center [390, 342] width 89 height 14
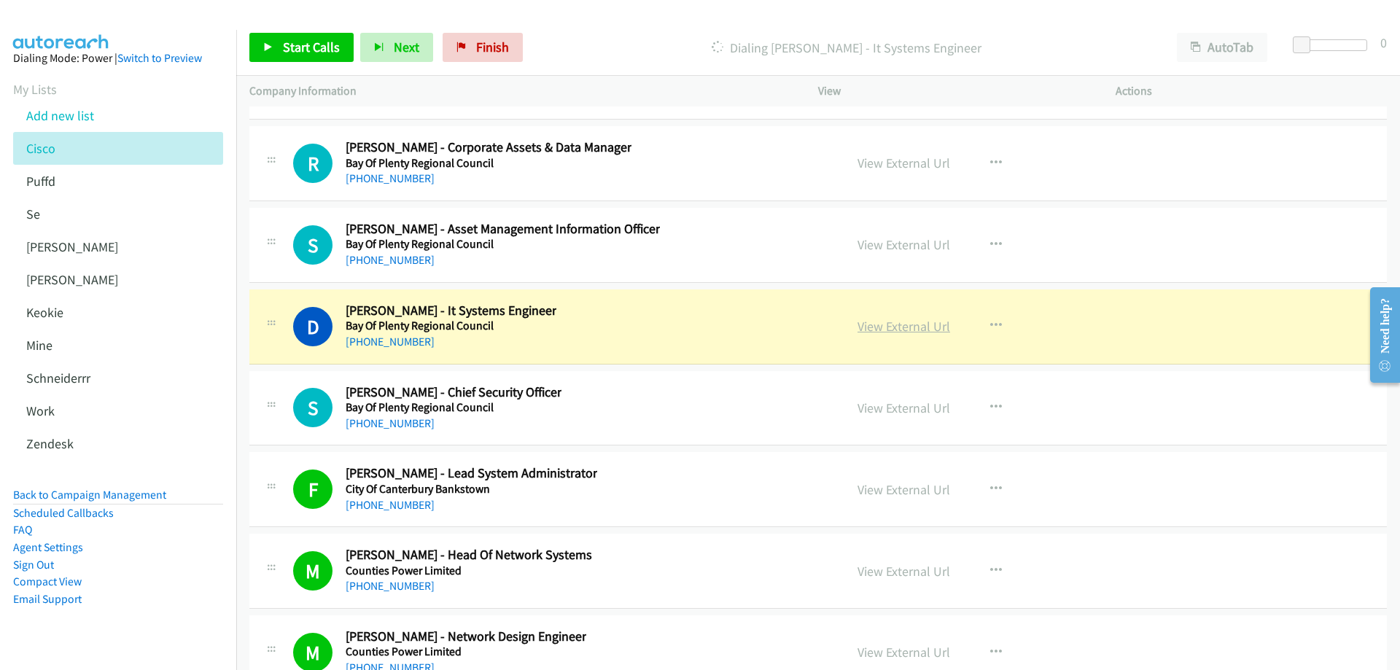
click at [875, 327] on link "View External Url" at bounding box center [903, 326] width 93 height 17
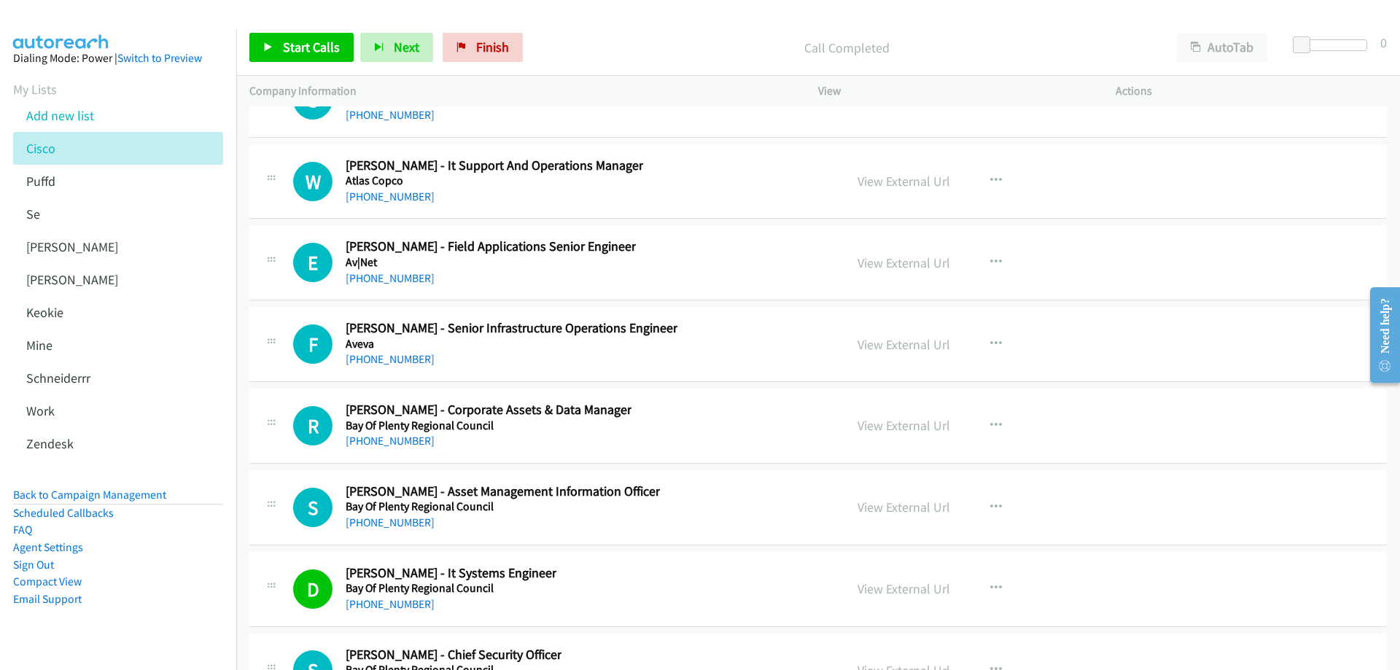
scroll to position [19017, 0]
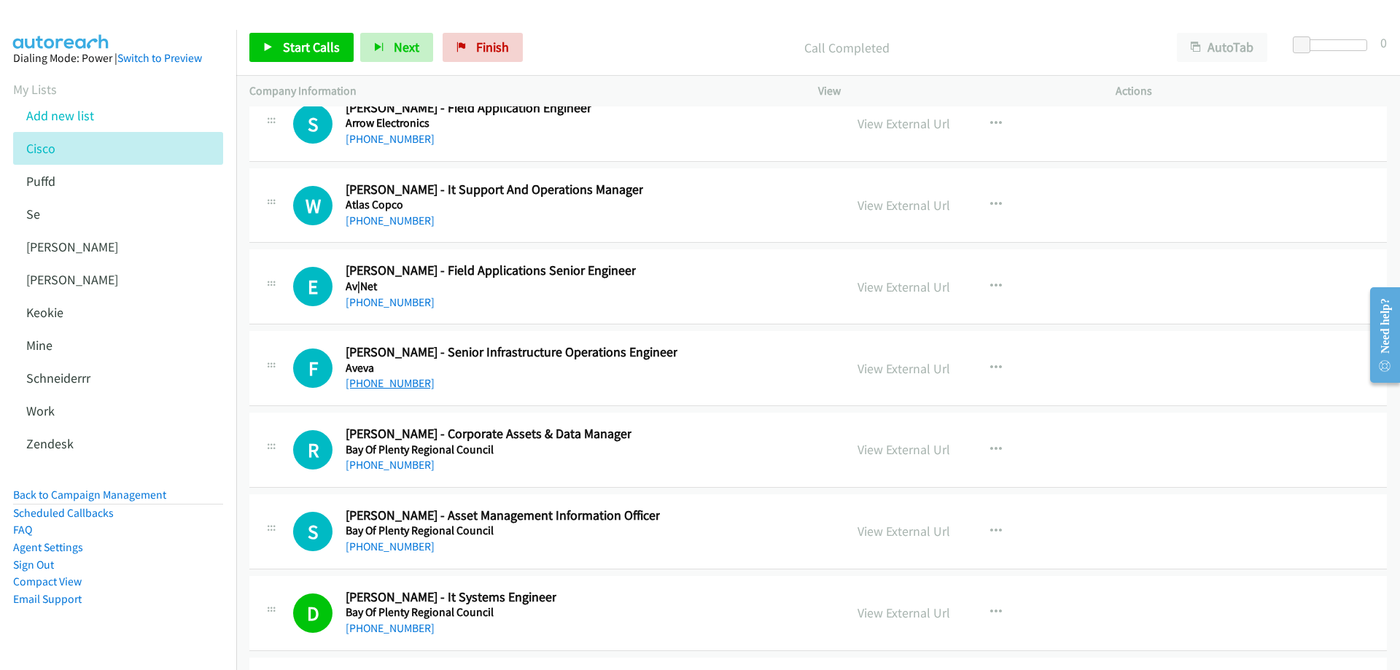
click at [390, 381] on link "+44 7882 252240" at bounding box center [390, 383] width 89 height 14
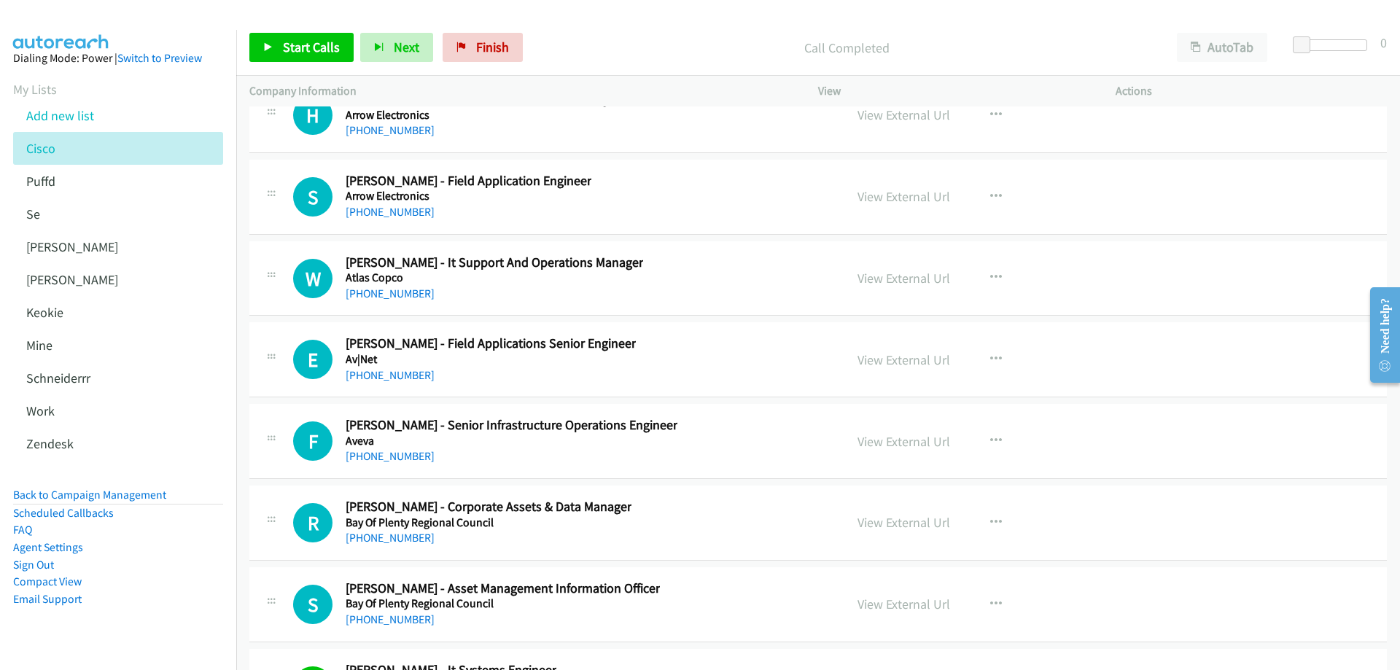
scroll to position [18871, 0]
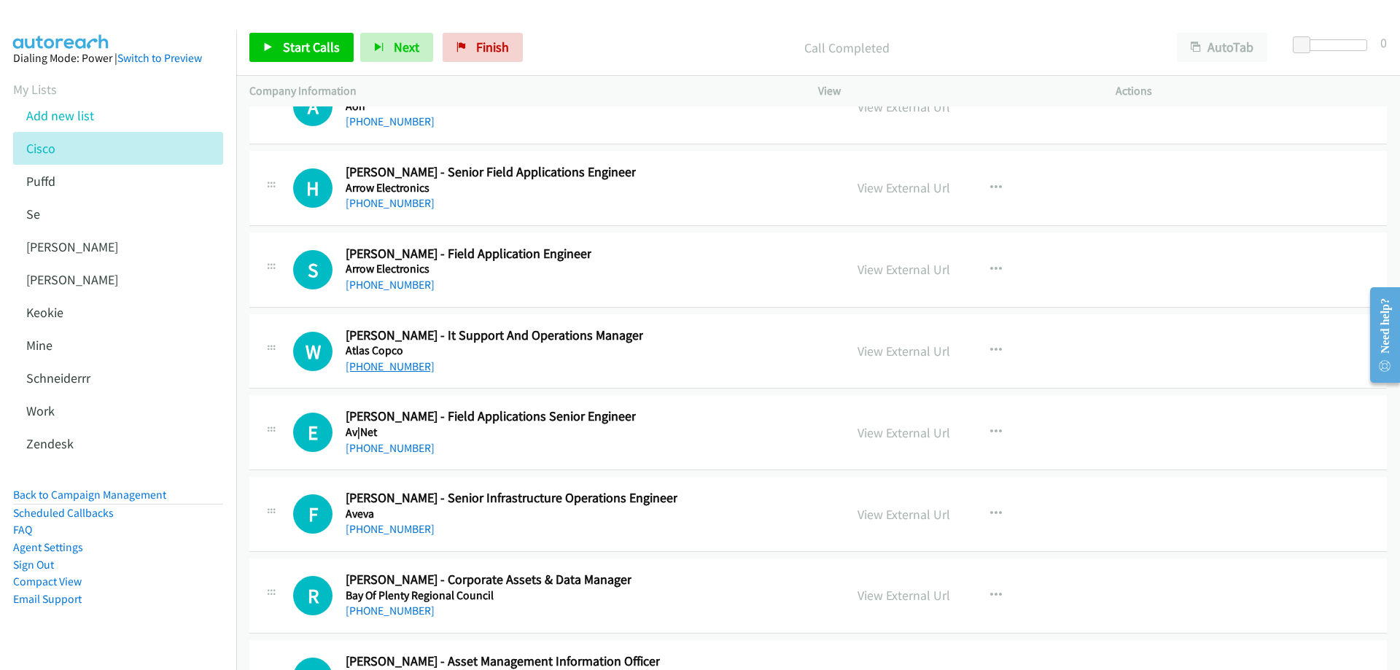
click at [393, 362] on link "+64 21 932 595" at bounding box center [390, 366] width 89 height 14
click at [889, 355] on link "View External Url" at bounding box center [903, 351] width 93 height 17
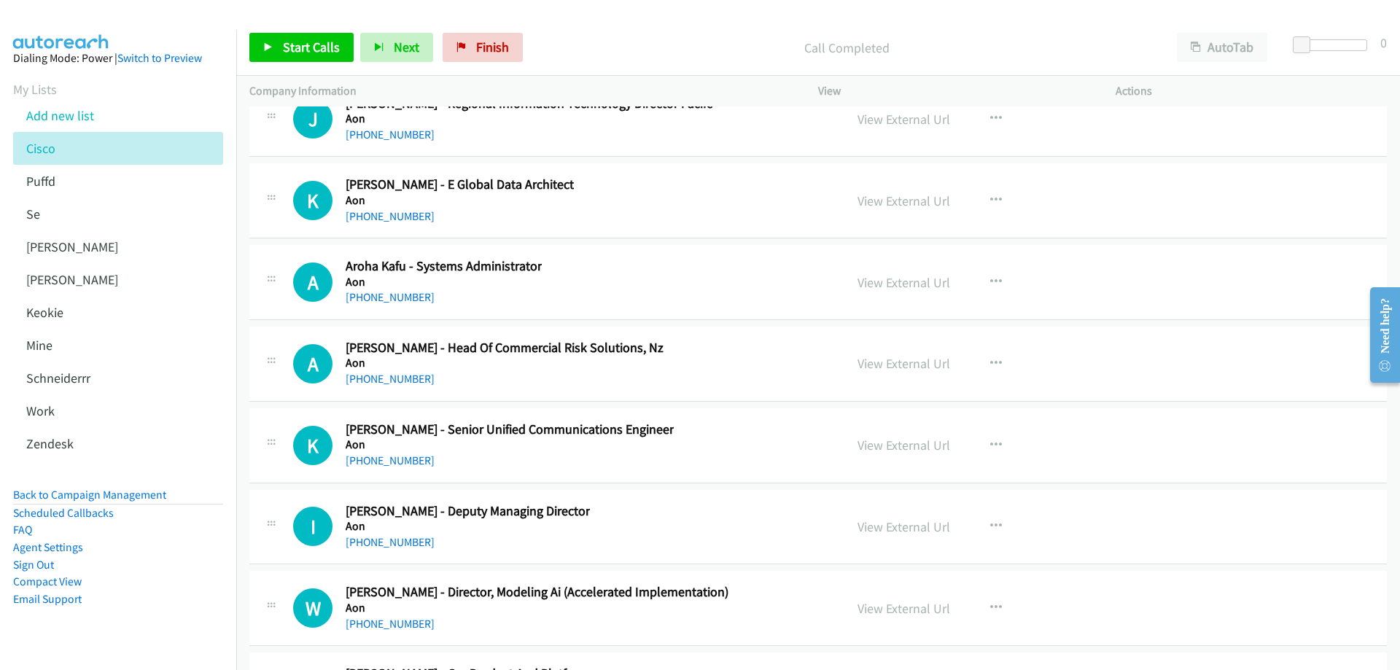
scroll to position [18215, 0]
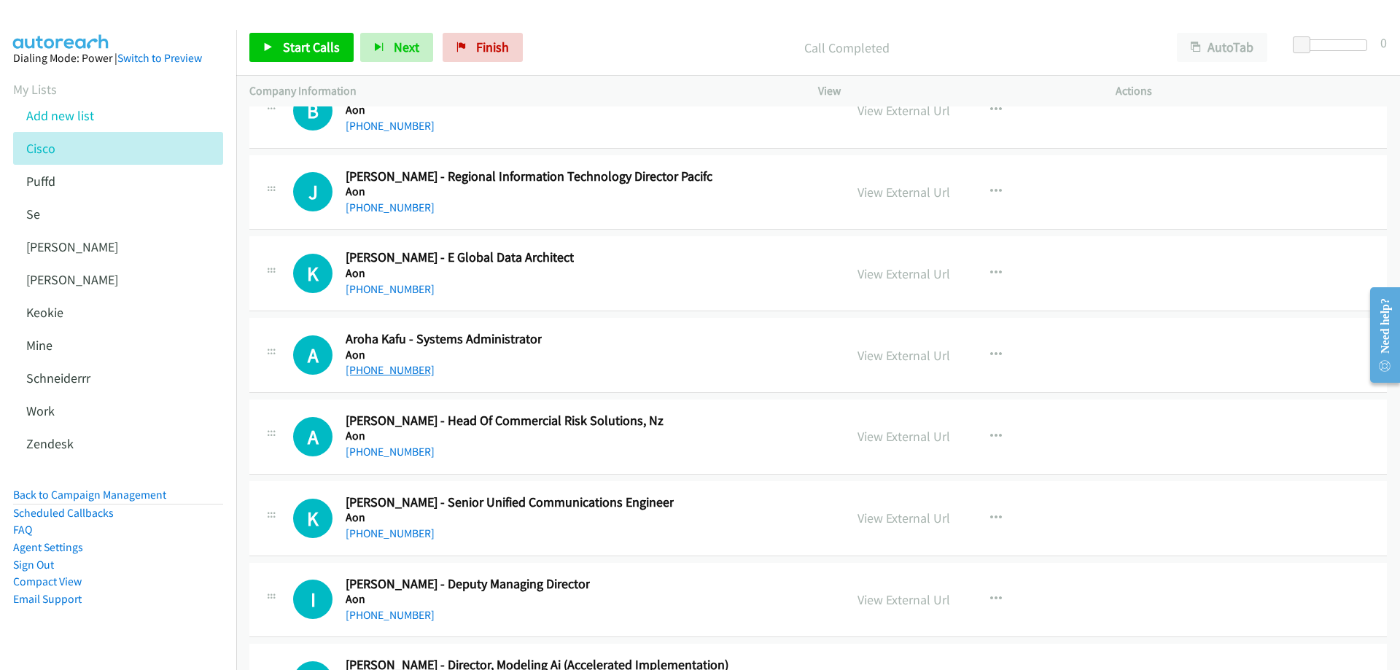
click at [402, 372] on link "+64 7 837 7129" at bounding box center [390, 370] width 89 height 14
click at [887, 359] on link "View External Url" at bounding box center [903, 355] width 93 height 17
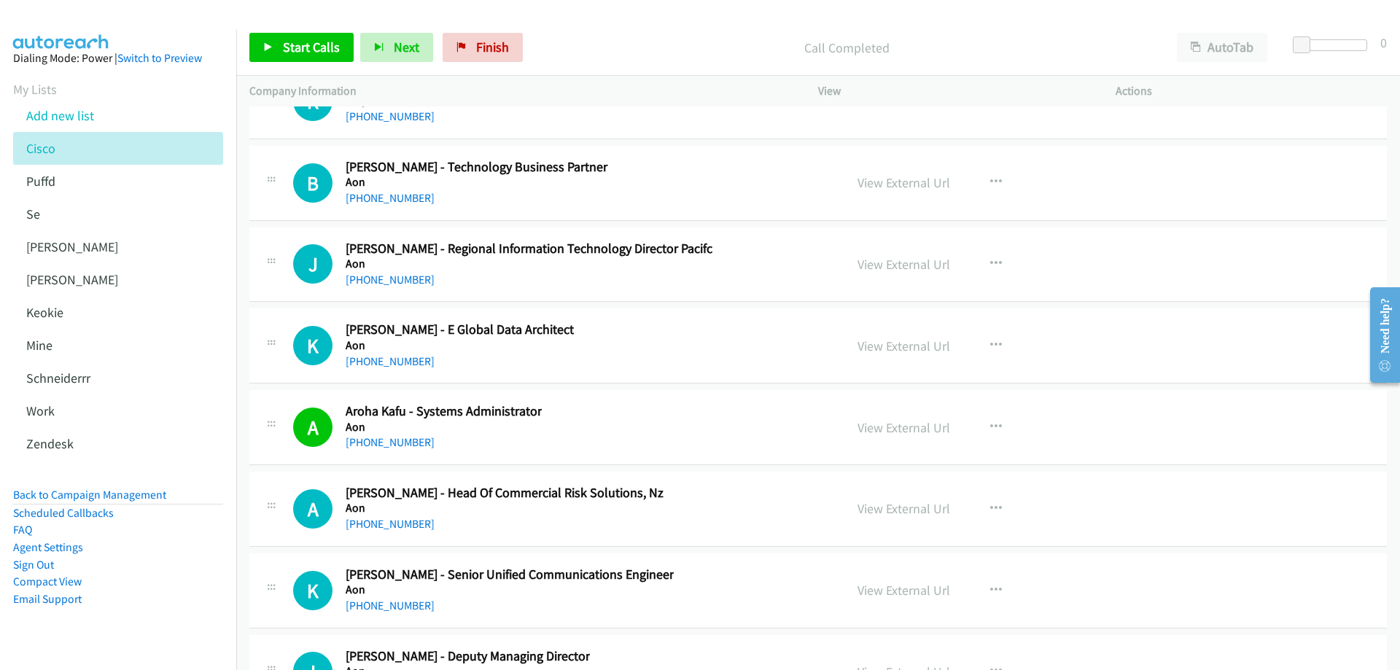
scroll to position [18142, 0]
click at [397, 358] on link "+64 27 503 6758" at bounding box center [390, 362] width 89 height 14
click at [884, 344] on link "View External Url" at bounding box center [903, 346] width 93 height 17
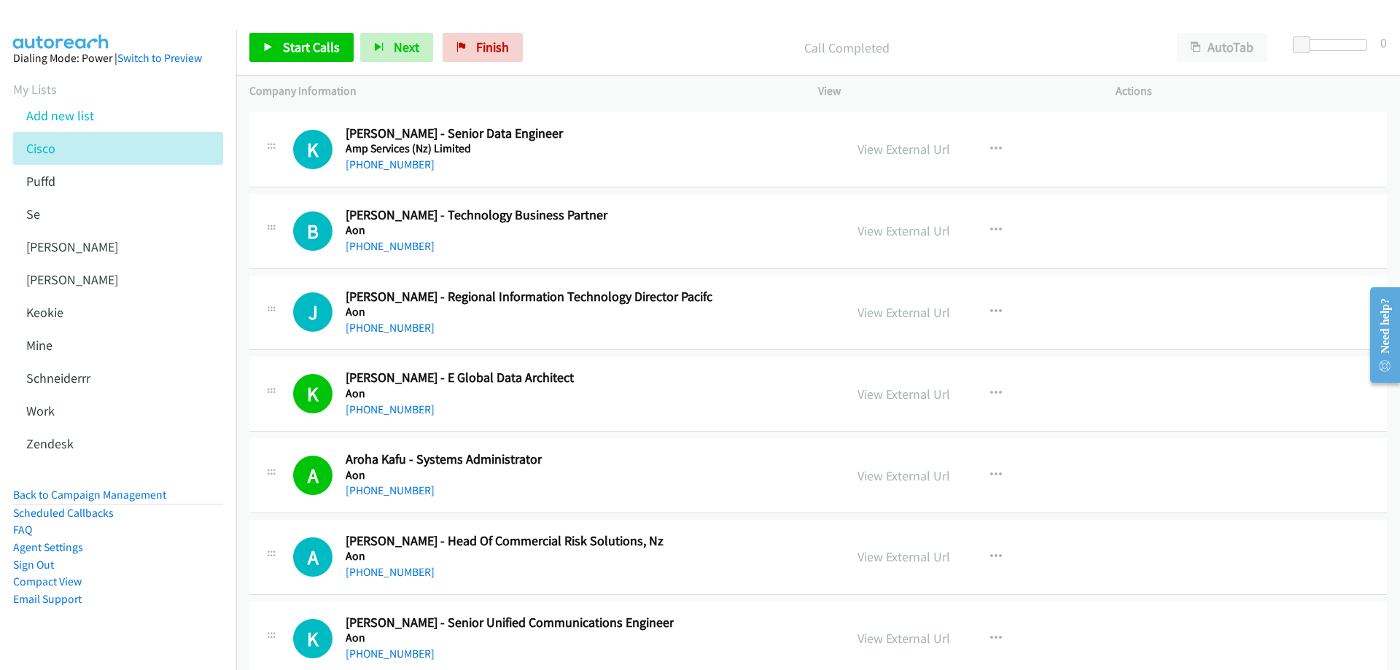
scroll to position [18069, 0]
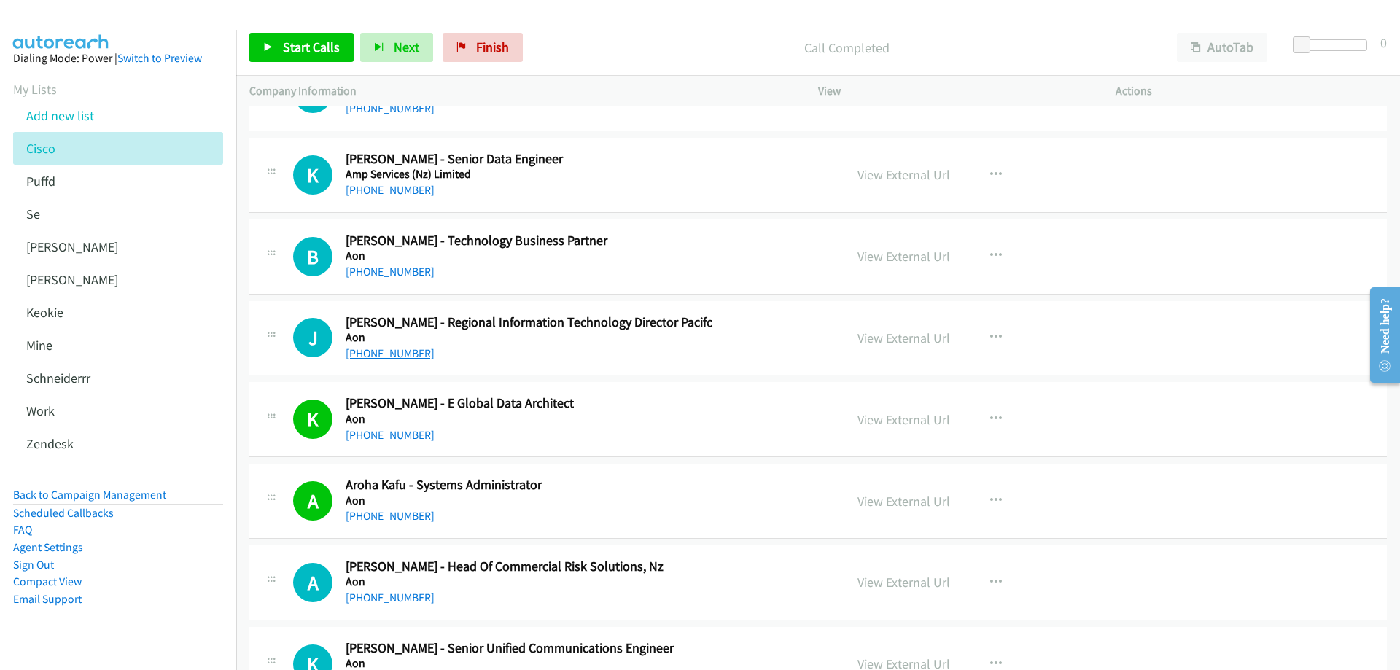
click at [387, 351] on link "+64 9 362 9057" at bounding box center [390, 353] width 89 height 14
click at [892, 338] on link "View External Url" at bounding box center [903, 338] width 93 height 17
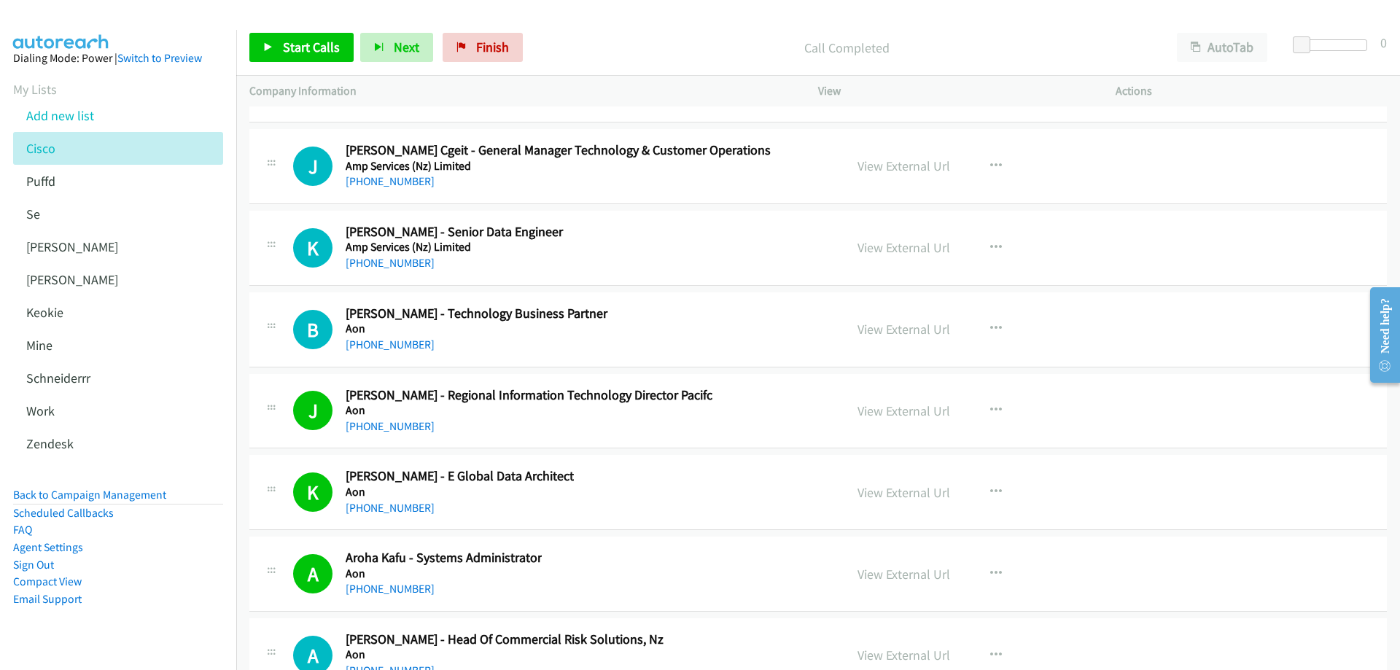
scroll to position [17923, 0]
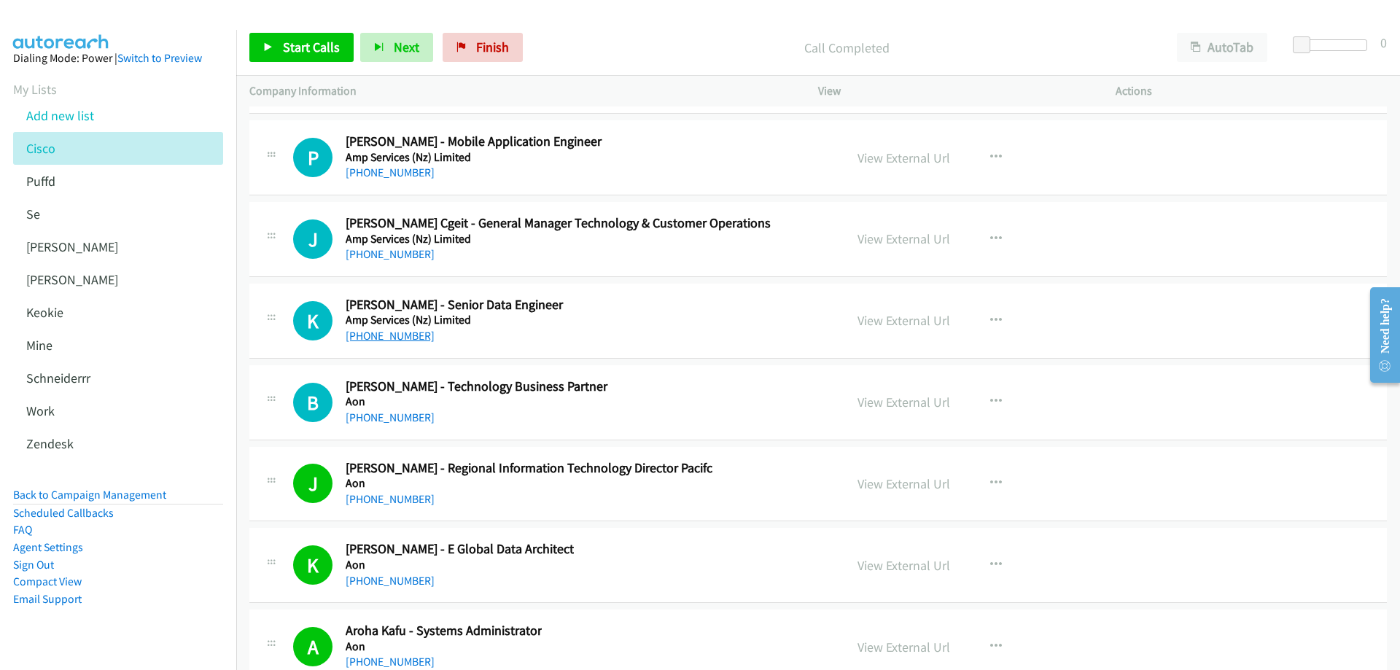
click at [381, 335] on link "+64 9 580 8747" at bounding box center [390, 336] width 89 height 14
click at [887, 319] on link "View External Url" at bounding box center [903, 320] width 93 height 17
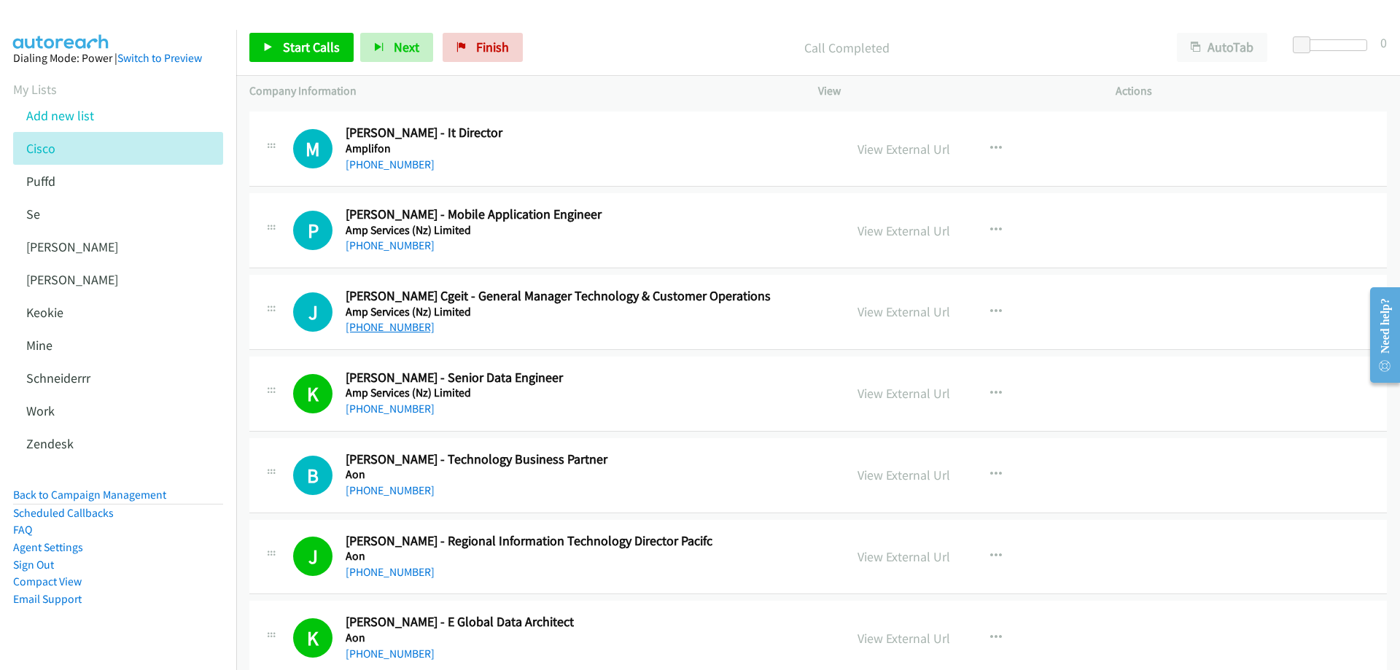
click at [375, 327] on link "+64 27 546 5997" at bounding box center [390, 327] width 89 height 14
click at [894, 314] on link "View External Url" at bounding box center [903, 311] width 93 height 17
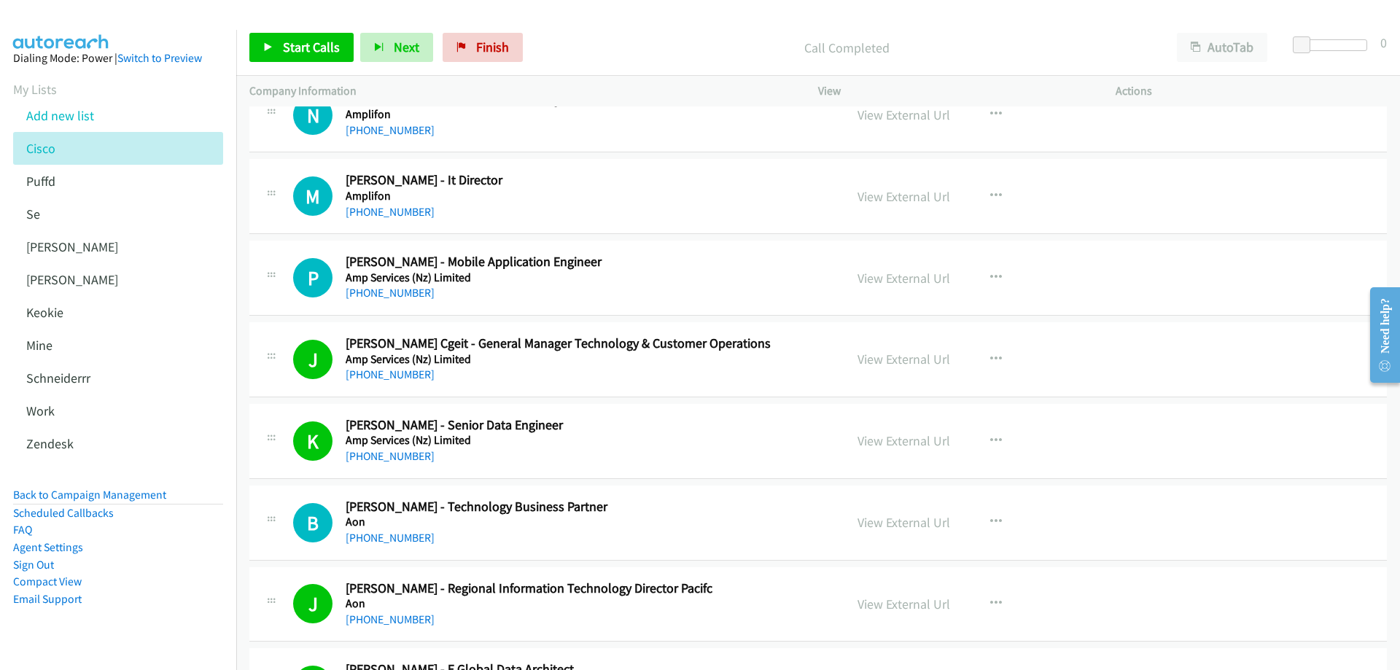
scroll to position [17777, 0]
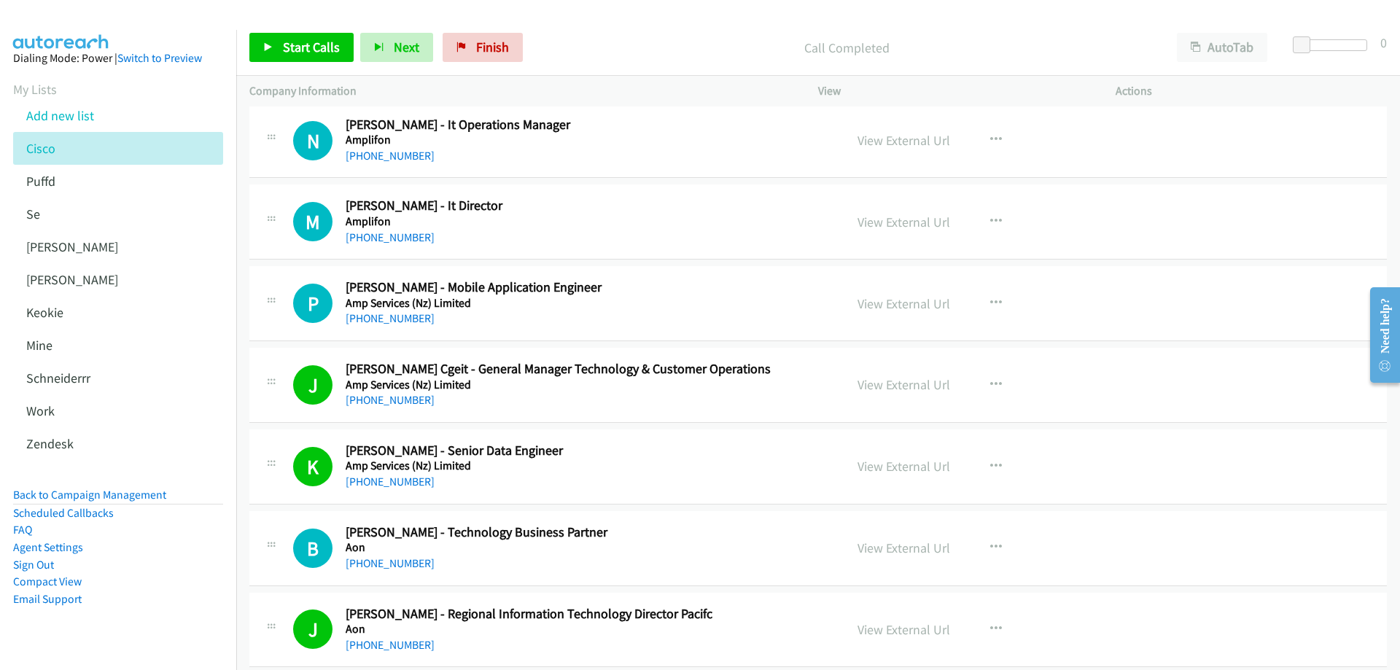
click at [490, 307] on h5 "Amp Services (Nz) Limited" at bounding box center [585, 303] width 478 height 15
drag, startPoint x: 502, startPoint y: 213, endPoint x: 507, endPoint y: 237, distance: 24.8
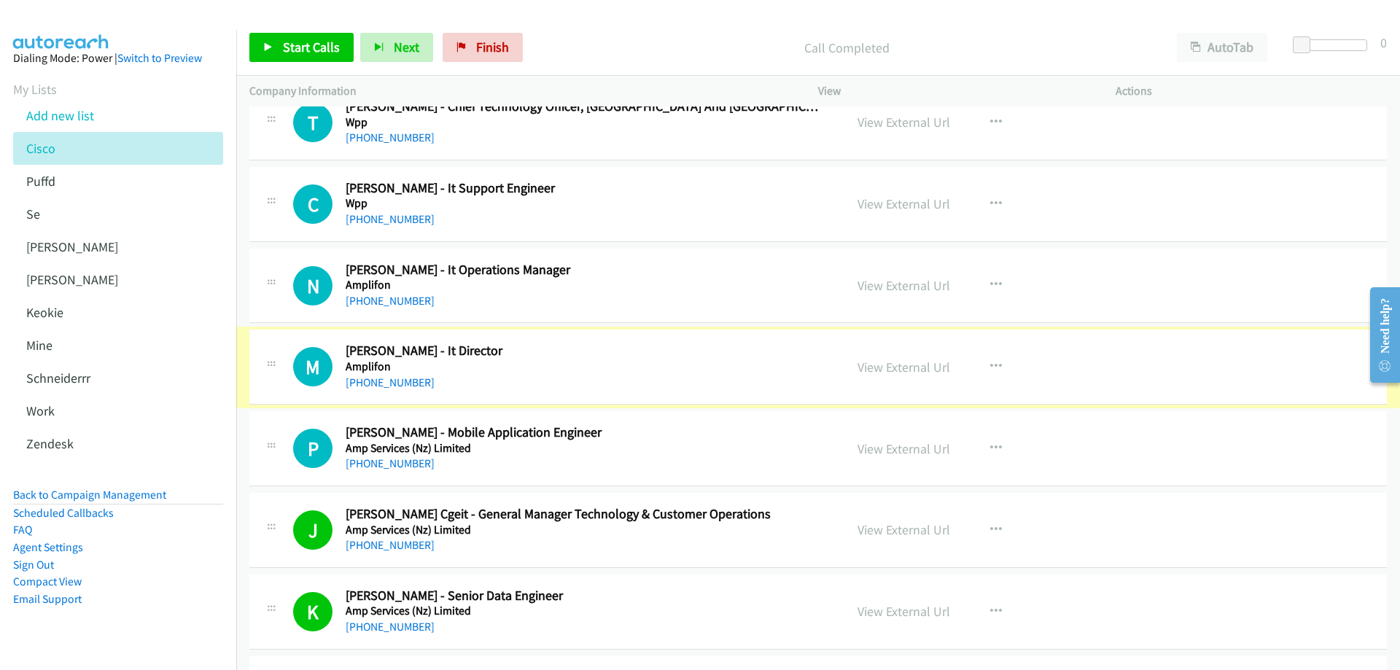
scroll to position [17632, 0]
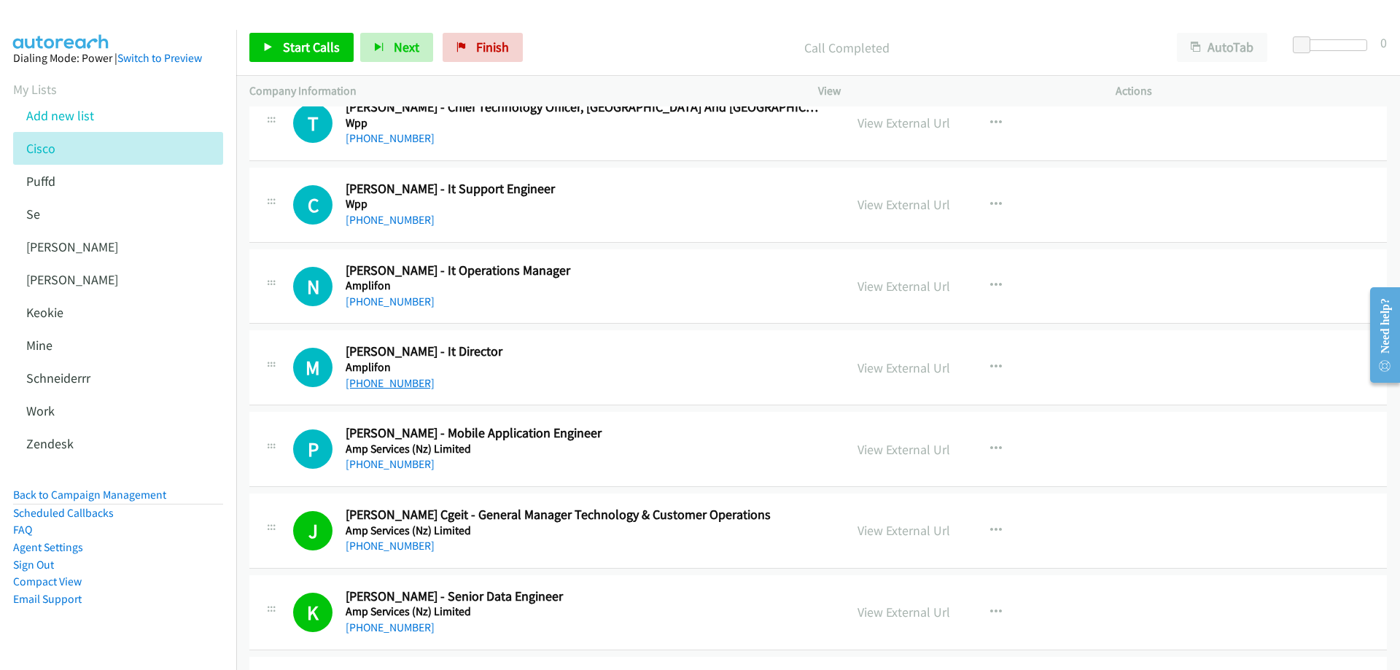
click at [393, 378] on link "+64 27 202 3804" at bounding box center [390, 383] width 89 height 14
click at [892, 367] on link "View External Url" at bounding box center [903, 367] width 93 height 17
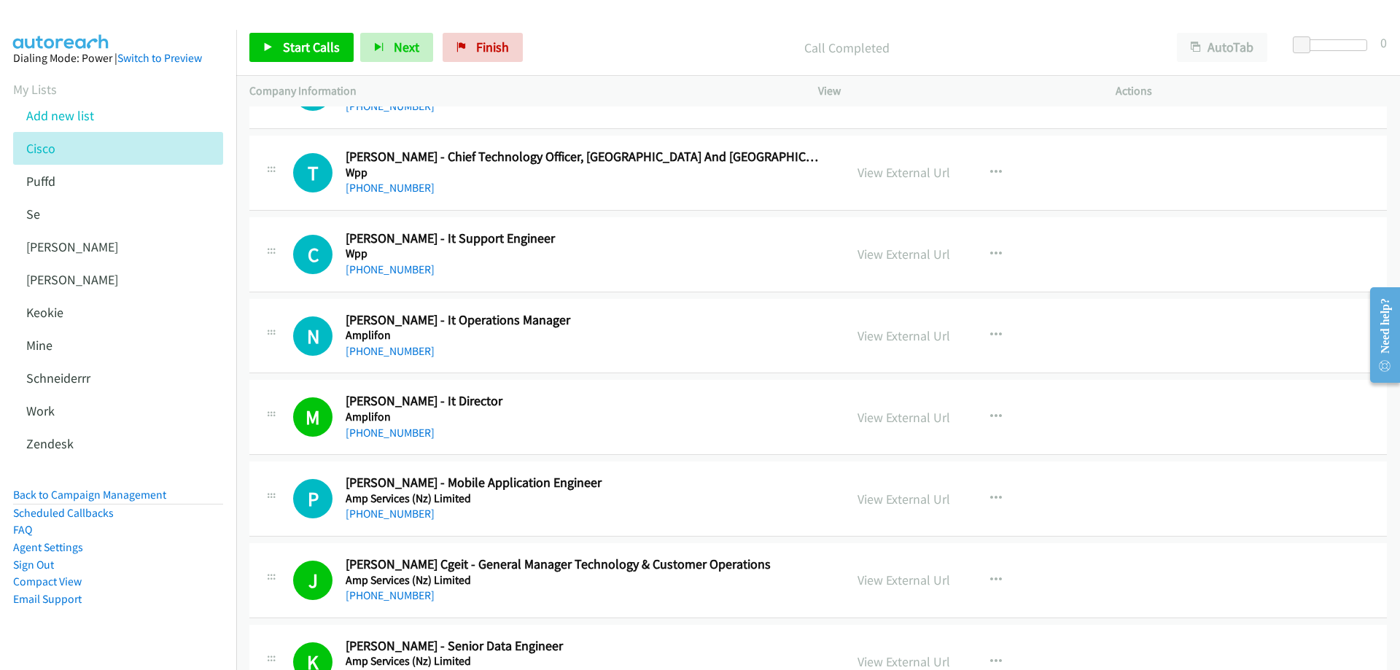
scroll to position [17559, 0]
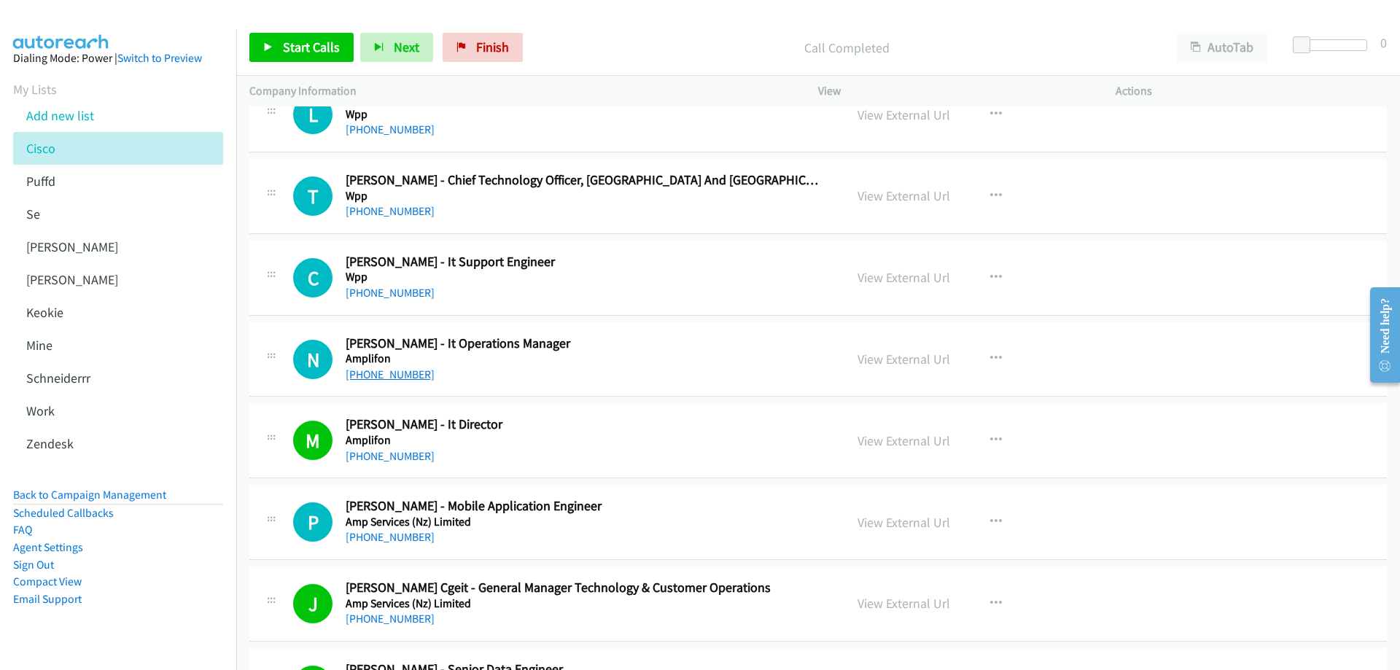
click at [379, 375] on link "+64 22 341 9915" at bounding box center [390, 374] width 89 height 14
click at [890, 357] on link "View External Url" at bounding box center [903, 359] width 93 height 17
click at [381, 290] on link "+61 424 549 020" at bounding box center [390, 293] width 89 height 14
click at [896, 276] on link "View External Url" at bounding box center [903, 277] width 93 height 17
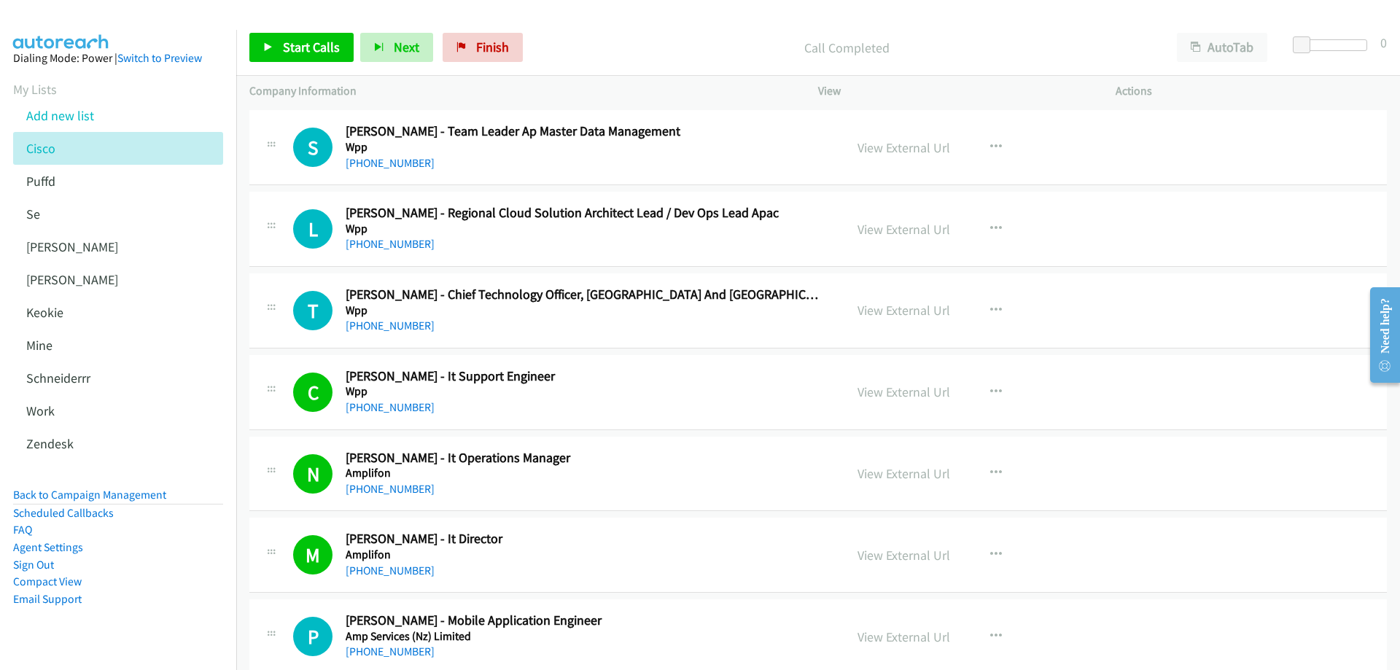
scroll to position [17413, 0]
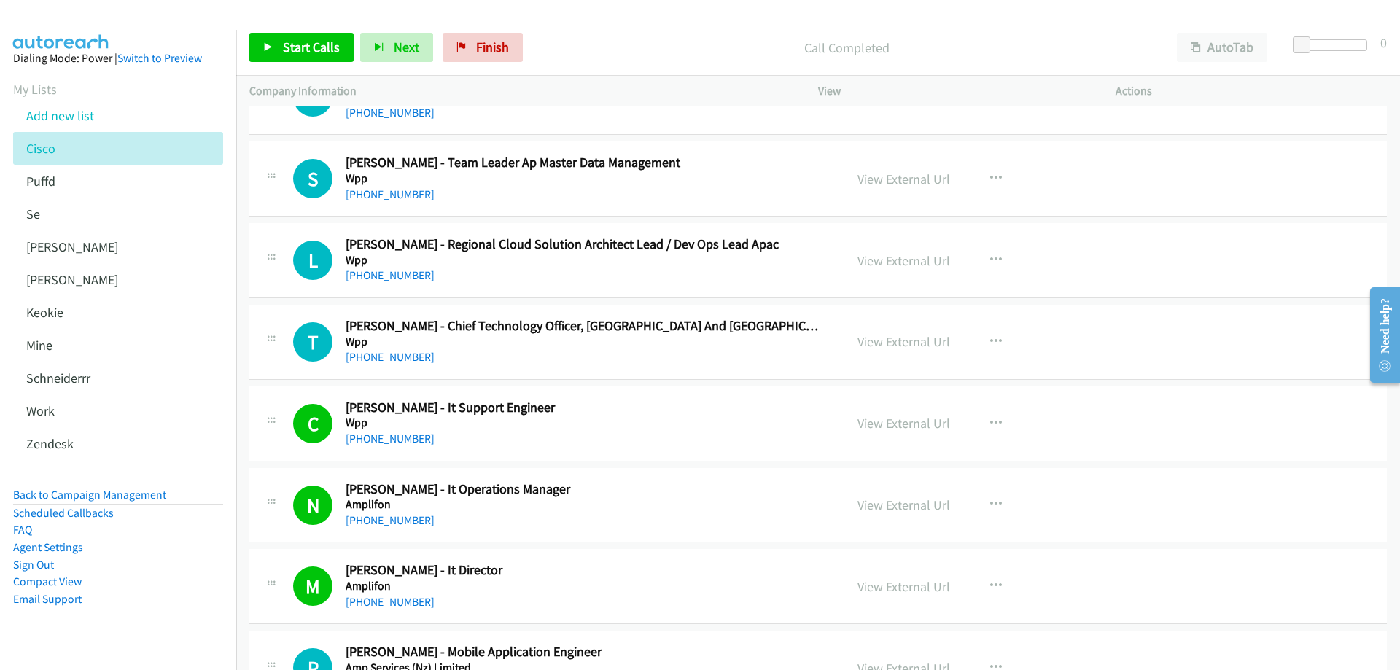
click at [394, 357] on link "+61 404 384 608" at bounding box center [390, 357] width 89 height 14
click at [905, 339] on link "View External Url" at bounding box center [903, 341] width 93 height 17
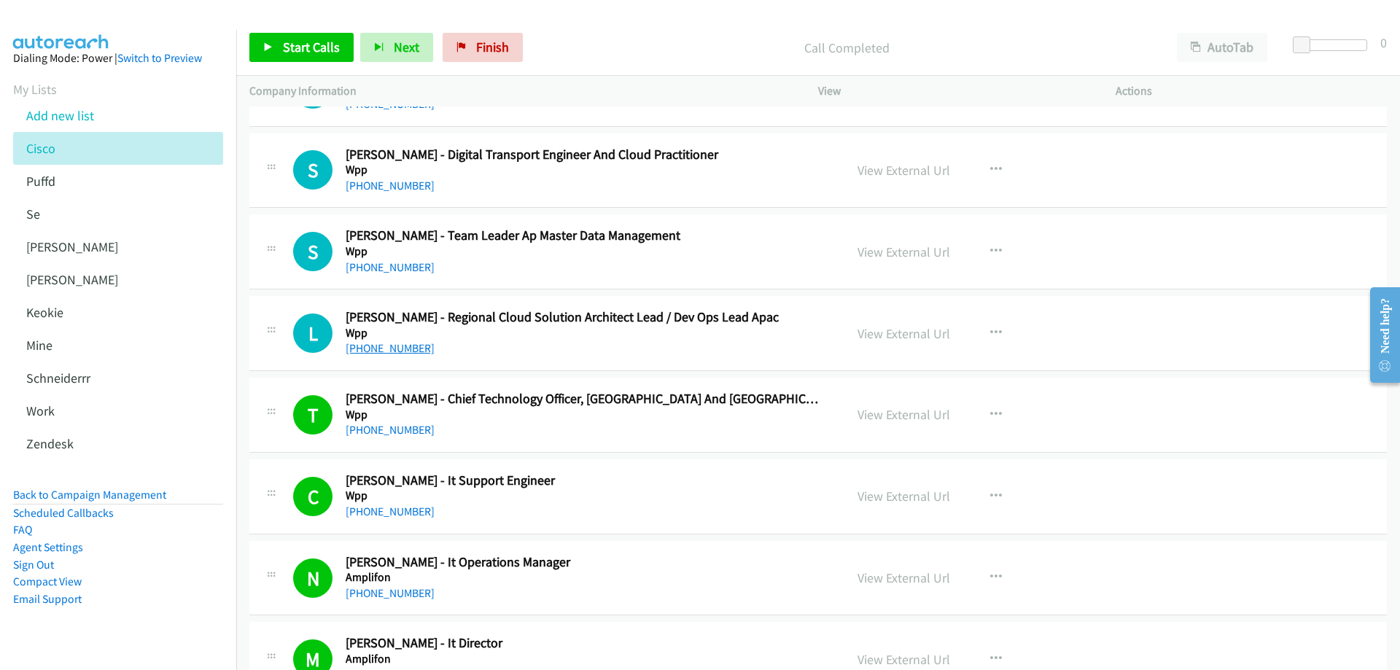
click at [405, 346] on link "+61 2 9778 7232" at bounding box center [390, 348] width 89 height 14
click at [901, 334] on link "View External Url" at bounding box center [903, 333] width 93 height 17
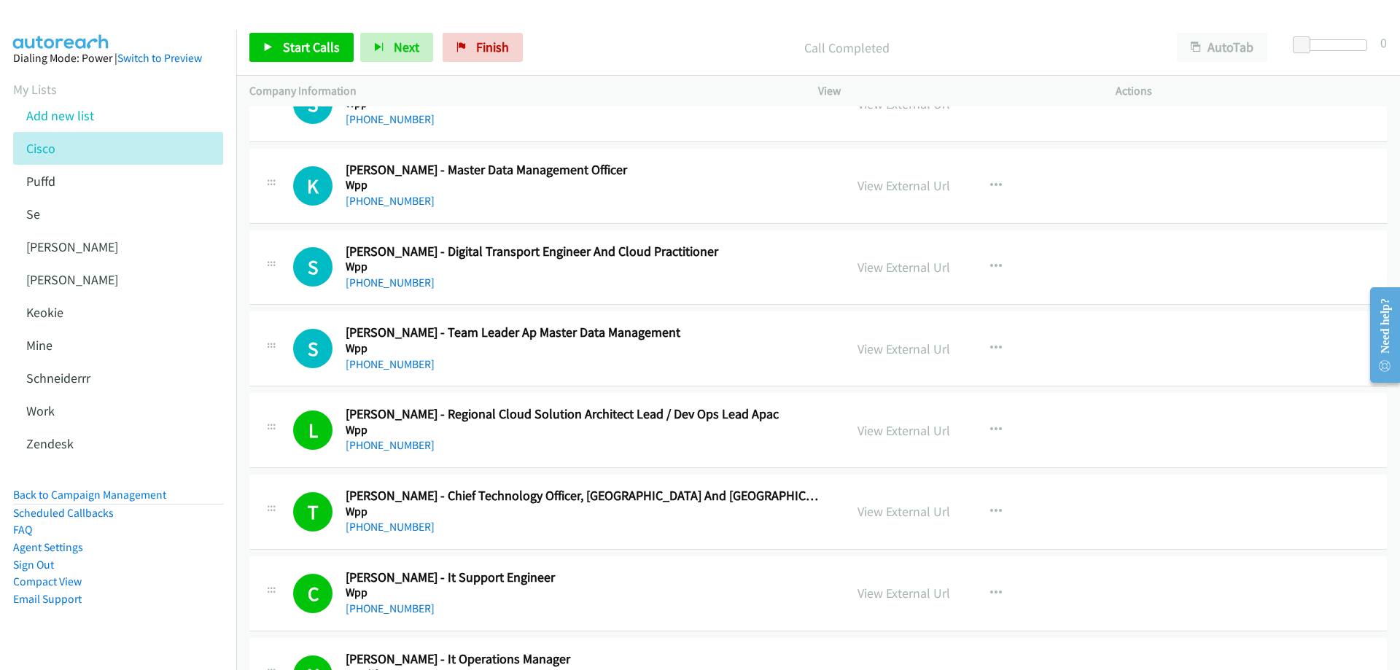
scroll to position [17194, 0]
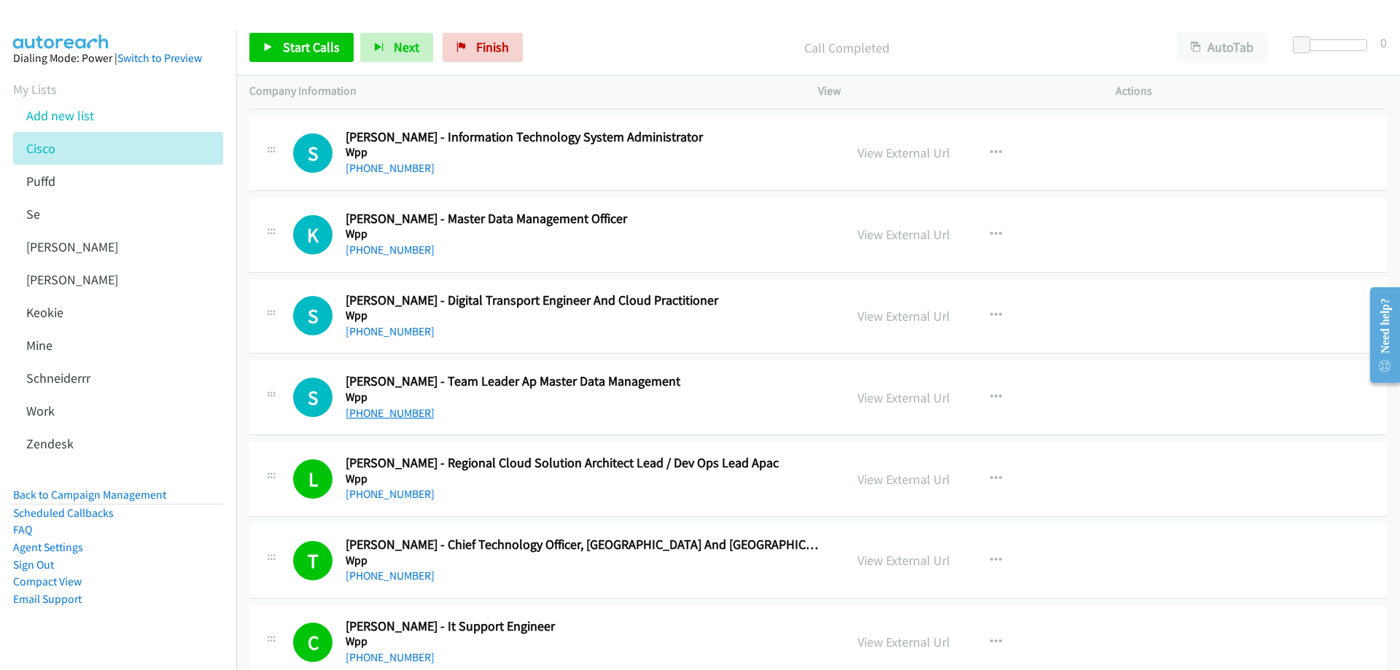
click at [392, 412] on link "+61 406 062 399" at bounding box center [390, 413] width 89 height 14
click at [905, 399] on link "View External Url" at bounding box center [903, 397] width 93 height 17
click at [380, 330] on link "+61 450 478 893" at bounding box center [390, 331] width 89 height 14
click at [404, 246] on link "+61 414 591 008" at bounding box center [390, 250] width 89 height 14
click at [881, 233] on link "View External Url" at bounding box center [903, 234] width 93 height 17
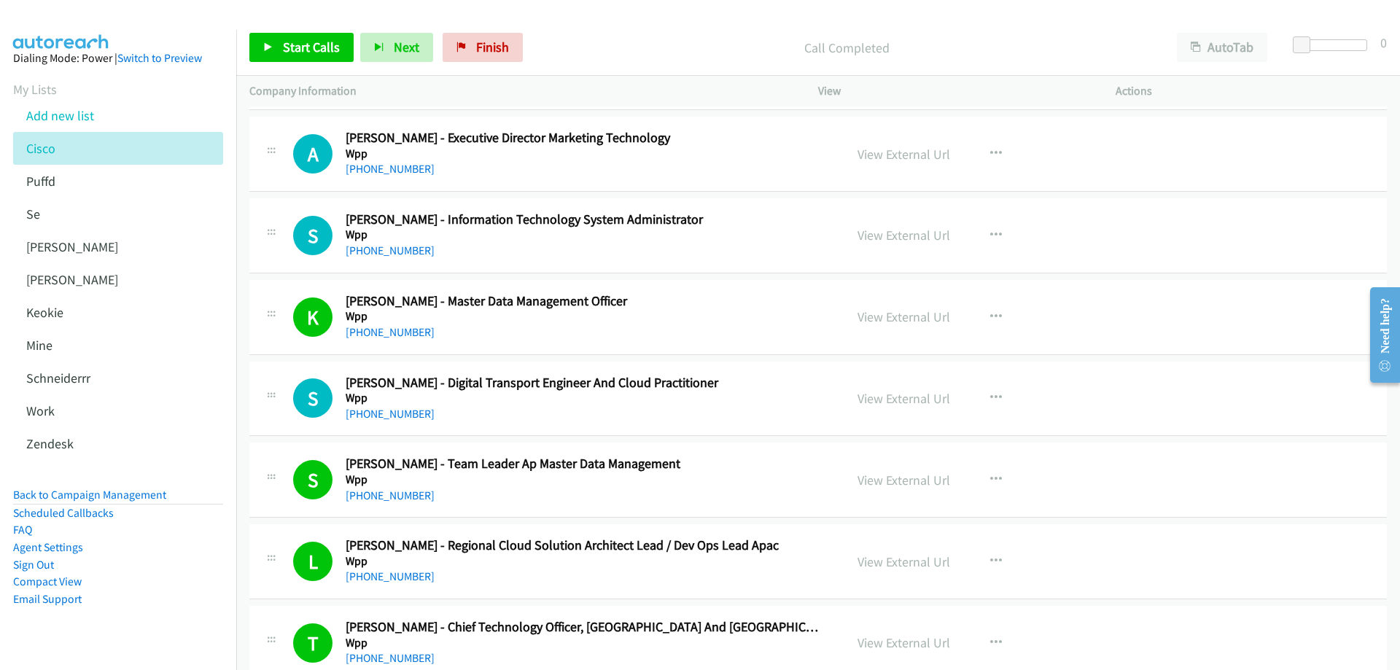
scroll to position [17048, 0]
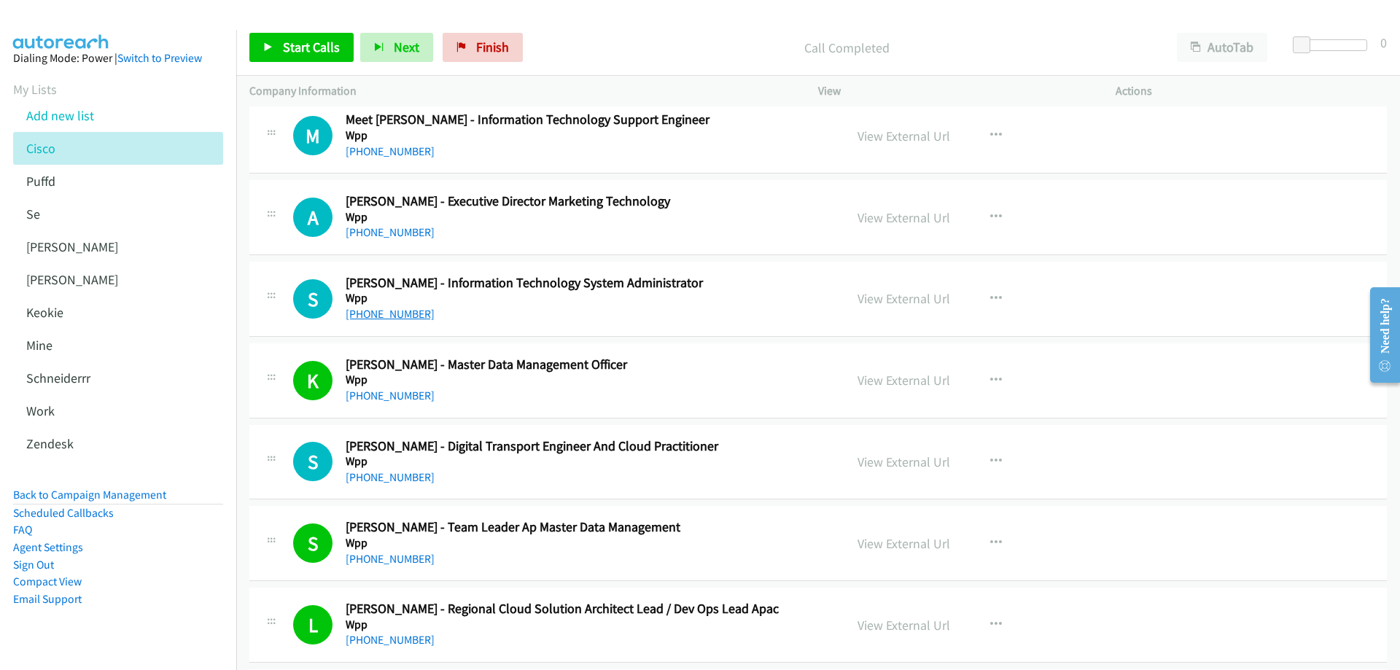
click at [383, 308] on link "+61 2 9268 1666" at bounding box center [390, 314] width 89 height 14
click at [905, 296] on link "View External Url" at bounding box center [903, 298] width 93 height 17
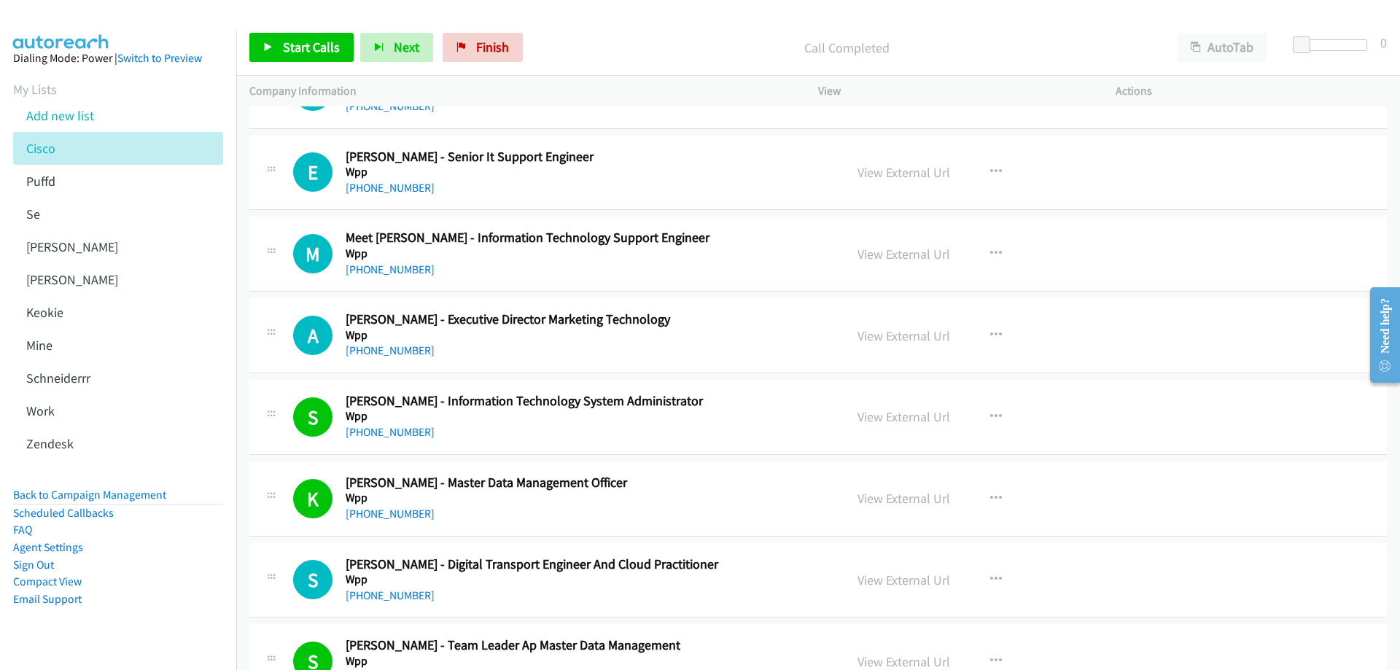
scroll to position [16903, 0]
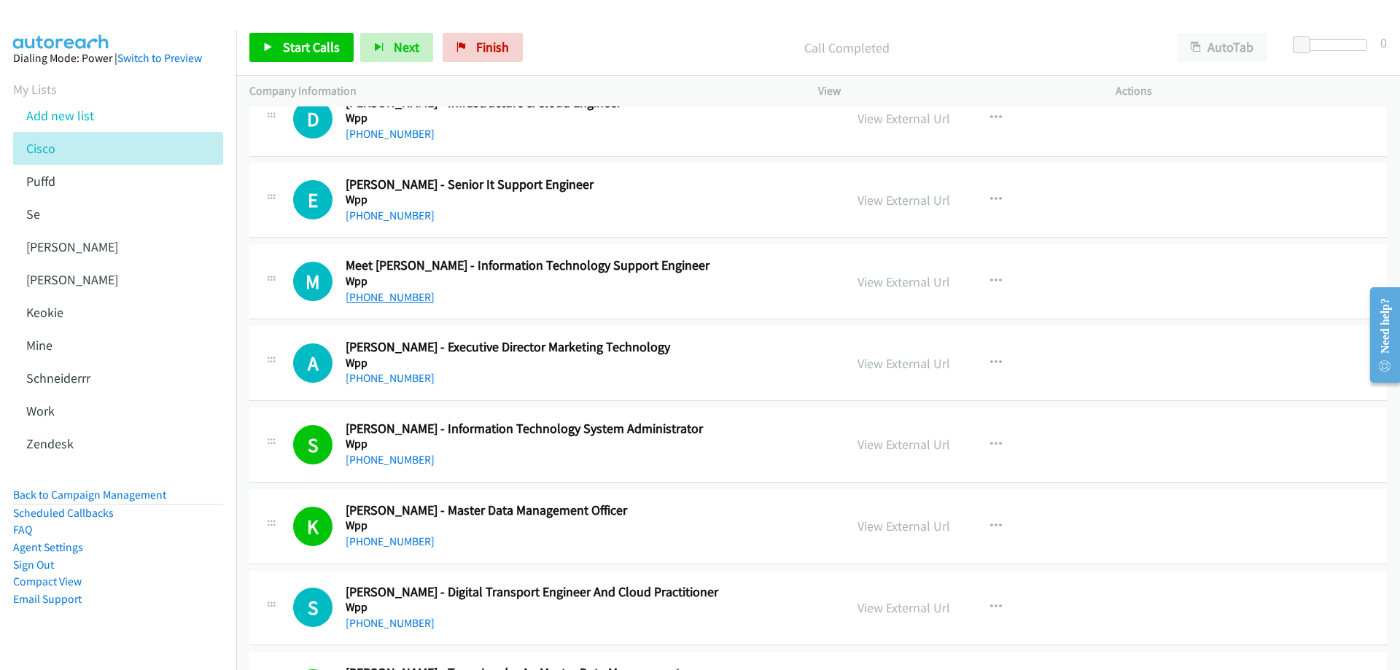
click at [396, 295] on link "+61 426 040 295" at bounding box center [390, 297] width 89 height 14
click at [896, 281] on link "View External Url" at bounding box center [903, 281] width 93 height 17
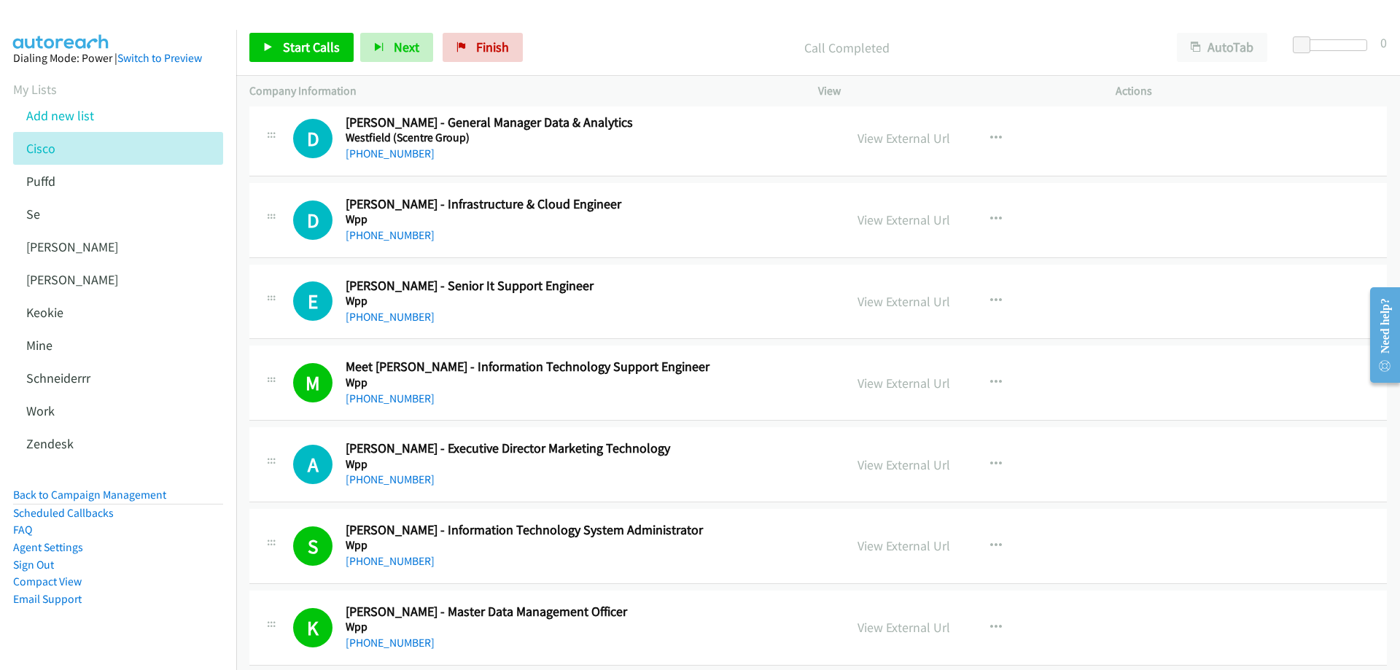
scroll to position [16757, 0]
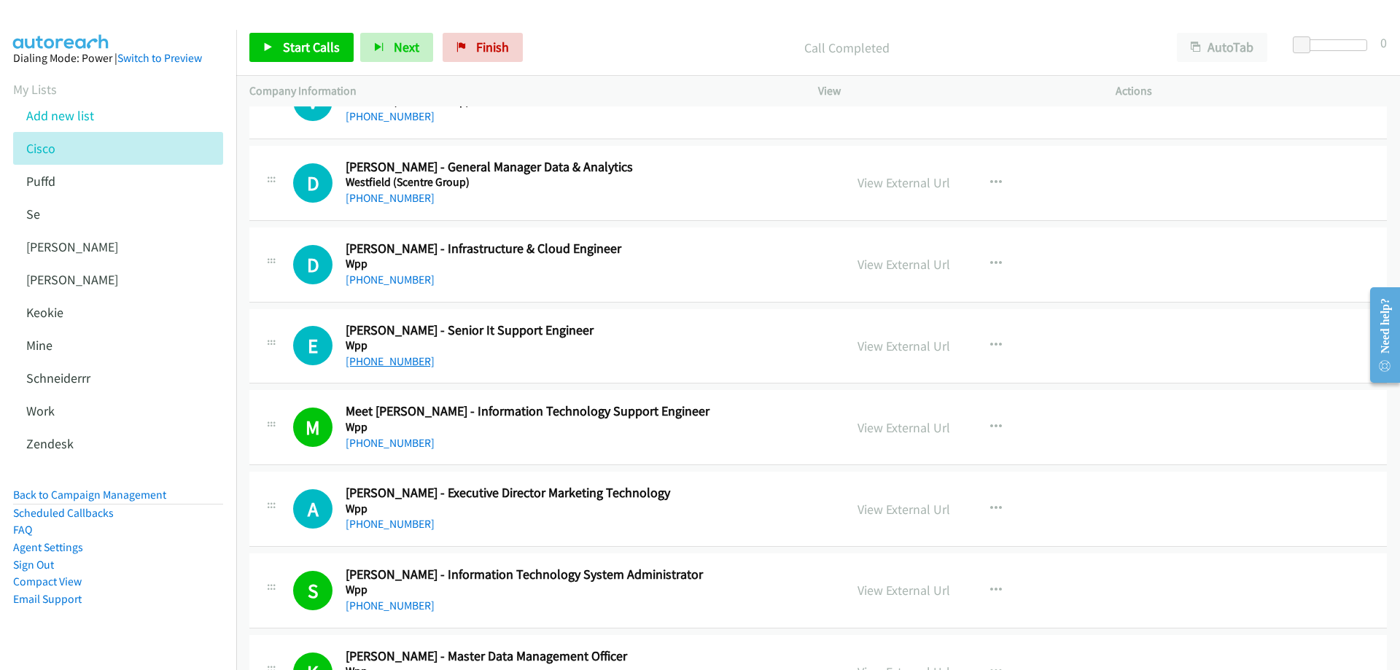
click at [400, 361] on link "+61 431 518 205" at bounding box center [390, 361] width 89 height 14
click at [897, 347] on link "View External Url" at bounding box center [903, 346] width 93 height 17
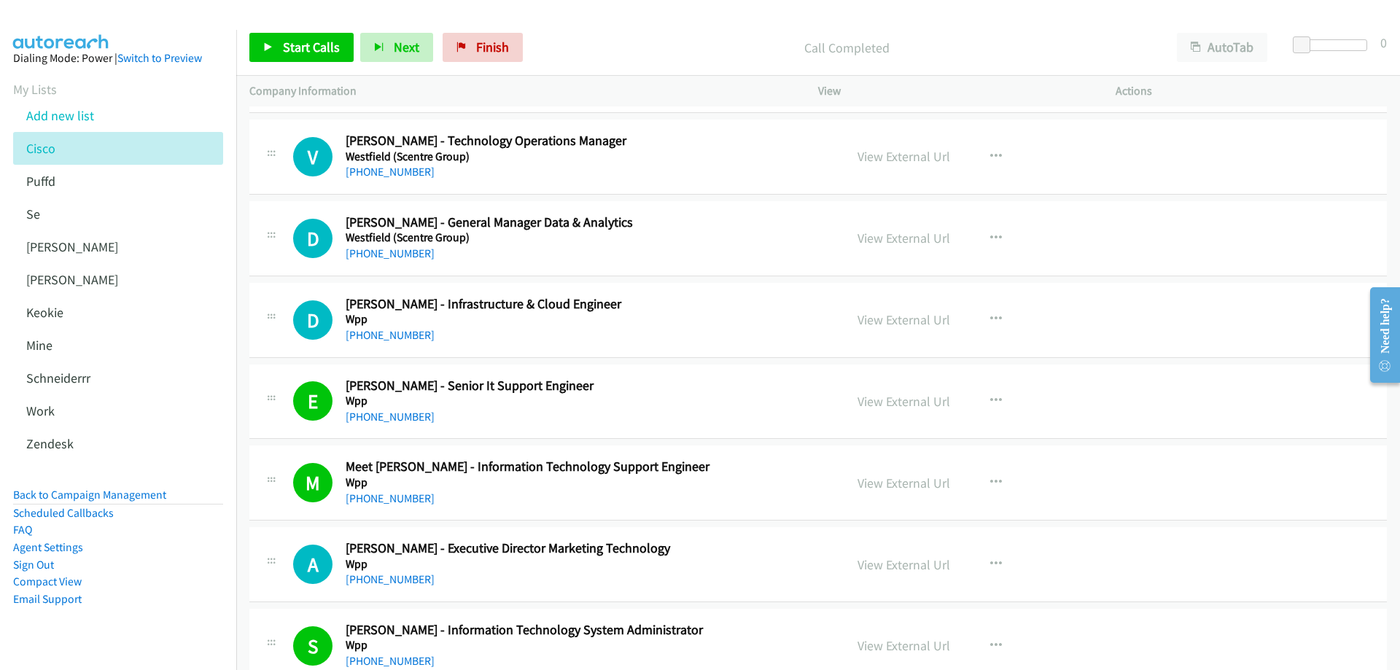
scroll to position [16611, 0]
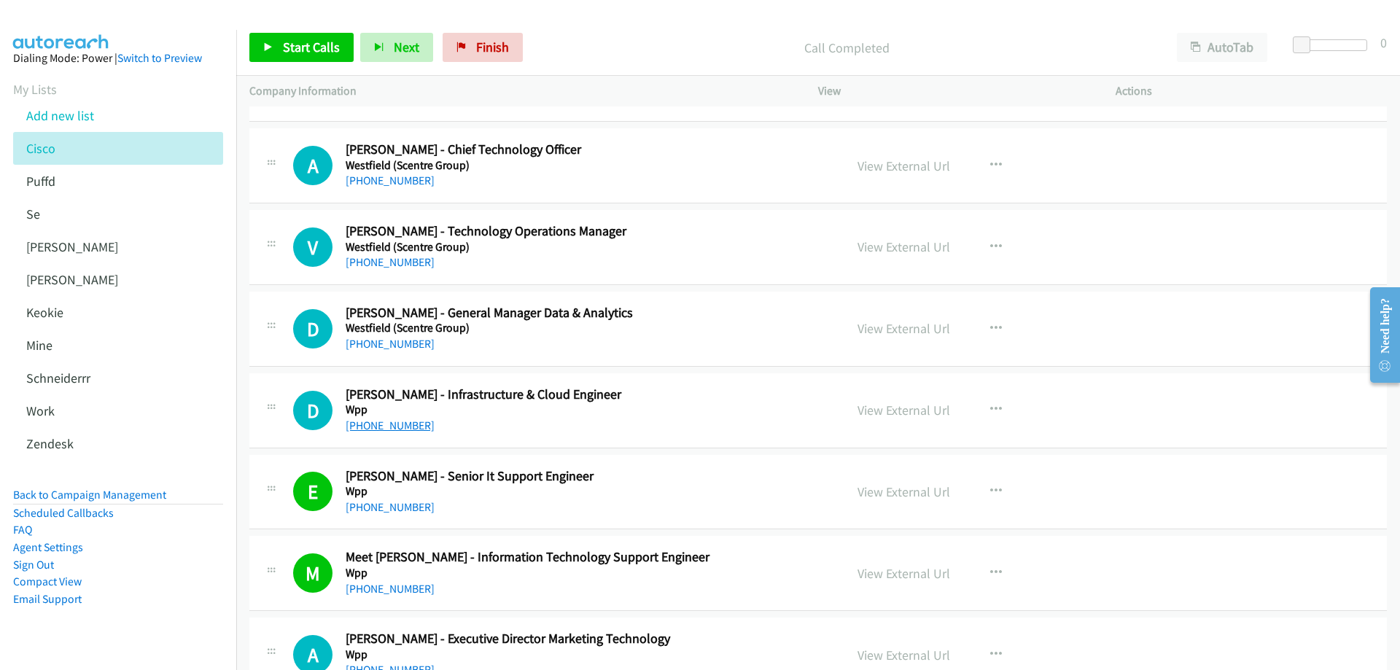
click at [383, 428] on link "+61 451 255 122" at bounding box center [390, 425] width 89 height 14
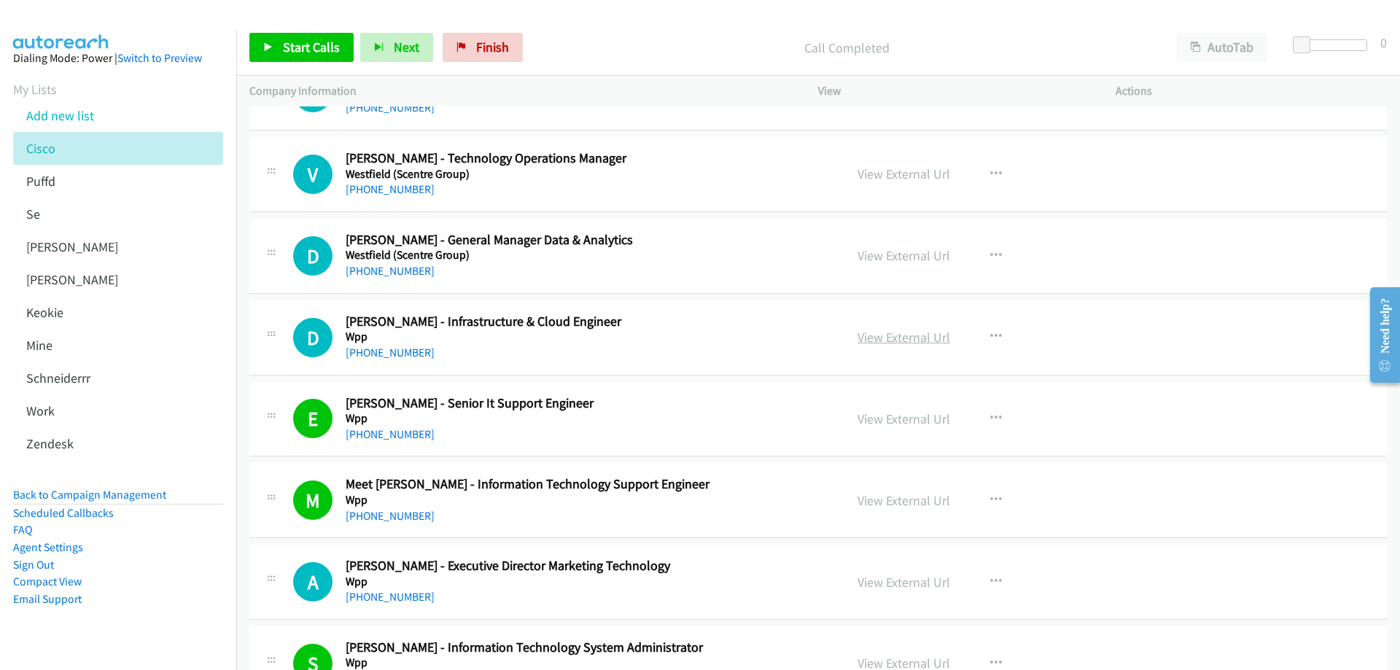
click at [883, 337] on link "View External Url" at bounding box center [903, 337] width 93 height 17
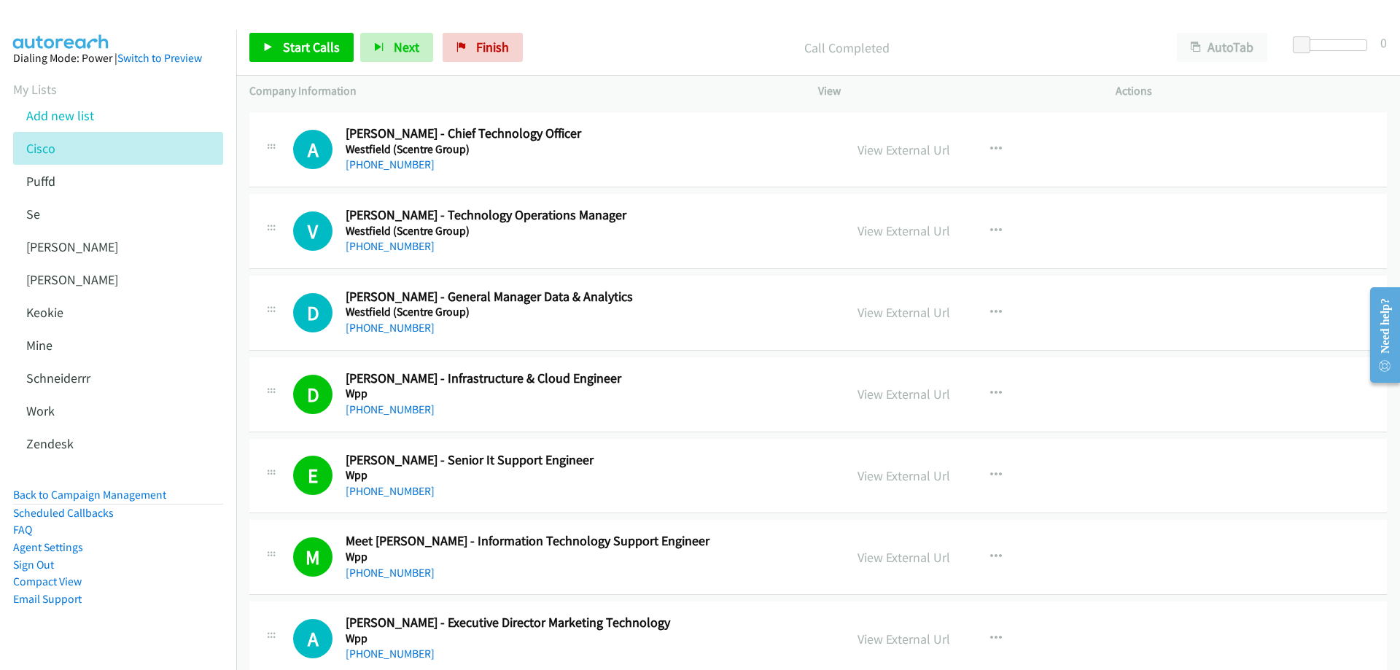
scroll to position [16538, 0]
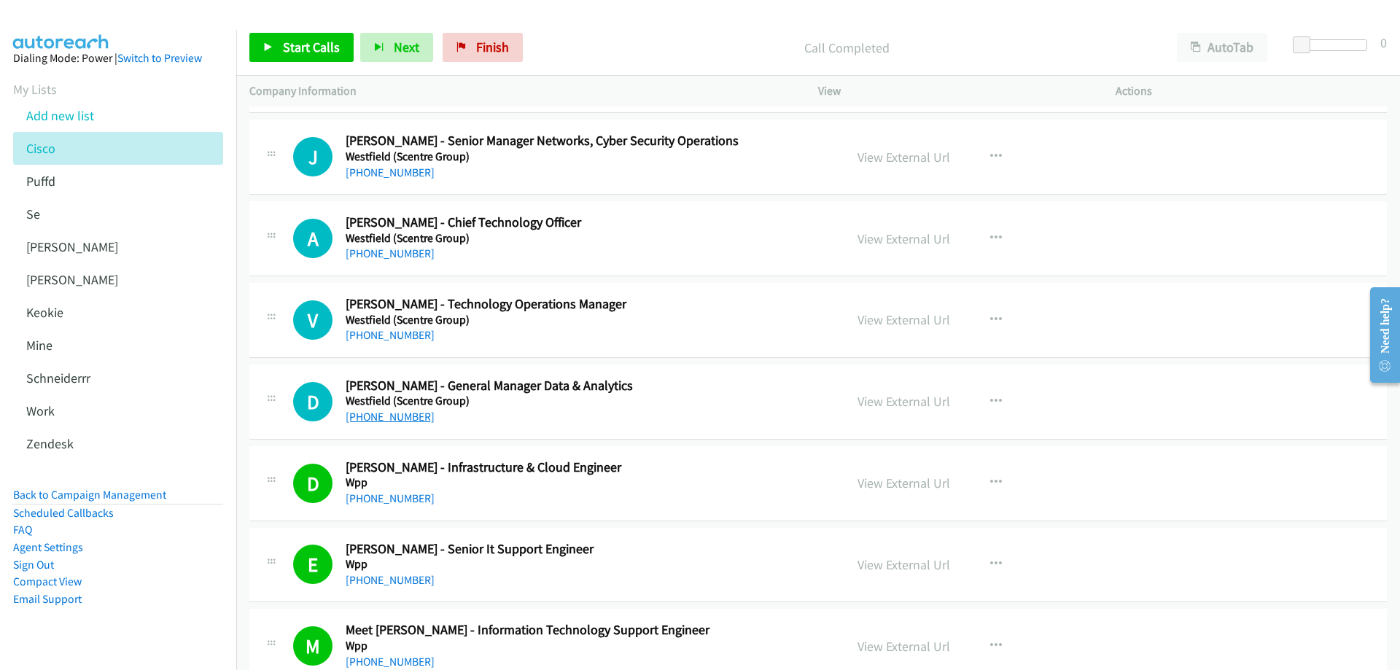
click at [397, 411] on link "+61 419 963 713" at bounding box center [390, 417] width 89 height 14
click at [898, 403] on link "View External Url" at bounding box center [903, 401] width 93 height 17
click at [397, 329] on link "+61 418 770 088" at bounding box center [390, 335] width 89 height 14
click at [895, 319] on link "View External Url" at bounding box center [903, 319] width 93 height 17
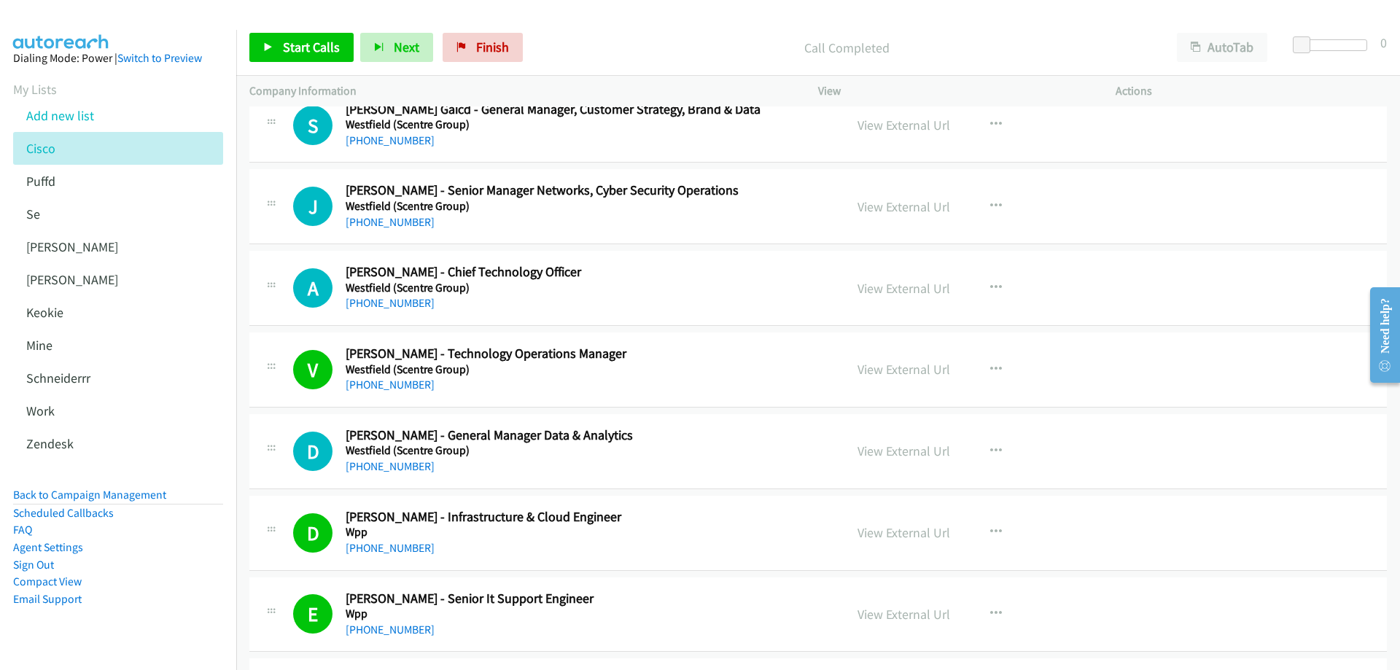
scroll to position [16392, 0]
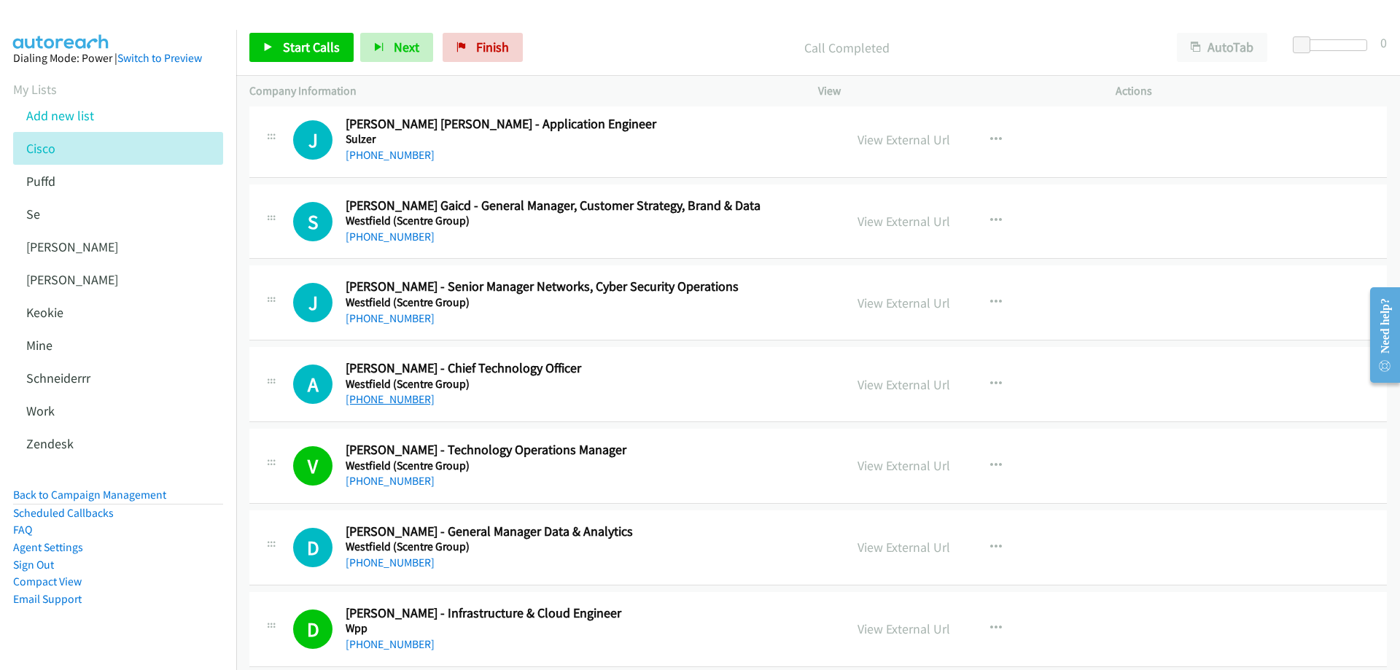
click at [386, 400] on link "+61 432 002 421" at bounding box center [390, 399] width 89 height 14
click at [922, 379] on link "View External Url" at bounding box center [903, 384] width 93 height 17
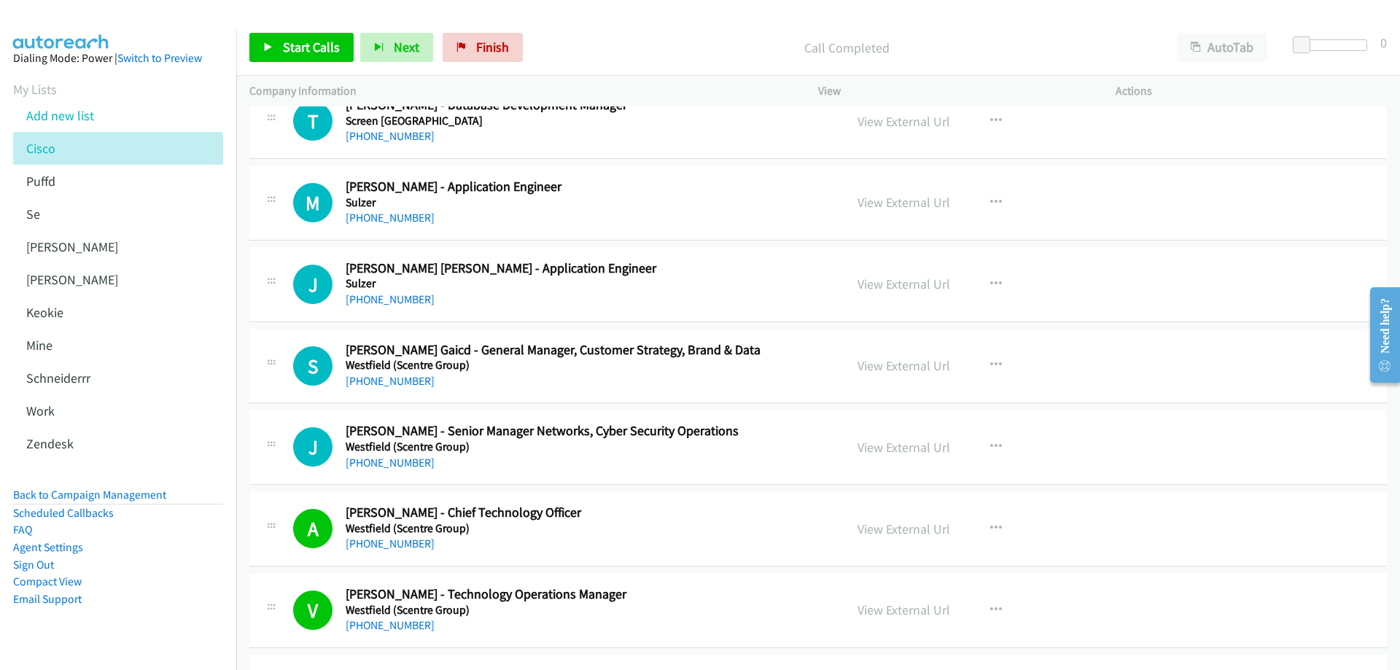
scroll to position [16246, 0]
click at [389, 465] on link "+61 424 236 539" at bounding box center [390, 464] width 89 height 14
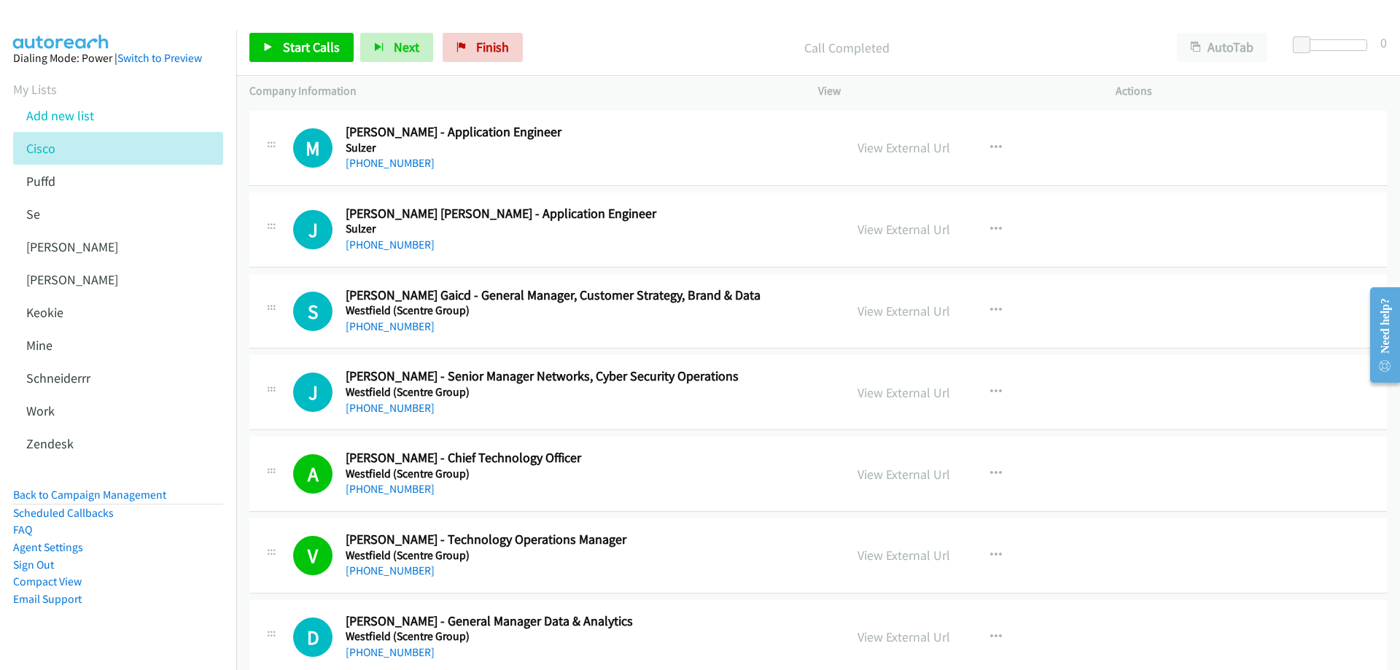
scroll to position [16319, 0]
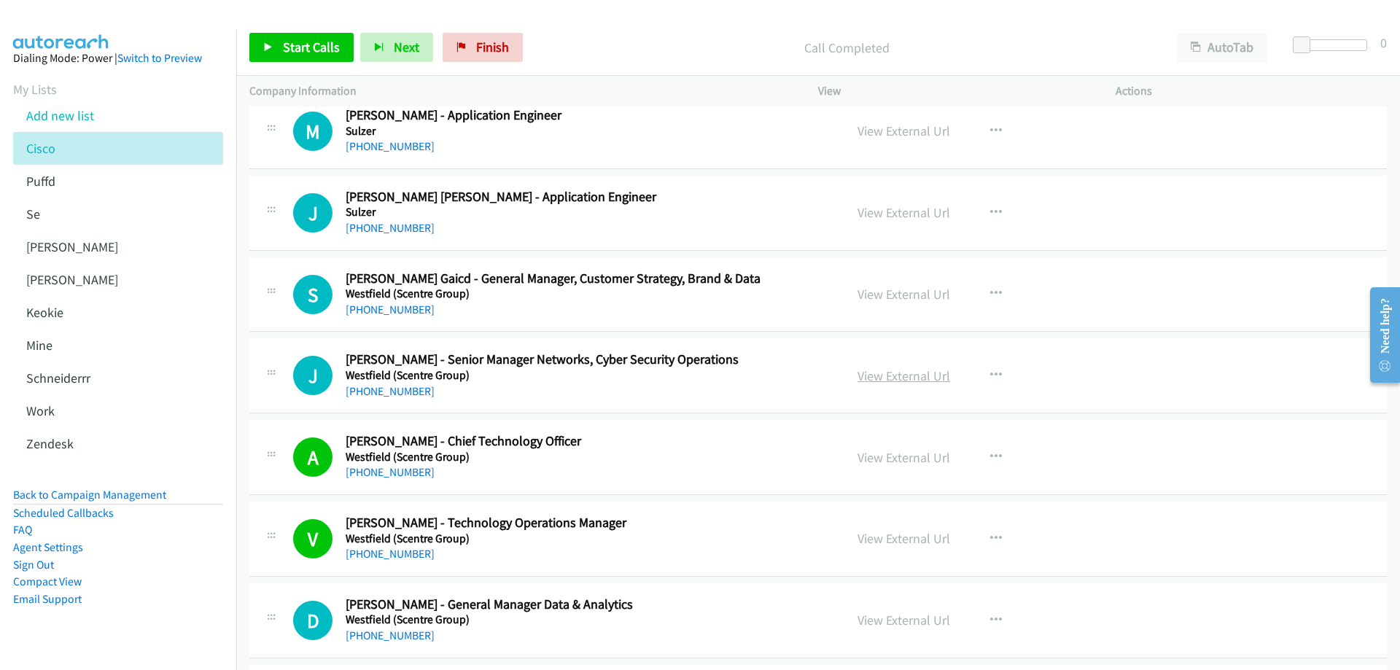
click at [905, 375] on link "View External Url" at bounding box center [903, 375] width 93 height 17
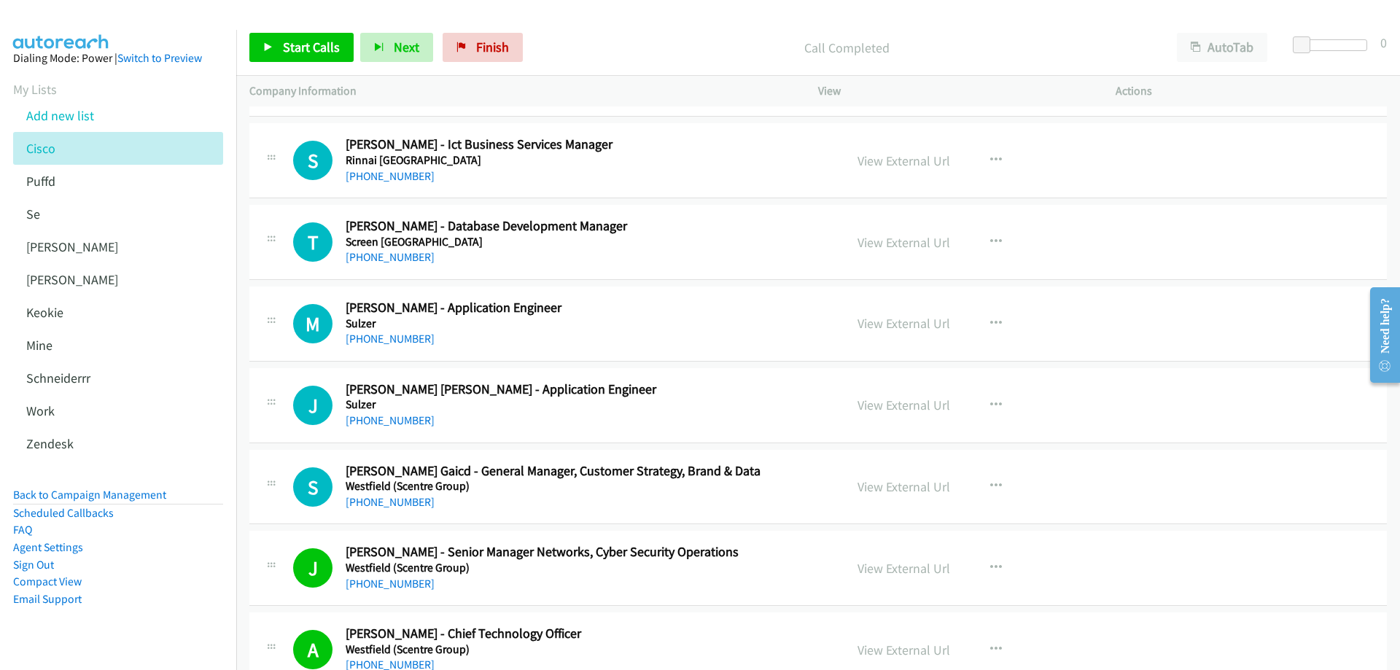
scroll to position [16101, 0]
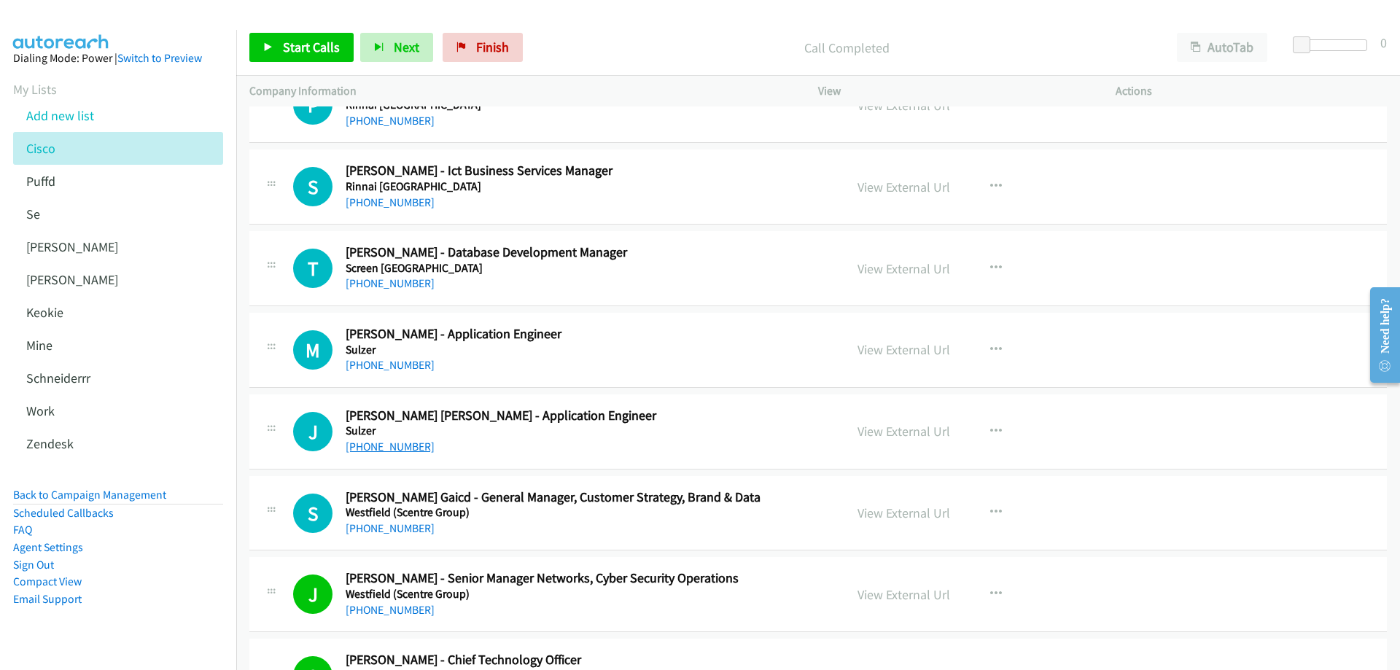
click at [378, 444] on link "+61 413 706 123" at bounding box center [390, 447] width 89 height 14
click at [900, 424] on link "View External Url" at bounding box center [903, 431] width 93 height 17
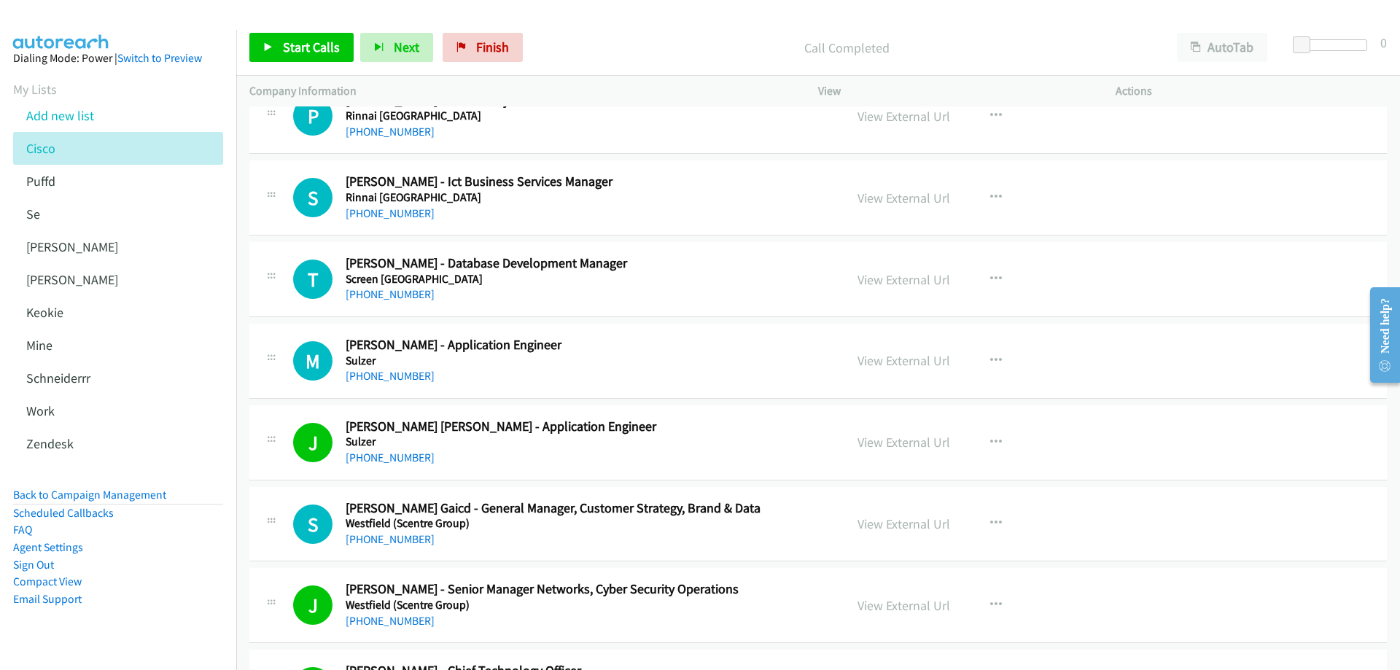
scroll to position [16174, 0]
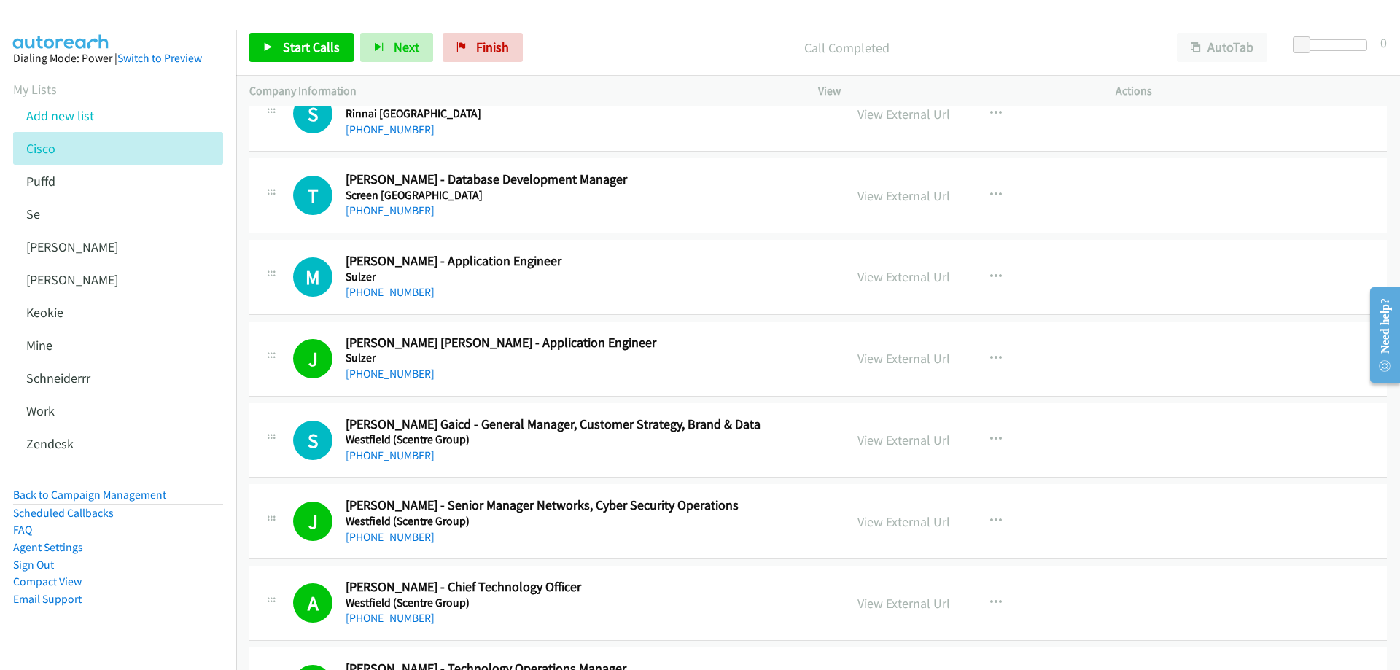
click at [405, 290] on link "+61 448 099 310" at bounding box center [390, 292] width 89 height 14
click at [902, 273] on link "View External Url" at bounding box center [903, 276] width 93 height 17
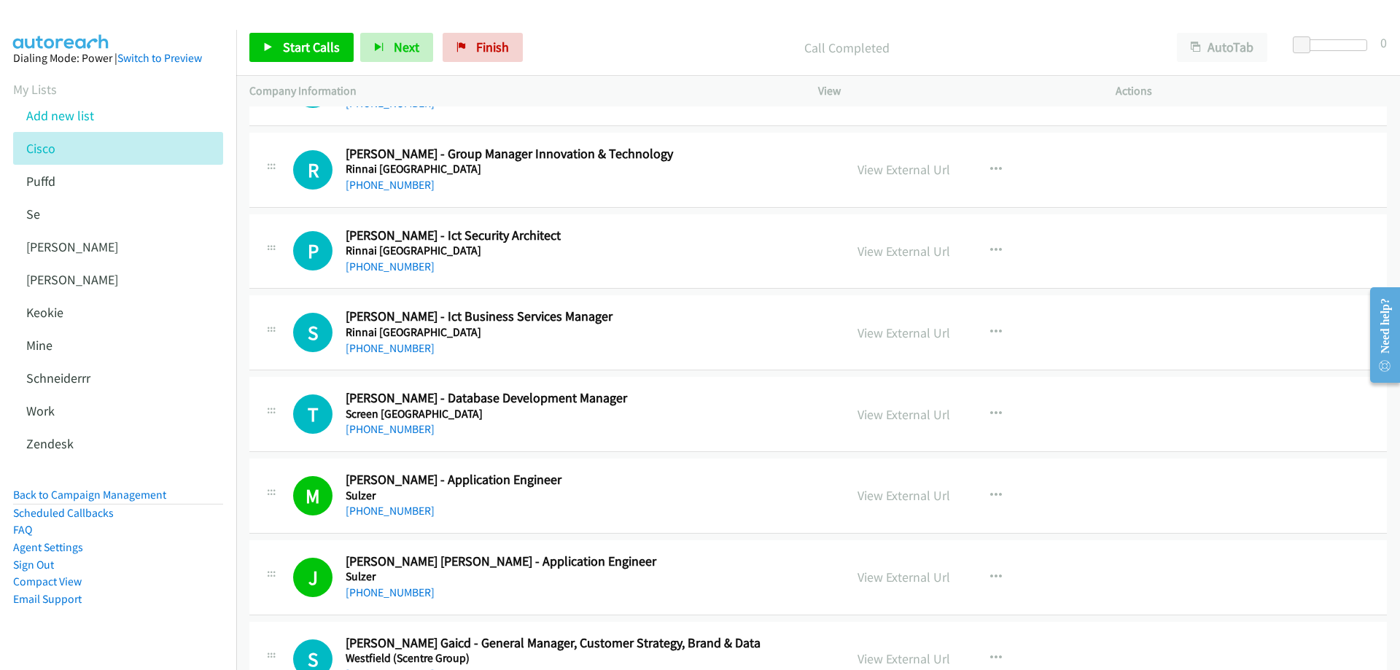
scroll to position [16101, 0]
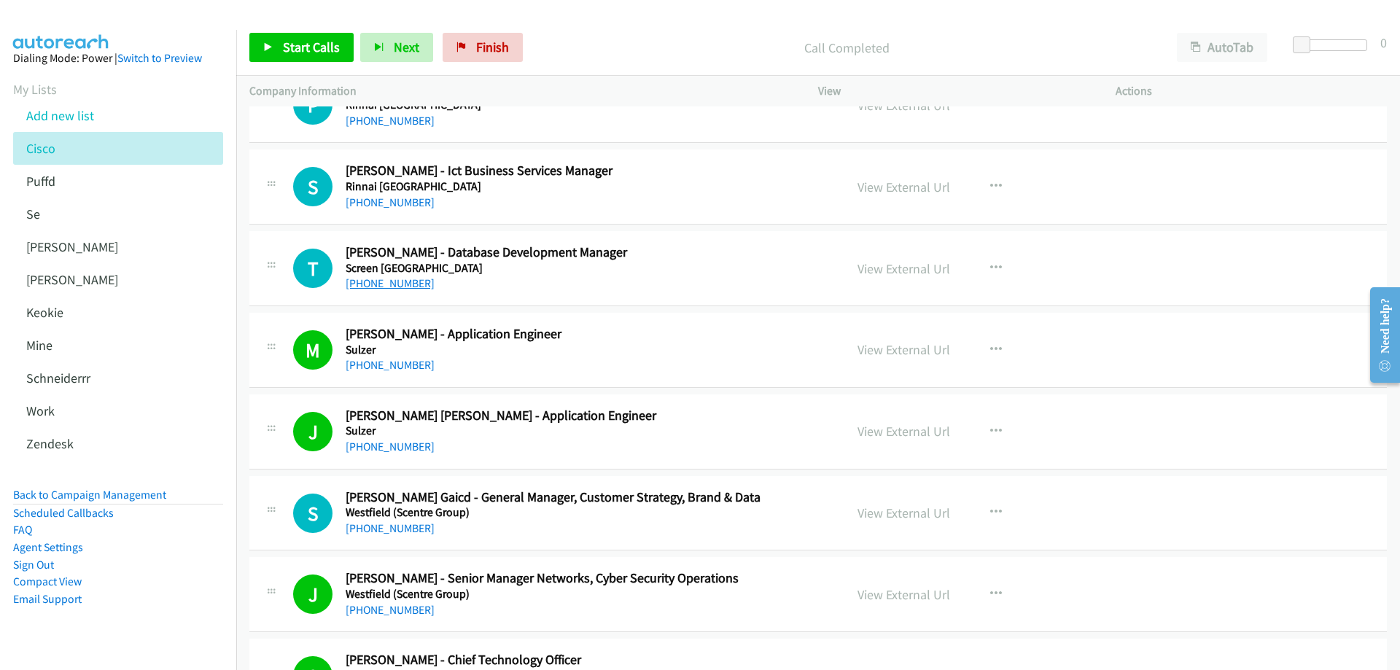
click at [390, 286] on link "+61 419 552 158" at bounding box center [390, 283] width 89 height 14
click at [937, 268] on link "View External Url" at bounding box center [903, 268] width 93 height 17
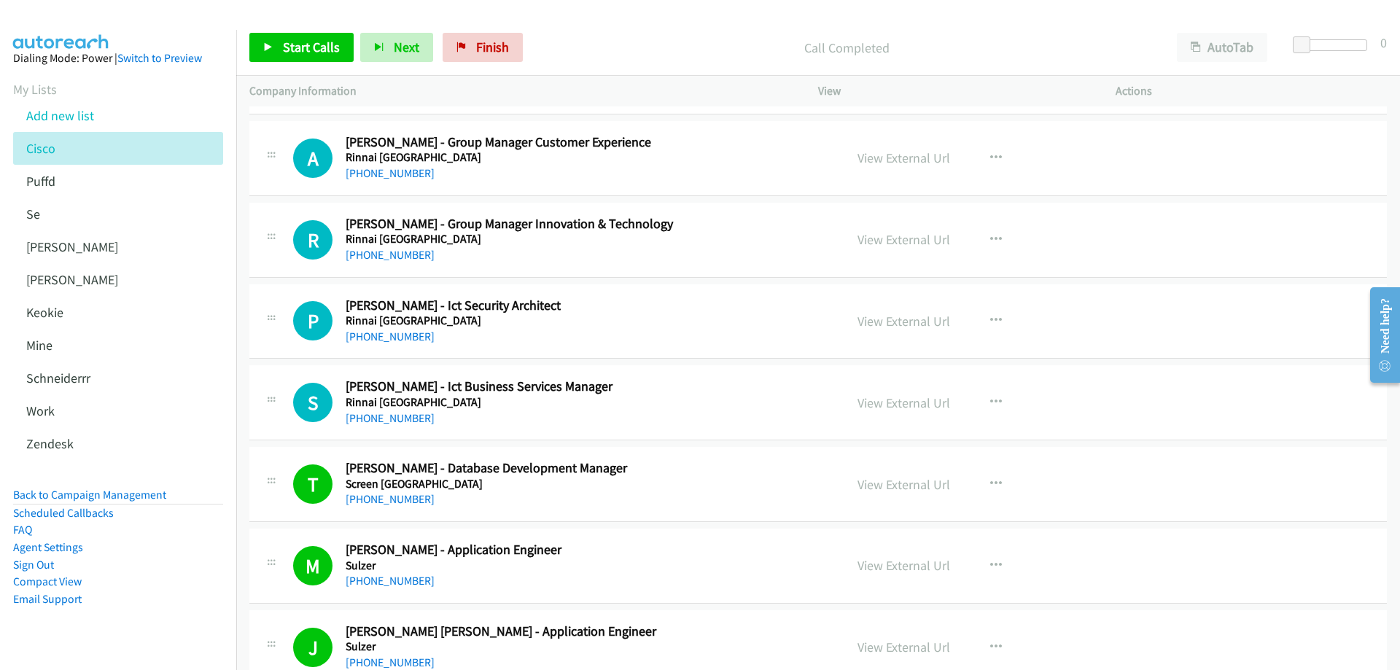
scroll to position [15882, 0]
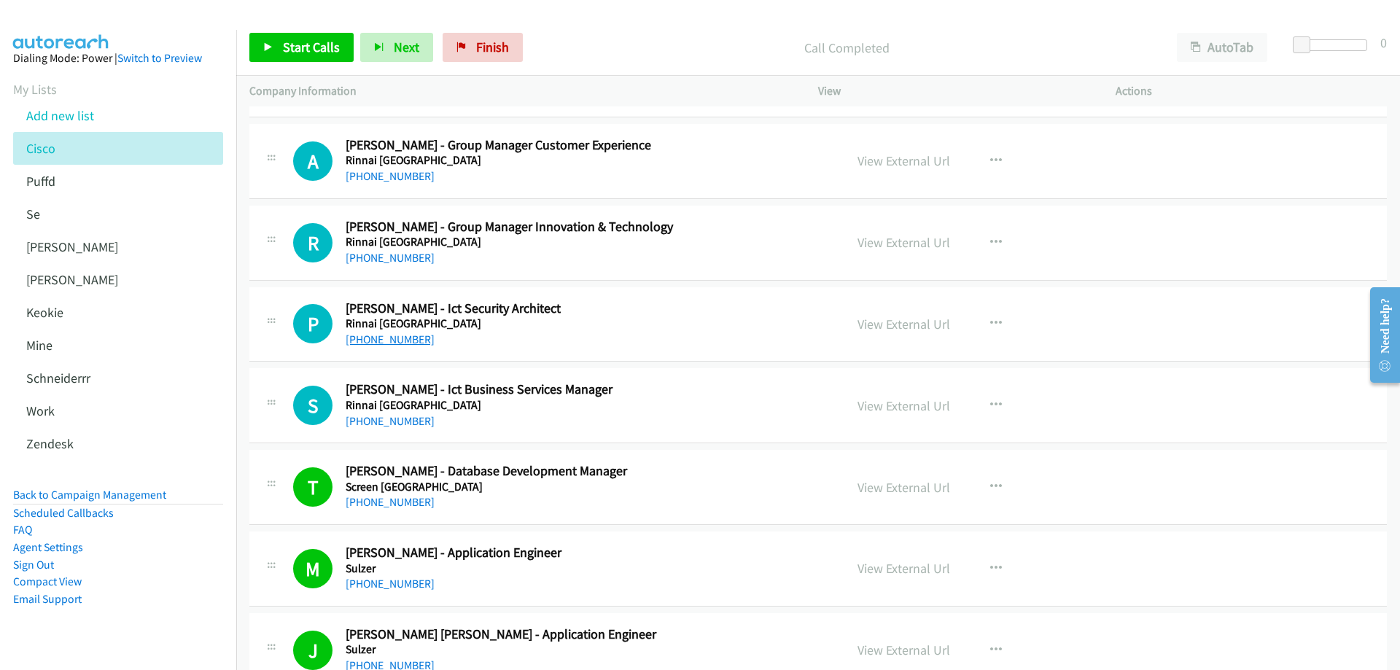
click at [393, 337] on link "+61 466 454 002" at bounding box center [390, 339] width 89 height 14
click at [889, 327] on link "View External Url" at bounding box center [903, 324] width 93 height 17
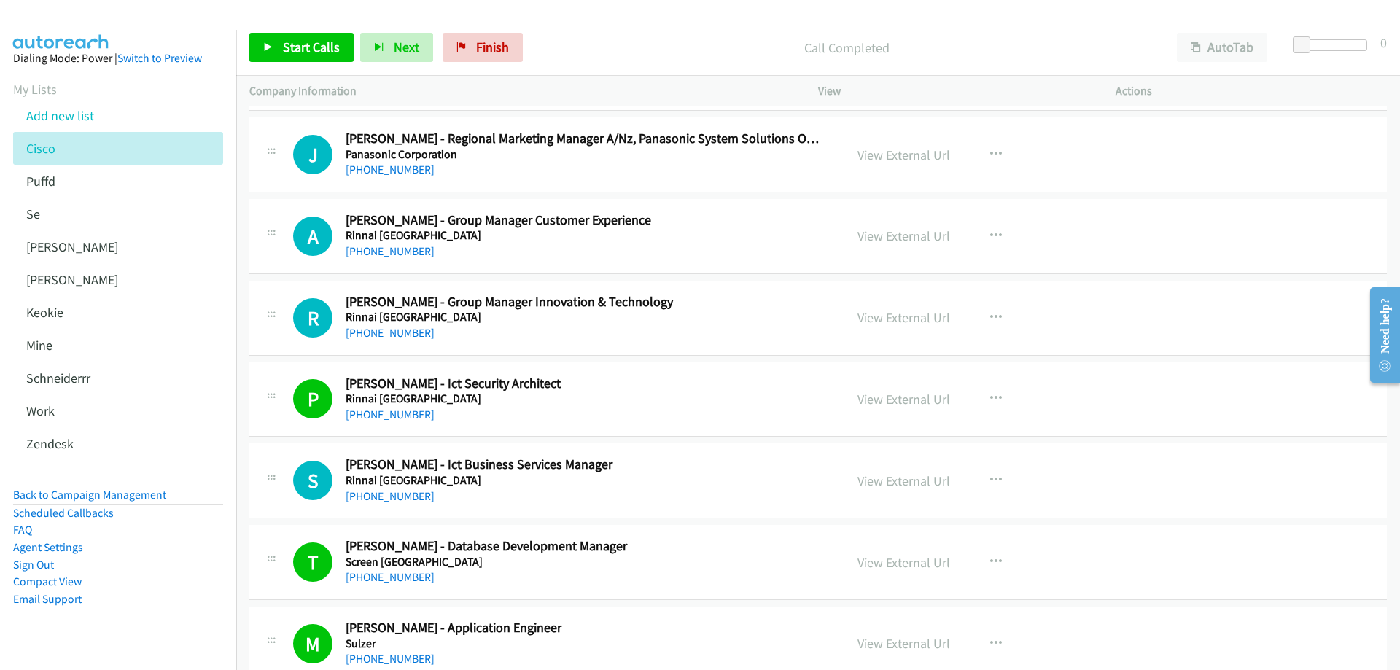
scroll to position [15736, 0]
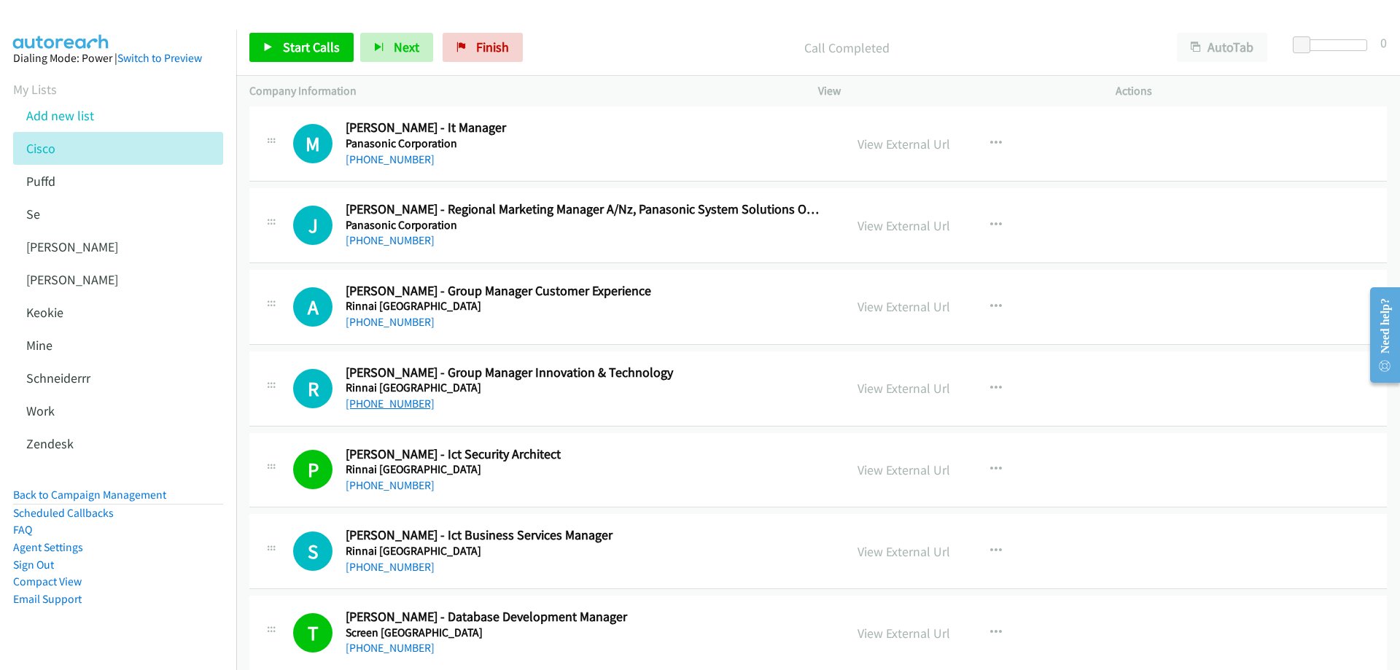
click at [399, 406] on link "+61 450 925 090" at bounding box center [390, 404] width 89 height 14
click at [889, 386] on link "View External Url" at bounding box center [903, 388] width 93 height 17
click at [417, 247] on link "+61 418 274 196" at bounding box center [390, 240] width 89 height 14
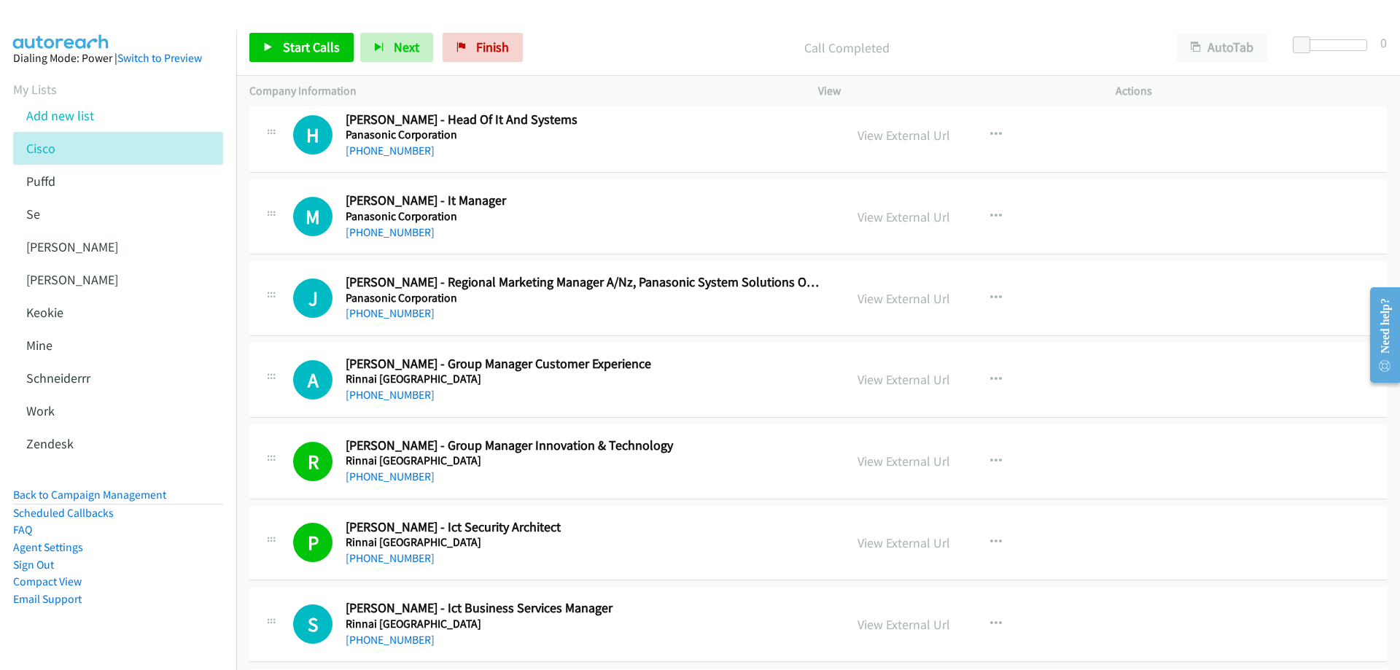
scroll to position [15590, 0]
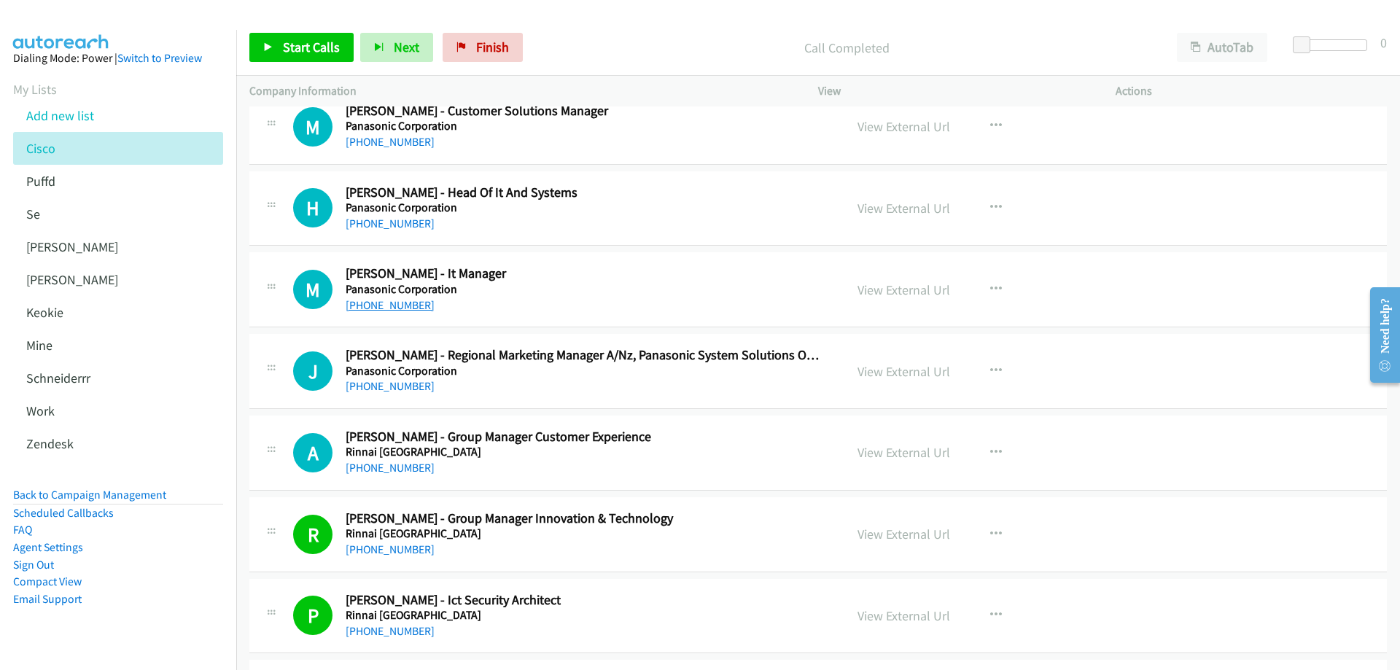
click at [386, 305] on link "+61 414 849 607" at bounding box center [390, 305] width 89 height 14
click at [900, 289] on link "View External Url" at bounding box center [903, 289] width 93 height 17
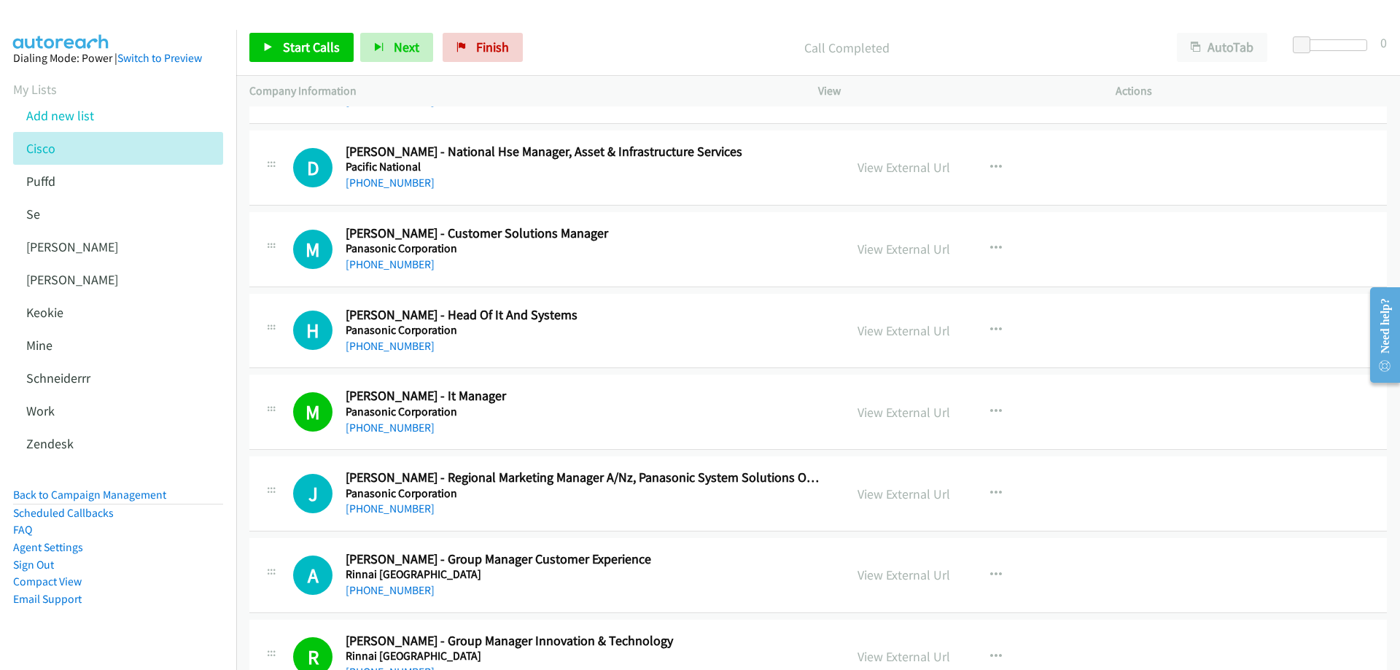
scroll to position [15444, 0]
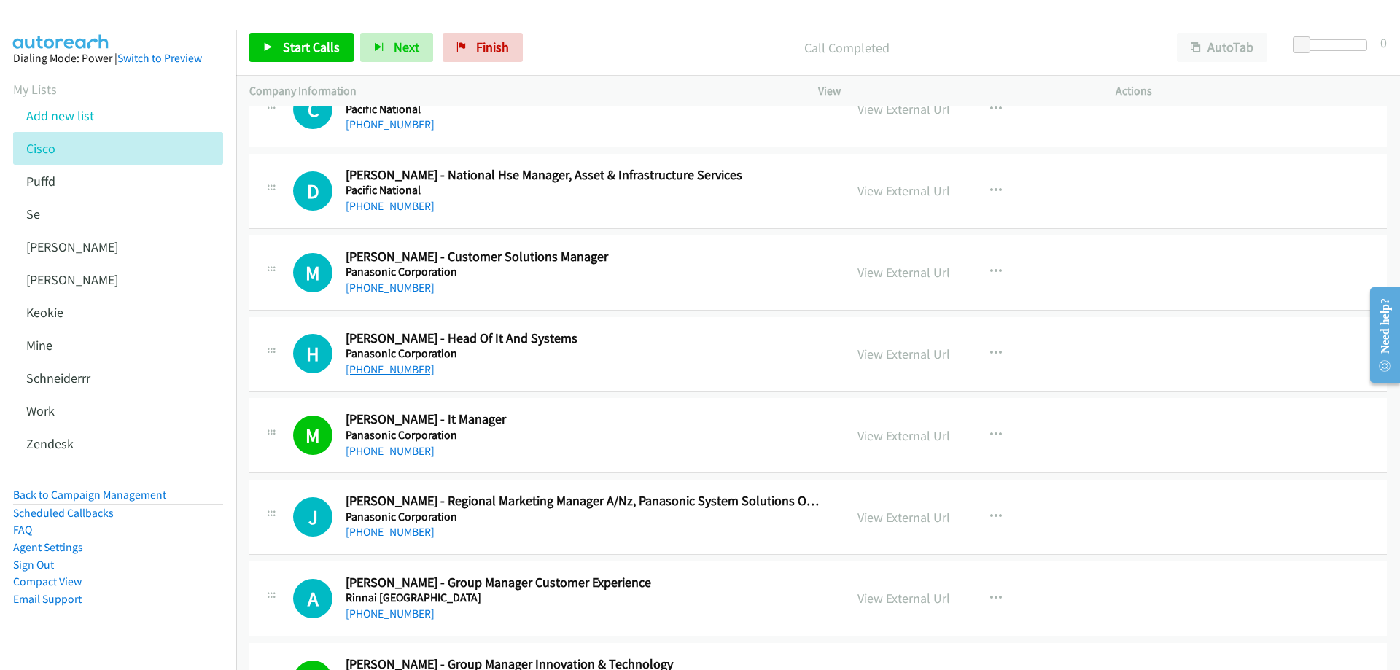
click at [392, 362] on link "+61 411 251 542" at bounding box center [390, 369] width 89 height 14
click at [912, 350] on link "View External Url" at bounding box center [903, 354] width 93 height 17
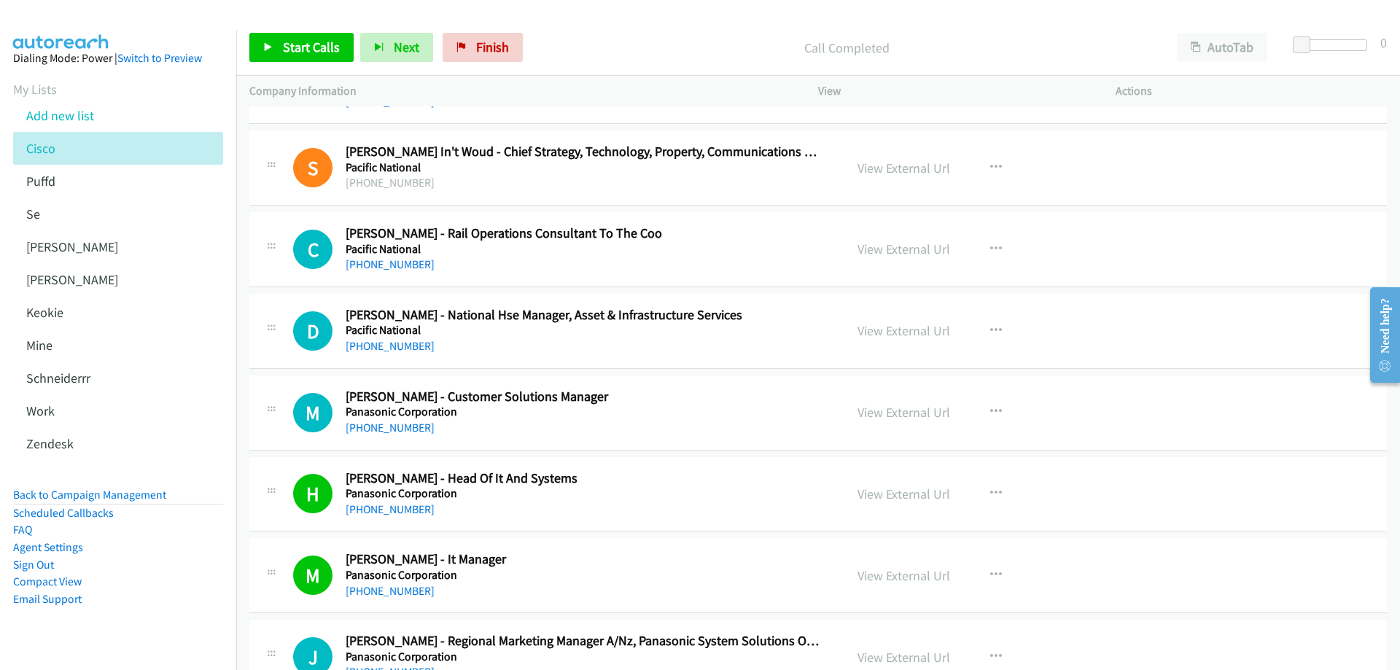
scroll to position [15299, 0]
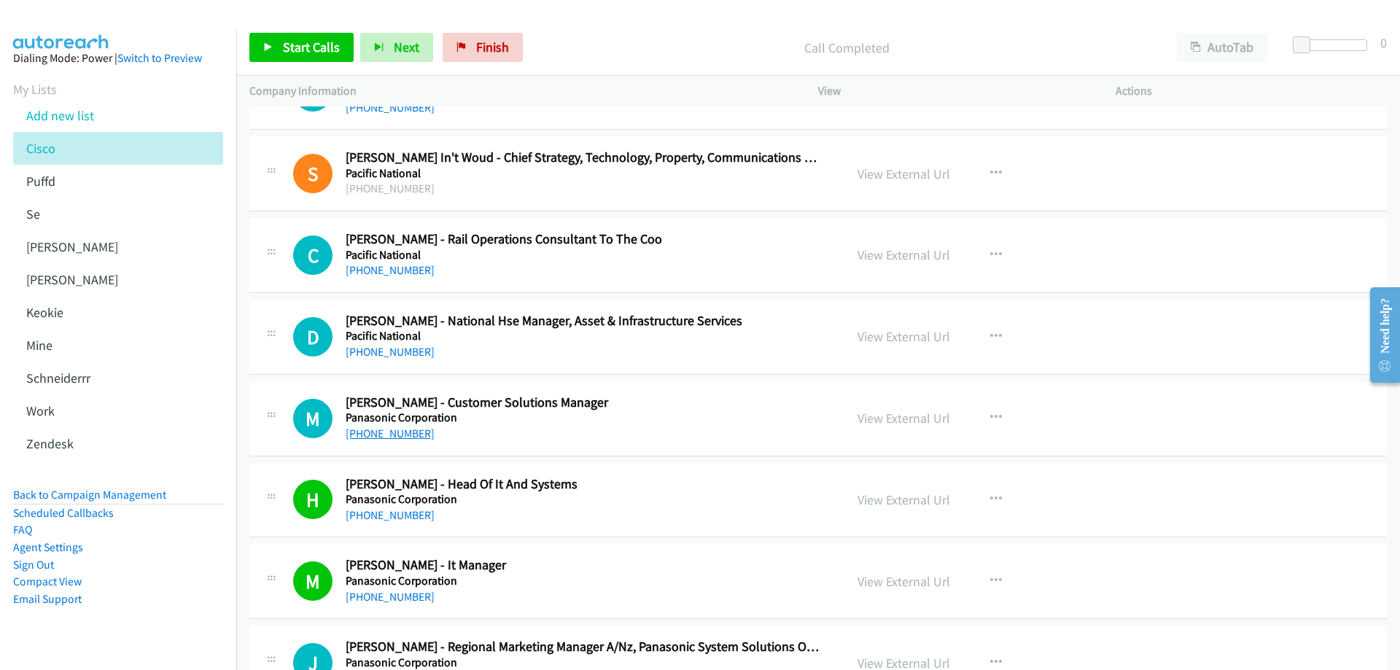
click at [389, 438] on link "+61 412 111 685" at bounding box center [390, 434] width 89 height 14
click at [906, 419] on link "View External Url" at bounding box center [903, 418] width 93 height 17
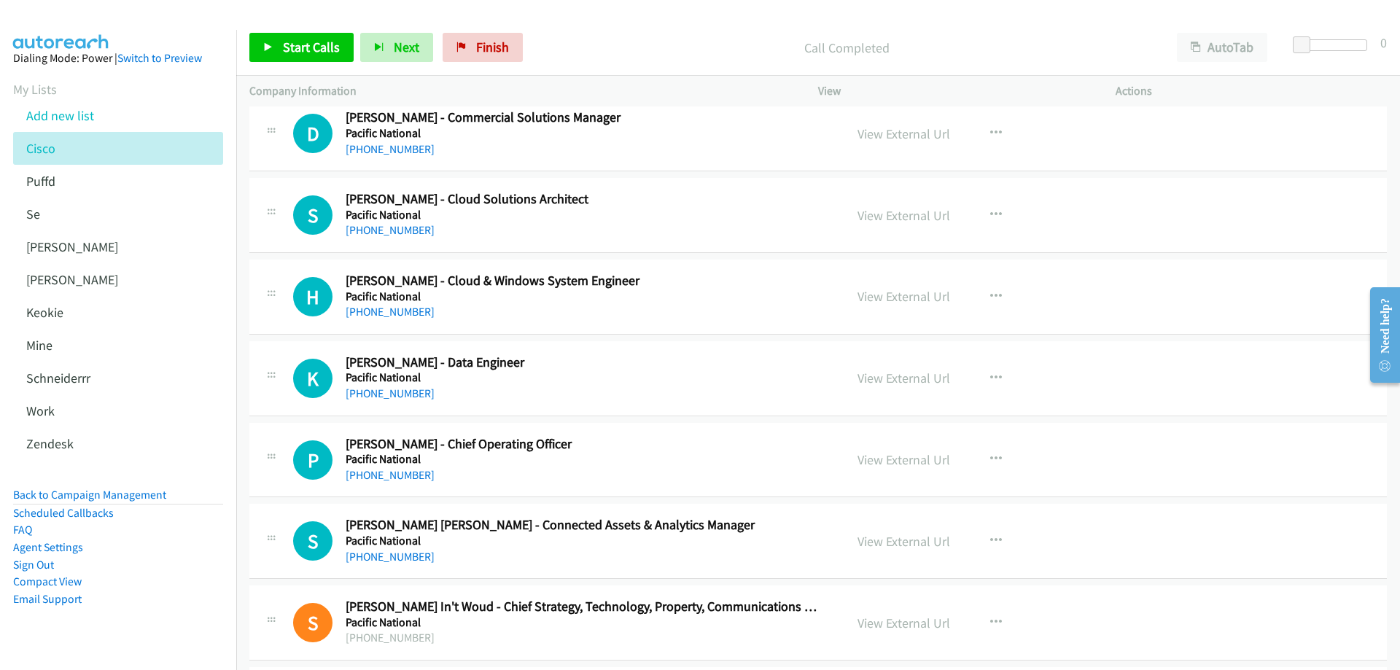
scroll to position [14861, 0]
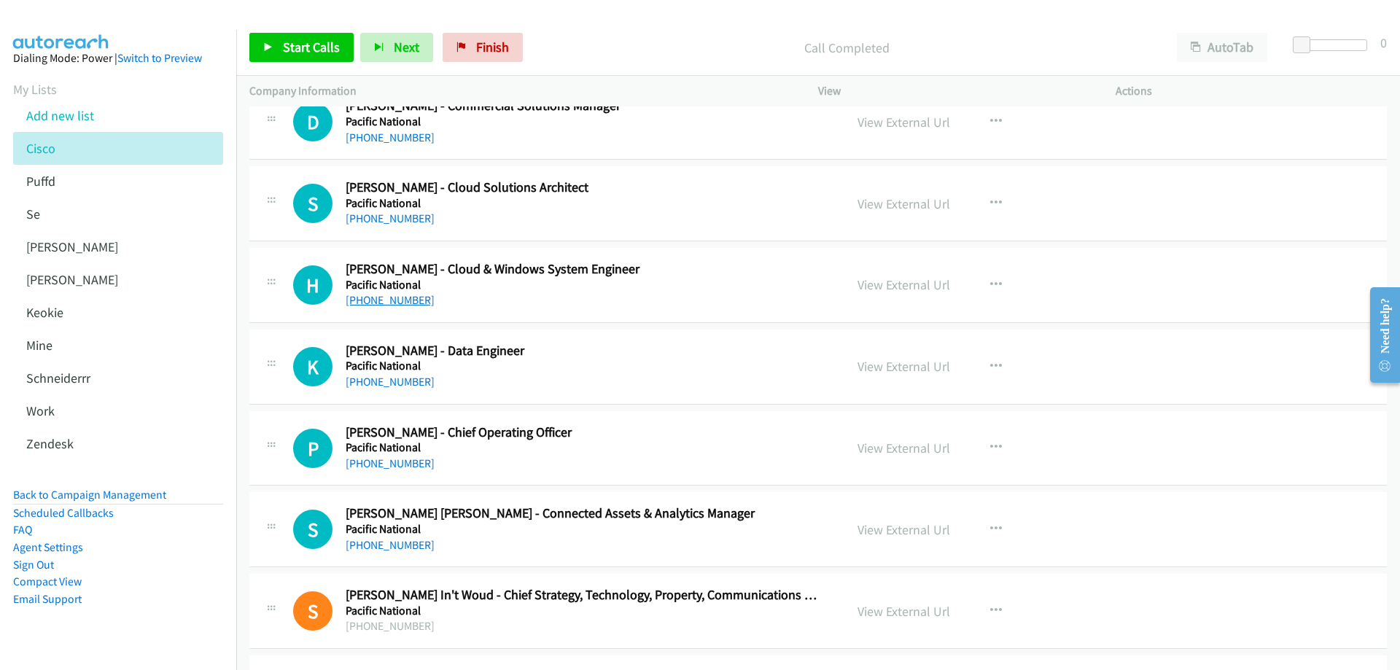
click at [392, 301] on link "+61 469 605 834" at bounding box center [390, 300] width 89 height 14
click at [887, 284] on link "View External Url" at bounding box center [903, 284] width 93 height 17
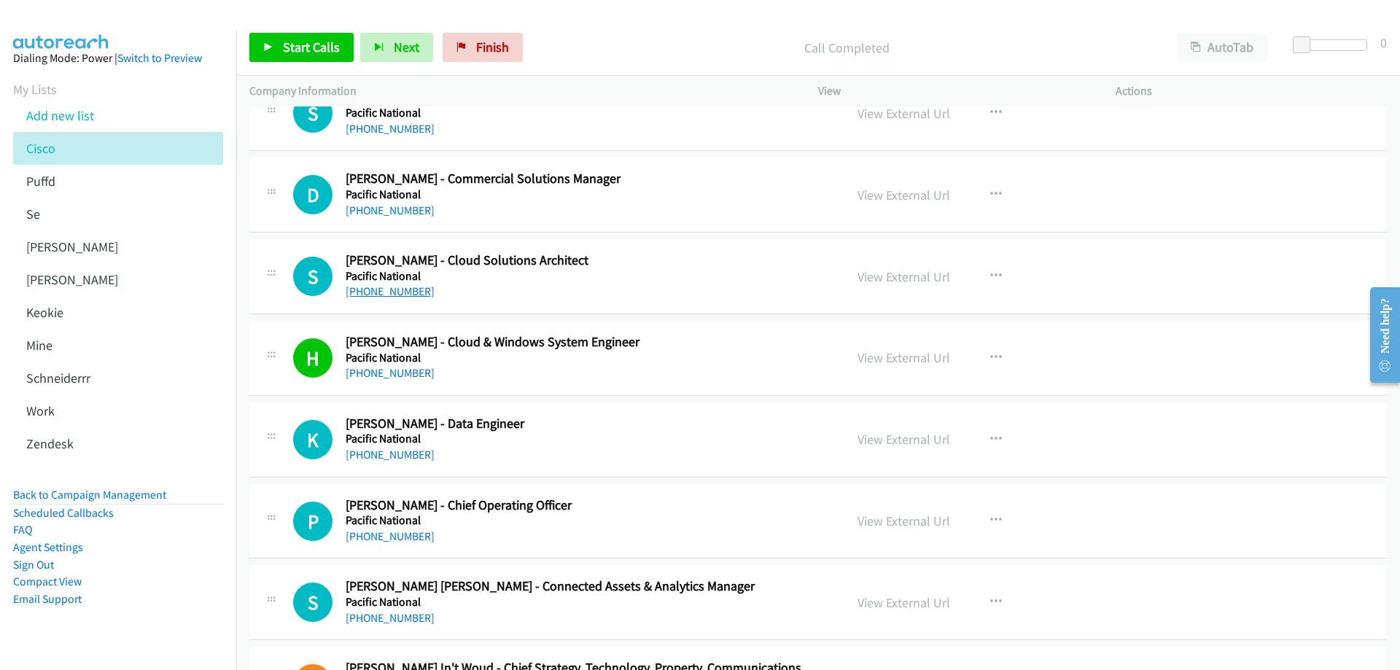
click at [401, 287] on link "+61 408 066 444" at bounding box center [390, 291] width 89 height 14
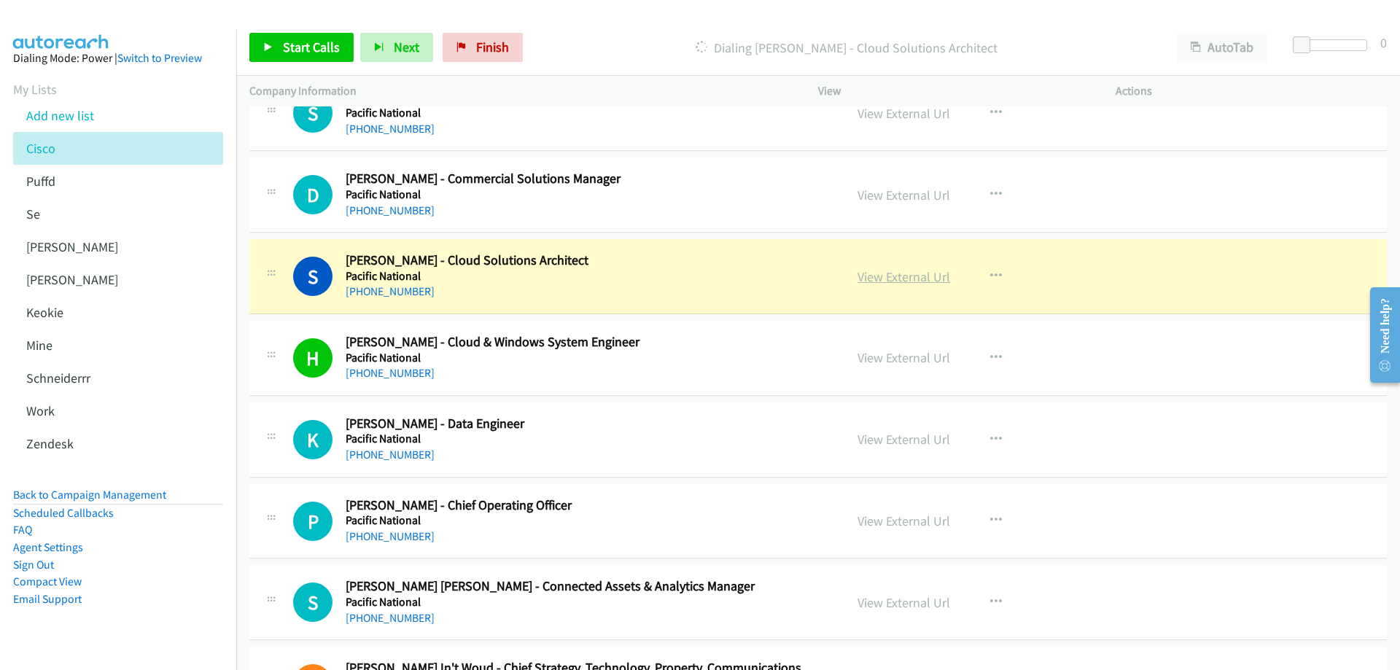
click at [904, 274] on link "View External Url" at bounding box center [903, 276] width 93 height 17
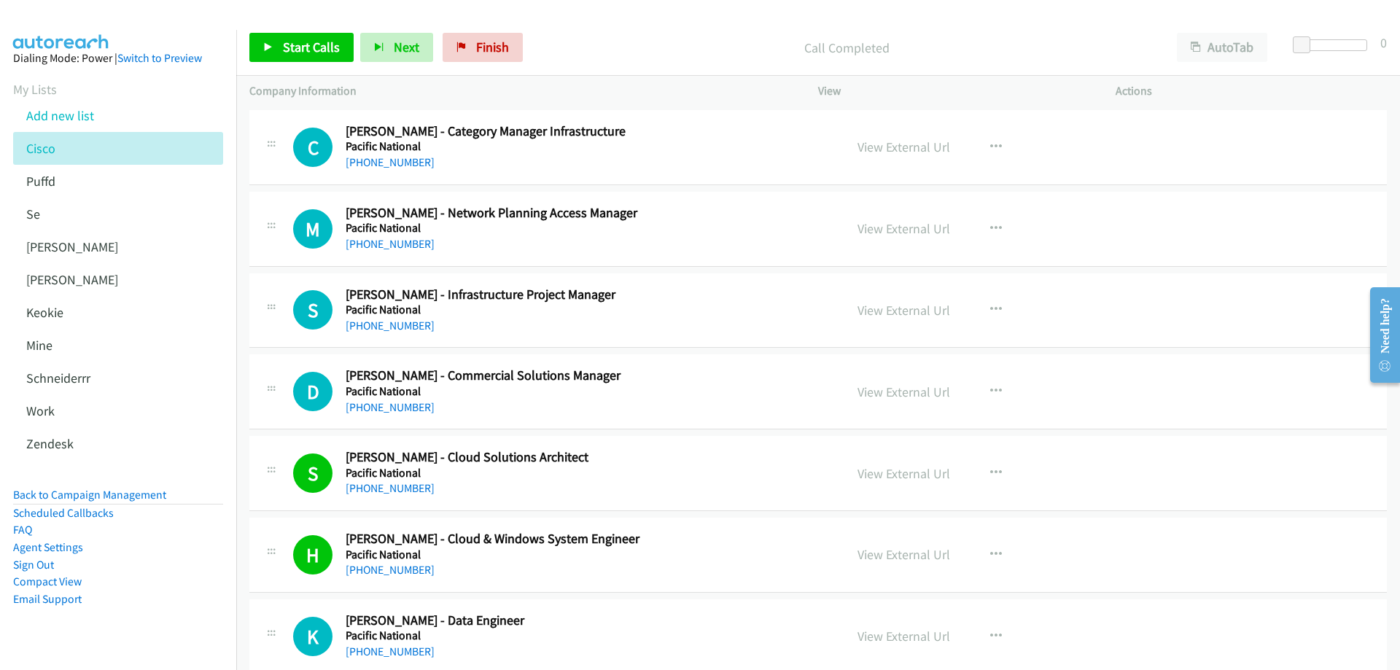
scroll to position [14570, 0]
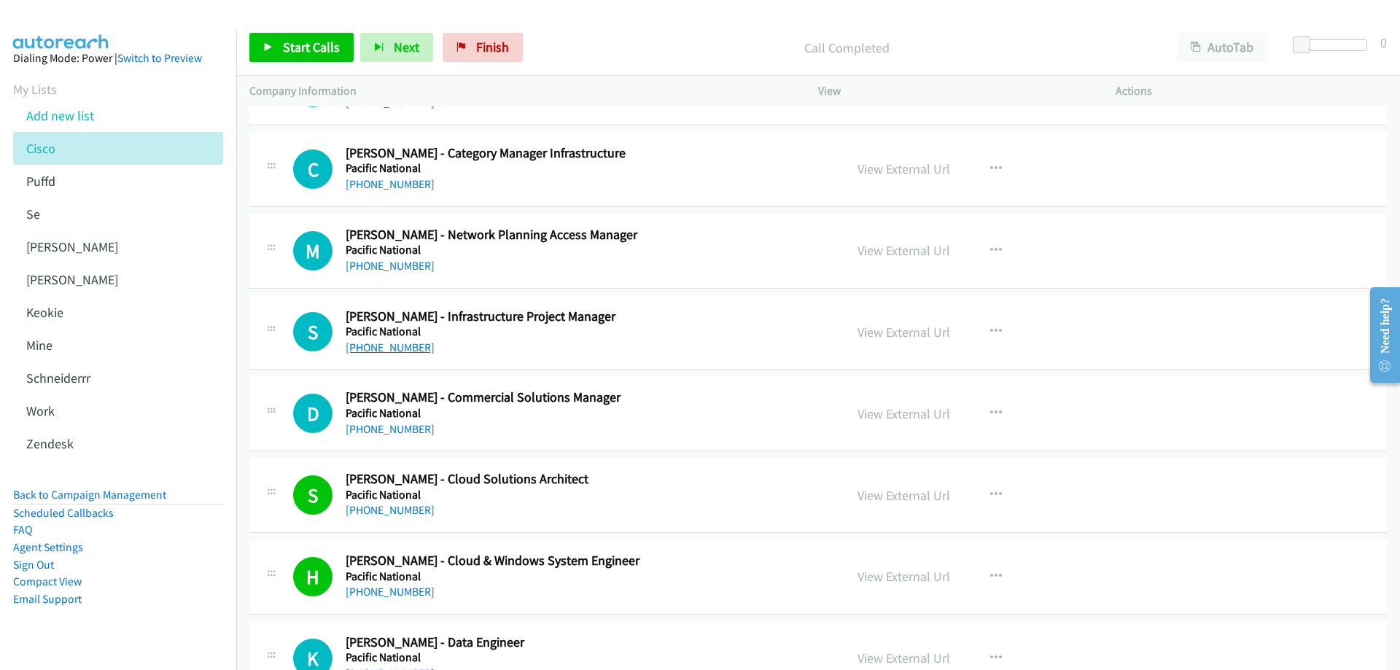
click at [397, 349] on link "+61 417 276 598" at bounding box center [390, 347] width 89 height 14
click at [887, 327] on link "View External Url" at bounding box center [903, 332] width 93 height 17
click at [903, 494] on link "View External Url" at bounding box center [903, 495] width 93 height 17
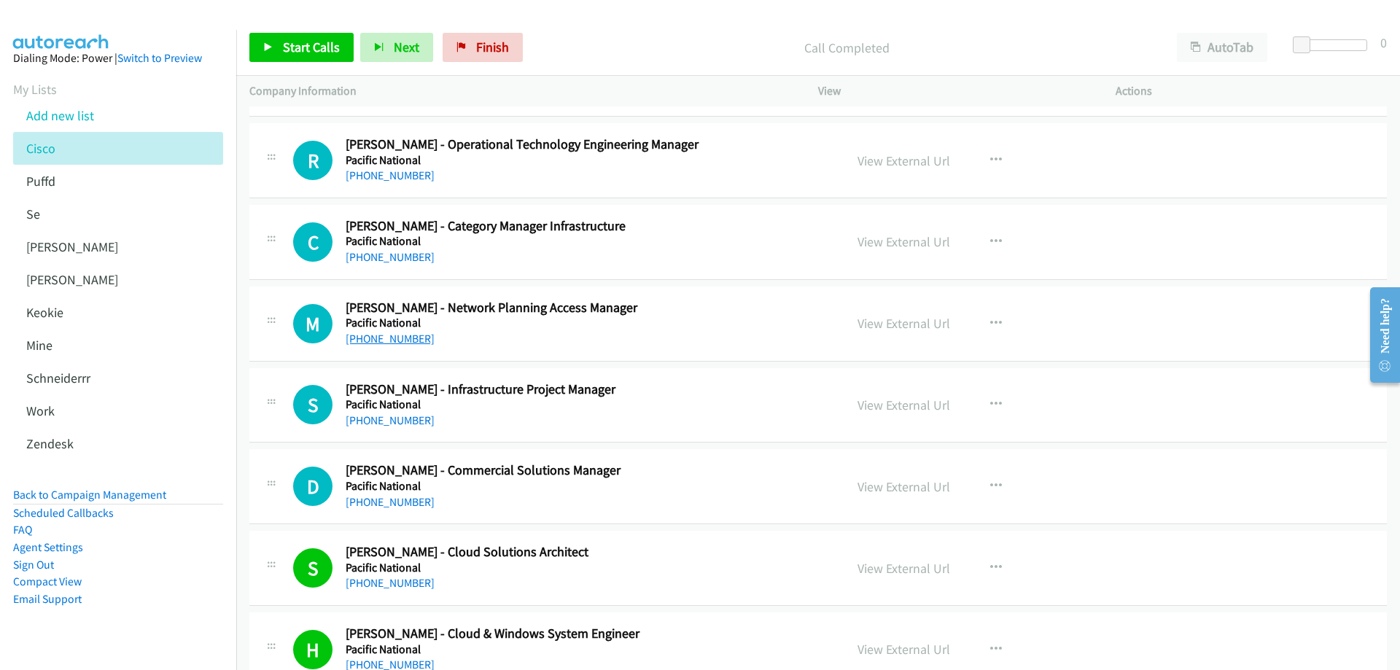
click at [399, 340] on link "+61 438 504 673" at bounding box center [390, 339] width 89 height 14
click at [881, 322] on link "View External Url" at bounding box center [903, 323] width 93 height 17
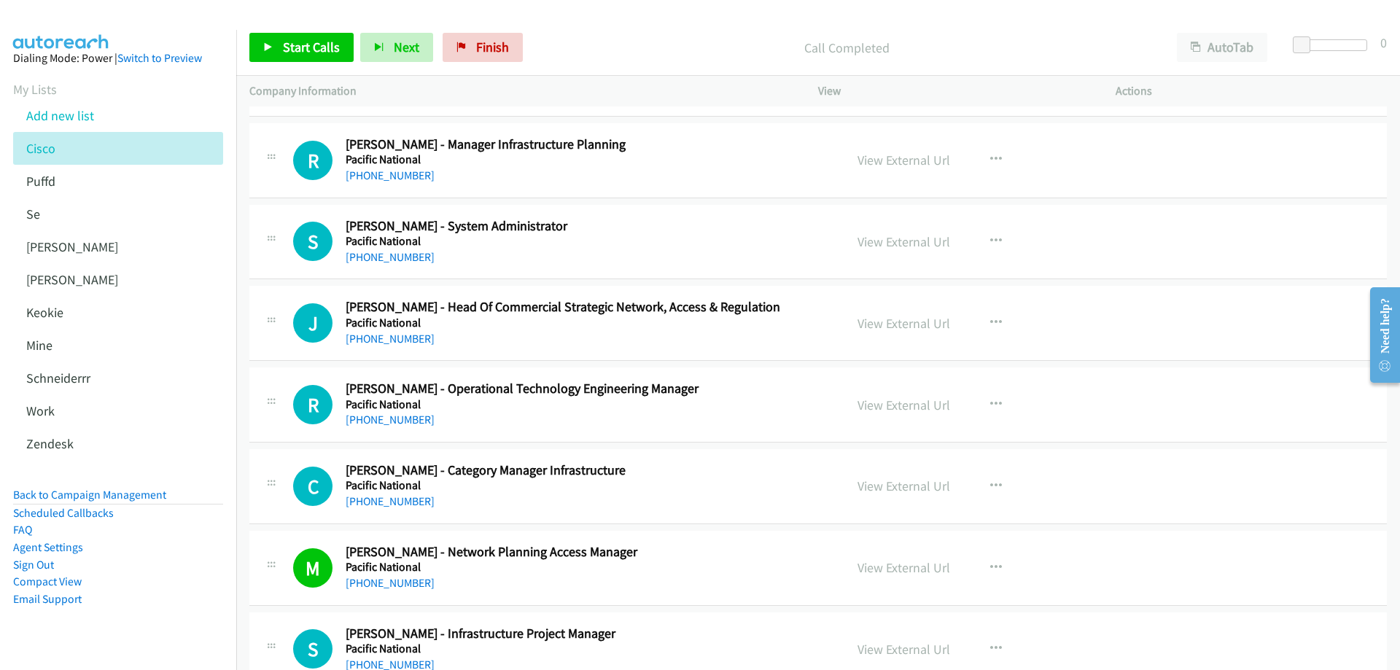
scroll to position [14278, 0]
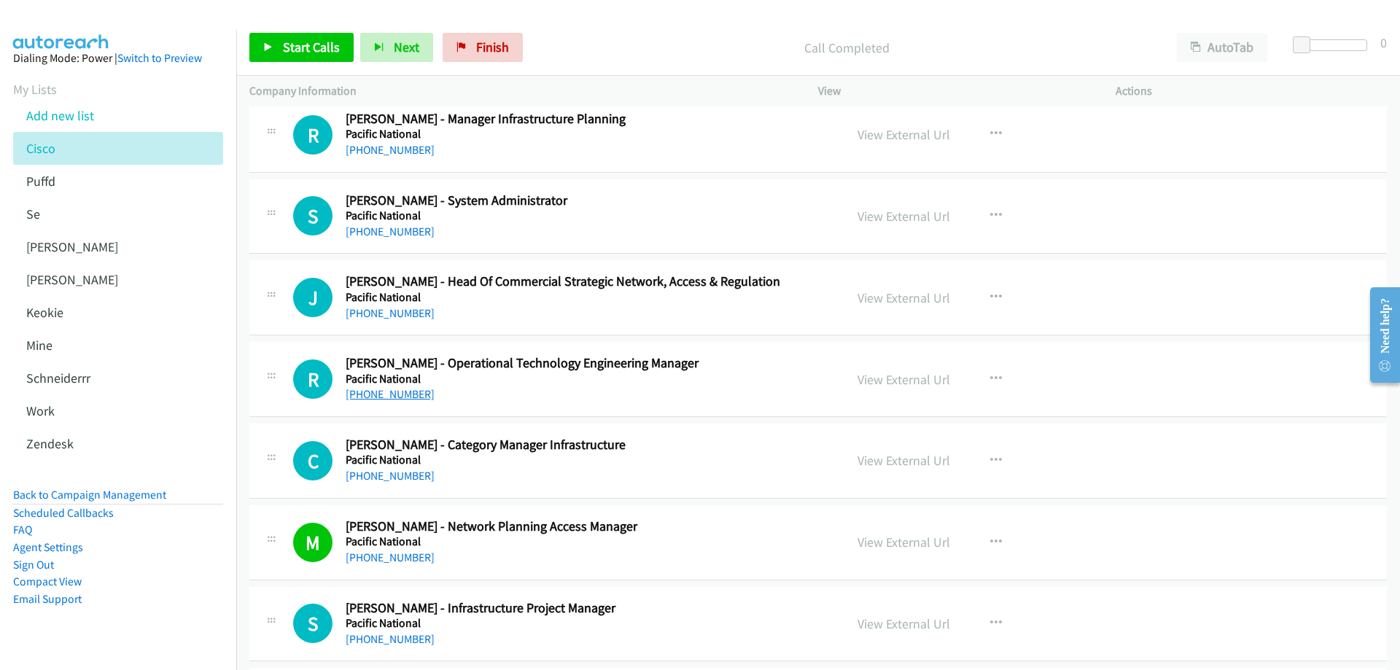
click at [384, 394] on link "+61 410 480 441" at bounding box center [390, 394] width 89 height 14
click at [911, 380] on link "View External Url" at bounding box center [903, 379] width 93 height 17
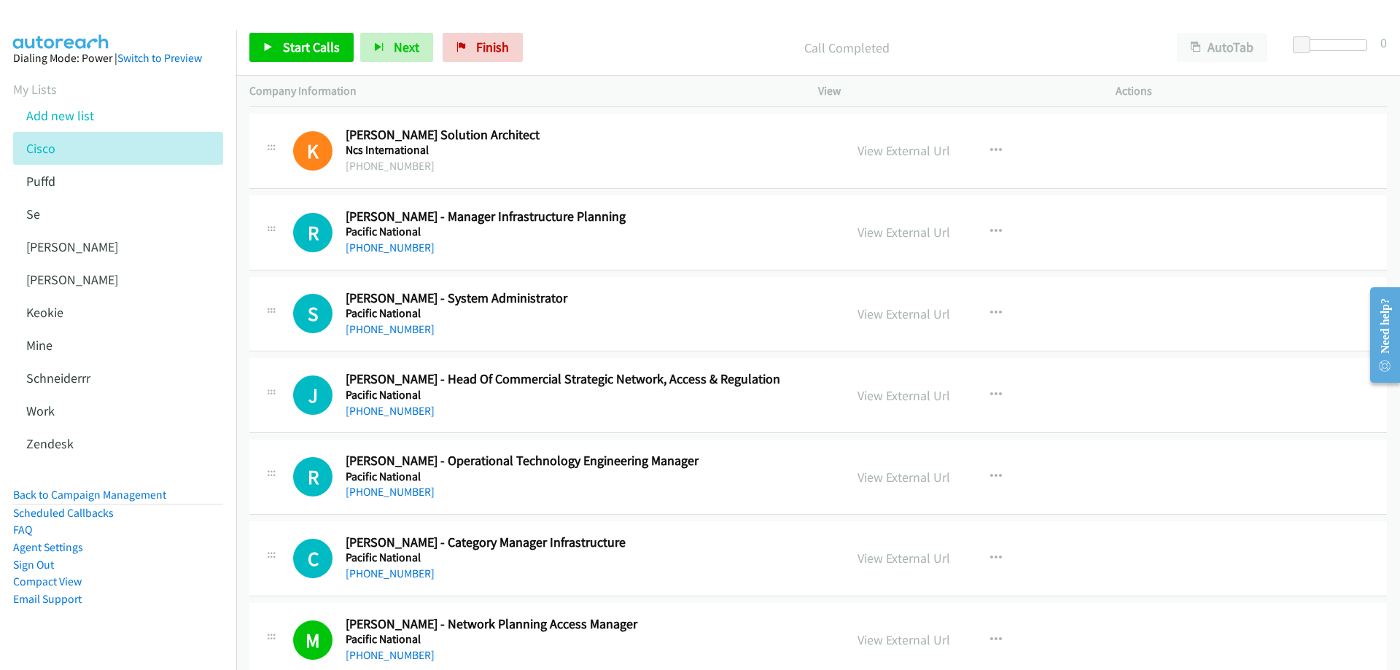
scroll to position [14205, 0]
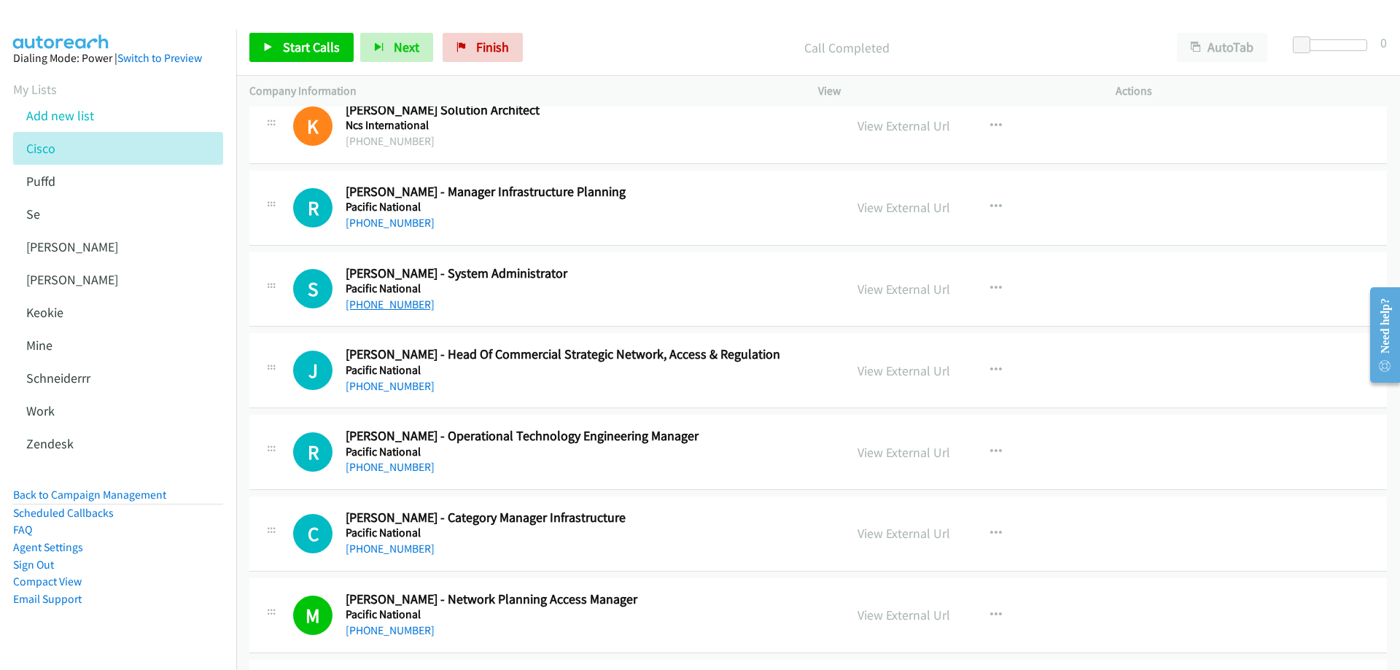
click at [382, 309] on link "+61 3 9248 4000" at bounding box center [390, 304] width 89 height 14
click at [887, 294] on link "View External Url" at bounding box center [903, 289] width 93 height 17
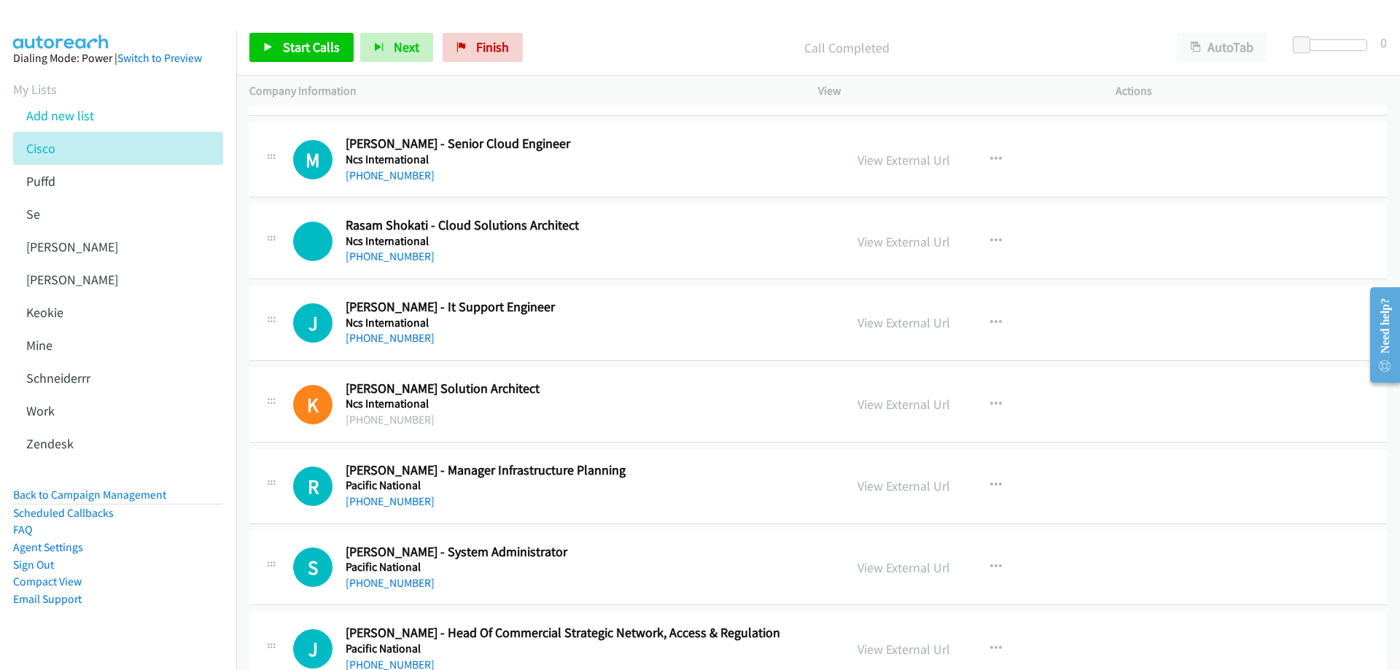
scroll to position [13913, 0]
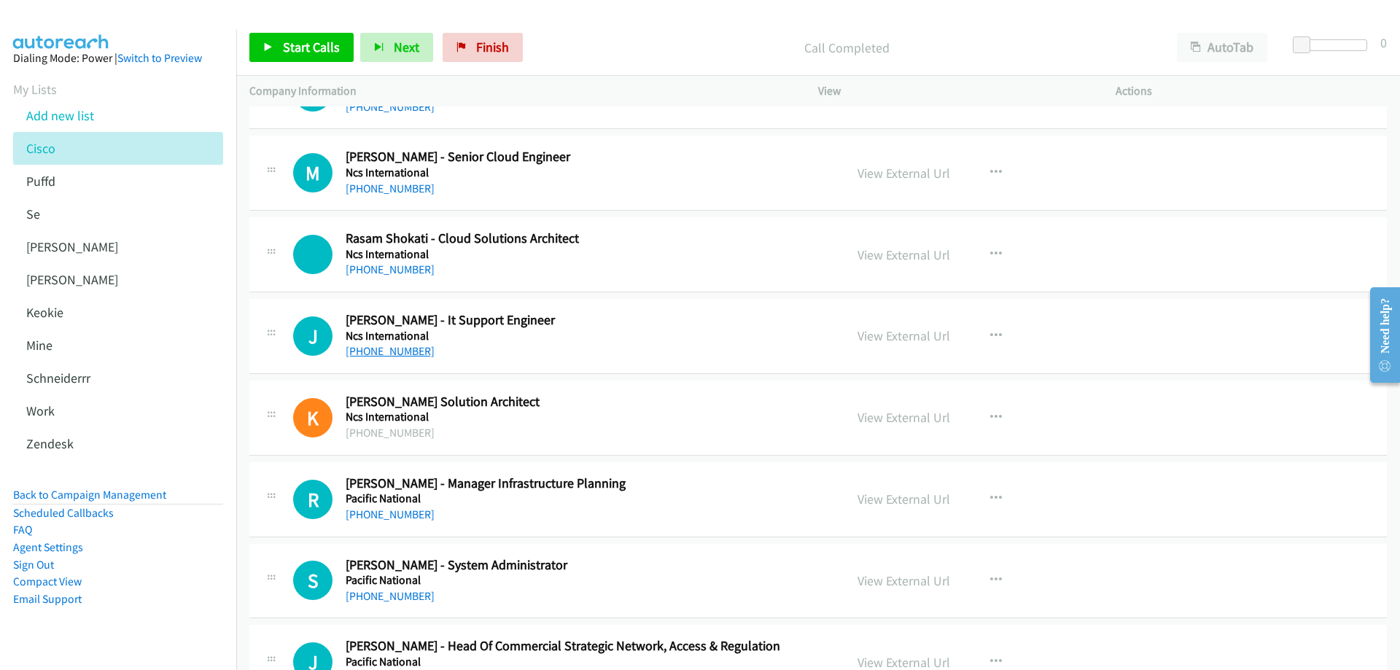
click at [376, 351] on link "+61 423 765 710" at bounding box center [390, 351] width 89 height 14
click at [892, 335] on link "View External Url" at bounding box center [903, 335] width 93 height 17
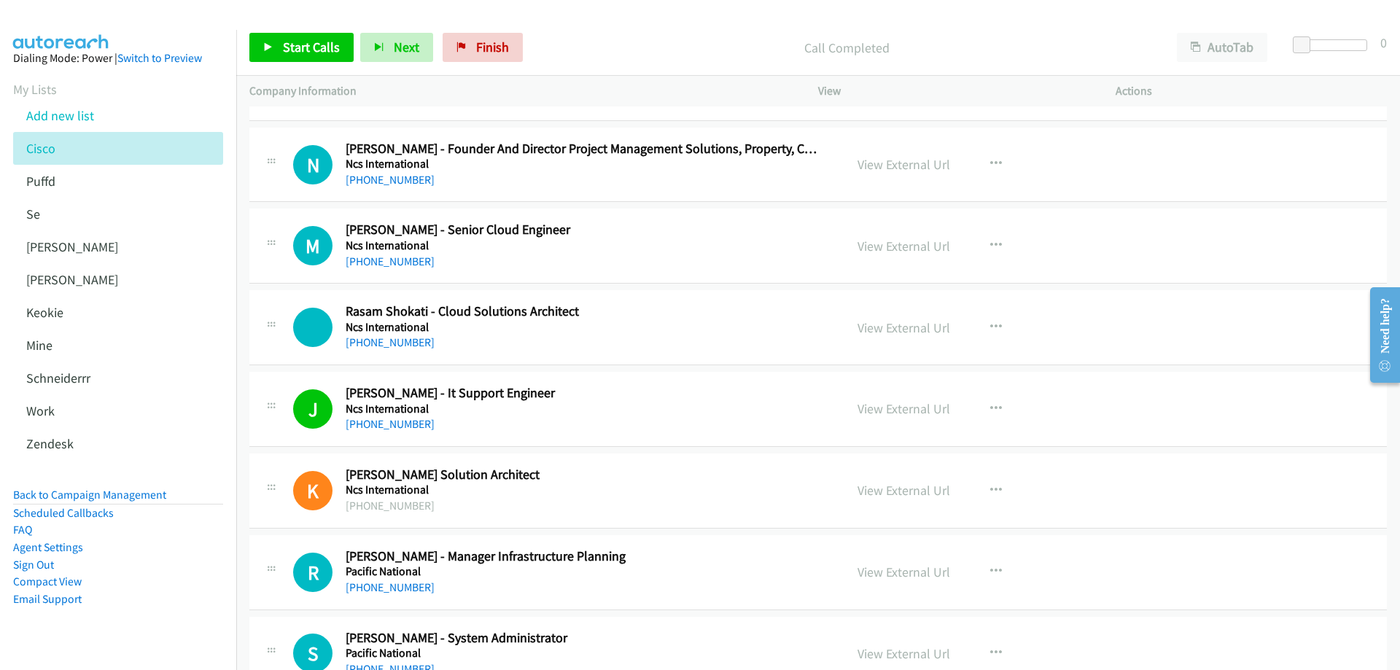
click at [382, 334] on div "+61 424 624 414" at bounding box center [585, 342] width 478 height 17
click at [382, 340] on link "+61 424 624 414" at bounding box center [390, 342] width 89 height 14
click at [910, 325] on link "View External Url" at bounding box center [903, 327] width 93 height 17
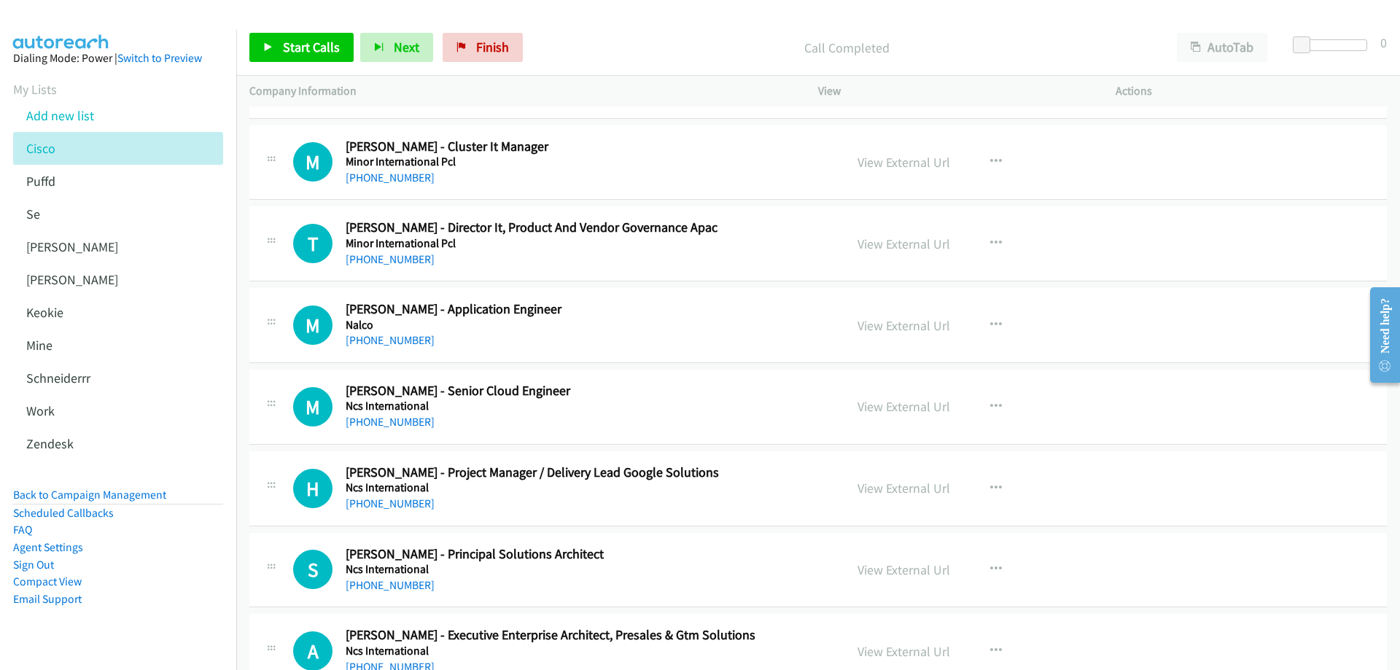
scroll to position [13039, 0]
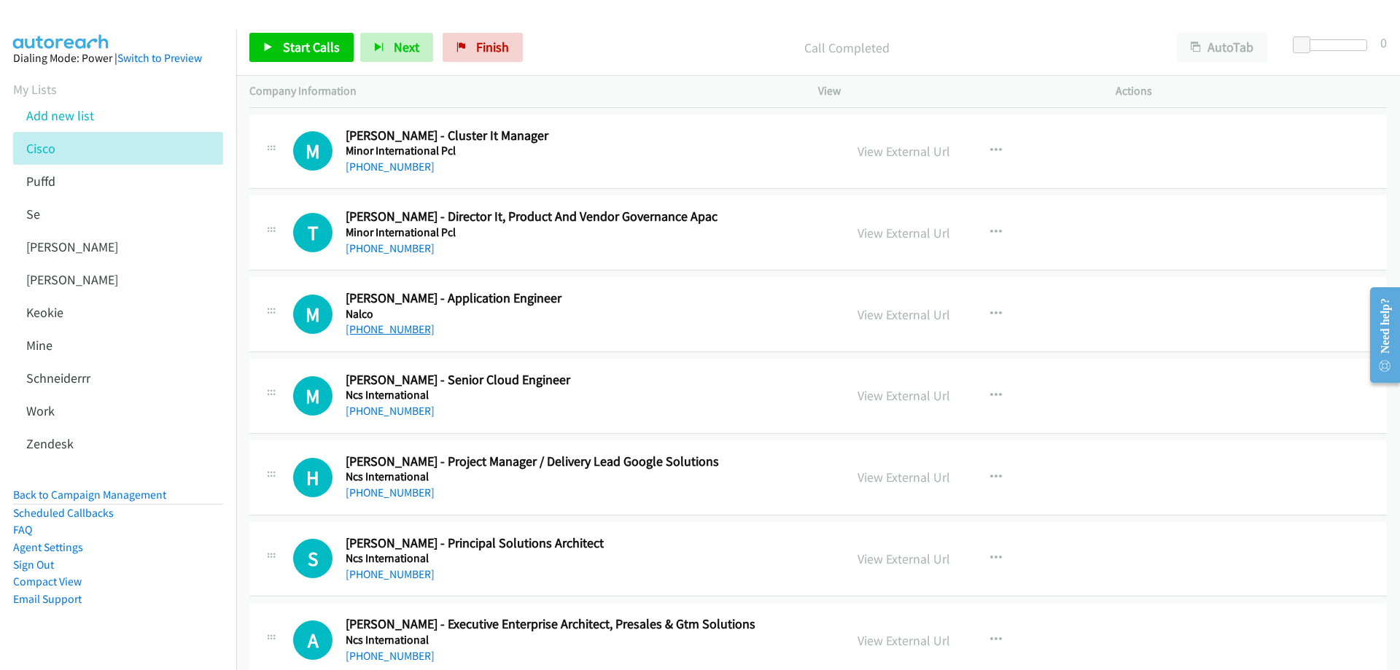
click at [418, 330] on link "+61 402 890 063" at bounding box center [390, 329] width 89 height 14
click at [889, 316] on link "View External Url" at bounding box center [903, 314] width 93 height 17
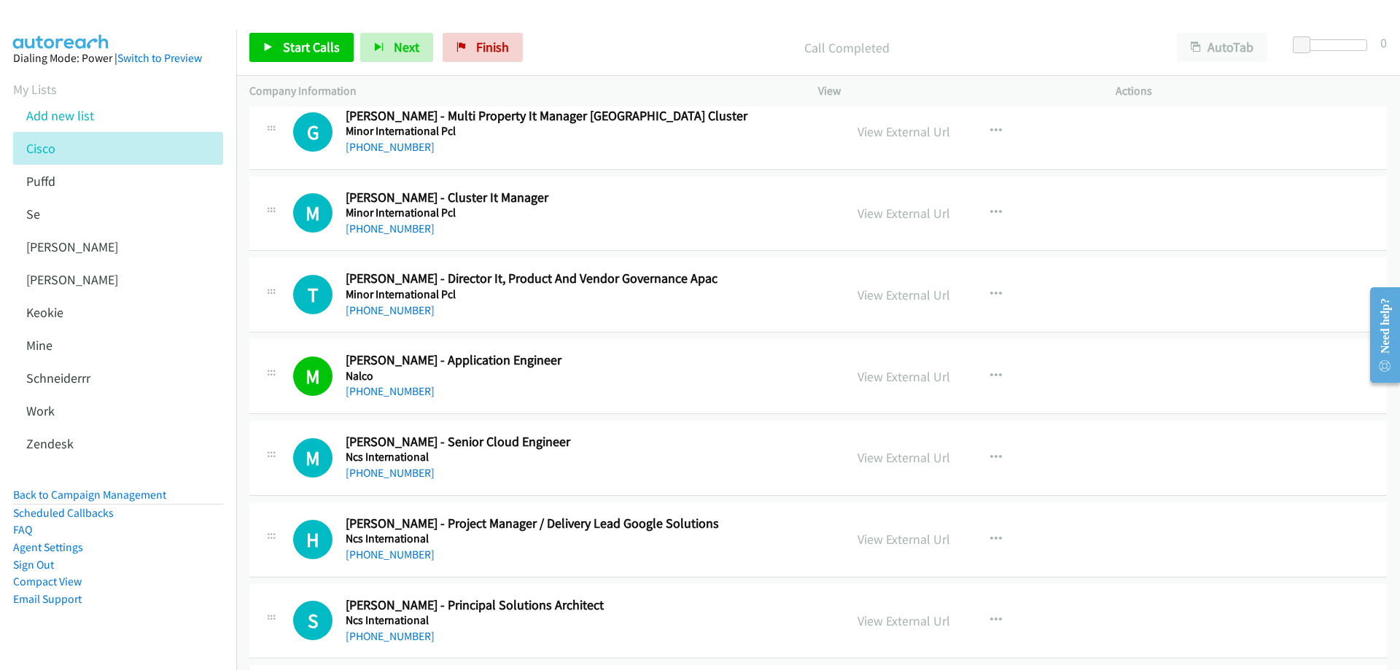
scroll to position [12893, 0]
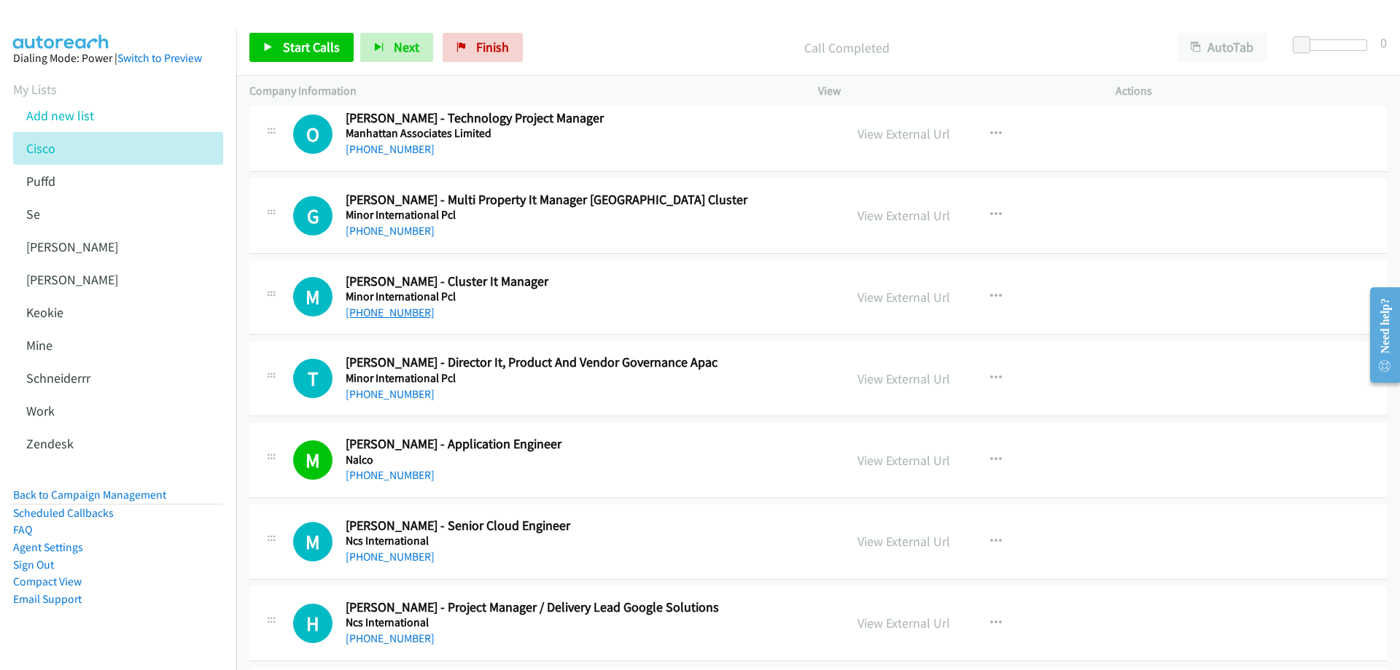
click at [399, 314] on link "+61 8 9224 7777" at bounding box center [390, 312] width 89 height 14
click at [910, 299] on link "View External Url" at bounding box center [903, 297] width 93 height 17
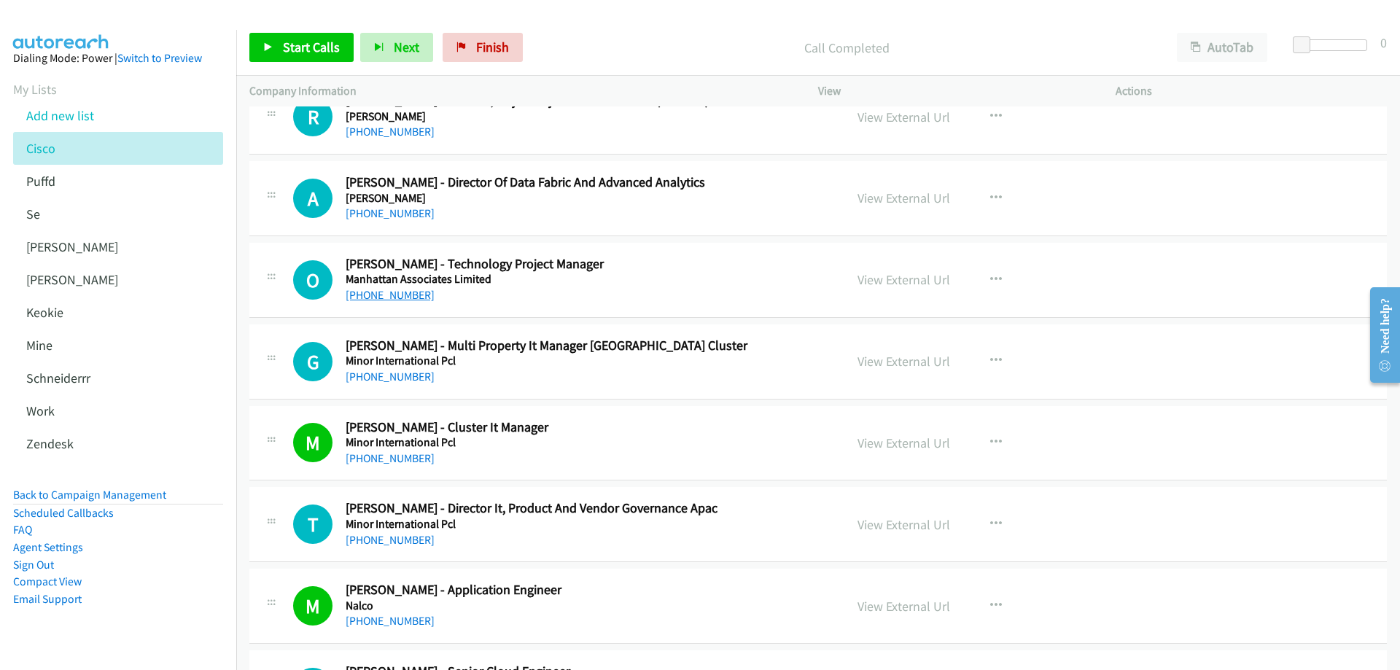
scroll to position [12674, 0]
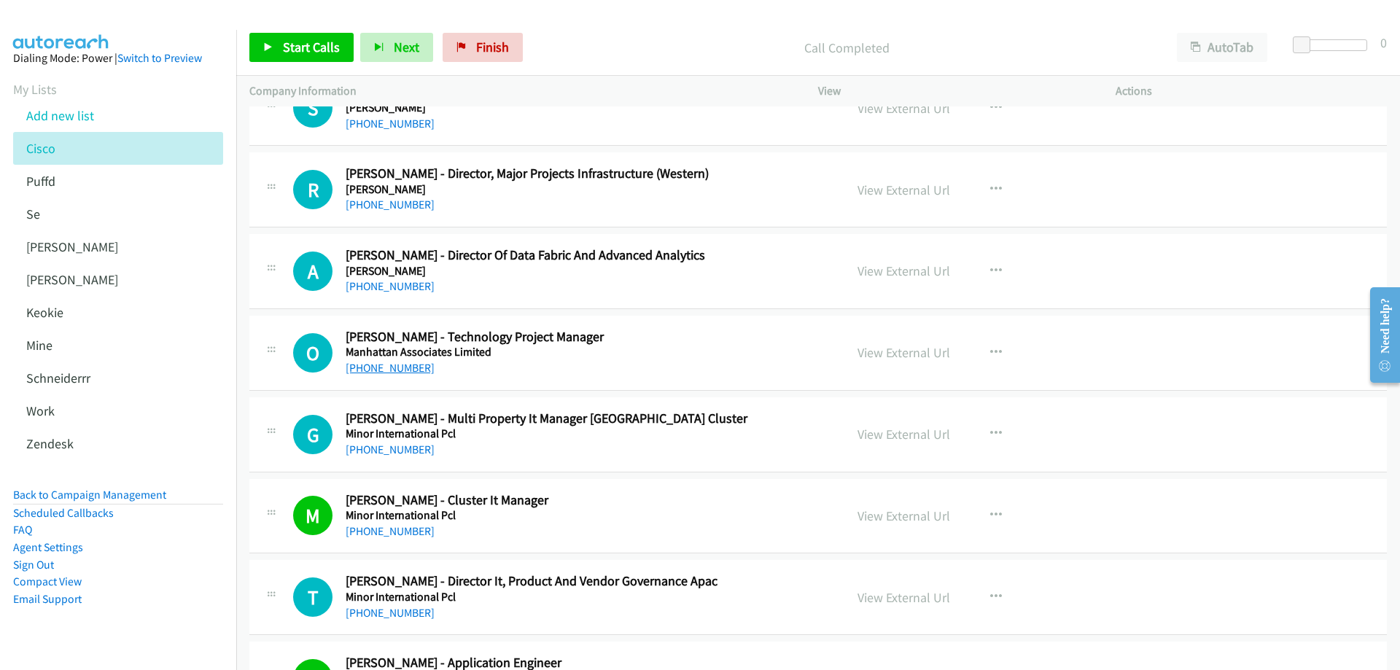
click at [406, 372] on link "+61 470 438 760" at bounding box center [390, 368] width 89 height 14
click at [887, 350] on link "View External Url" at bounding box center [903, 352] width 93 height 17
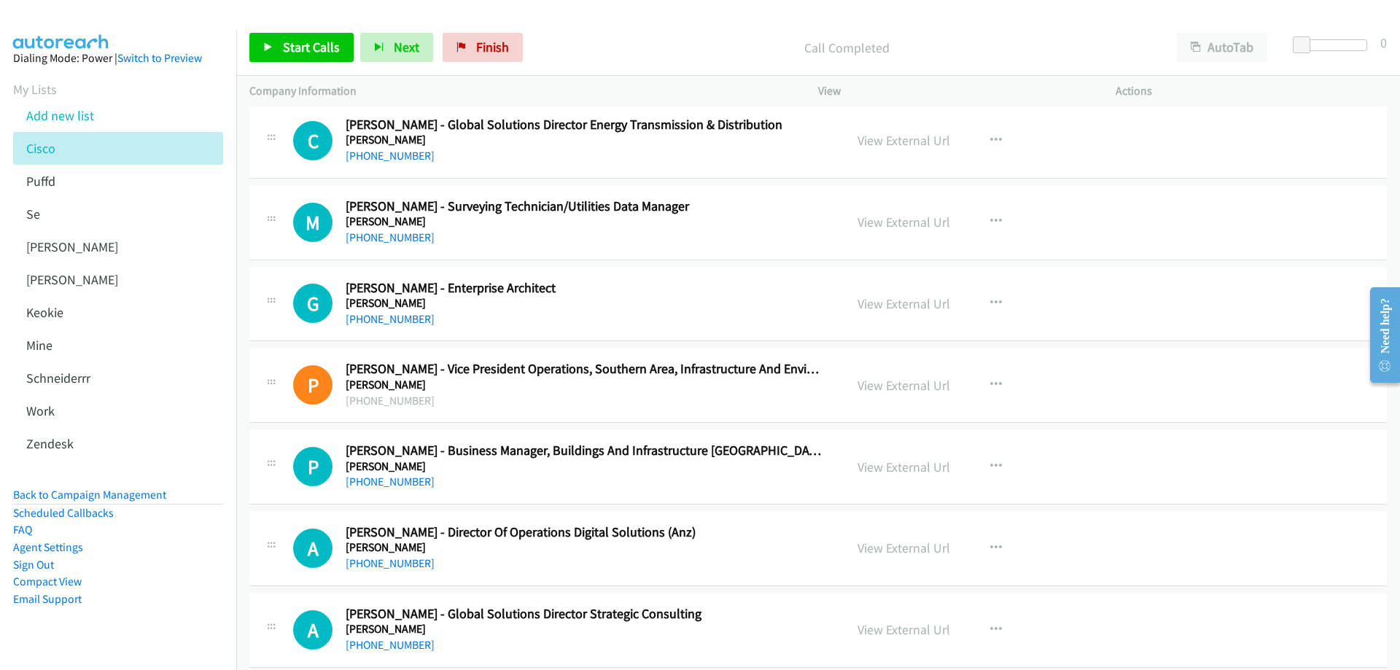
scroll to position [11580, 0]
click at [402, 321] on link "+61 400 927 471" at bounding box center [390, 320] width 89 height 14
click at [875, 304] on link "View External Url" at bounding box center [903, 305] width 93 height 17
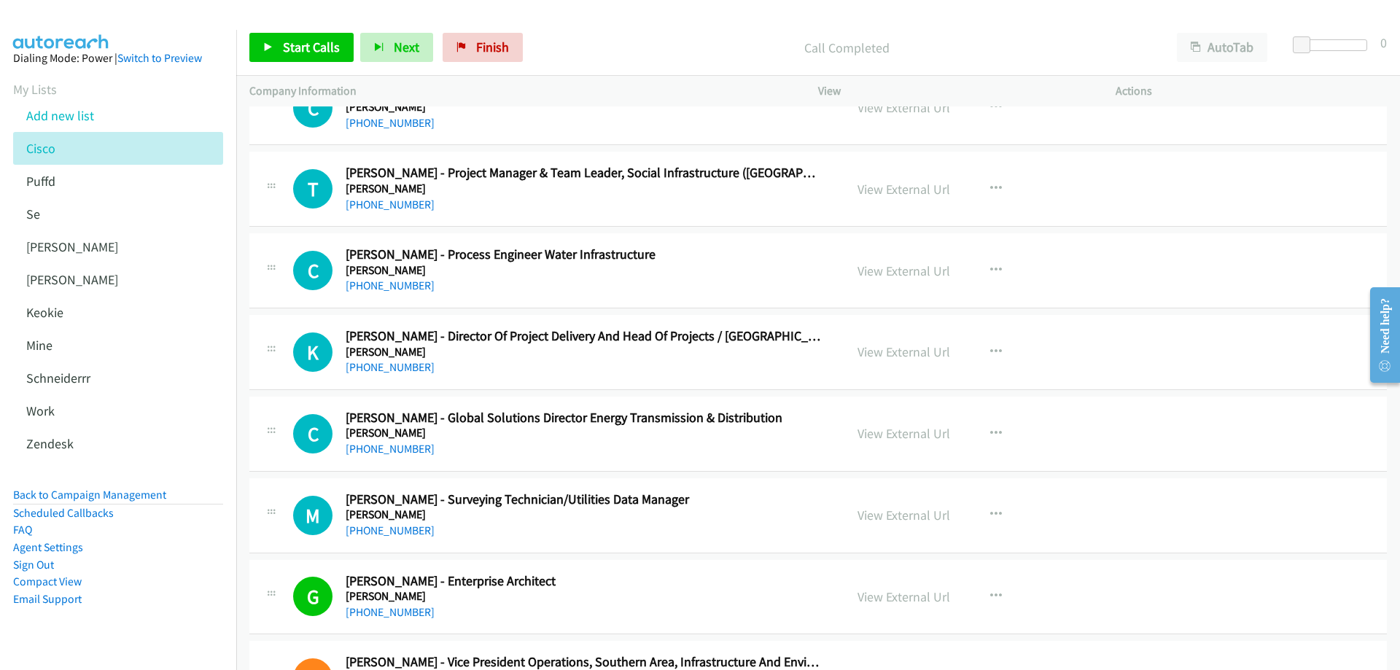
scroll to position [11216, 0]
